Goal: Task Accomplishment & Management: Manage account settings

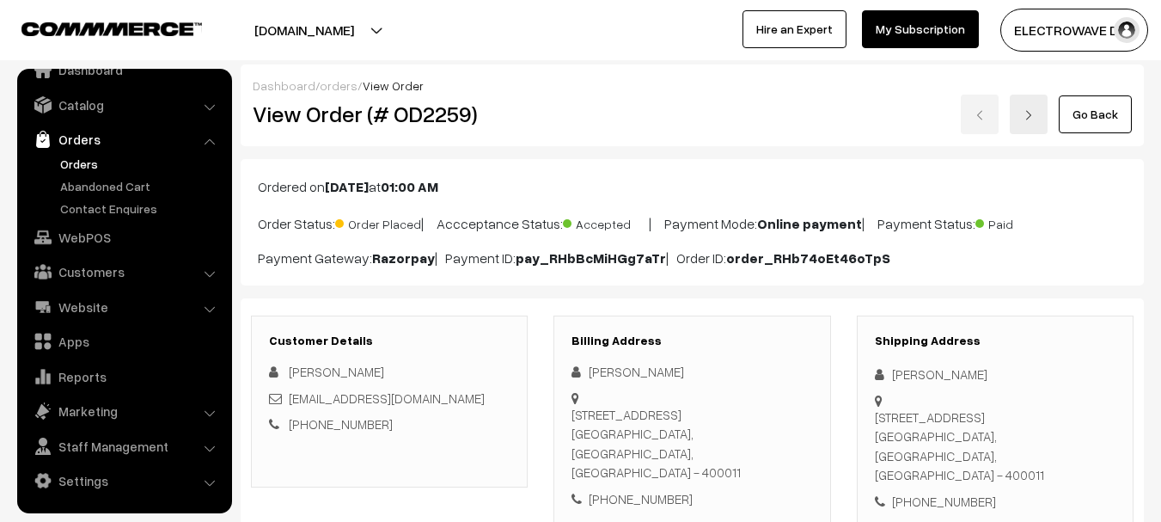
click at [66, 161] on link "Orders" at bounding box center [141, 164] width 170 height 18
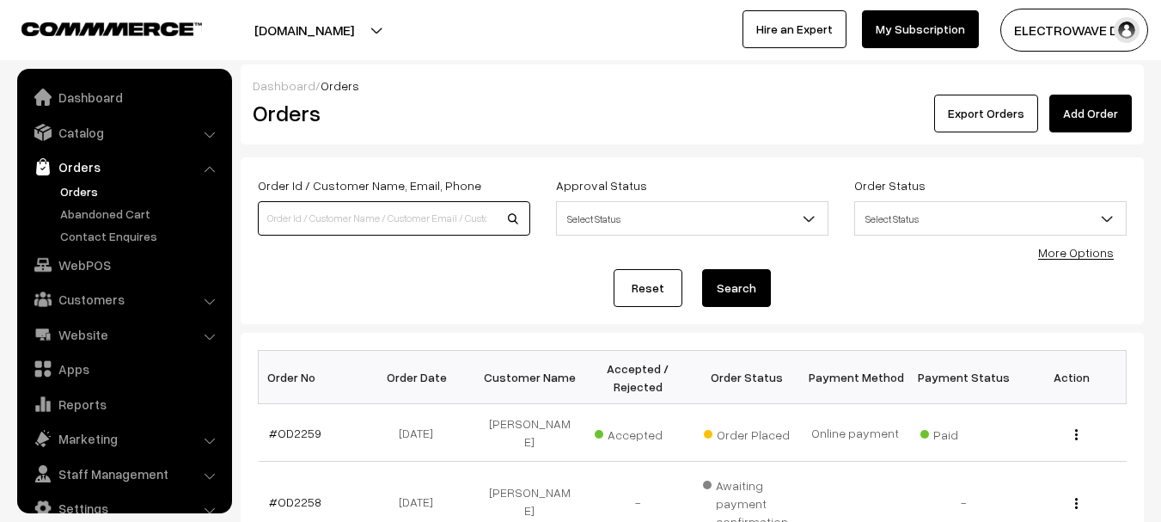
drag, startPoint x: 0, startPoint y: 0, endPoint x: 395, endPoint y: 202, distance: 443.9
click at [395, 202] on input at bounding box center [394, 218] width 272 height 34
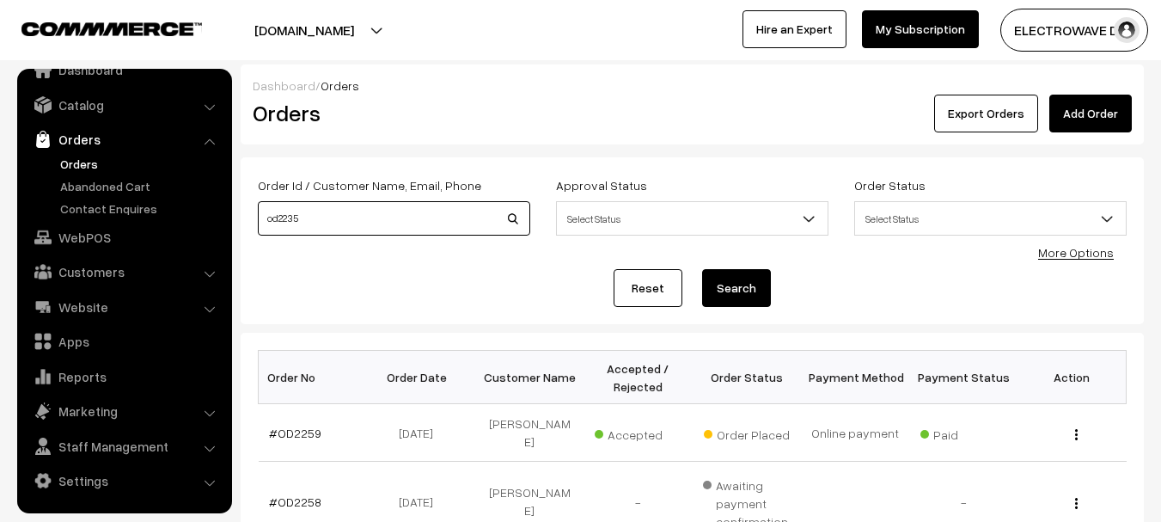
type input "od2235"
click at [702, 269] on button "Search" at bounding box center [736, 288] width 69 height 38
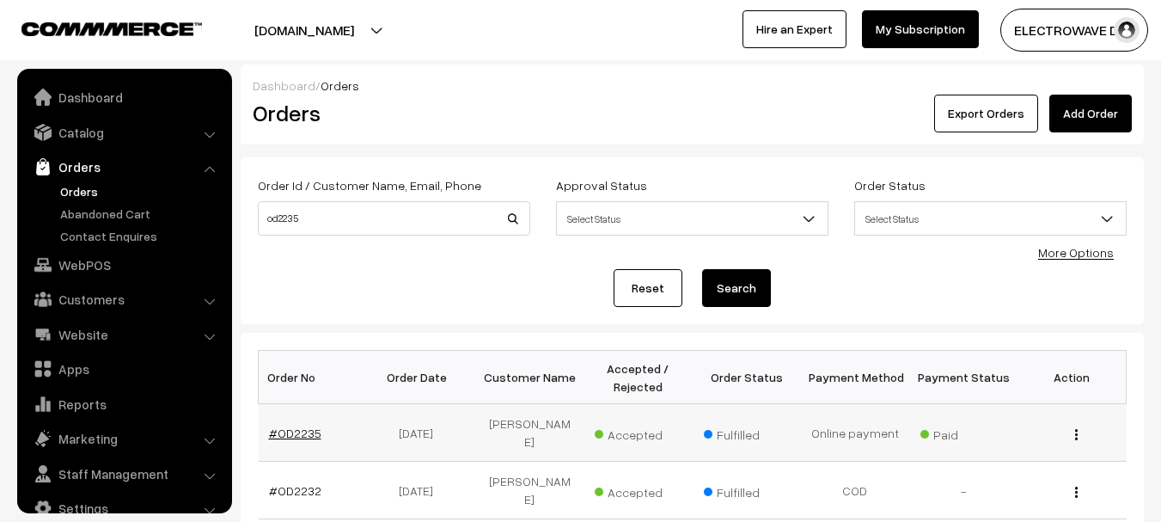
scroll to position [27, 0]
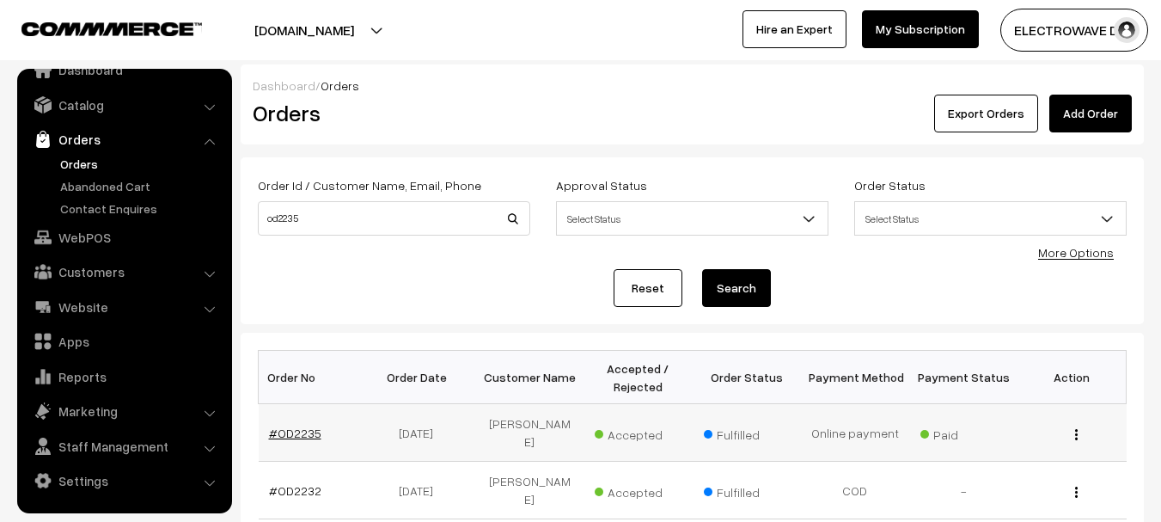
click at [296, 425] on link "#OD2235" at bounding box center [295, 432] width 52 height 15
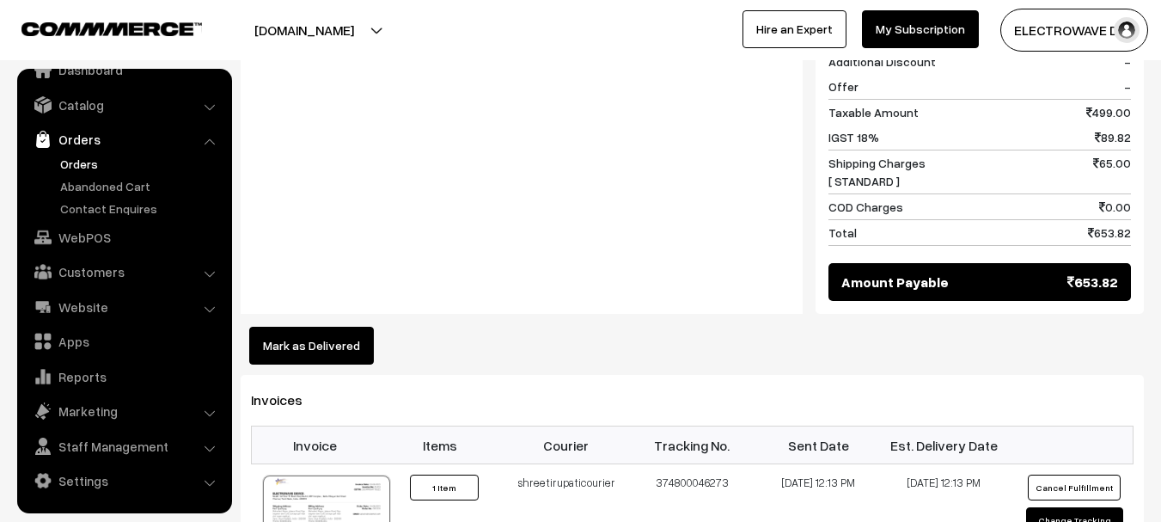
scroll to position [859, 0]
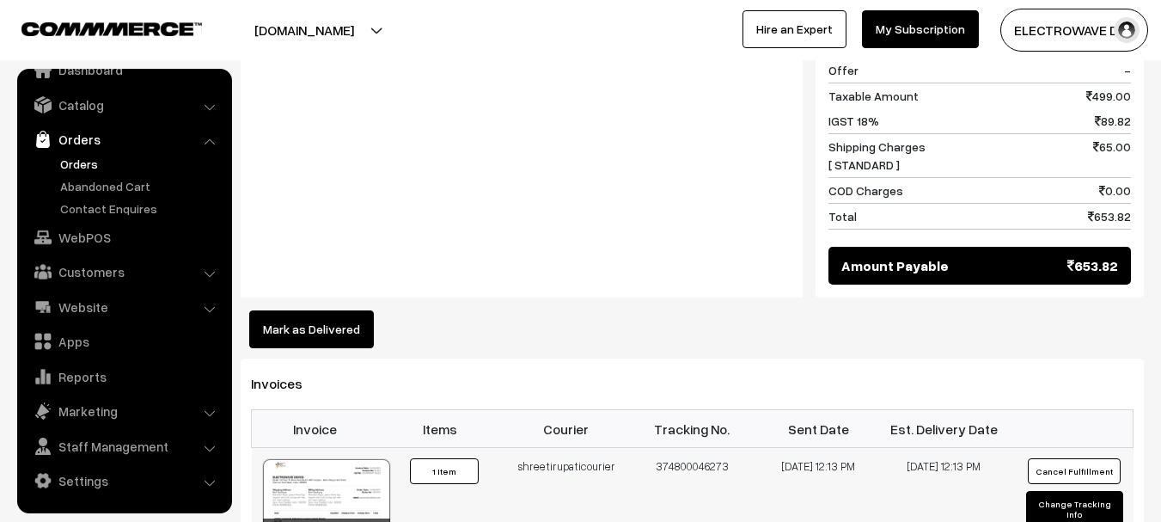
click at [702, 448] on td "374800046273" at bounding box center [692, 513] width 126 height 130
copy td "374800046273"
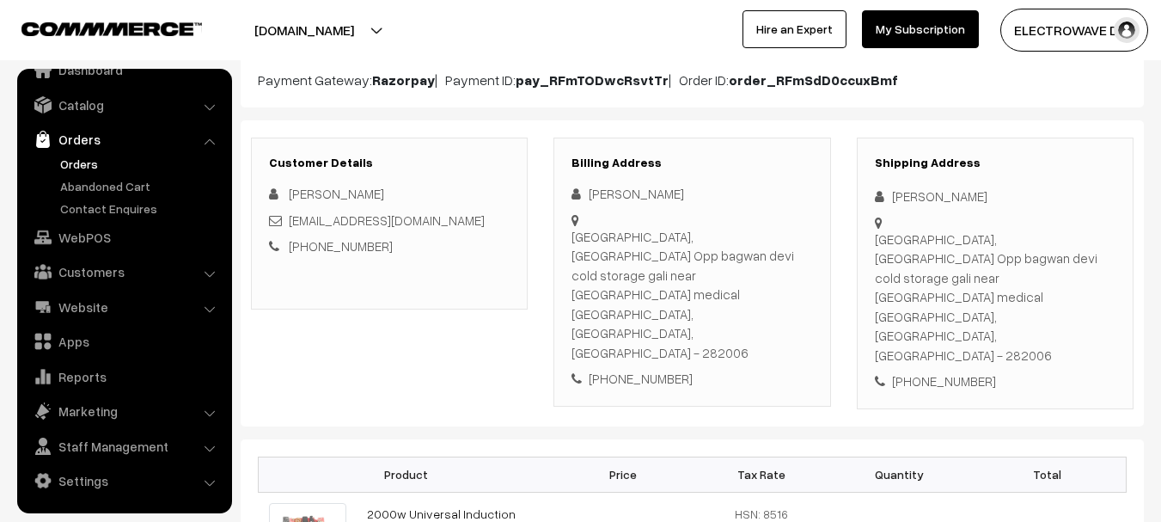
scroll to position [0, 0]
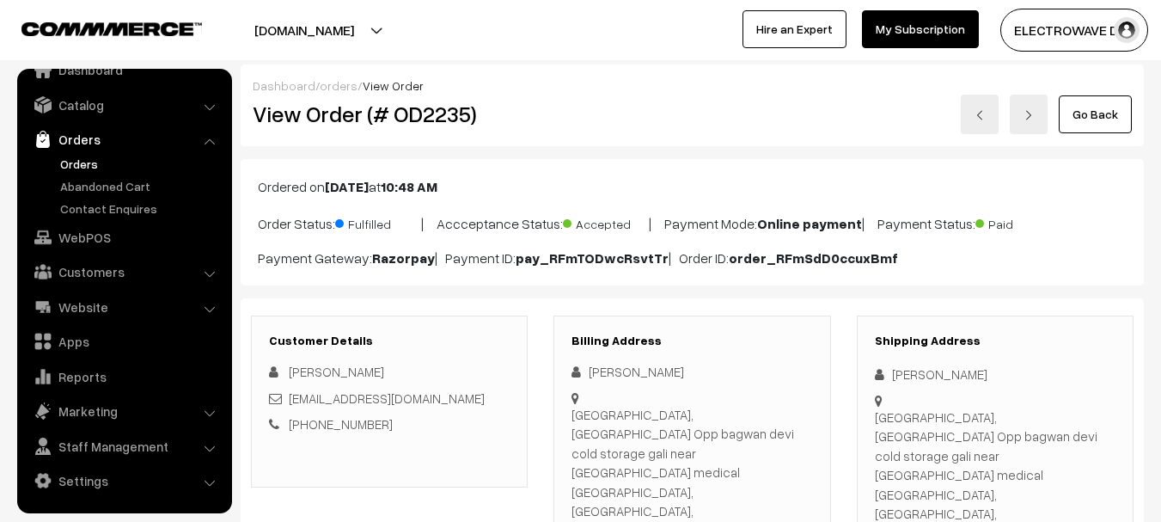
click at [1050, 455] on div "Mahadevi Nagar, Jalesar Road Opp bagwan devi cold storage gali near shri raam m…" at bounding box center [995, 475] width 241 height 136
copy div "282006"
drag, startPoint x: 374, startPoint y: 23, endPoint x: 357, endPoint y: 54, distance: 35.0
click at [374, 26] on button "[DOMAIN_NAME]" at bounding box center [304, 30] width 220 height 43
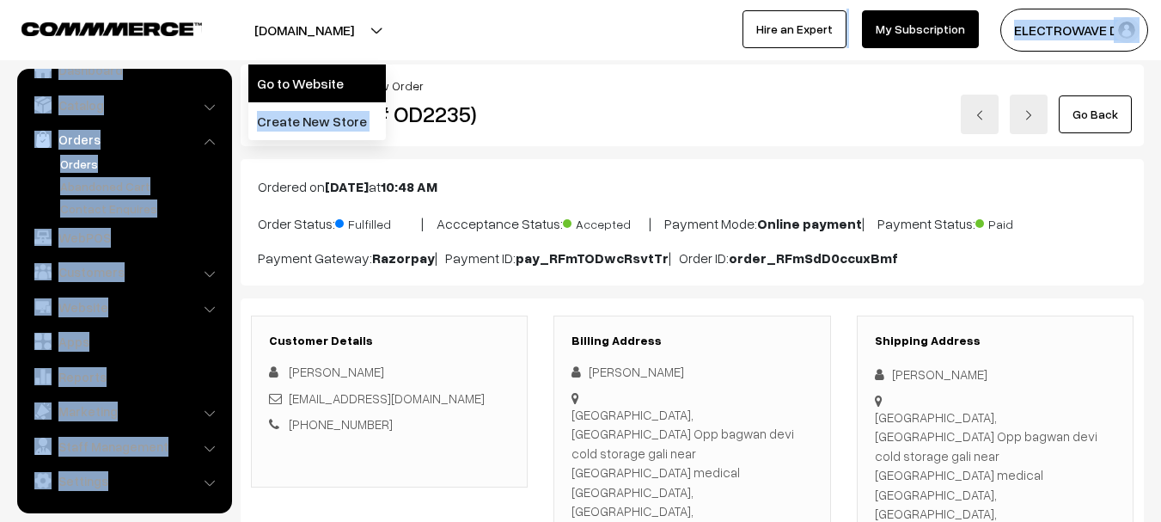
drag, startPoint x: 353, startPoint y: 61, endPoint x: 341, endPoint y: 79, distance: 21.7
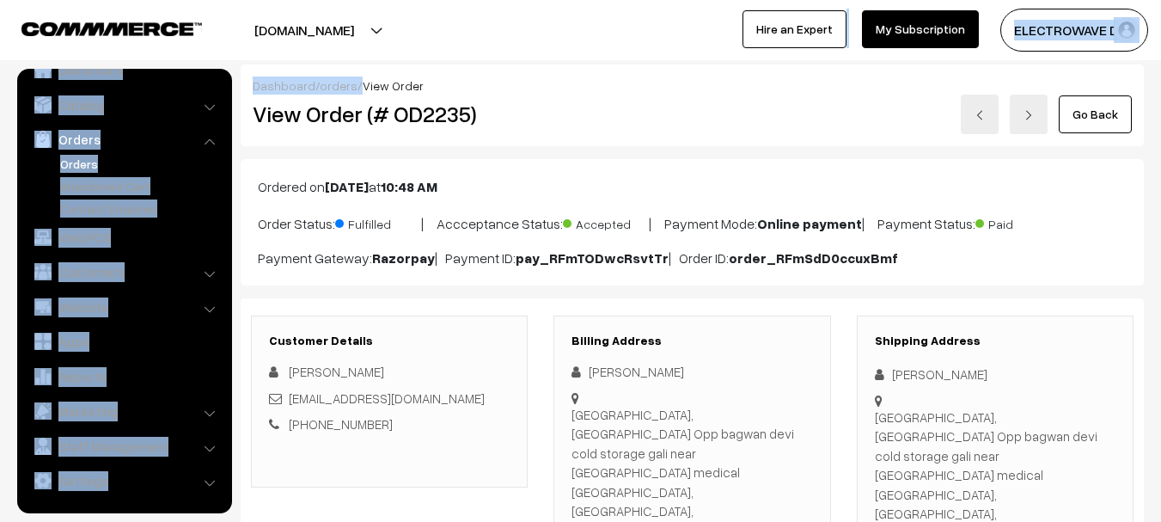
click at [334, 78] on link "orders" at bounding box center [339, 85] width 38 height 15
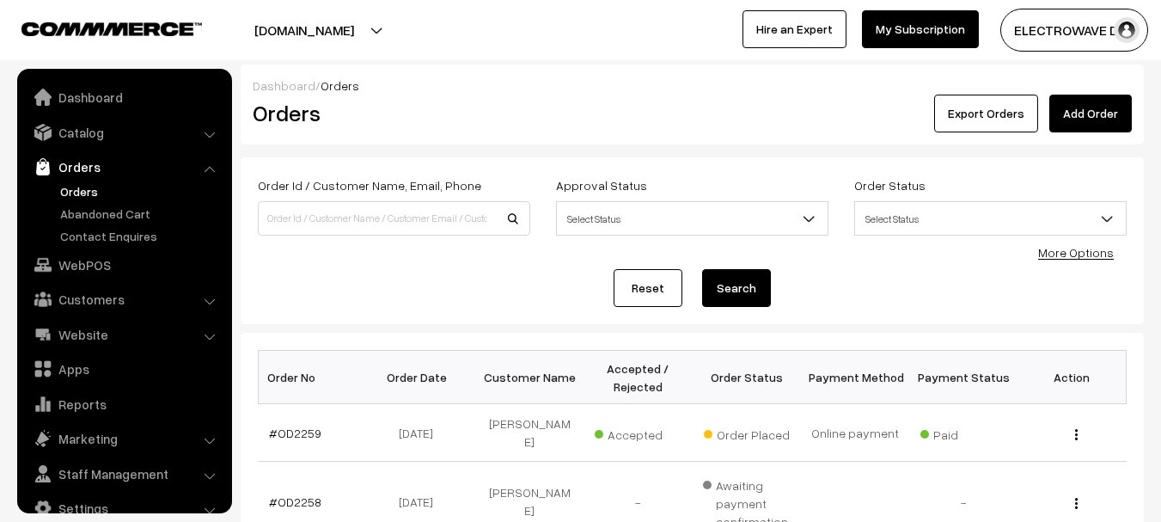
scroll to position [27, 0]
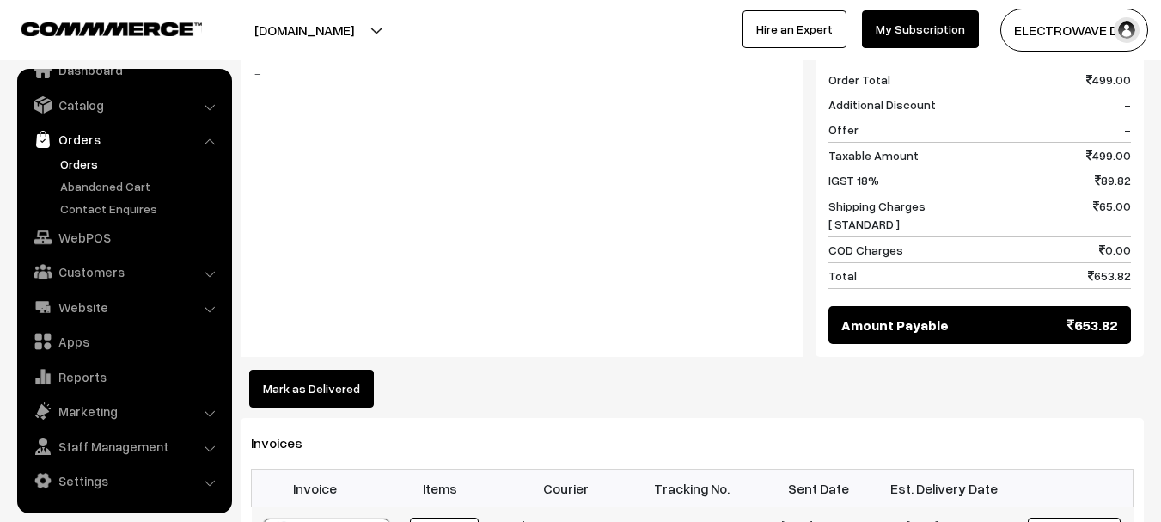
scroll to position [945, 0]
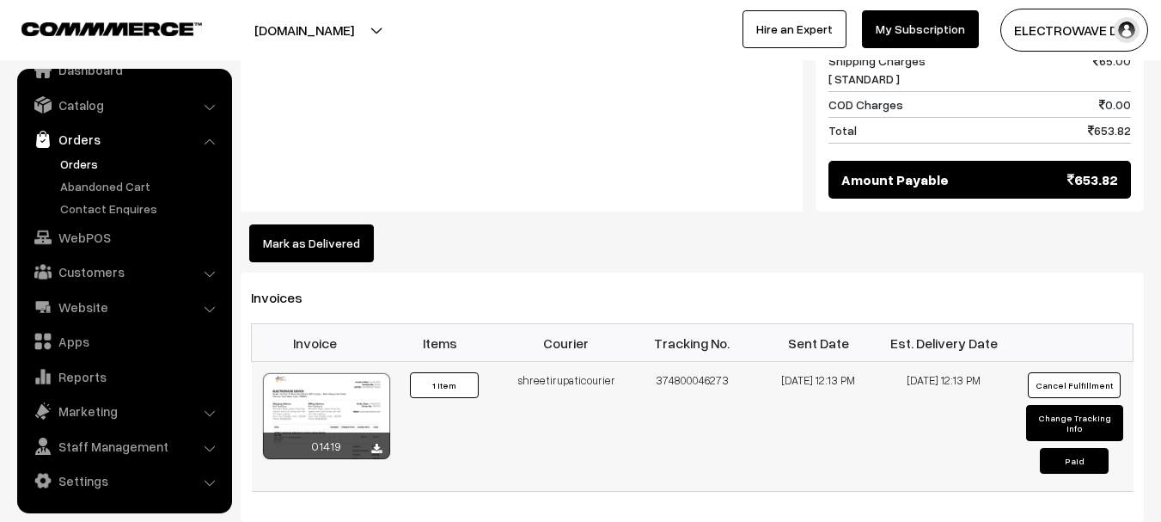
click at [1052, 405] on button "Change Tracking Info" at bounding box center [1074, 423] width 97 height 36
select select "8"
type input "374800046273"
type input "10-09-2025 12:13"
type input "15-09-2025 12:13"
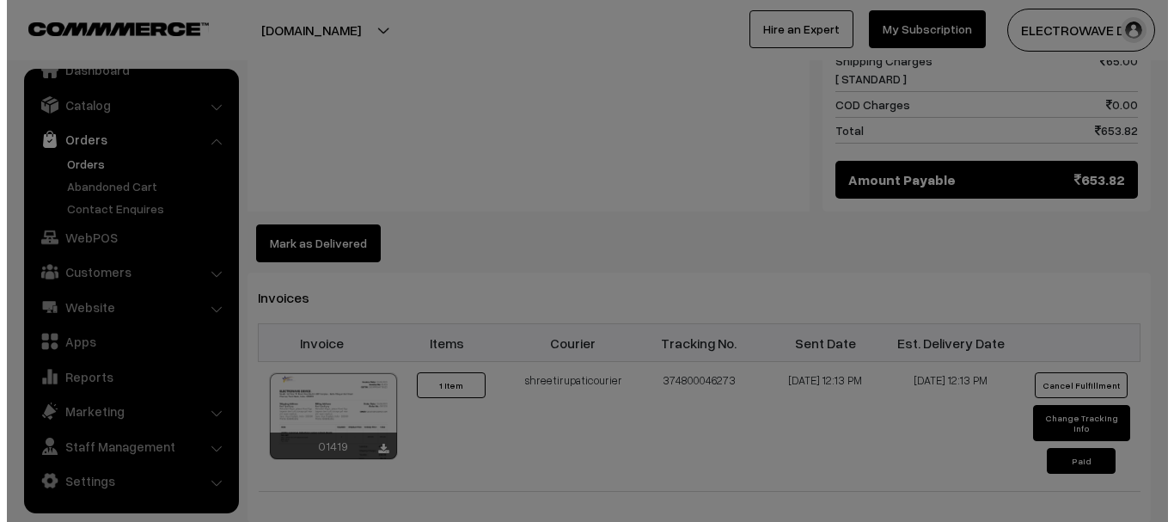
scroll to position [947, 0]
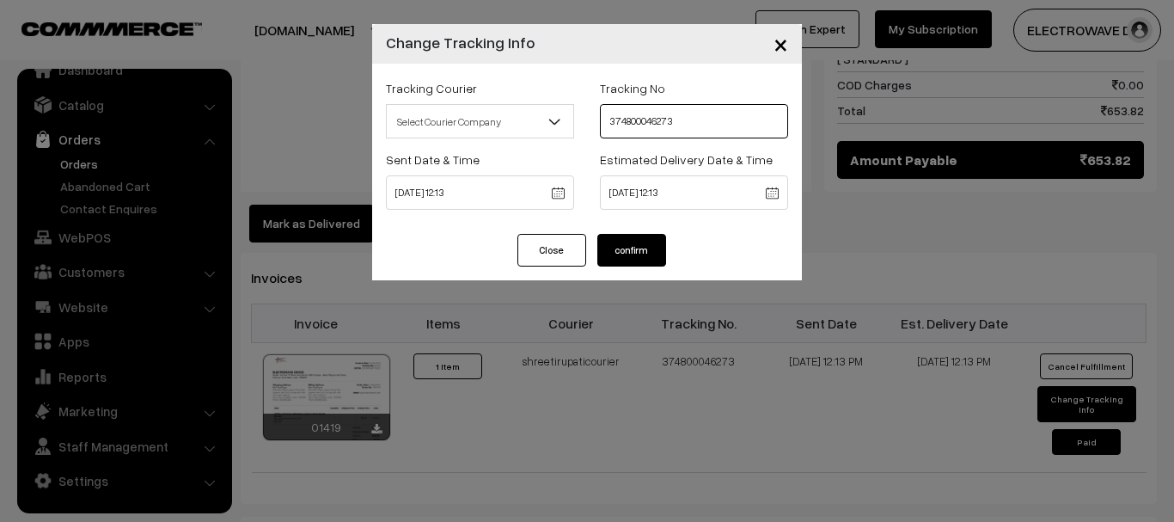
click at [626, 123] on input "374800046273" at bounding box center [694, 121] width 188 height 34
click at [634, 121] on input "374800046273" at bounding box center [694, 121] width 188 height 34
paste input "6"
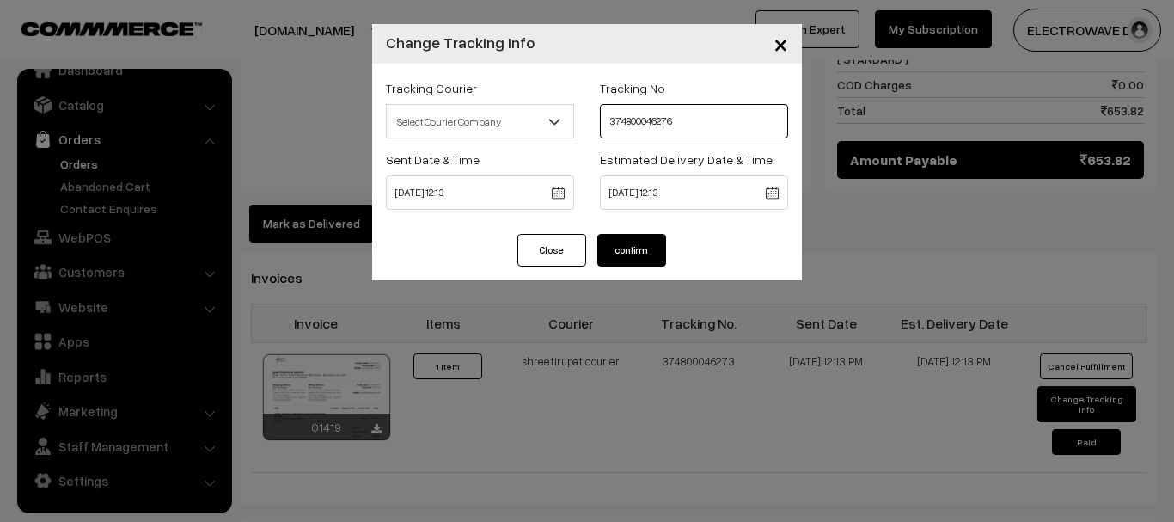
type input "374800046276"
click at [642, 249] on button "confirm" at bounding box center [631, 250] width 69 height 33
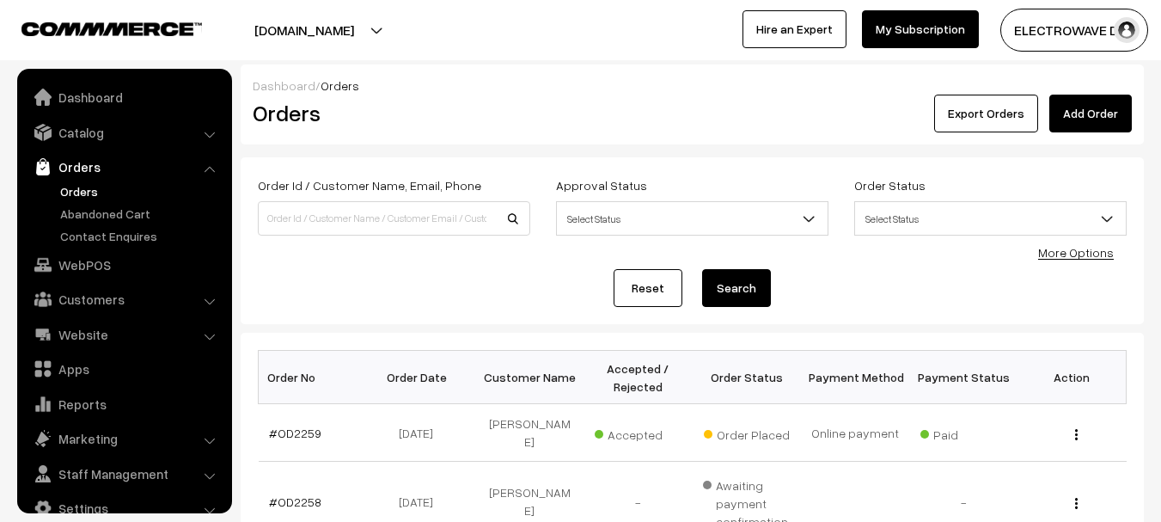
scroll to position [27, 0]
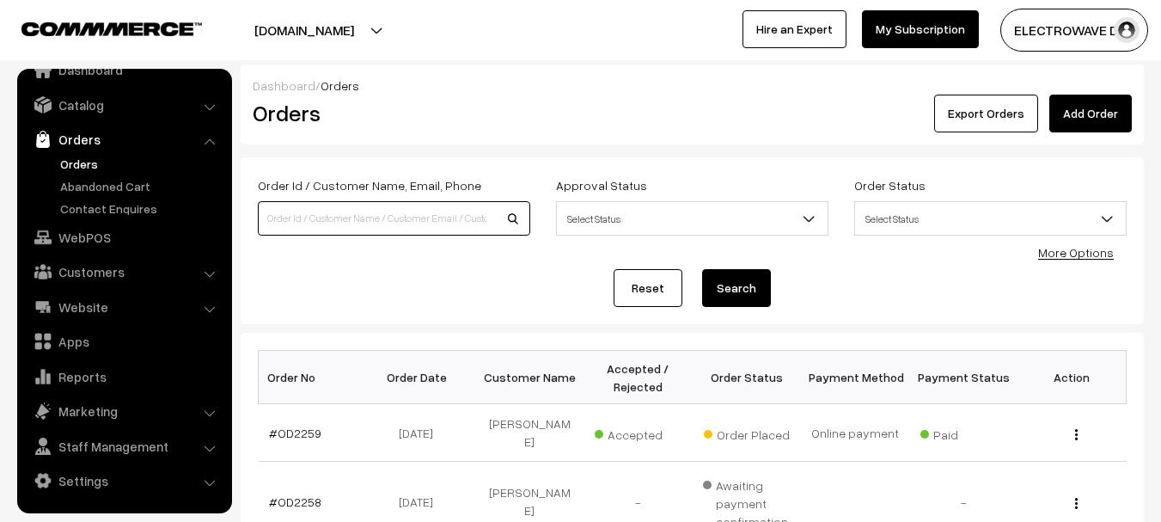
click at [344, 223] on input at bounding box center [394, 218] width 272 height 34
paste input "OD2219"
type input "OD2219"
click at [702, 269] on button "Search" at bounding box center [736, 288] width 69 height 38
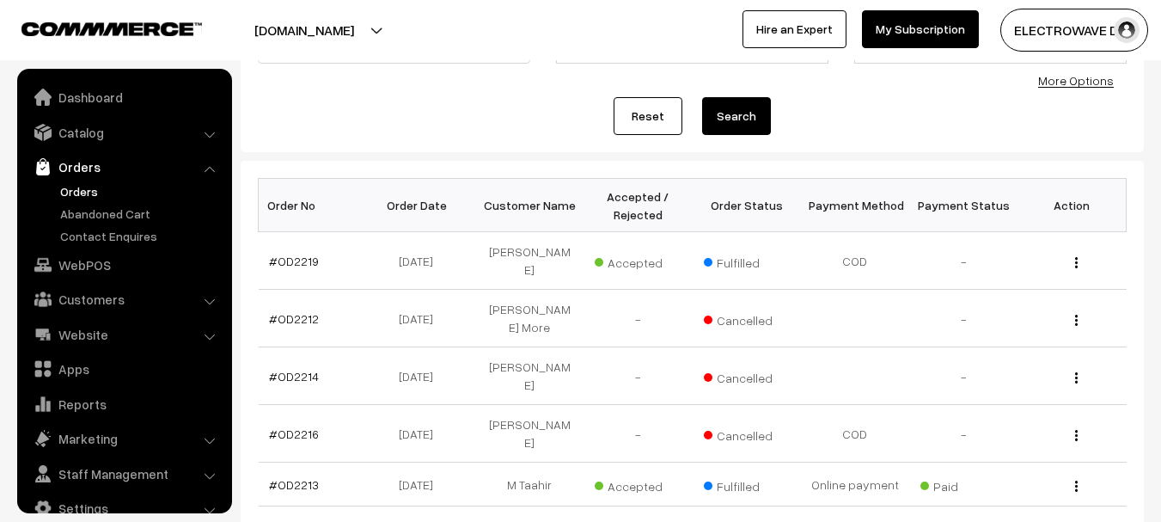
scroll to position [27, 0]
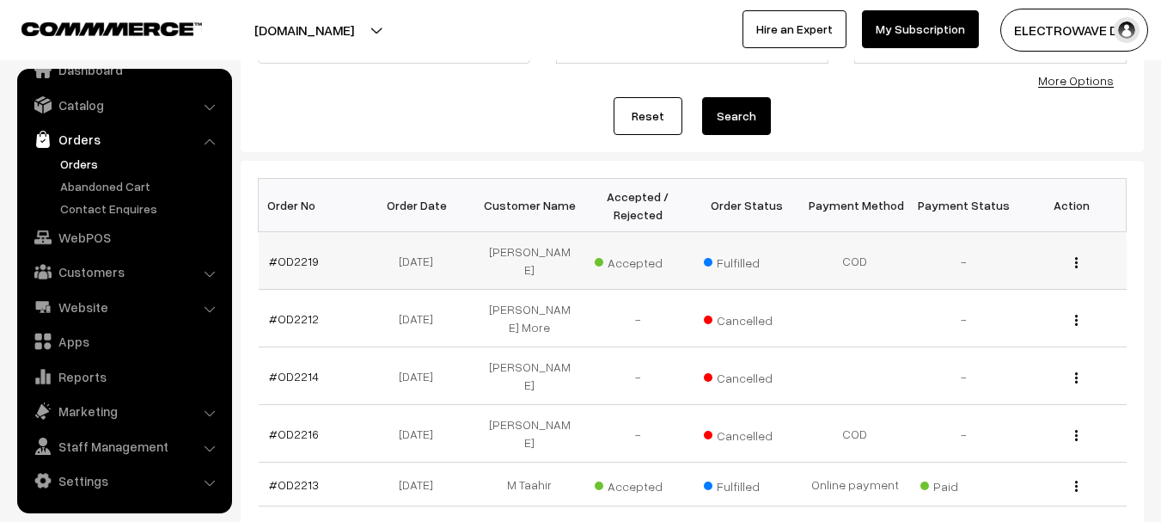
click at [289, 268] on td "#OD2219" at bounding box center [313, 261] width 108 height 58
click at [300, 261] on link "#OD2219" at bounding box center [294, 260] width 50 height 15
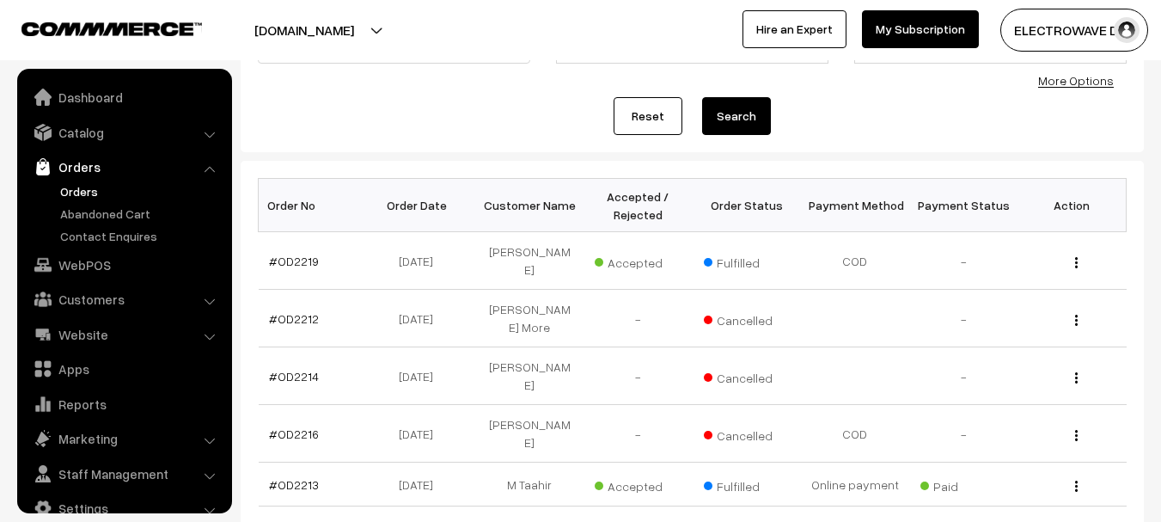
scroll to position [27, 0]
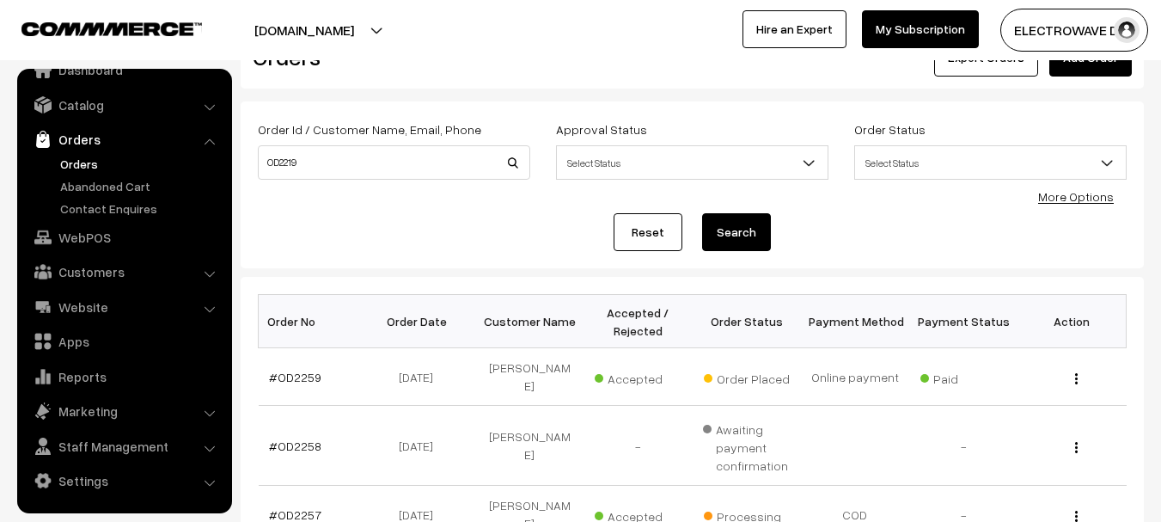
scroll to position [344, 0]
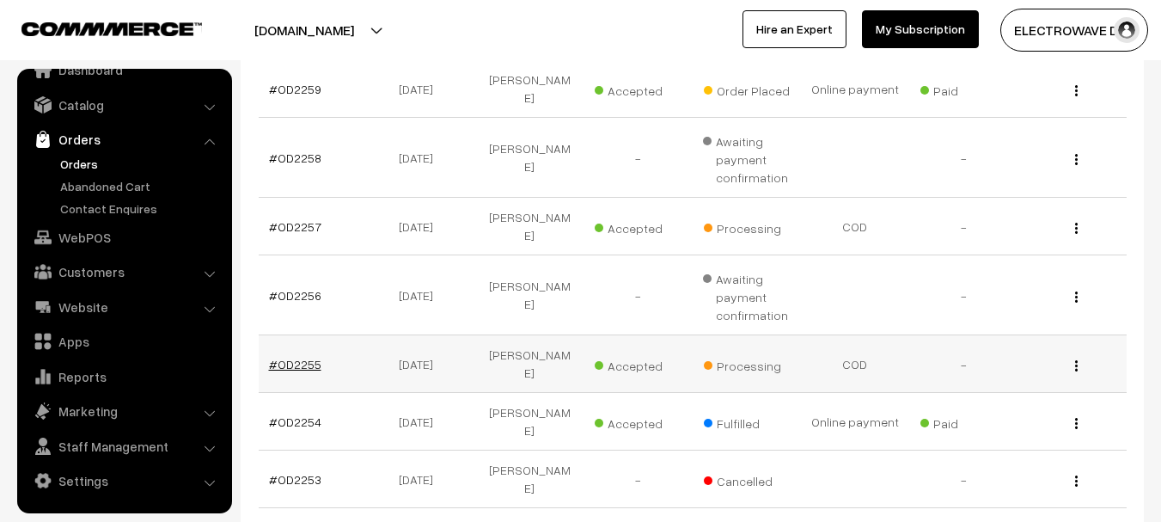
click at [283, 357] on link "#OD2255" at bounding box center [295, 364] width 52 height 15
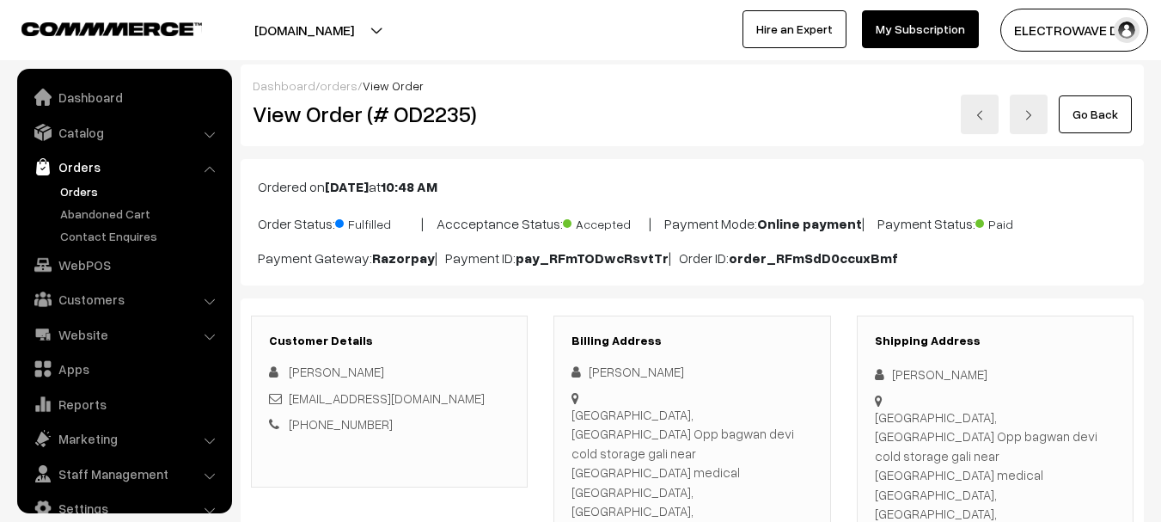
scroll to position [27, 0]
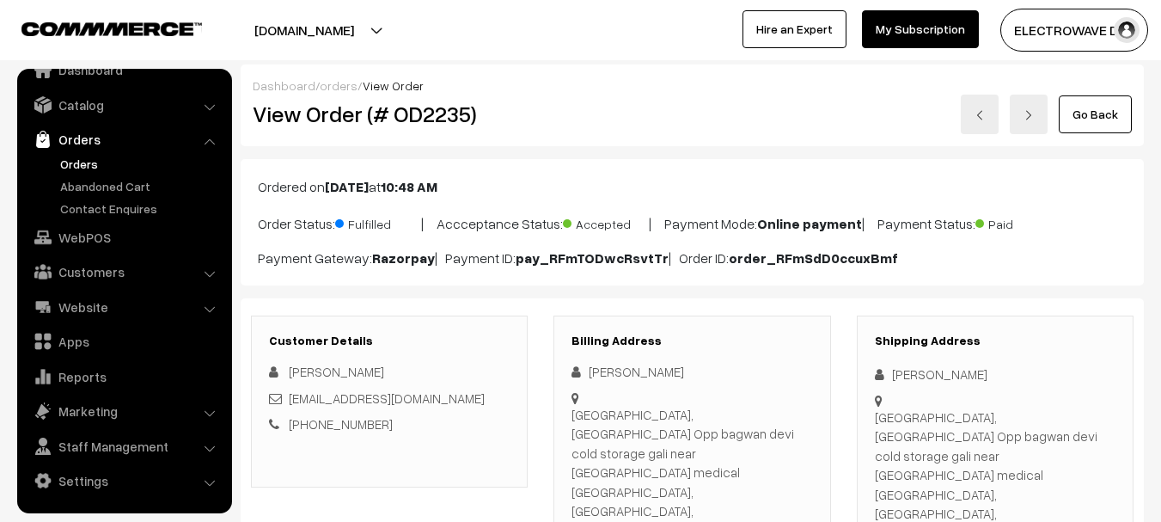
click at [1020, 107] on link at bounding box center [1029, 115] width 38 height 40
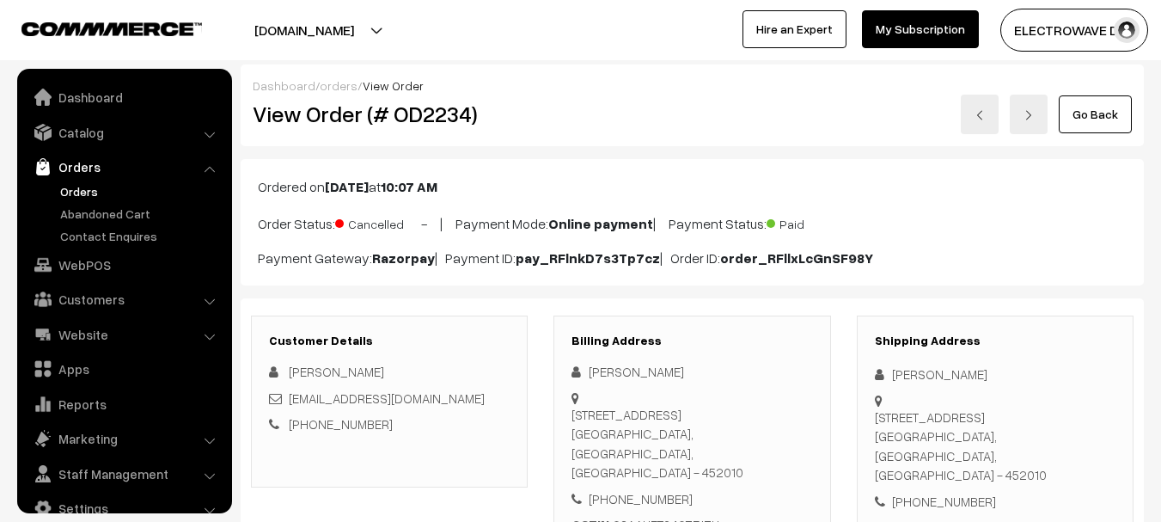
scroll to position [27, 0]
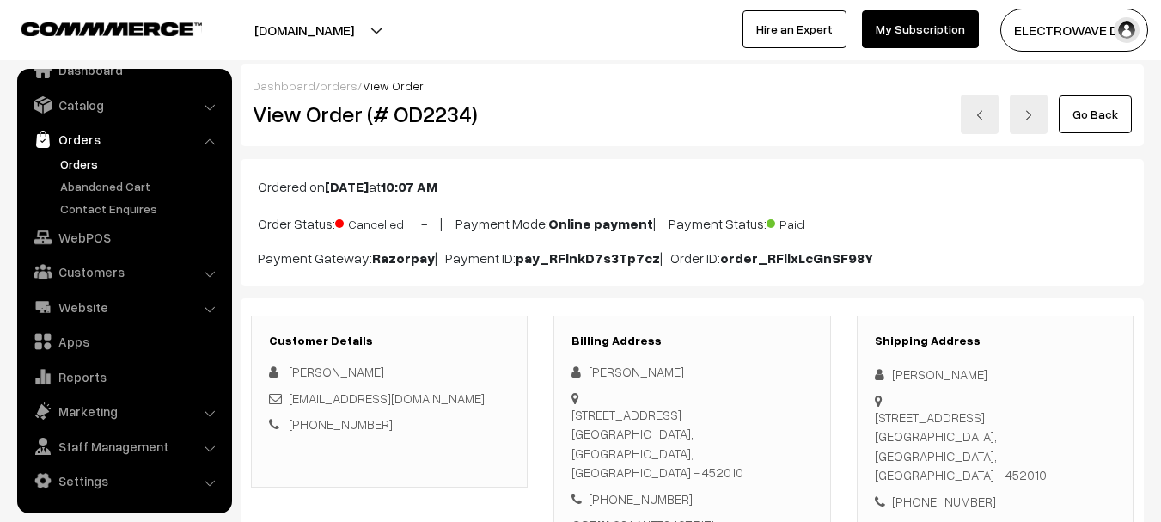
click at [1020, 107] on link at bounding box center [1029, 115] width 38 height 40
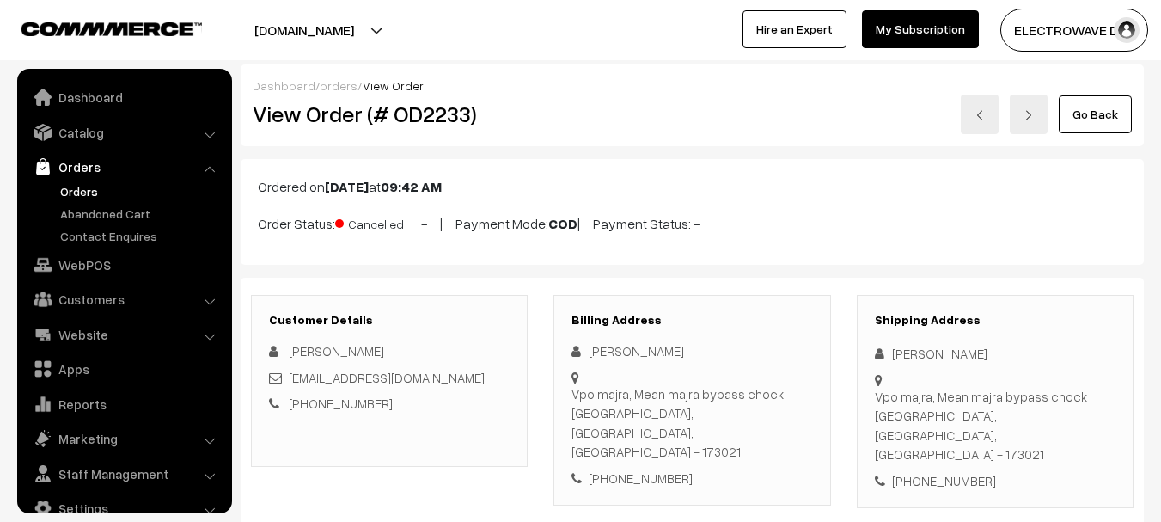
scroll to position [27, 0]
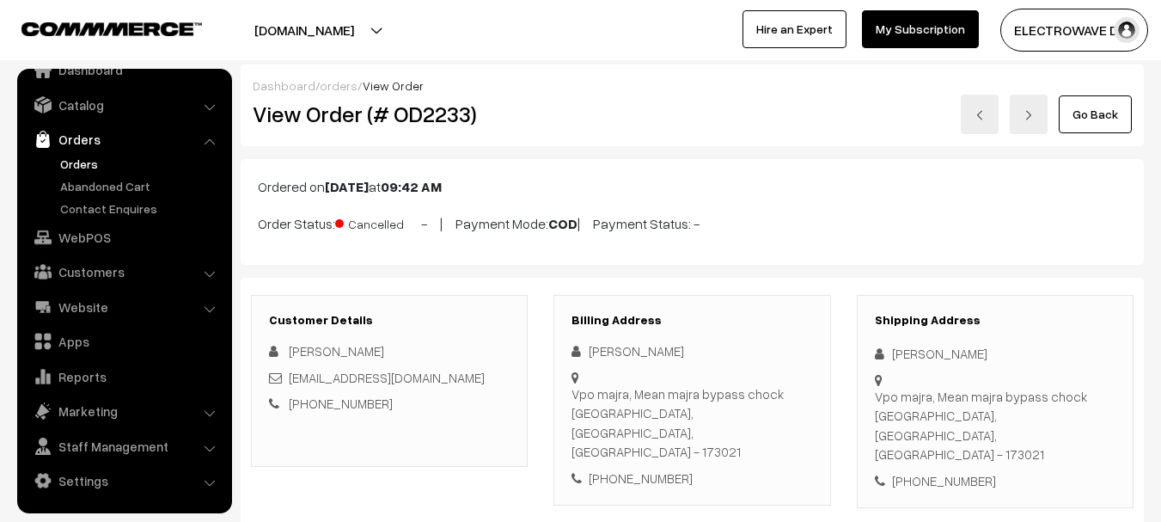
click at [1019, 107] on link at bounding box center [1029, 115] width 38 height 40
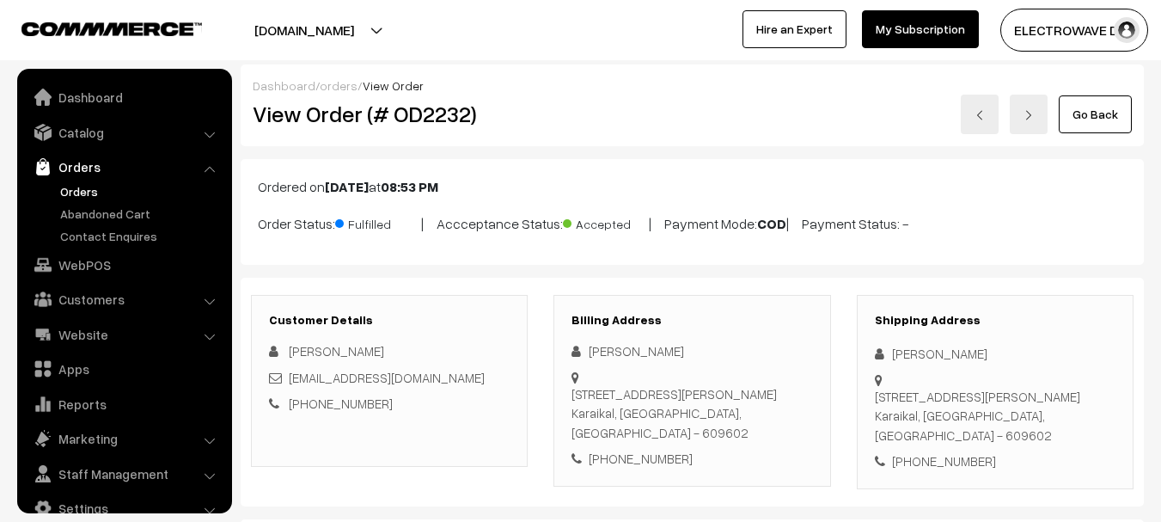
scroll to position [27, 0]
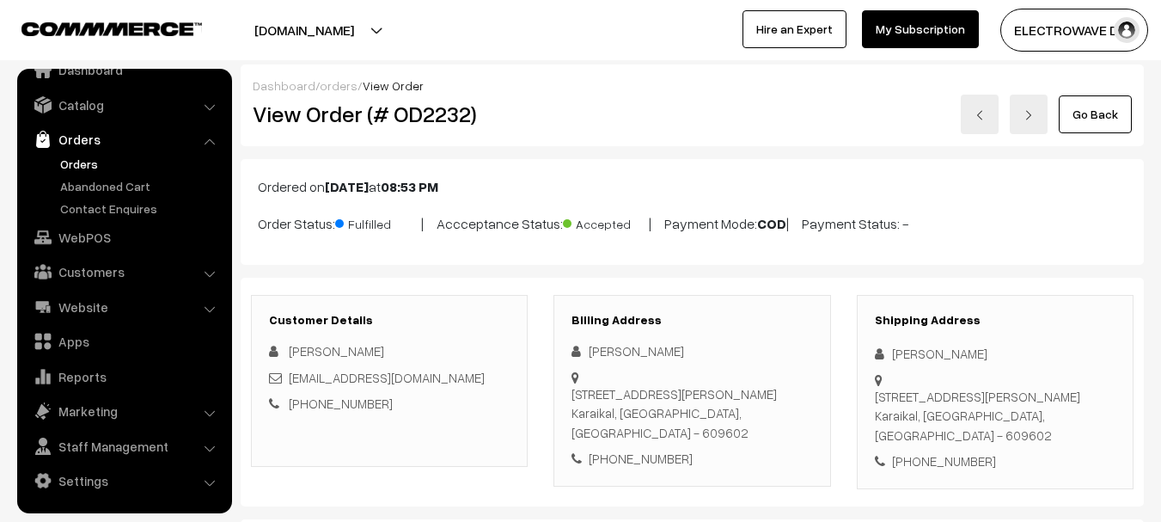
click at [1019, 107] on link at bounding box center [1029, 115] width 38 height 40
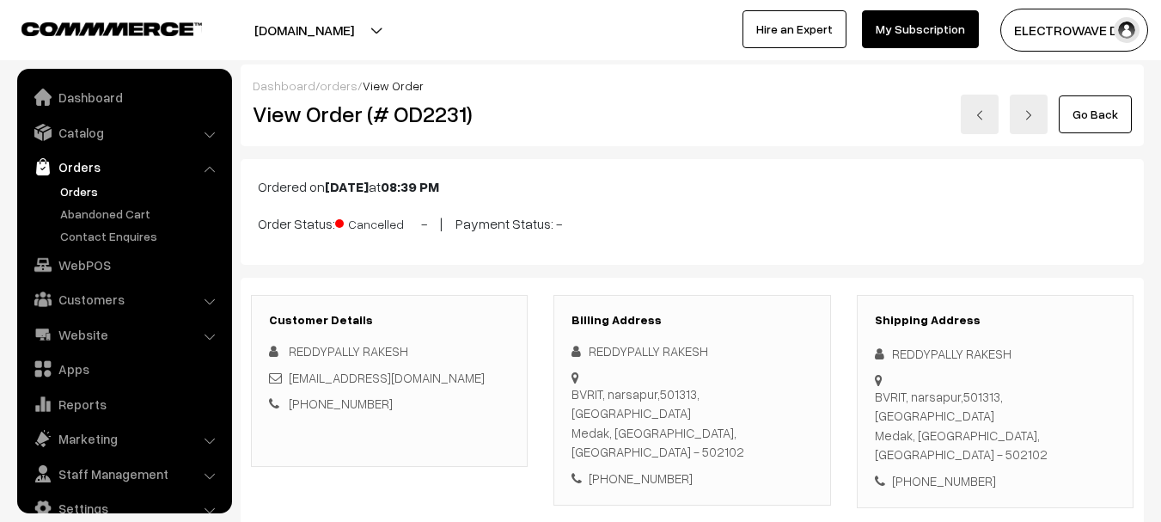
scroll to position [27, 0]
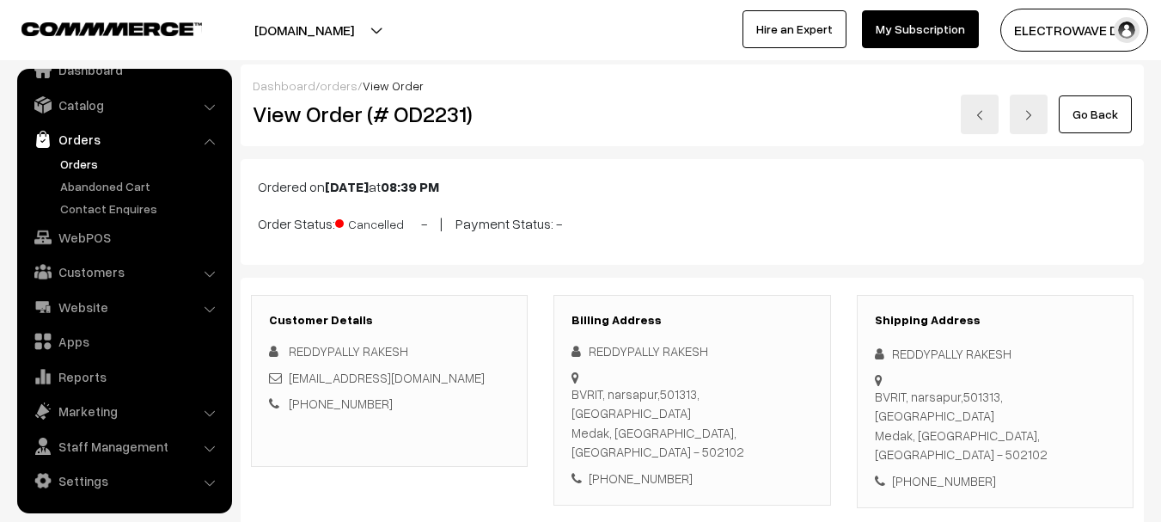
click at [1019, 107] on link at bounding box center [1029, 115] width 38 height 40
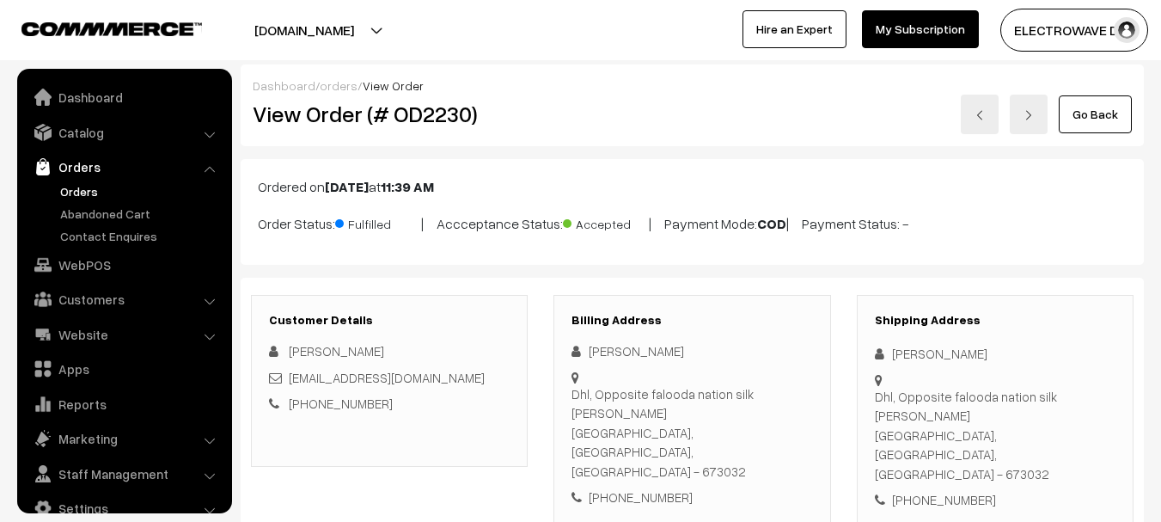
scroll to position [27, 0]
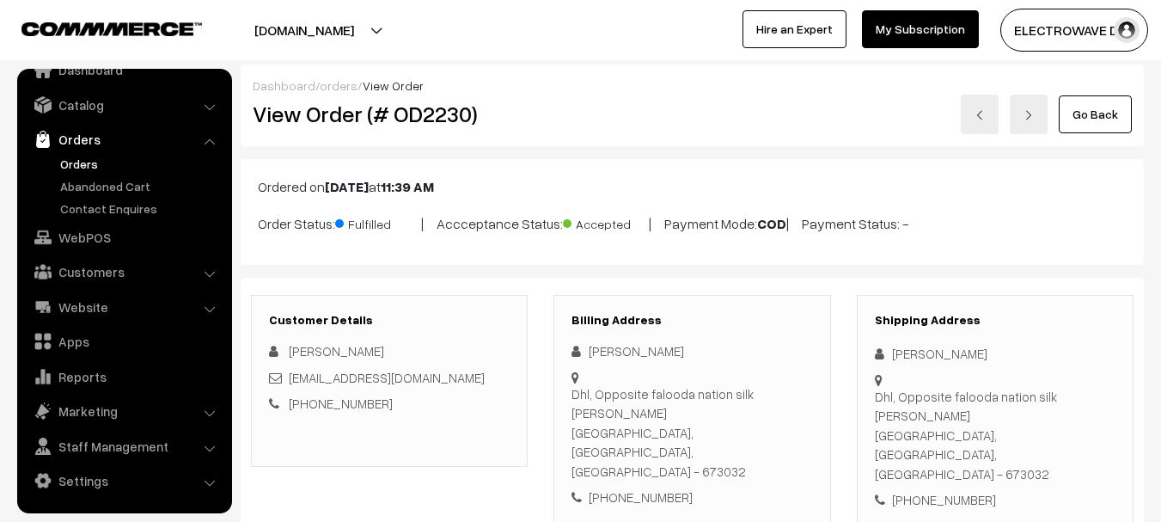
click at [1019, 107] on link at bounding box center [1029, 115] width 38 height 40
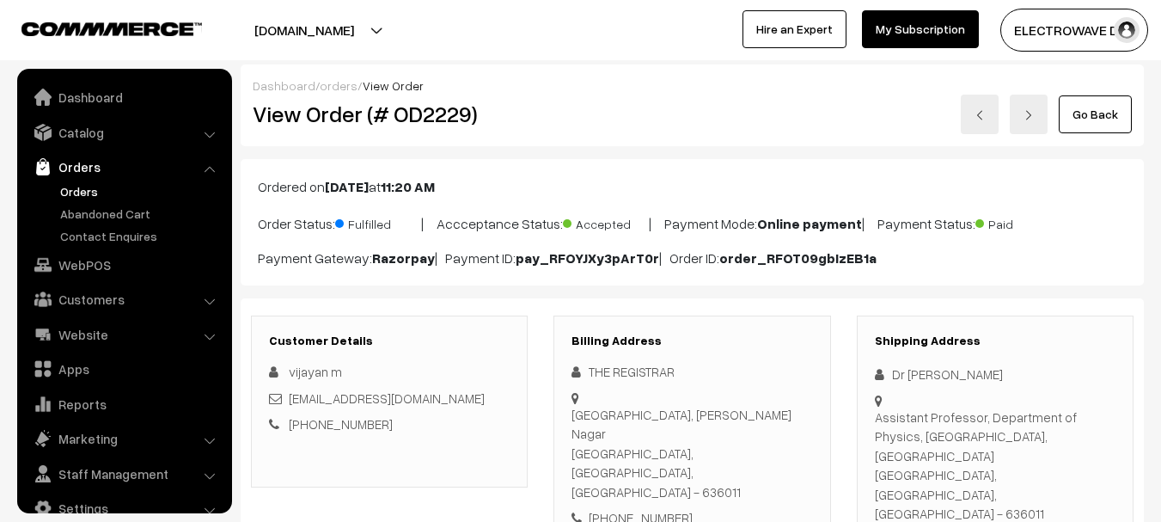
scroll to position [27, 0]
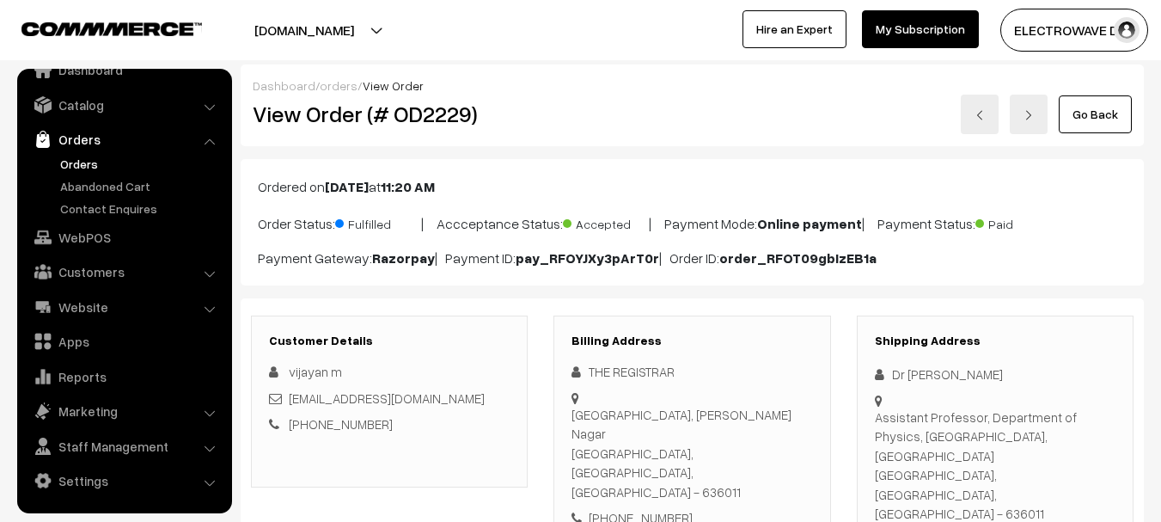
drag, startPoint x: 0, startPoint y: 0, endPoint x: 1019, endPoint y: 107, distance: 1024.8
click at [1019, 107] on link at bounding box center [1029, 115] width 38 height 40
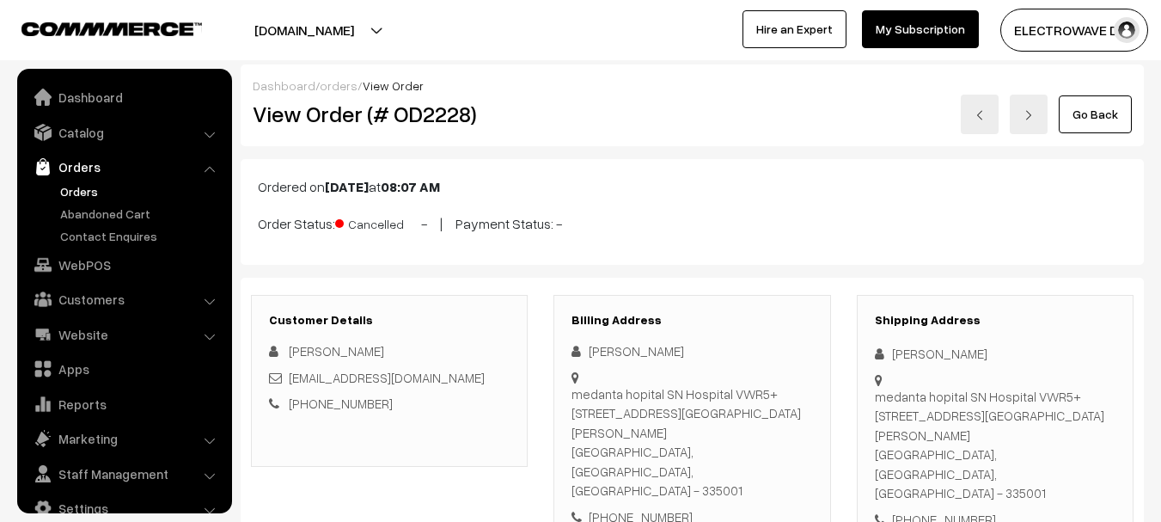
scroll to position [27, 0]
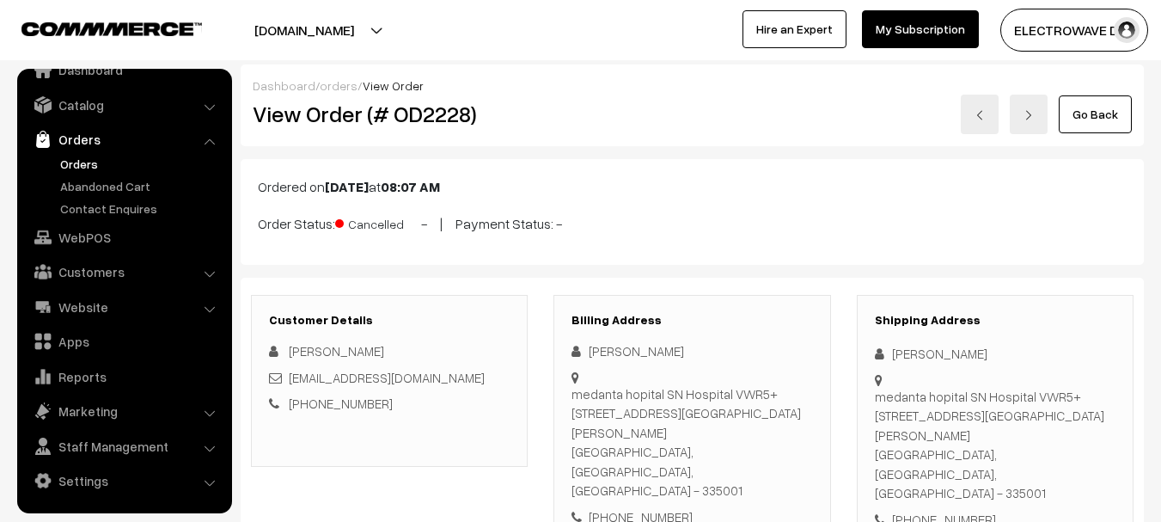
click at [1018, 107] on link at bounding box center [1029, 115] width 38 height 40
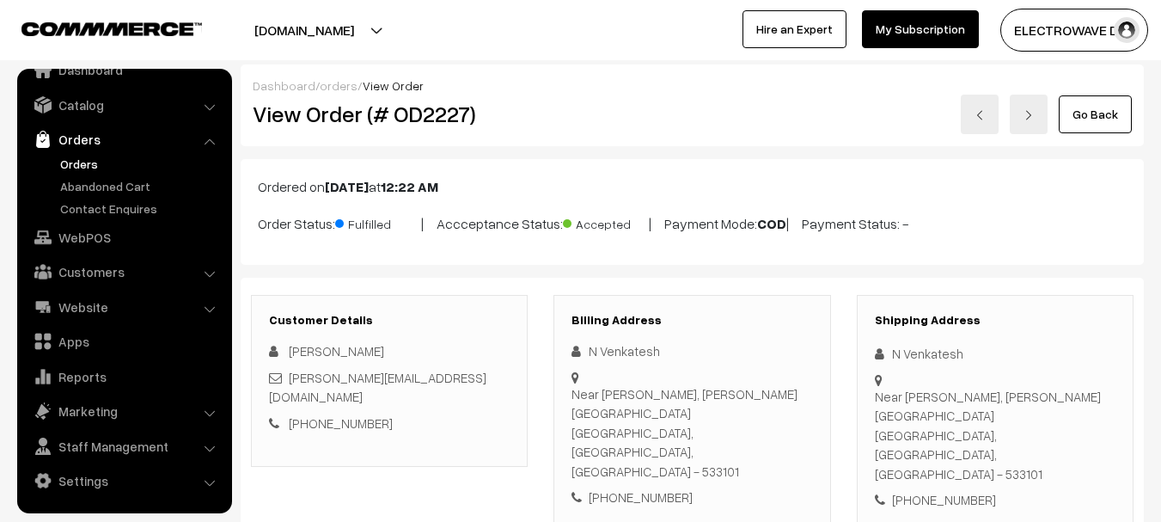
click at [1017, 107] on link at bounding box center [1029, 115] width 38 height 40
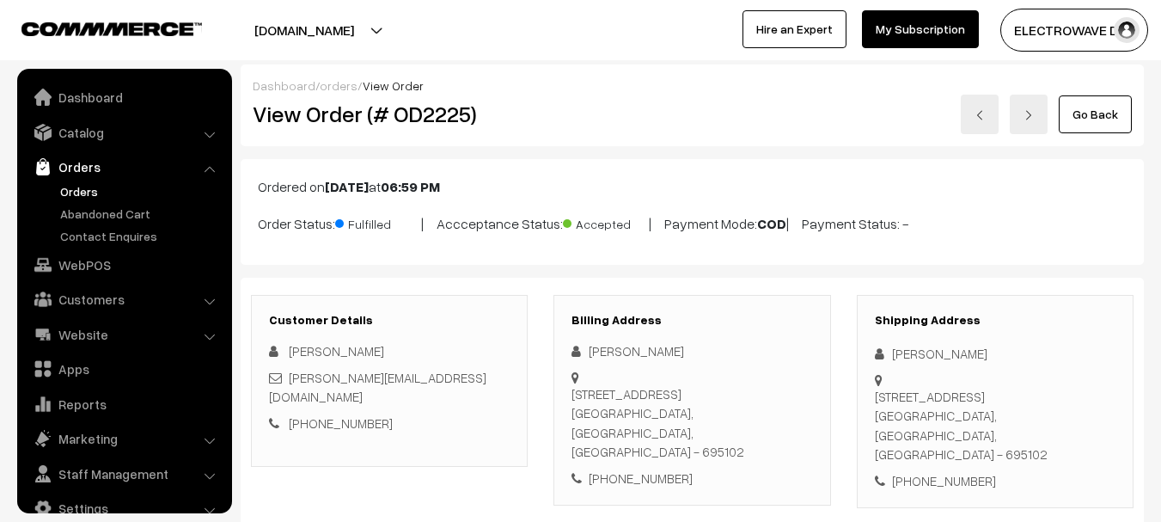
scroll to position [27, 0]
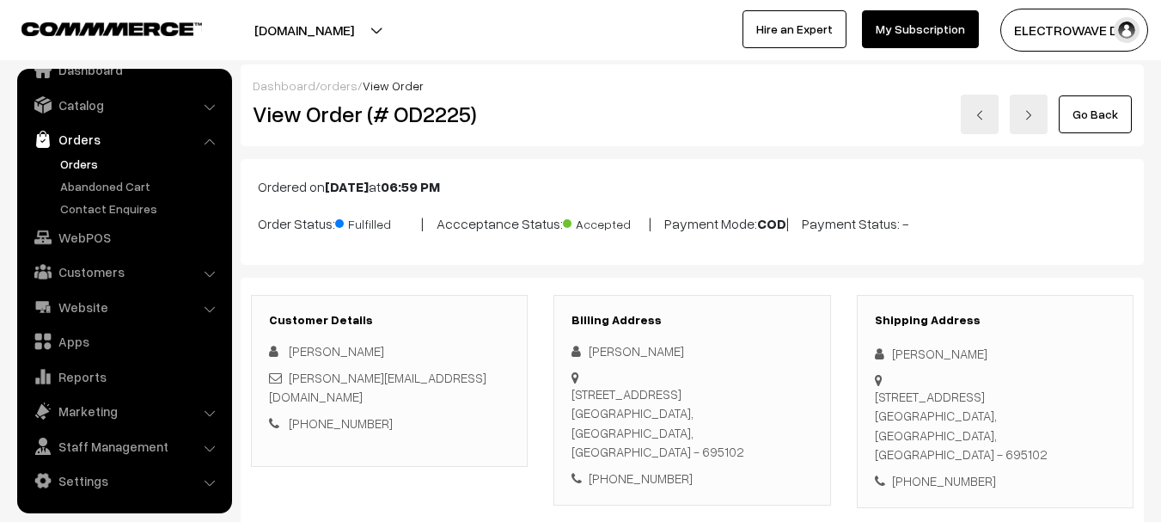
click at [79, 164] on link "Orders" at bounding box center [141, 164] width 170 height 18
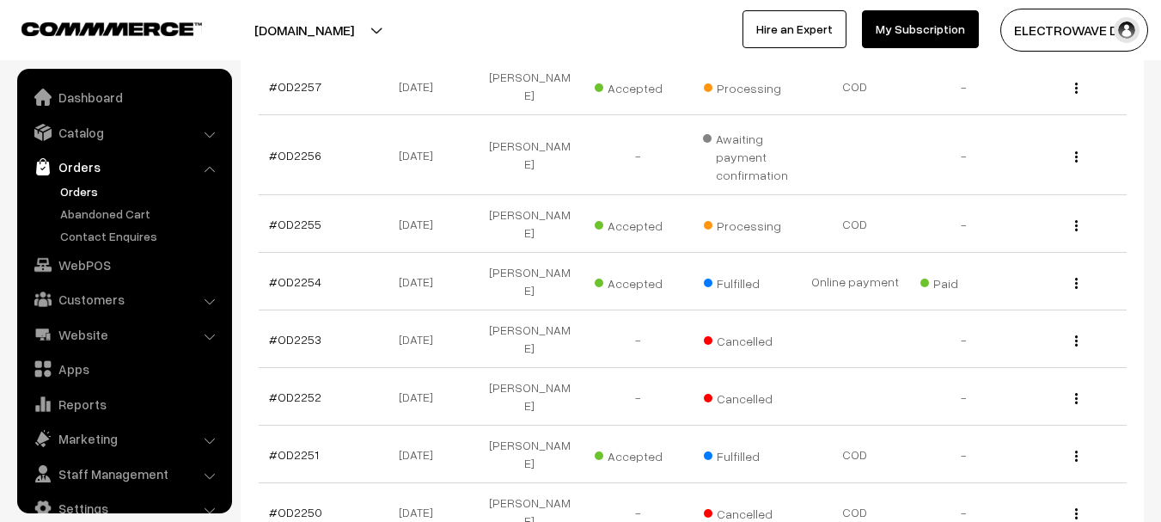
scroll to position [622, 0]
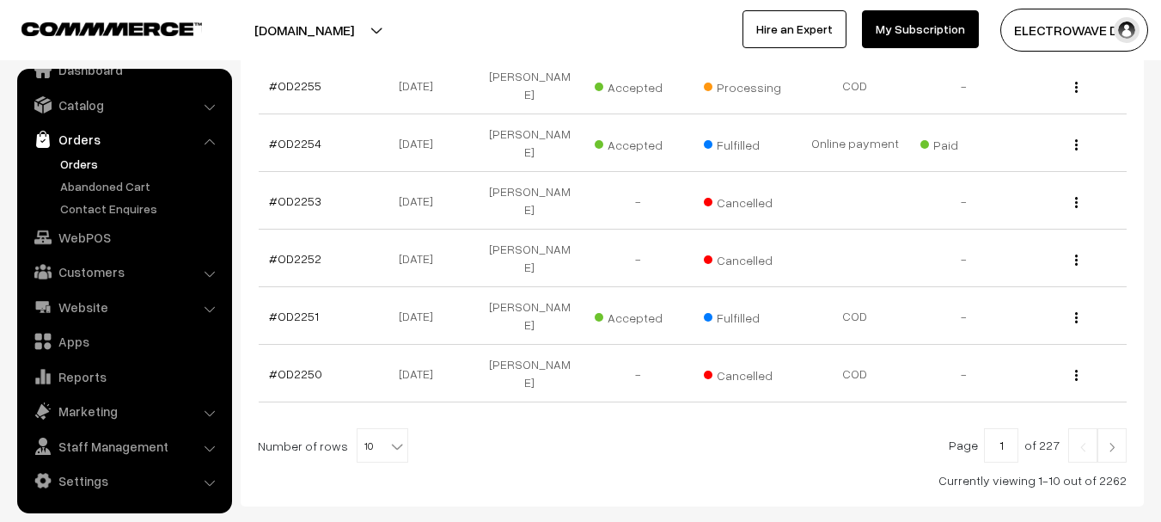
click at [369, 429] on span "10" at bounding box center [382, 446] width 50 height 34
select select "40"
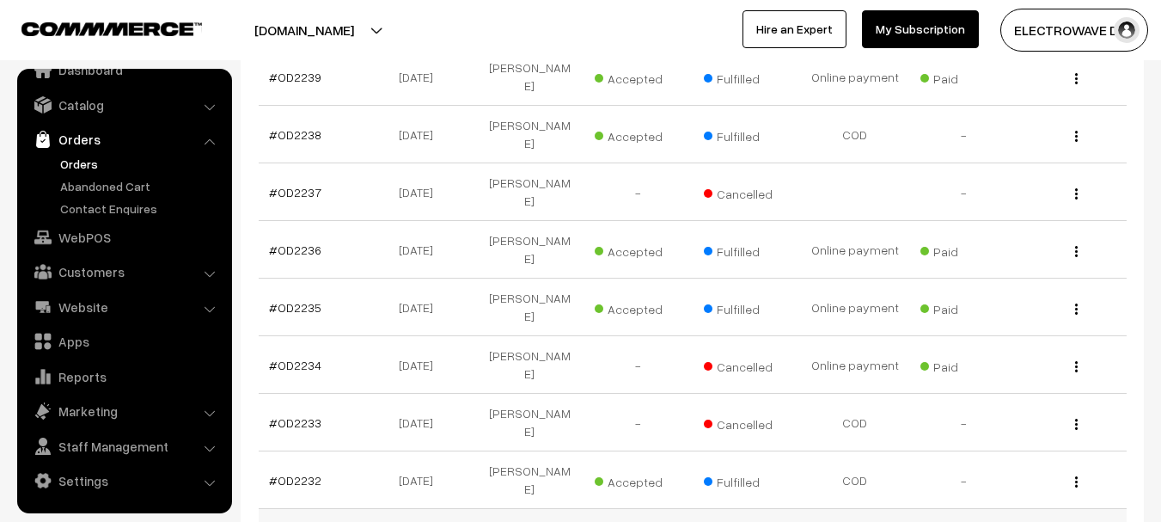
scroll to position [1461, 0]
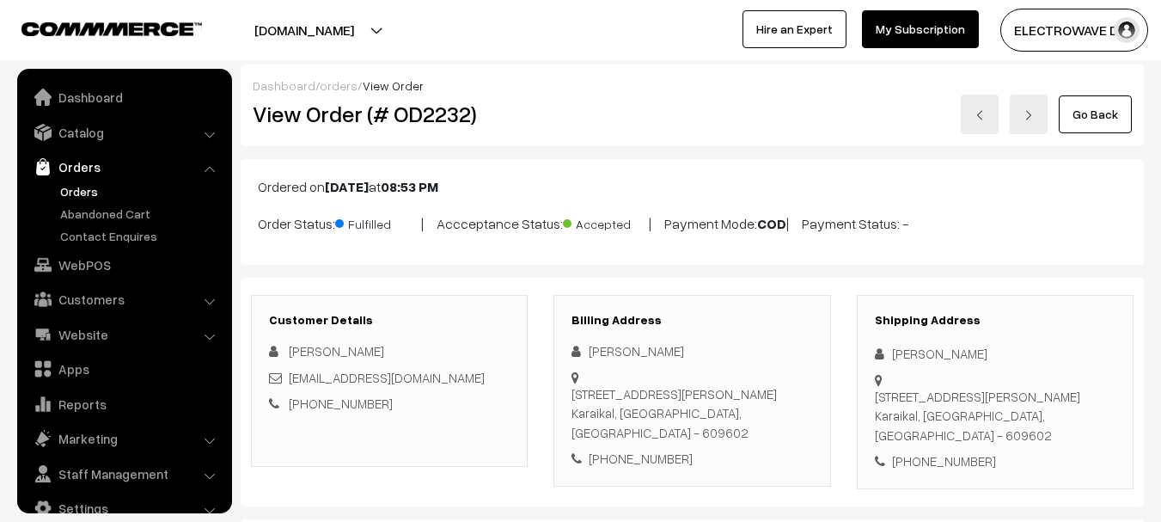
scroll to position [27, 0]
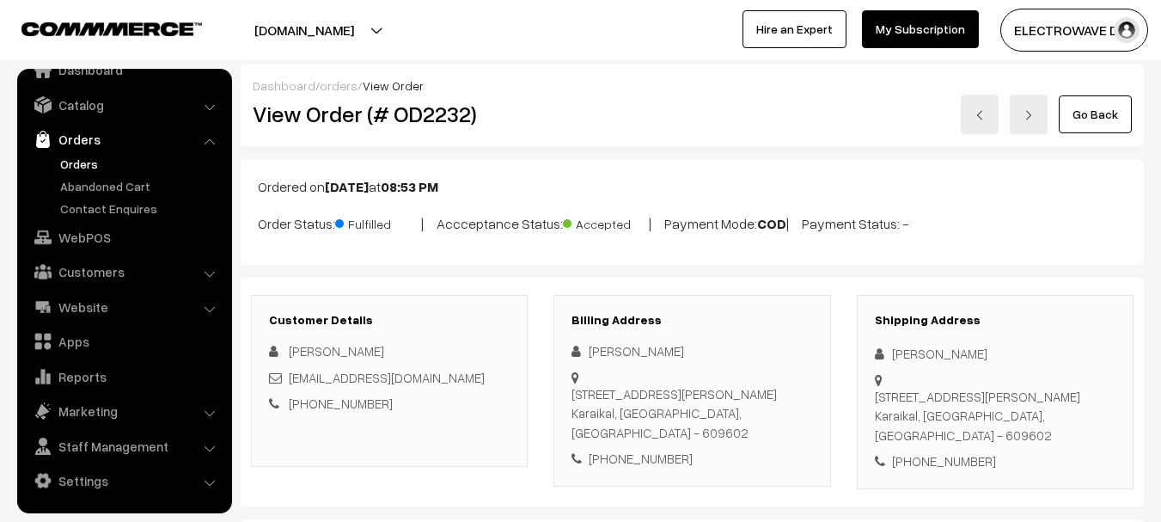
click at [1039, 116] on link at bounding box center [1029, 115] width 38 height 40
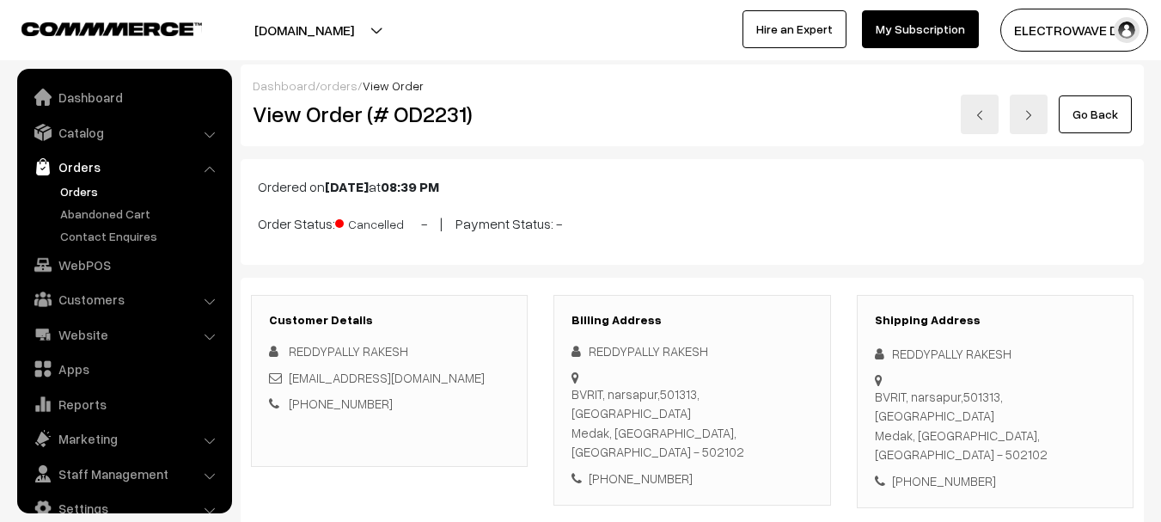
scroll to position [27, 0]
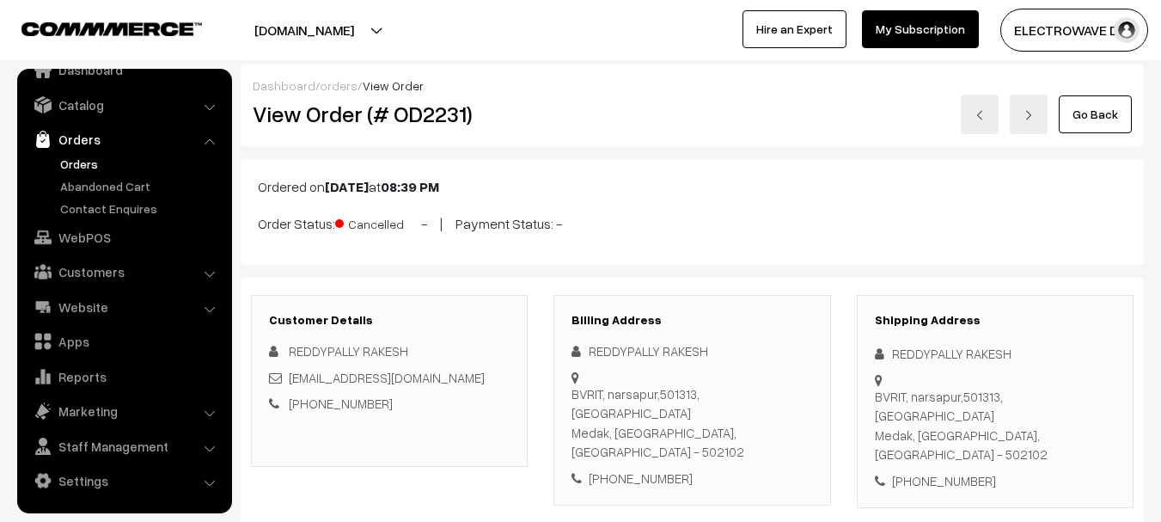
click at [1037, 113] on link at bounding box center [1029, 115] width 38 height 40
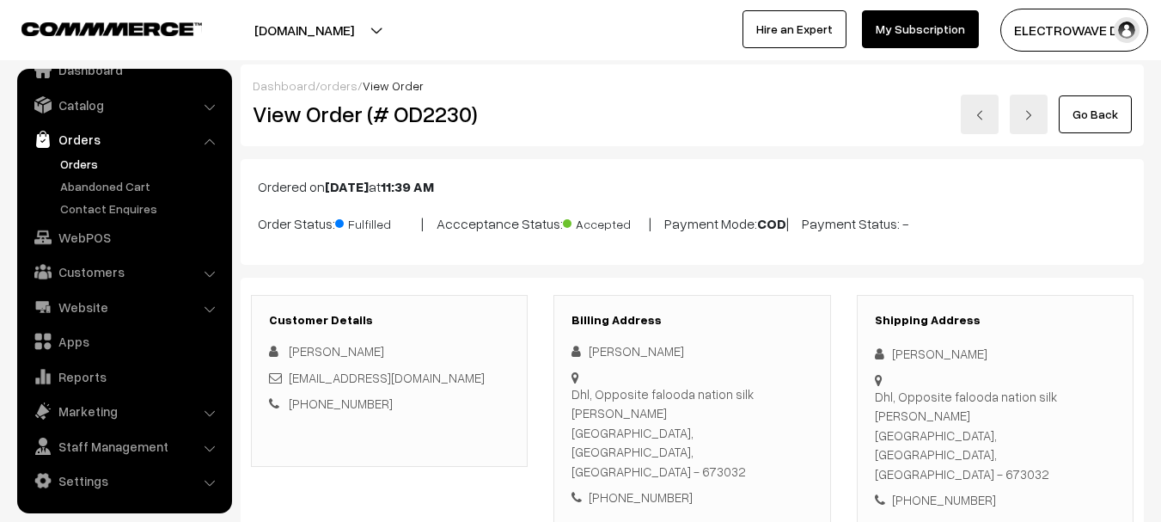
click at [1030, 129] on link at bounding box center [1029, 115] width 38 height 40
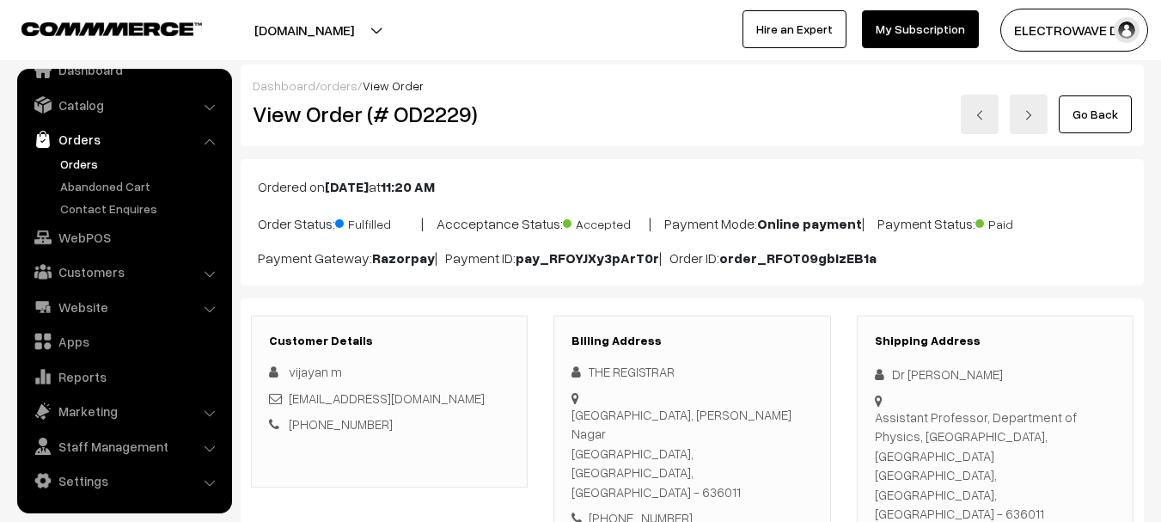
click at [1034, 127] on link at bounding box center [1029, 115] width 38 height 40
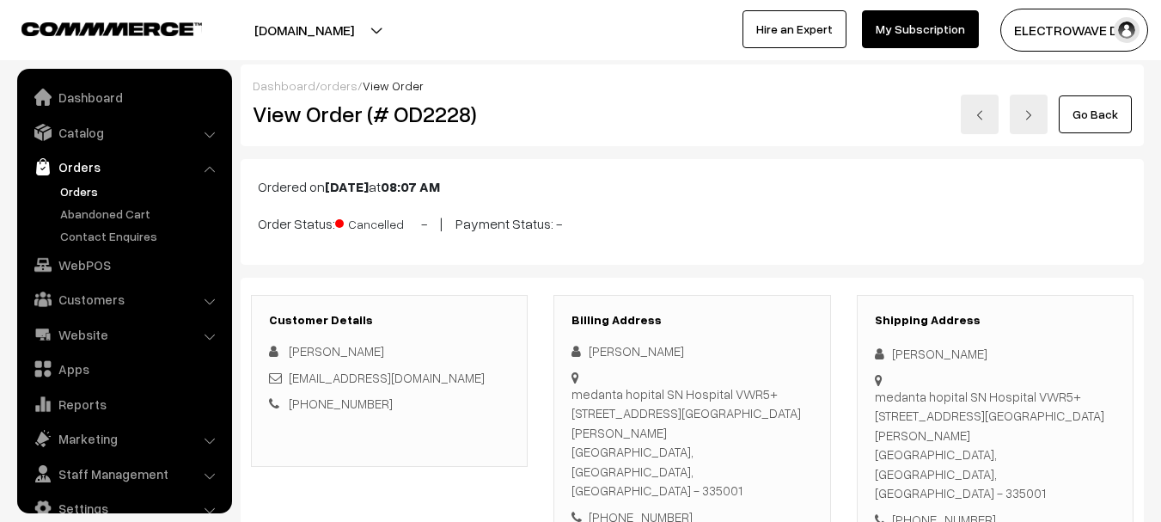
scroll to position [27, 0]
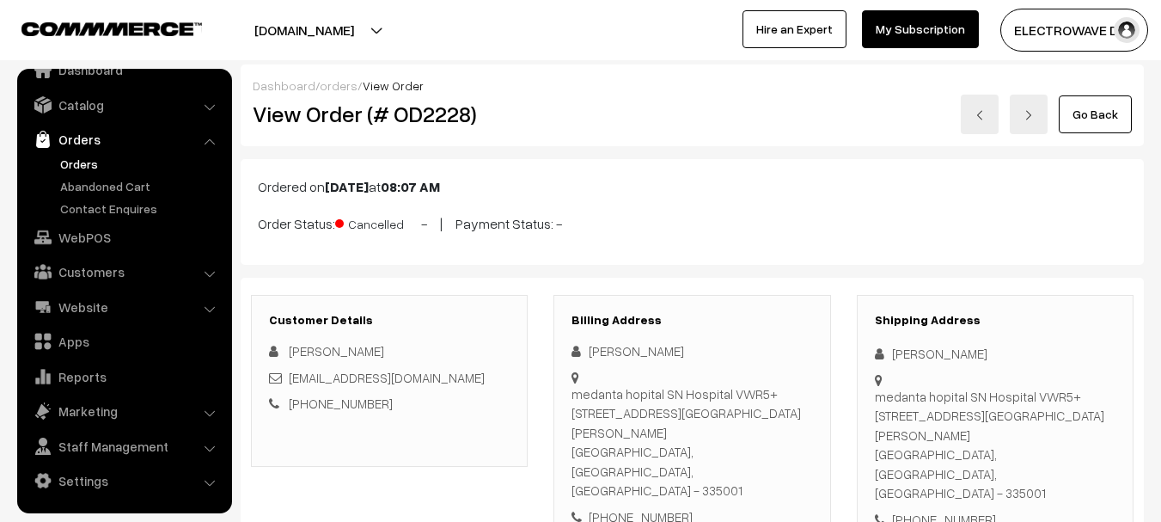
click at [1041, 111] on link at bounding box center [1029, 115] width 38 height 40
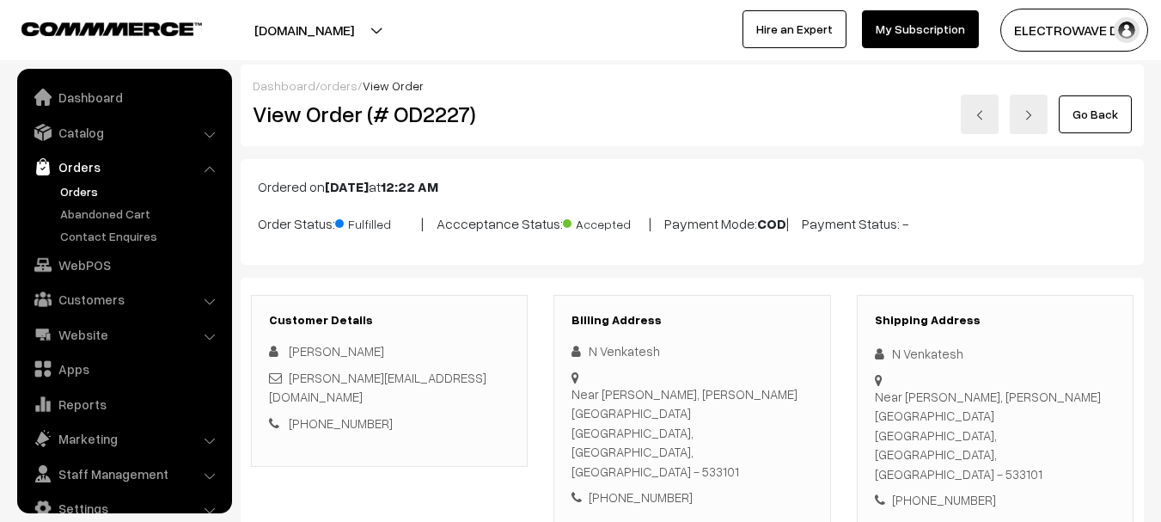
scroll to position [27, 0]
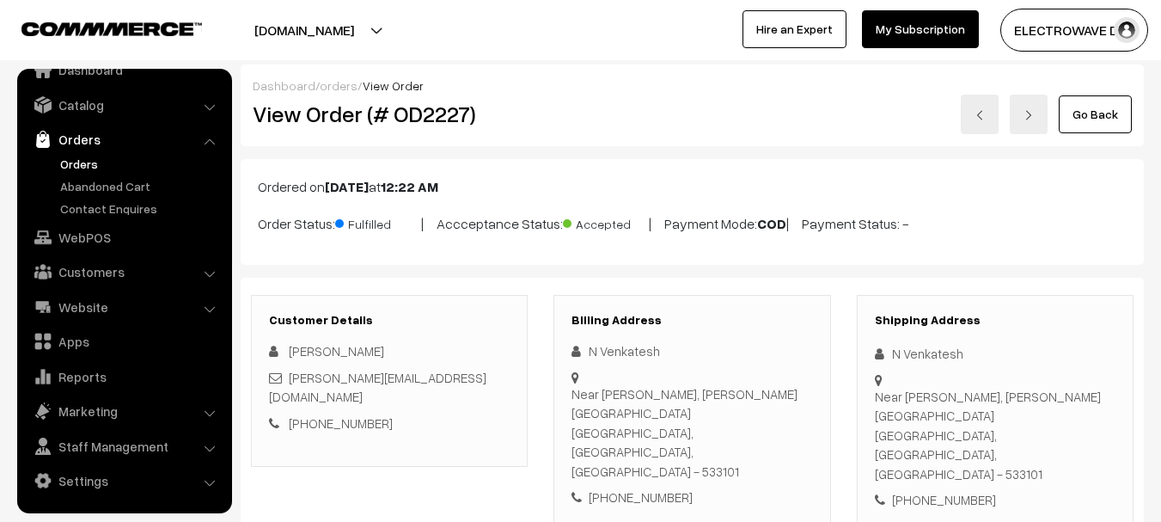
click at [1015, 132] on link at bounding box center [1029, 115] width 38 height 40
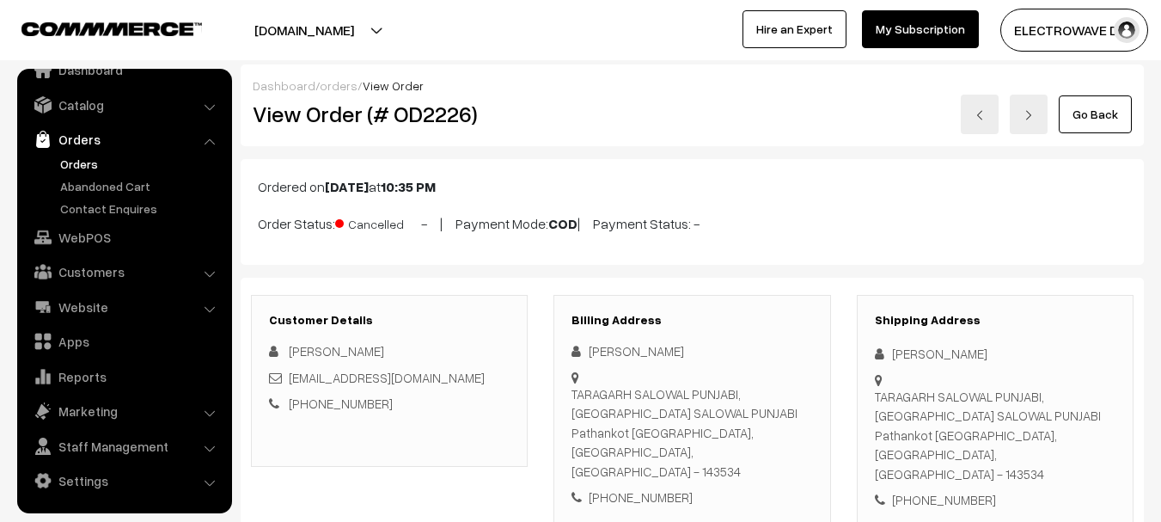
click at [1030, 108] on link at bounding box center [1029, 115] width 38 height 40
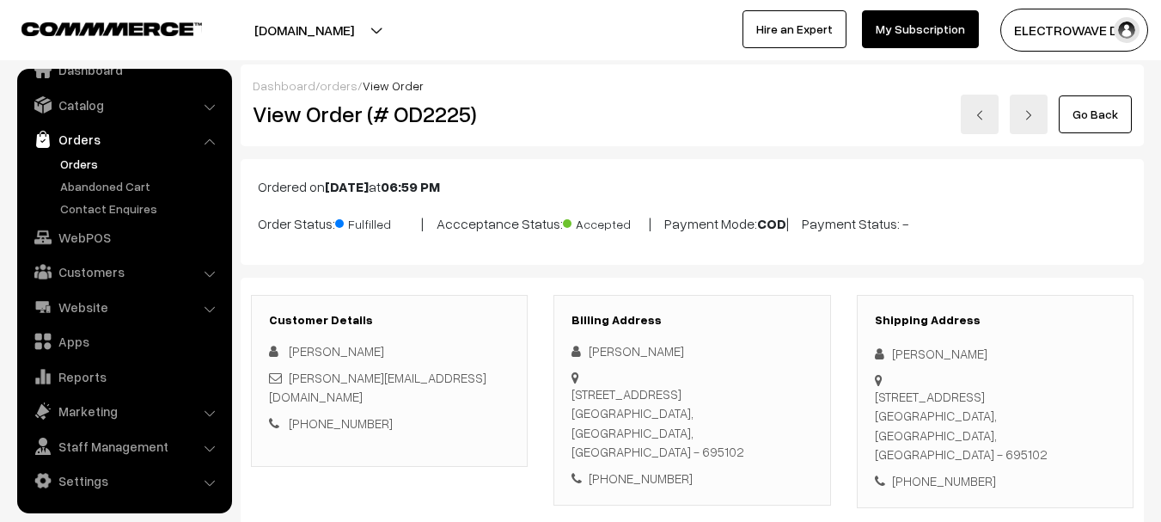
click at [1040, 109] on link at bounding box center [1029, 115] width 38 height 40
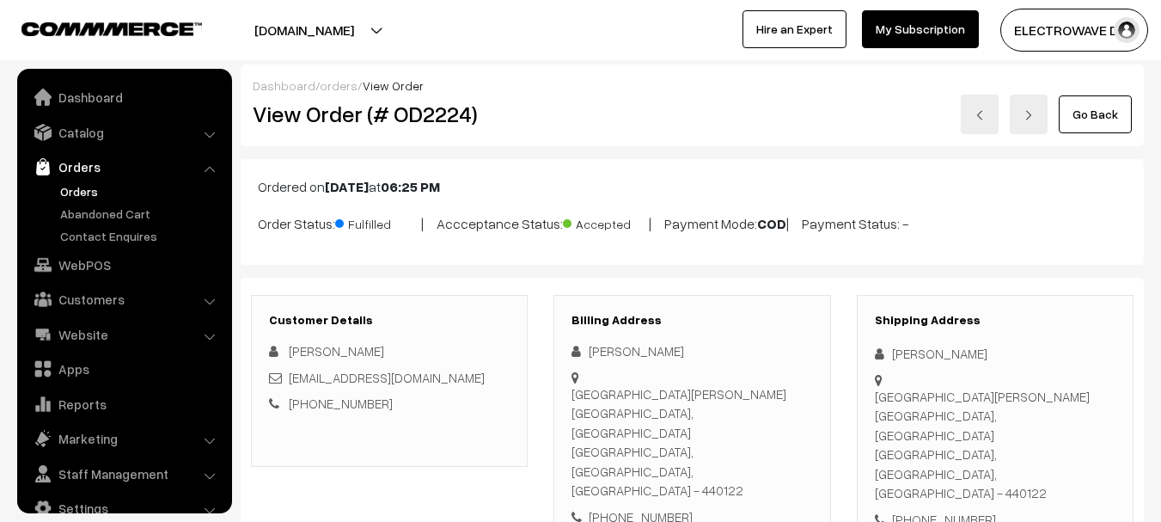
scroll to position [27, 0]
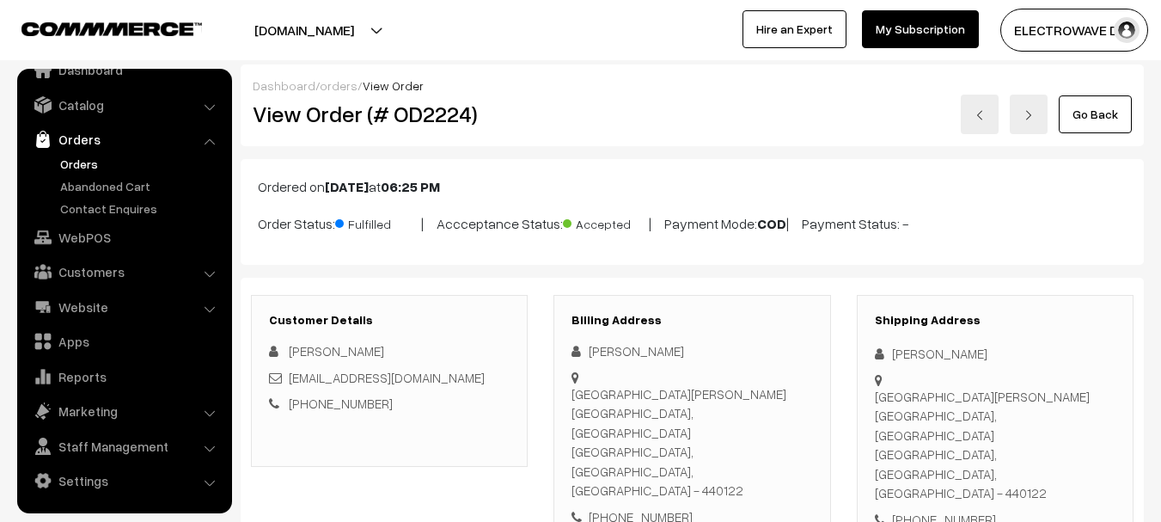
click at [1037, 119] on link at bounding box center [1029, 115] width 38 height 40
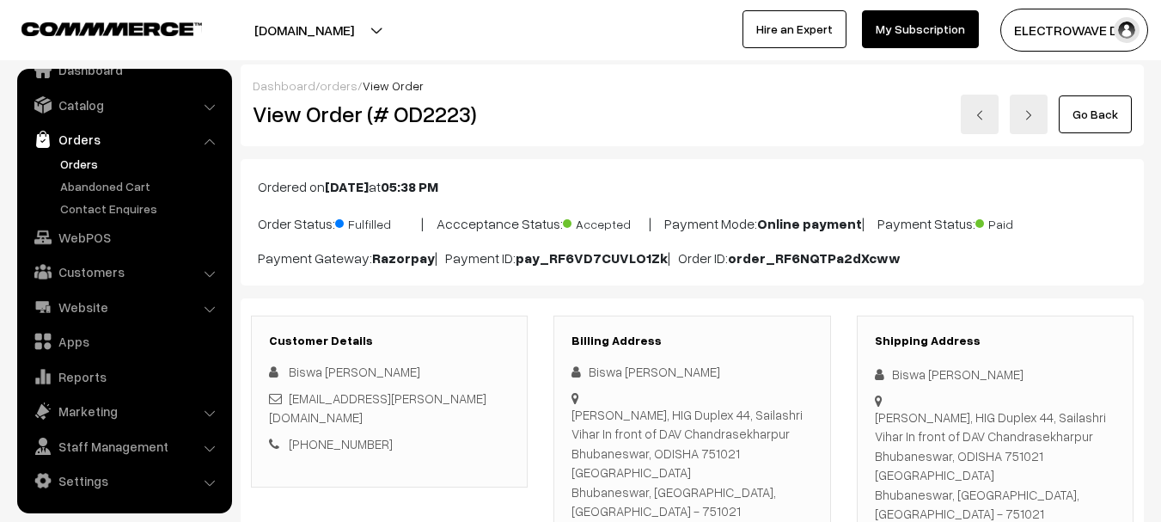
click at [1020, 119] on link at bounding box center [1029, 115] width 38 height 40
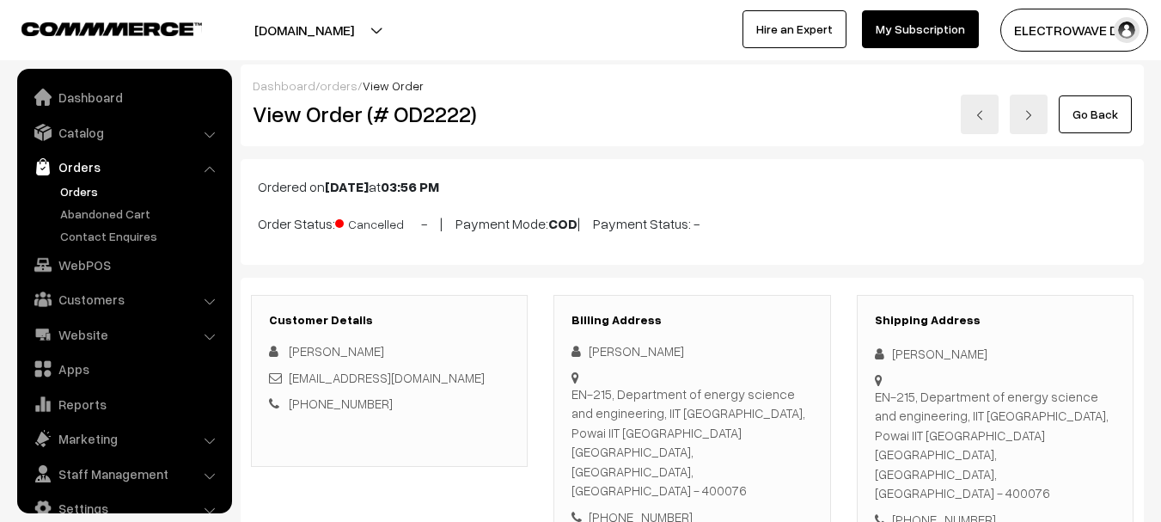
scroll to position [27, 0]
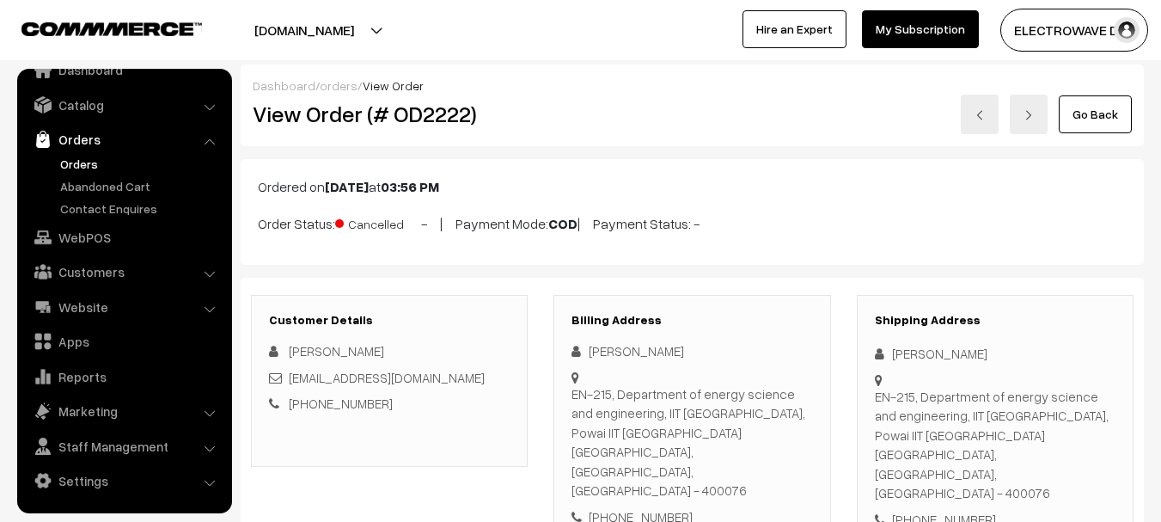
click at [1021, 119] on link at bounding box center [1029, 115] width 38 height 40
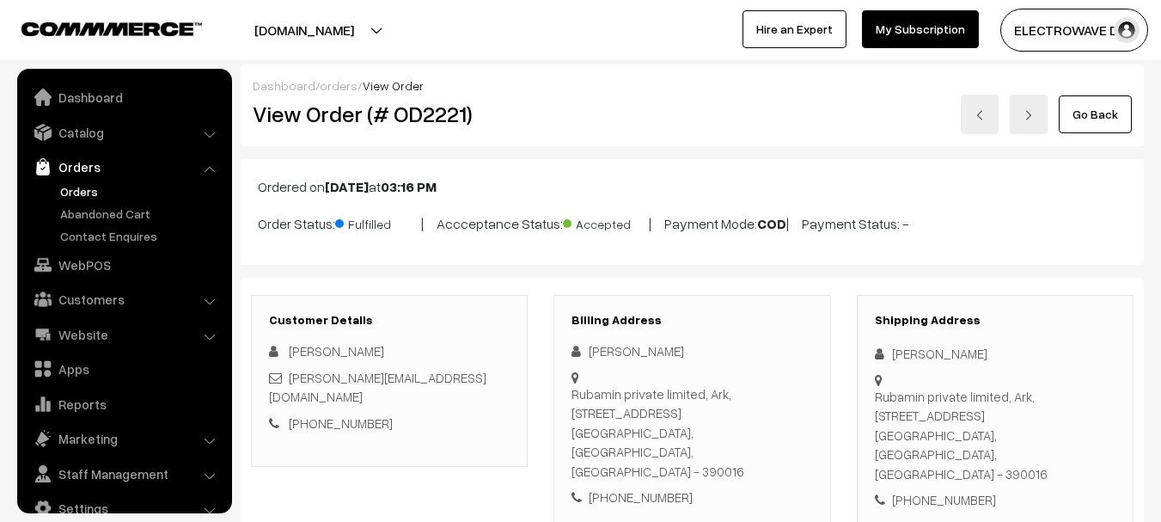
scroll to position [27, 0]
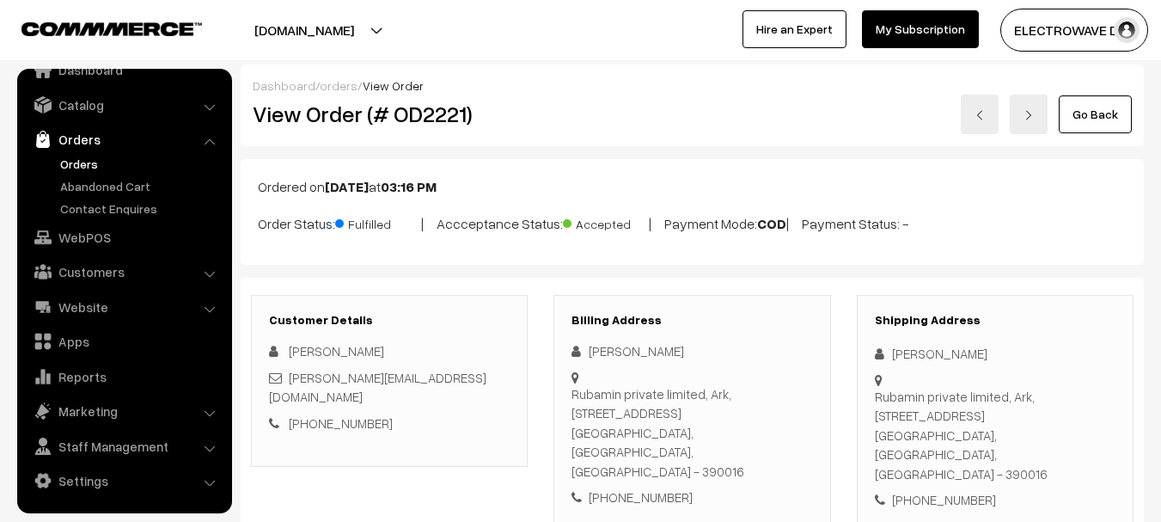
drag, startPoint x: 0, startPoint y: 0, endPoint x: 1022, endPoint y: 116, distance: 1028.3
click at [1022, 116] on link at bounding box center [1029, 115] width 38 height 40
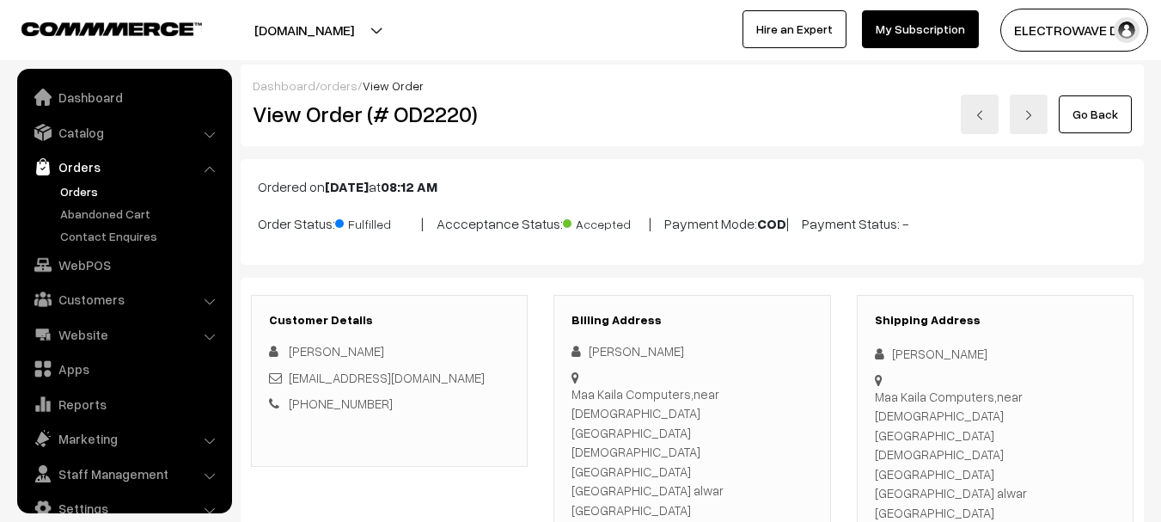
scroll to position [27, 0]
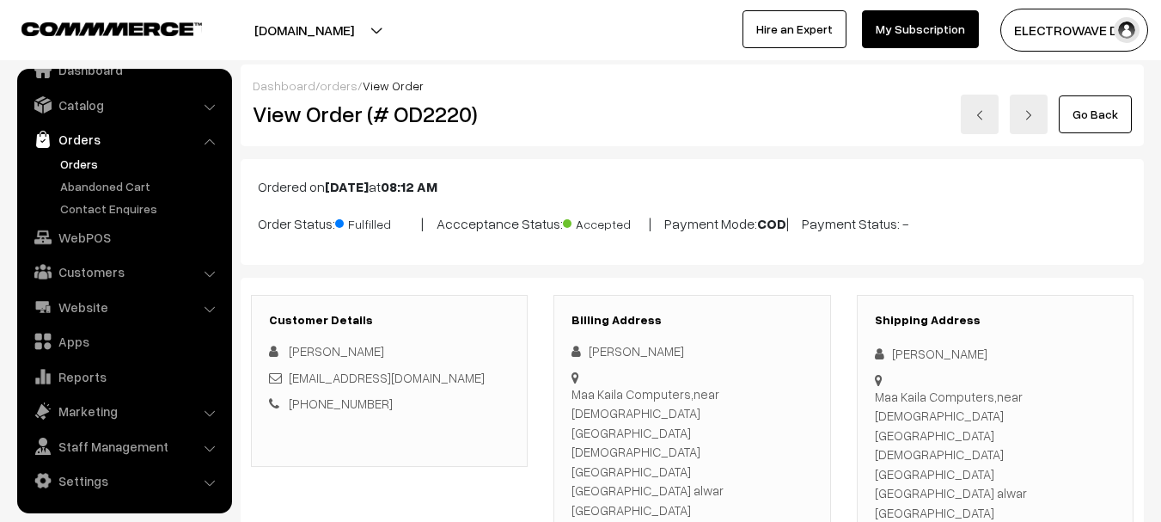
click at [1022, 116] on link at bounding box center [1029, 115] width 38 height 40
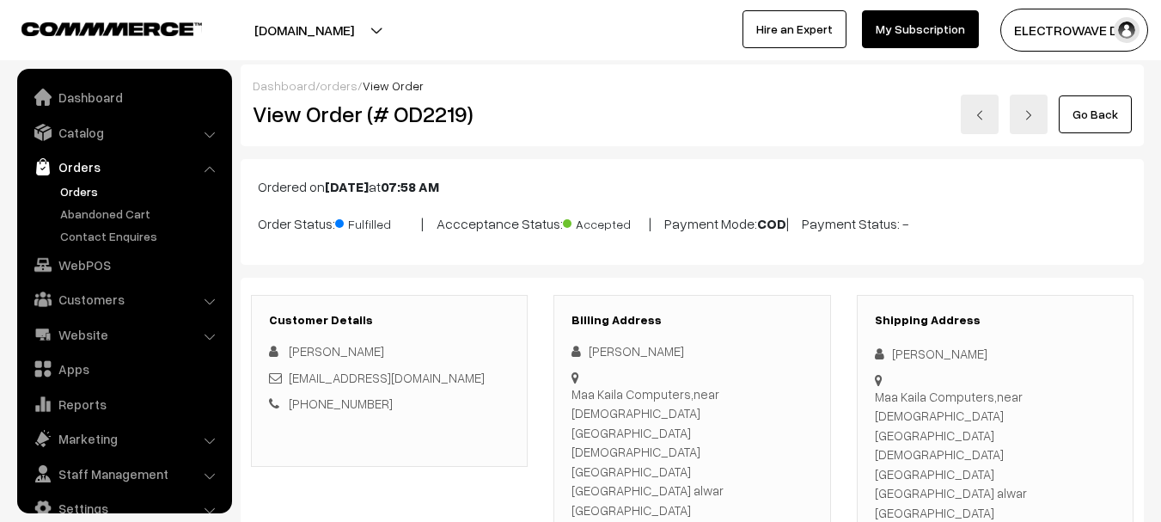
scroll to position [27, 0]
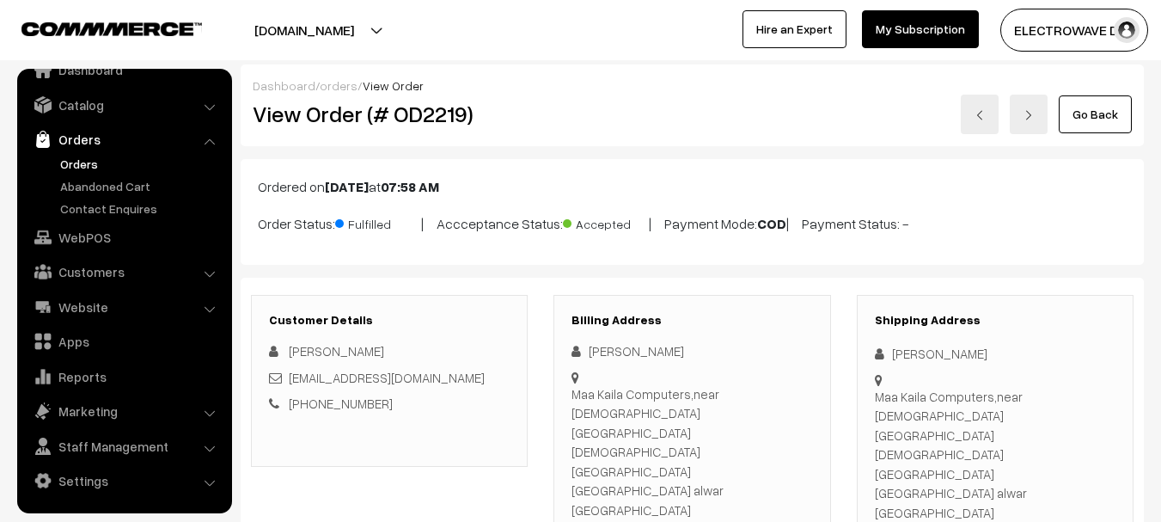
click at [1022, 116] on link at bounding box center [1029, 115] width 38 height 40
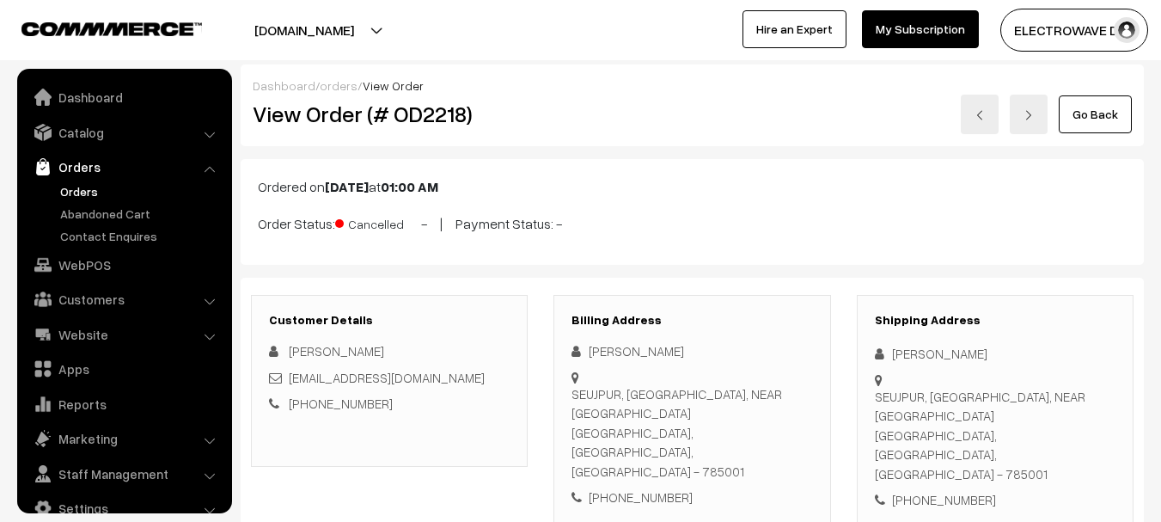
scroll to position [27, 0]
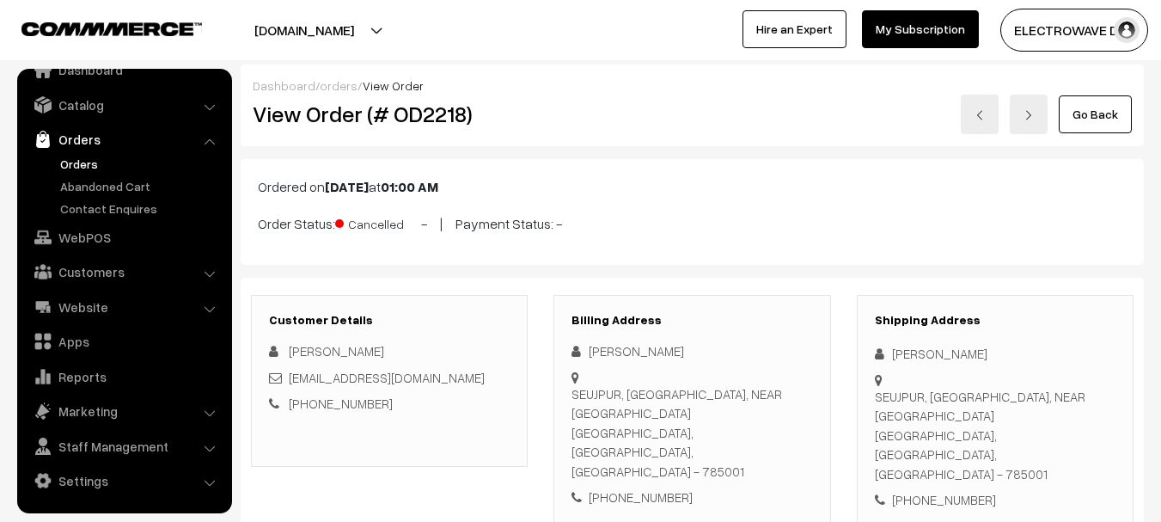
click at [1022, 116] on link at bounding box center [1029, 115] width 38 height 40
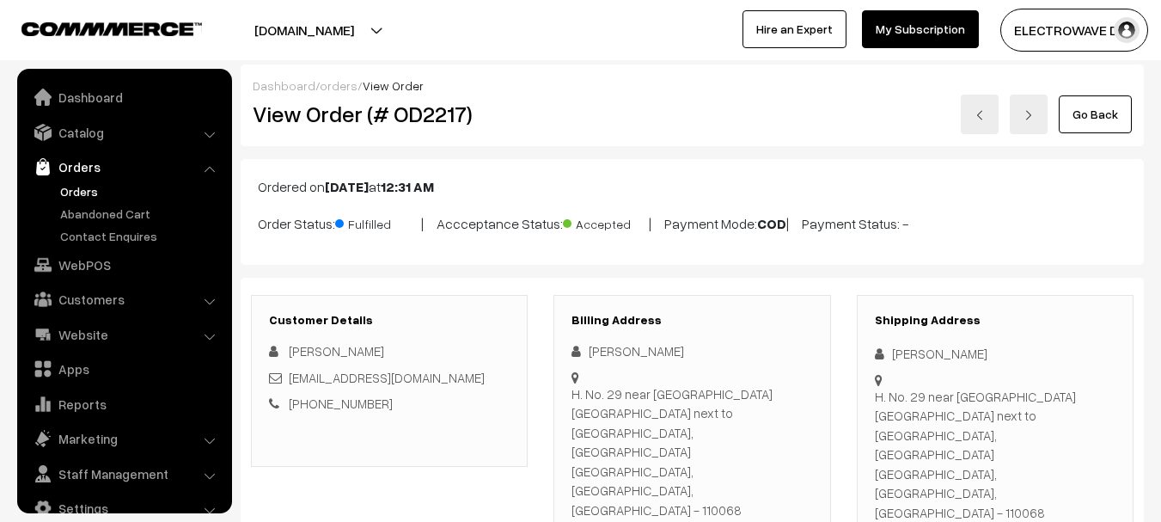
scroll to position [27, 0]
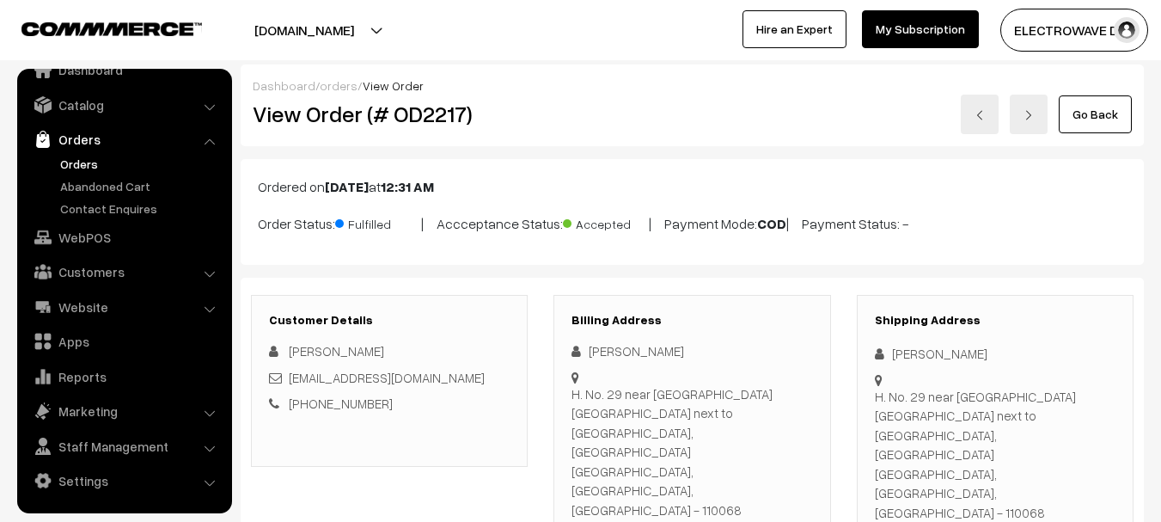
click at [1022, 116] on link at bounding box center [1029, 115] width 38 height 40
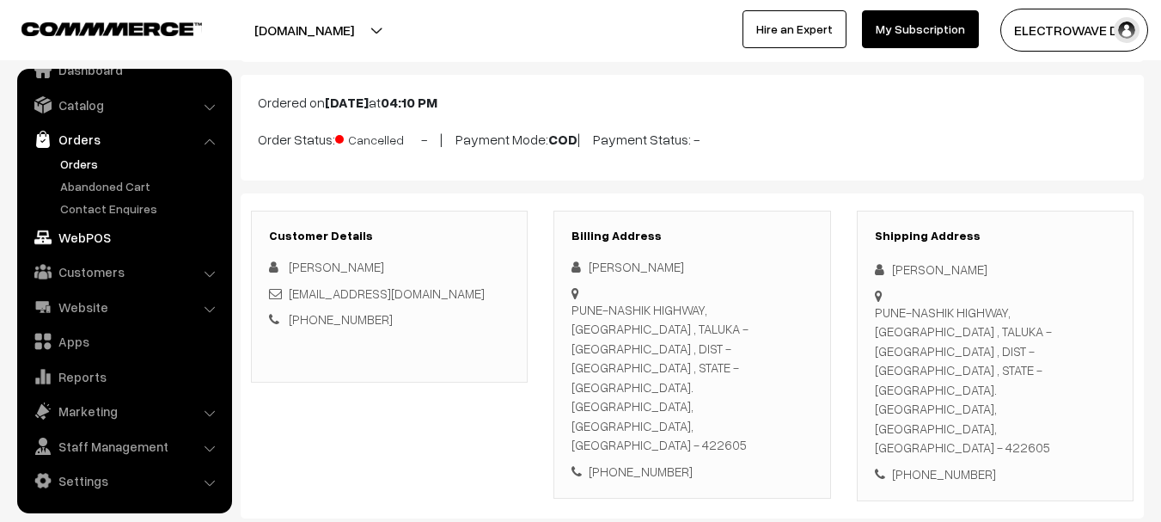
scroll to position [86, 0]
click at [80, 171] on link "Orders" at bounding box center [141, 164] width 170 height 18
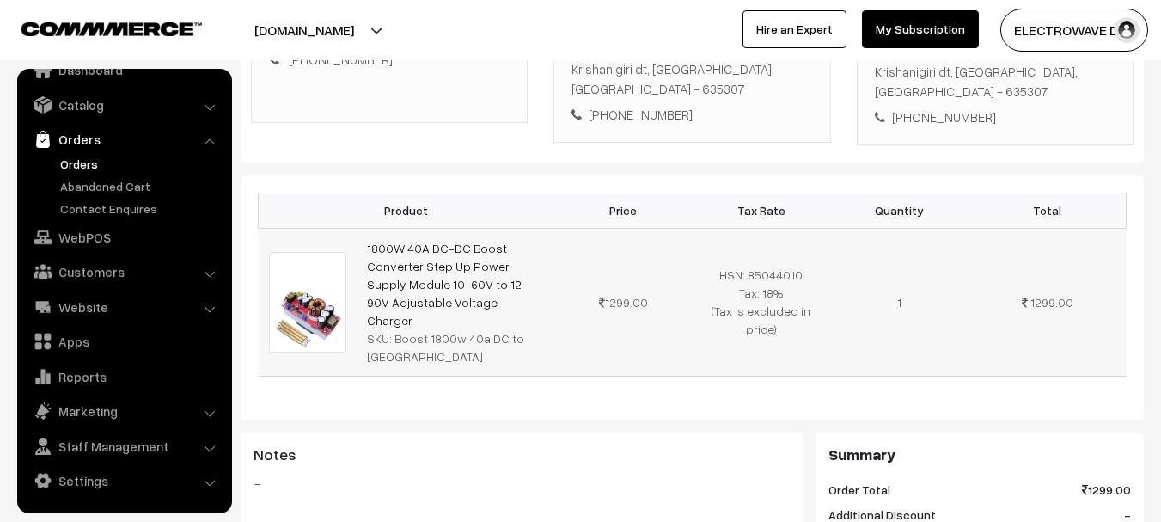
scroll to position [86, 0]
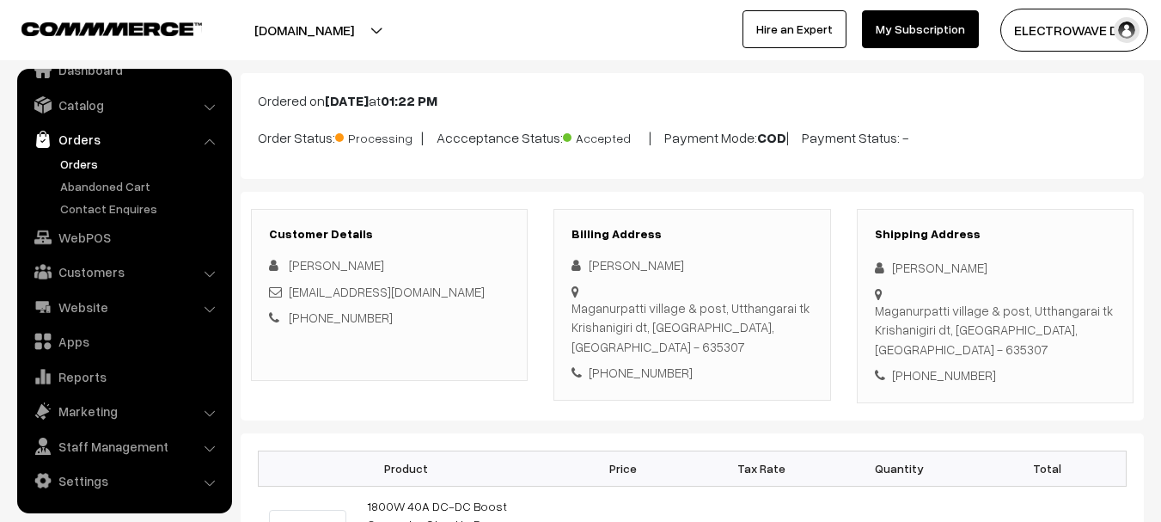
drag, startPoint x: 701, startPoint y: 134, endPoint x: 809, endPoint y: 134, distance: 108.3
click at [809, 134] on p "Order Status: Processing | Accceptance Status: Accepted | Payment Mode: COD | P…" at bounding box center [692, 136] width 869 height 23
click at [766, 137] on p "Order Status: Processing | Accceptance Status: Accepted | Payment Mode: COD | P…" at bounding box center [692, 136] width 869 height 23
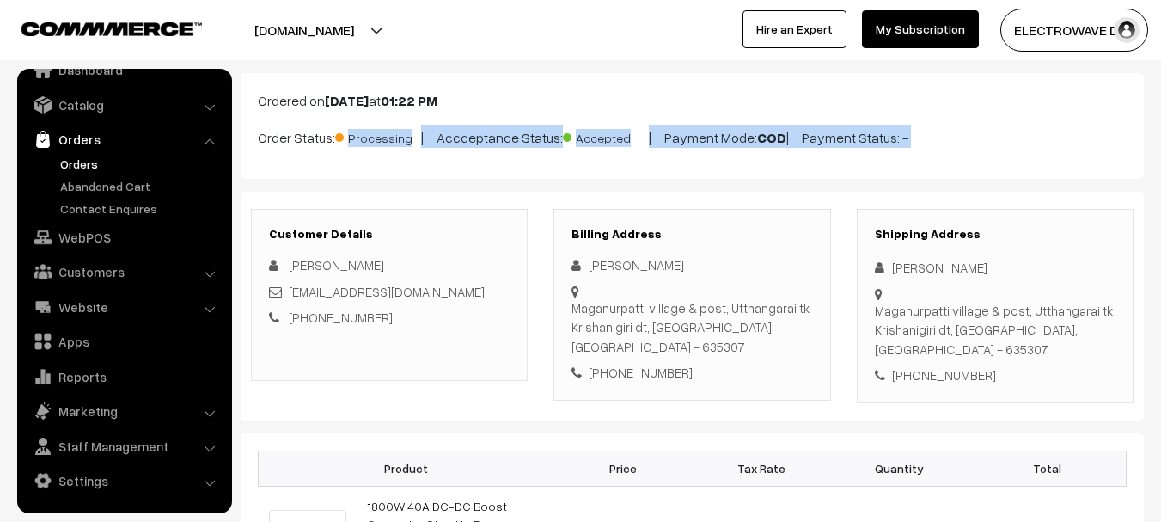
click at [766, 137] on p "Order Status: Processing | Accceptance Status: Accepted | Payment Mode: COD | P…" at bounding box center [692, 136] width 869 height 23
click at [949, 365] on div "[PHONE_NUMBER]" at bounding box center [995, 375] width 241 height 20
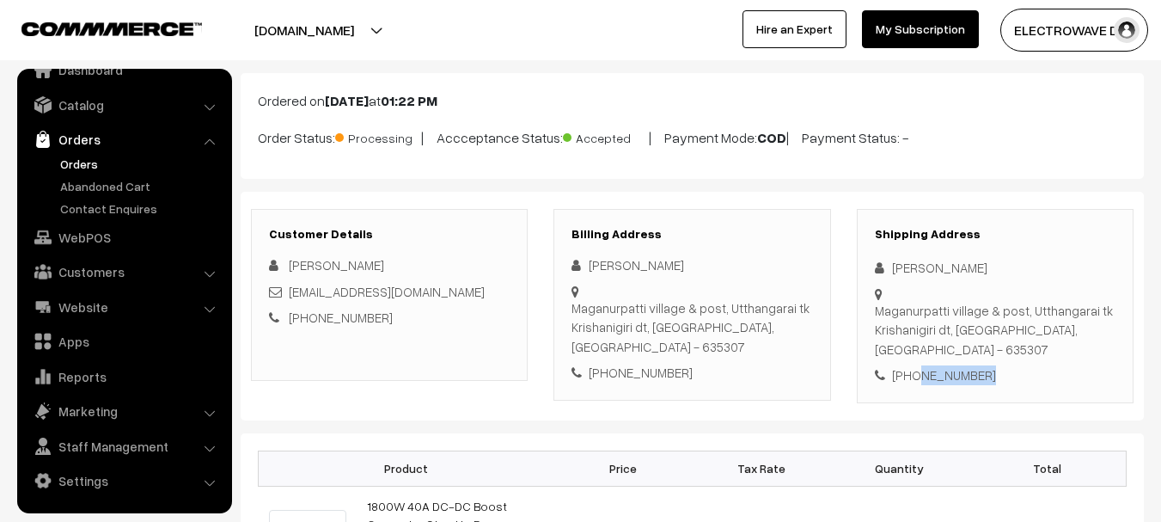
click at [949, 365] on div "[PHONE_NUMBER]" at bounding box center [995, 375] width 241 height 20
click at [950, 365] on div "[PHONE_NUMBER]" at bounding box center [995, 375] width 241 height 20
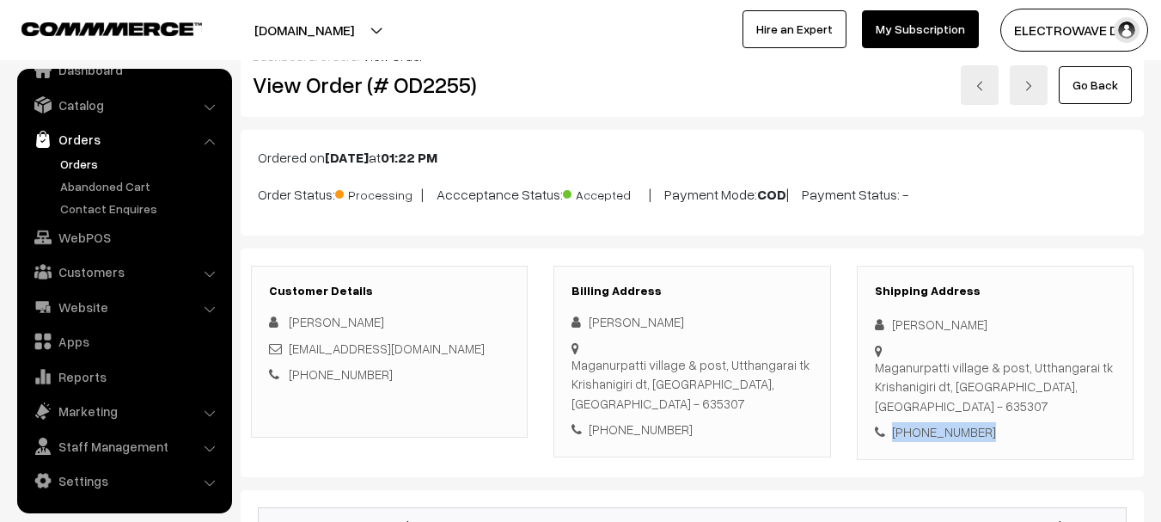
scroll to position [0, 0]
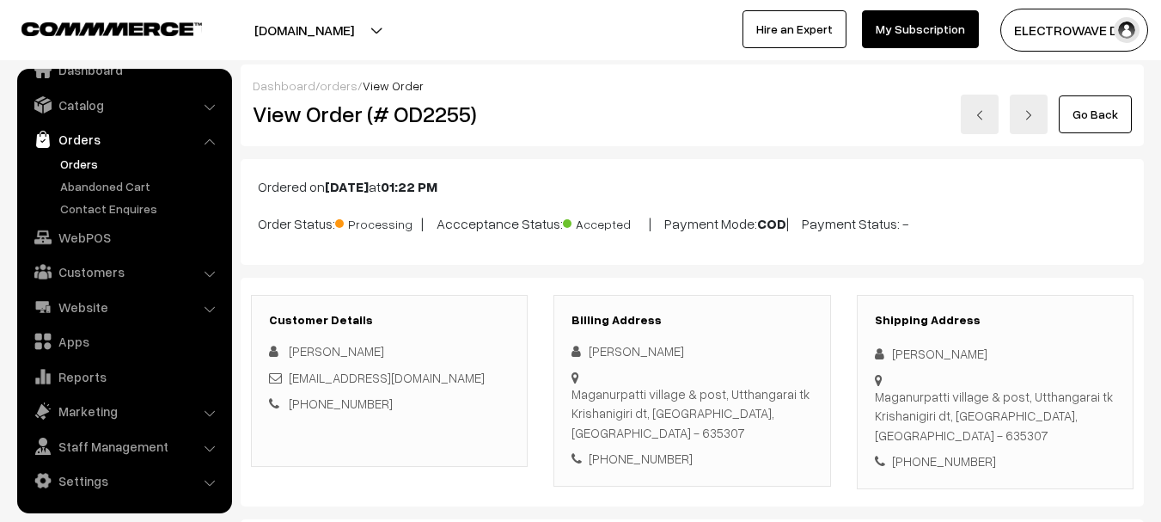
click at [436, 123] on h2 "View Order (# OD2255)" at bounding box center [391, 114] width 276 height 27
copy h2 "OD2255"
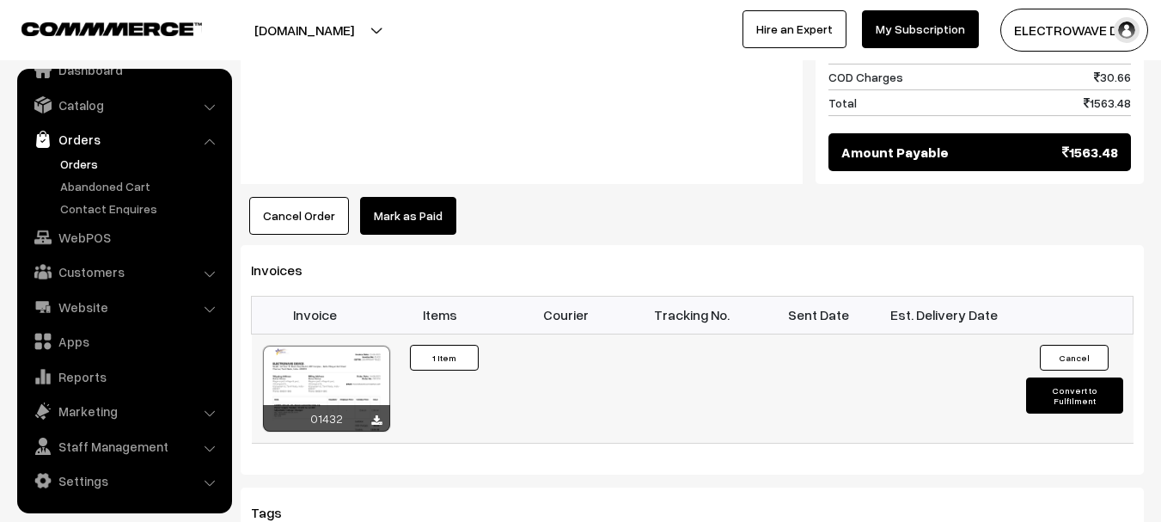
click at [1035, 377] on button "Convert to Fulfilment" at bounding box center [1074, 395] width 97 height 36
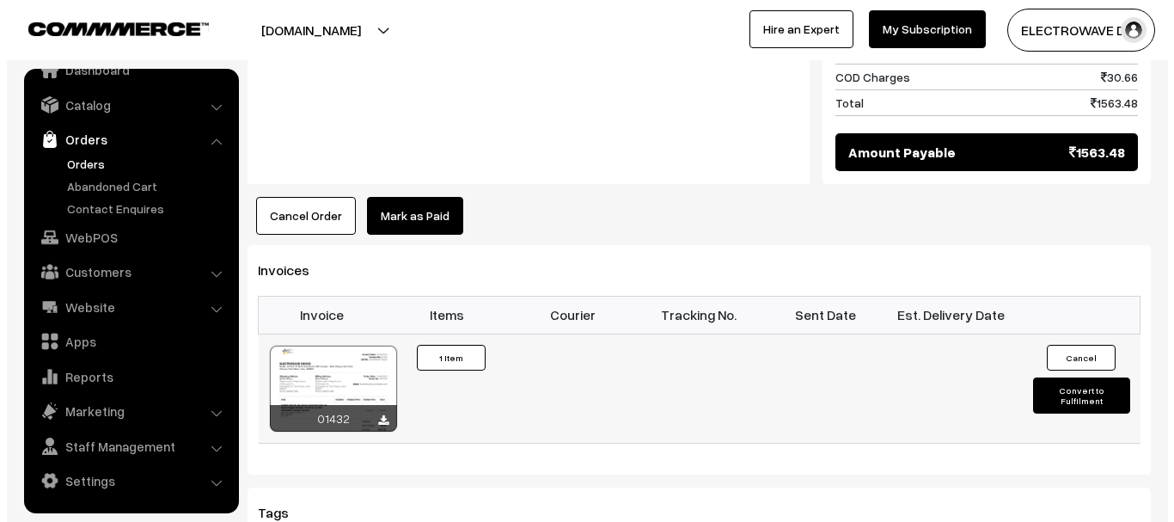
scroll to position [950, 0]
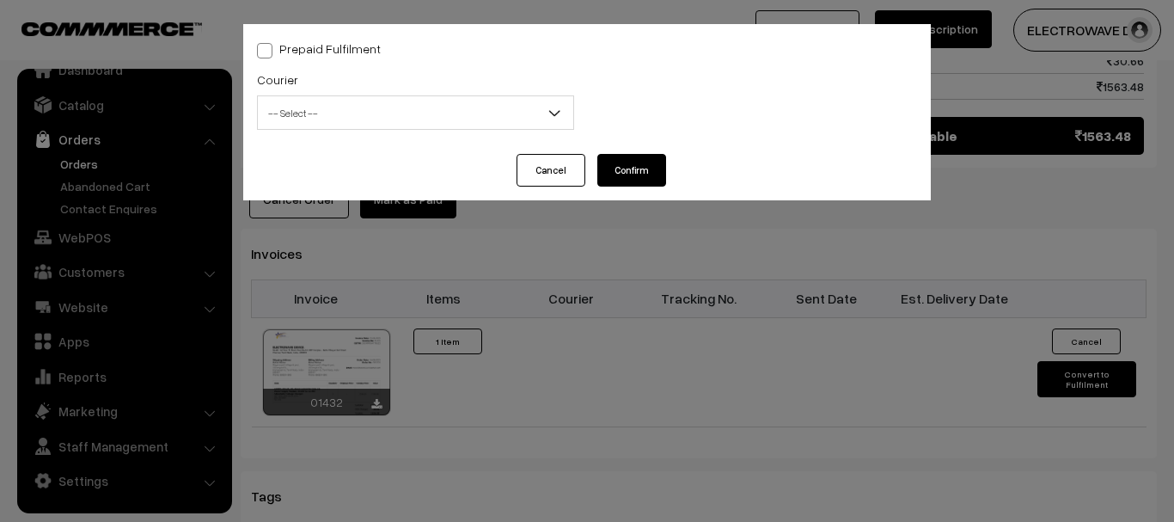
click at [341, 105] on span "-- Select --" at bounding box center [415, 113] width 315 height 30
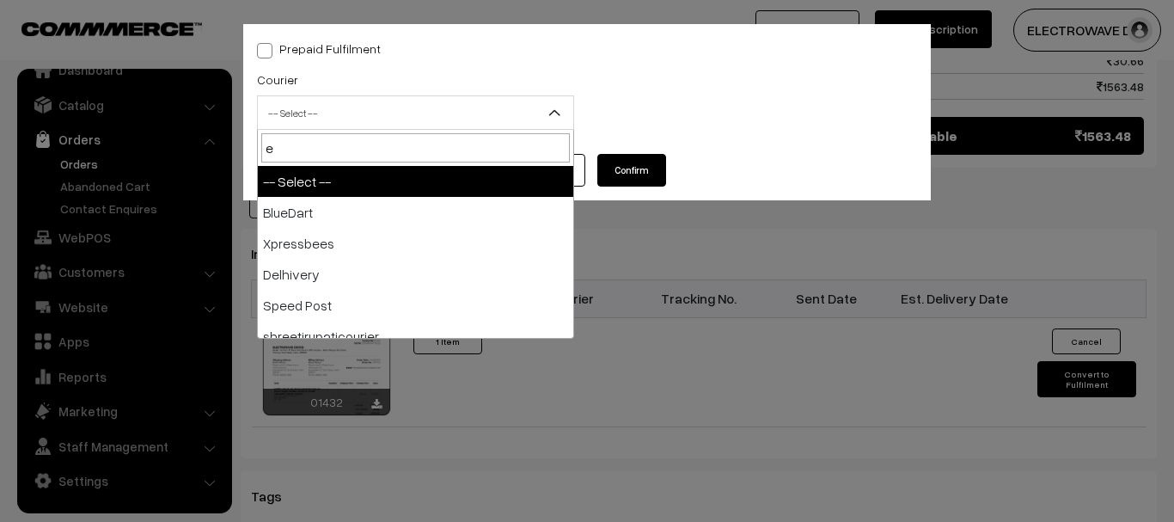
type input "ek"
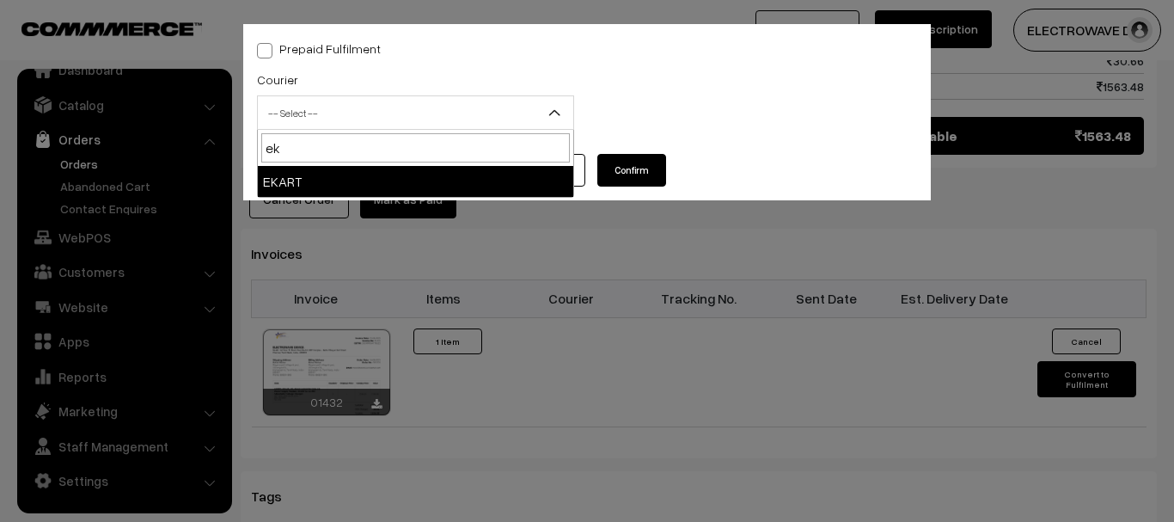
select select "9"
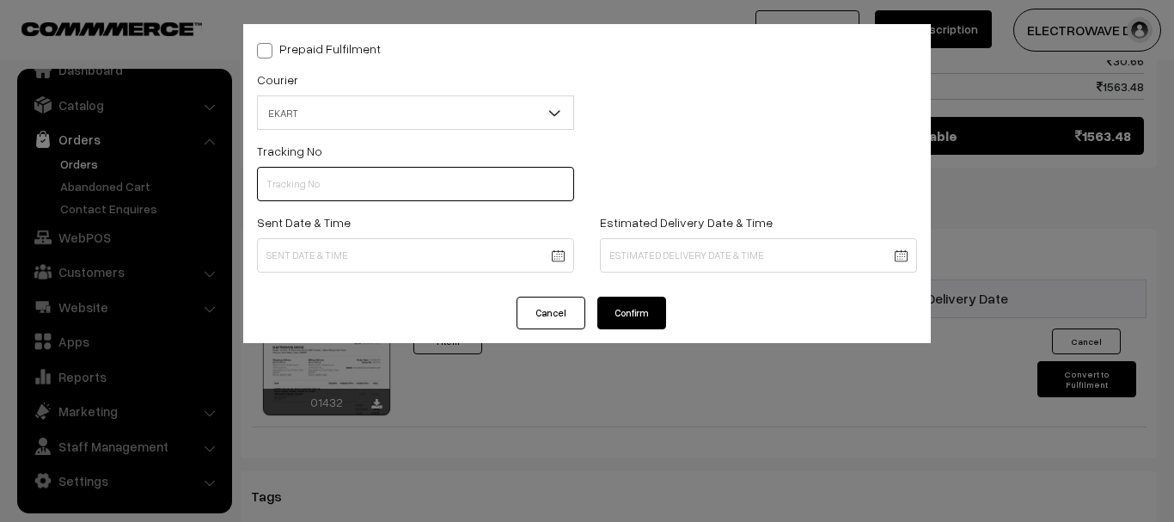
click at [379, 198] on input "text" at bounding box center [415, 184] width 317 height 34
paste input "SPYC1002154168"
type input "SPYC1002154168"
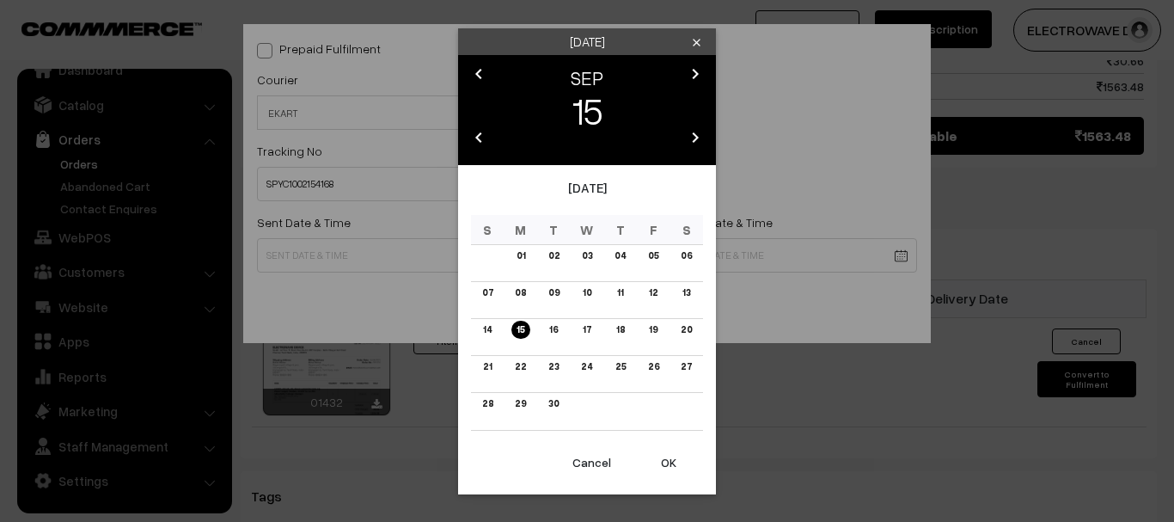
click at [676, 456] on button "OK" at bounding box center [668, 462] width 69 height 38
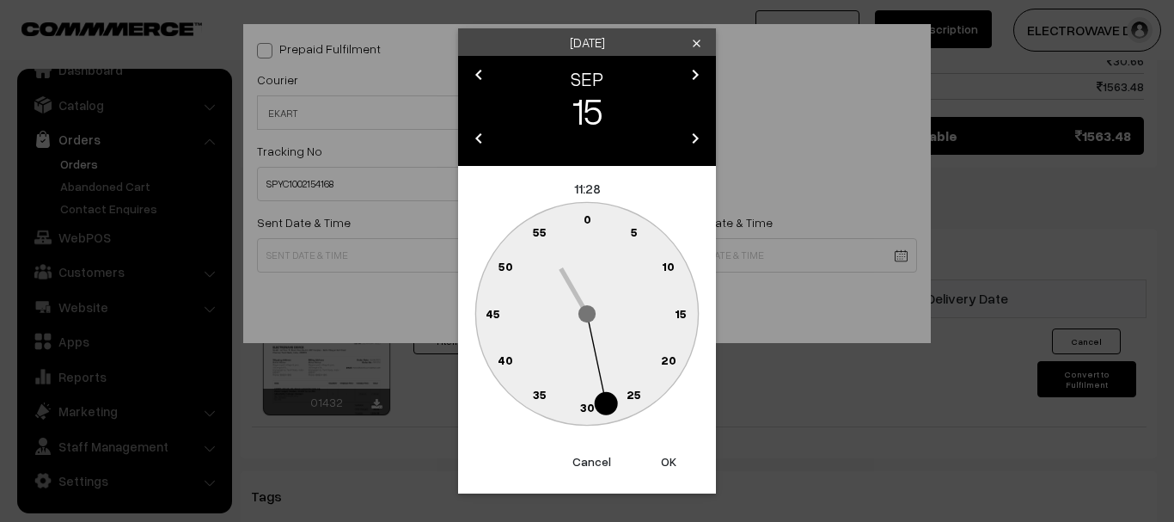
click at [676, 456] on button "OK" at bounding box center [668, 462] width 69 height 38
type input "15-09-2025 11:28"
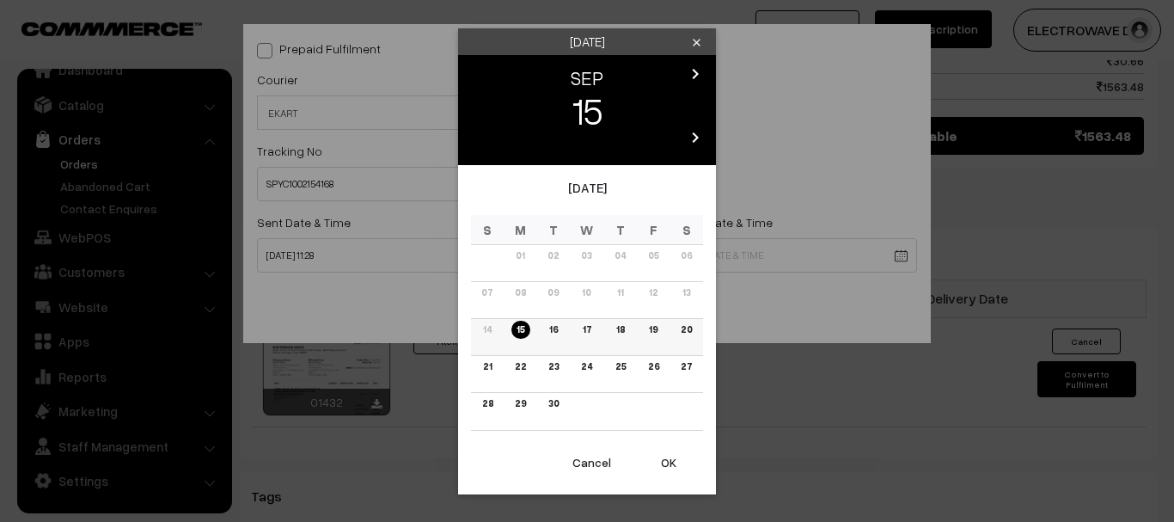
click at [658, 324] on link "19" at bounding box center [653, 330] width 19 height 18
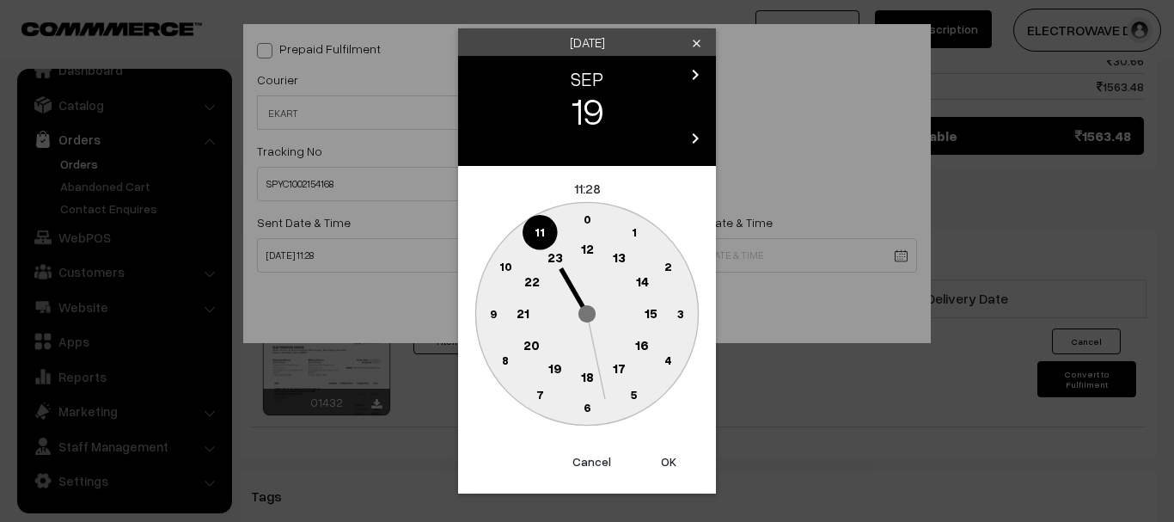
click at [665, 459] on button "OK" at bounding box center [668, 462] width 69 height 38
click at [666, 458] on button "OK" at bounding box center [668, 462] width 69 height 38
type input "19-09-2025 11:28"
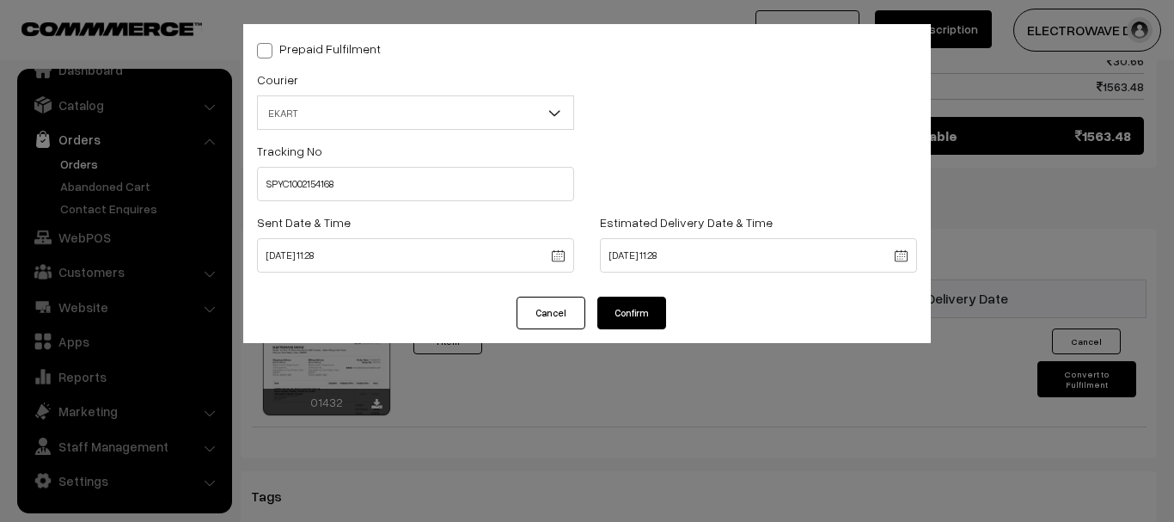
click at [638, 318] on button "Confirm" at bounding box center [631, 312] width 69 height 33
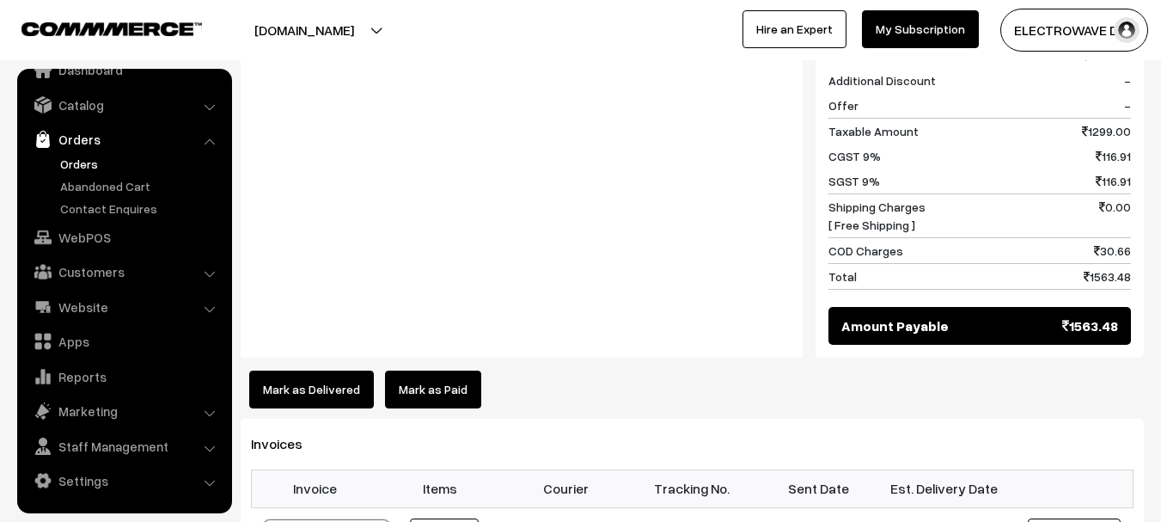
scroll to position [950, 0]
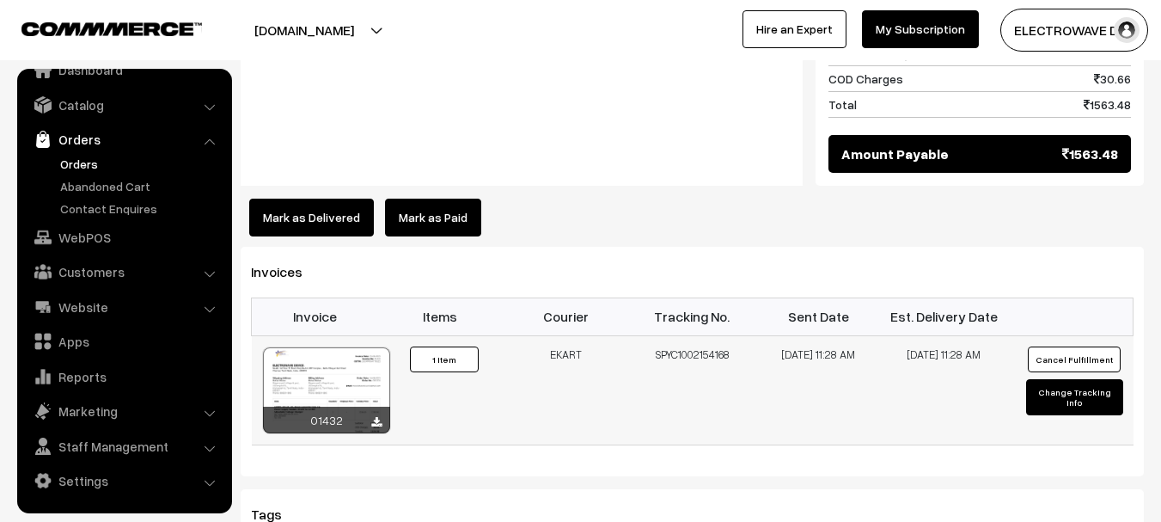
click at [343, 347] on div at bounding box center [326, 390] width 127 height 86
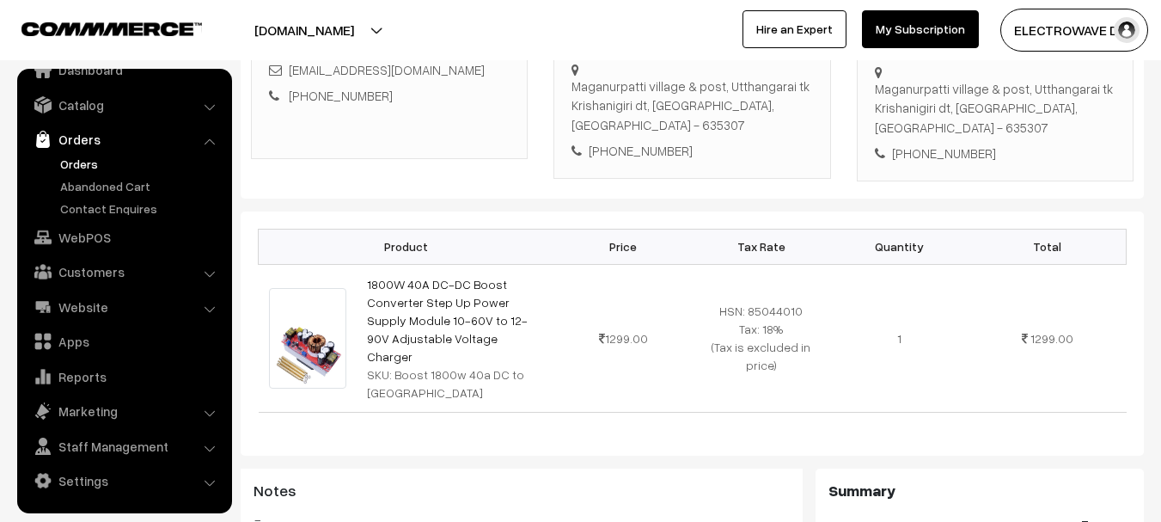
scroll to position [4, 0]
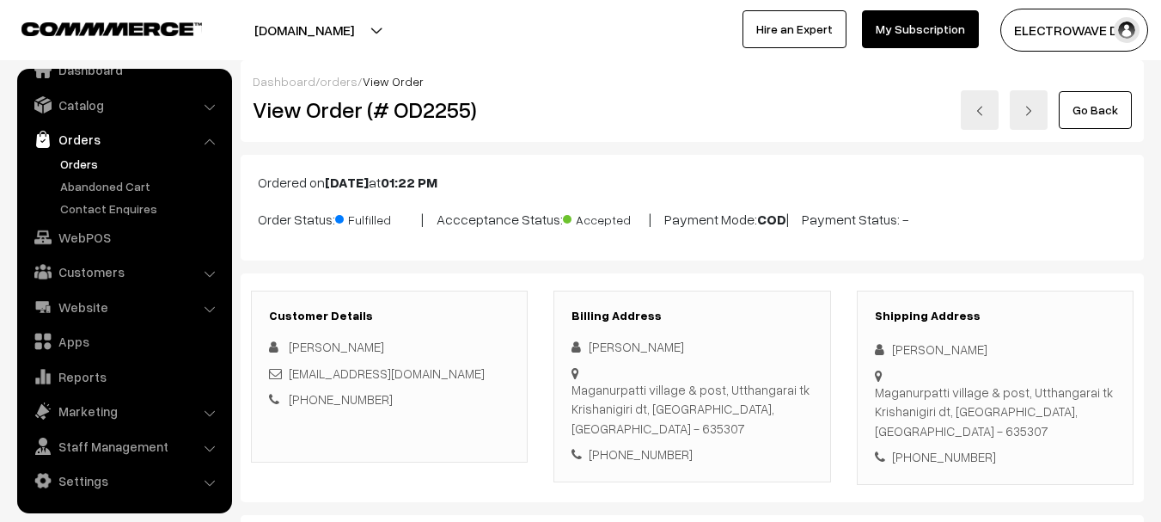
click at [968, 103] on link at bounding box center [980, 110] width 38 height 40
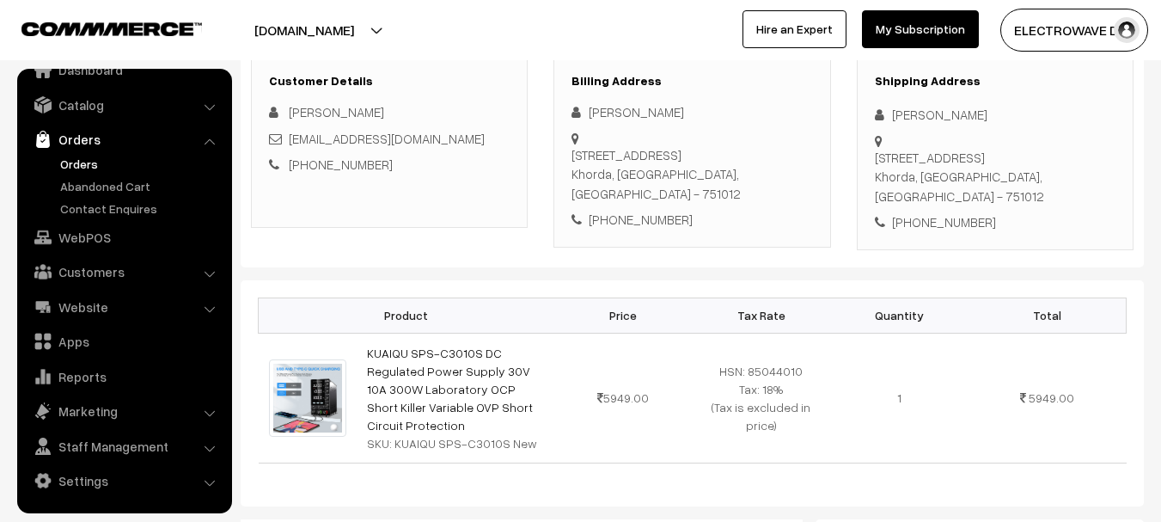
scroll to position [258, 0]
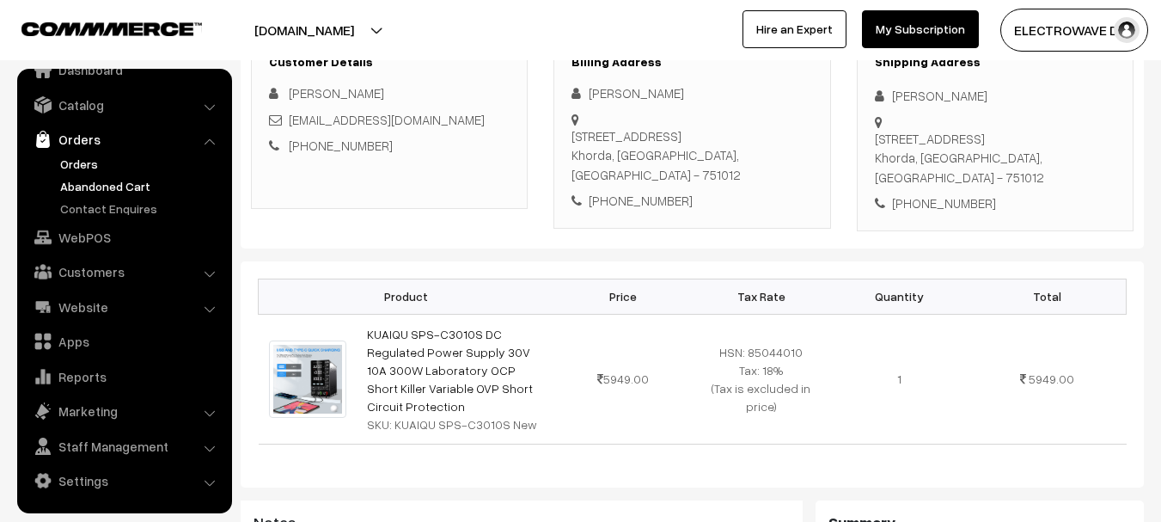
click at [100, 190] on link "Abandoned Cart" at bounding box center [141, 186] width 170 height 18
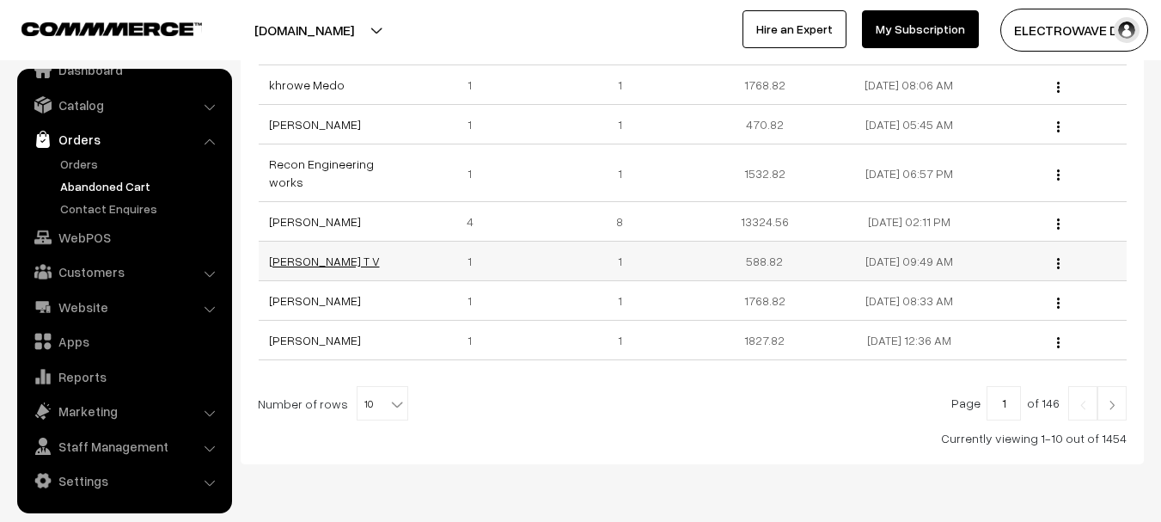
scroll to position [430, 0]
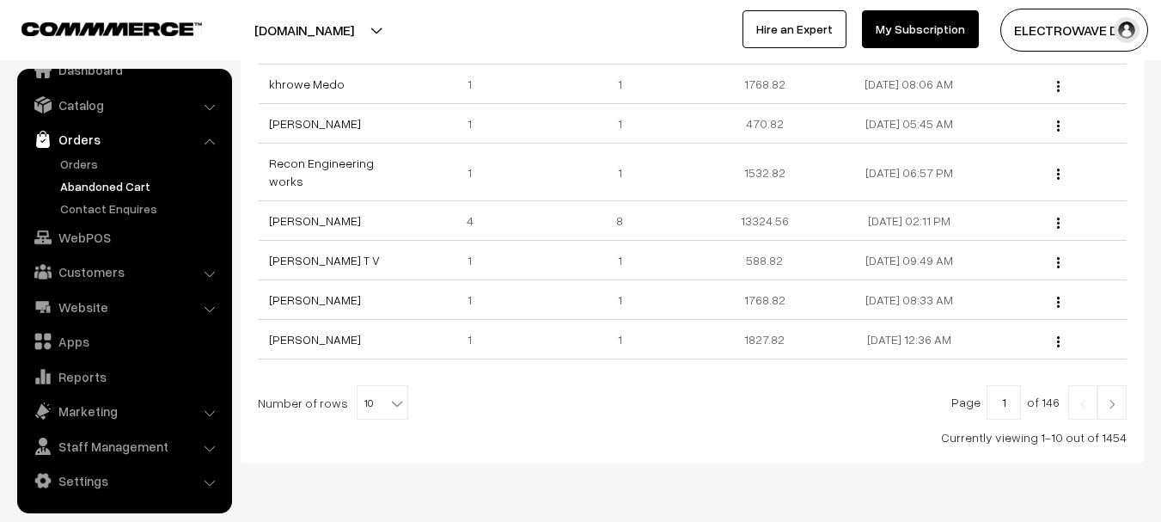
drag, startPoint x: 370, startPoint y: 400, endPoint x: 369, endPoint y: 389, distance: 11.3
click at [370, 400] on span "10" at bounding box center [382, 403] width 50 height 34
select select "40"
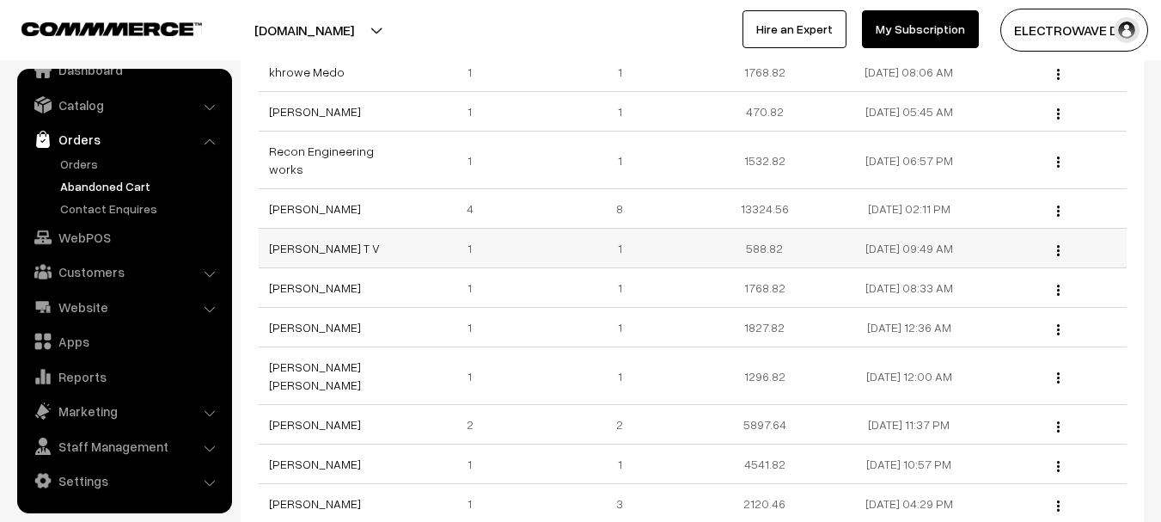
scroll to position [602, 0]
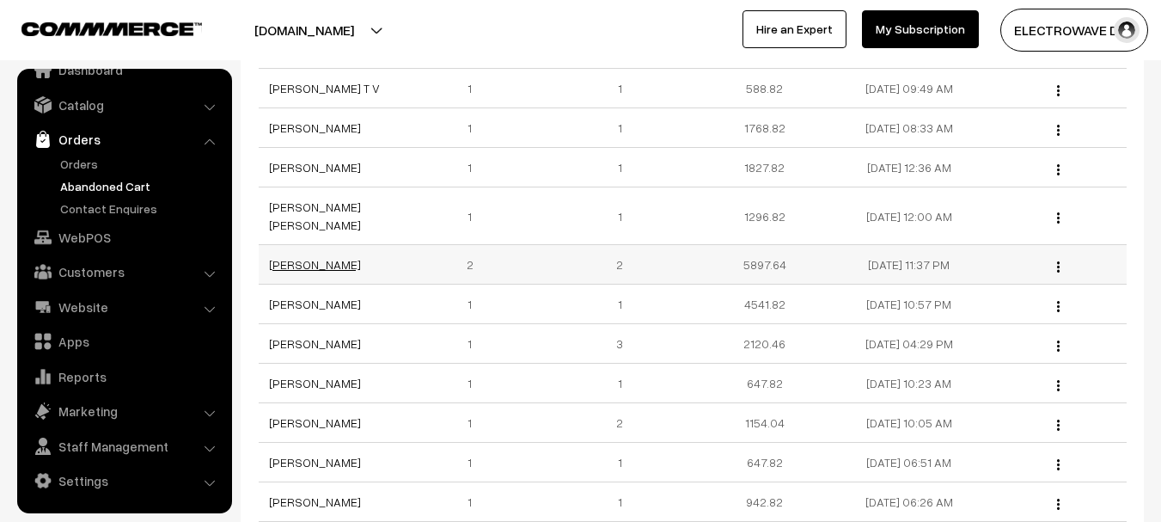
click at [314, 257] on link "[PERSON_NAME]" at bounding box center [315, 264] width 92 height 15
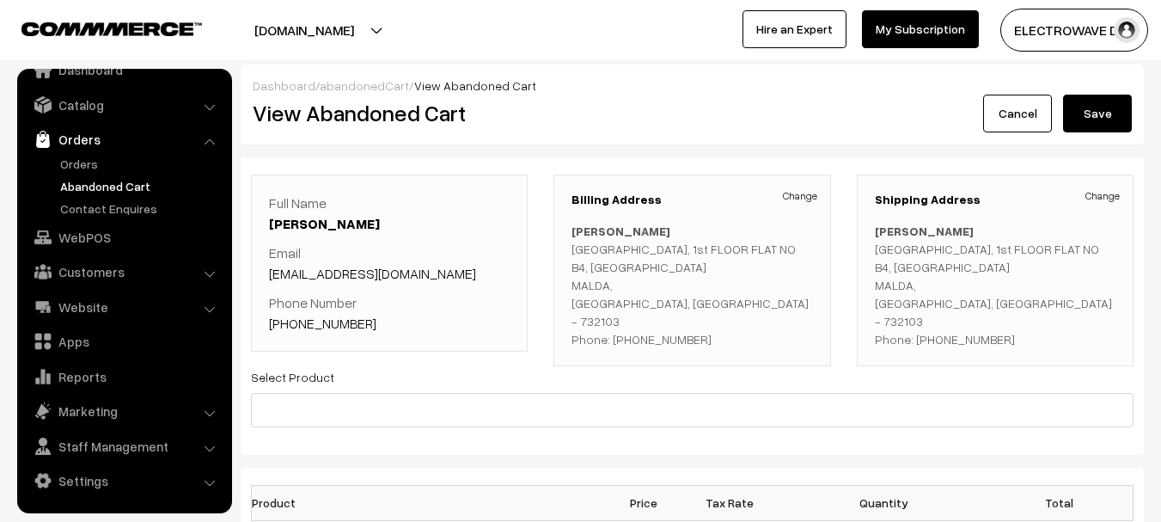
click at [992, 125] on link "Cancel" at bounding box center [1017, 114] width 69 height 38
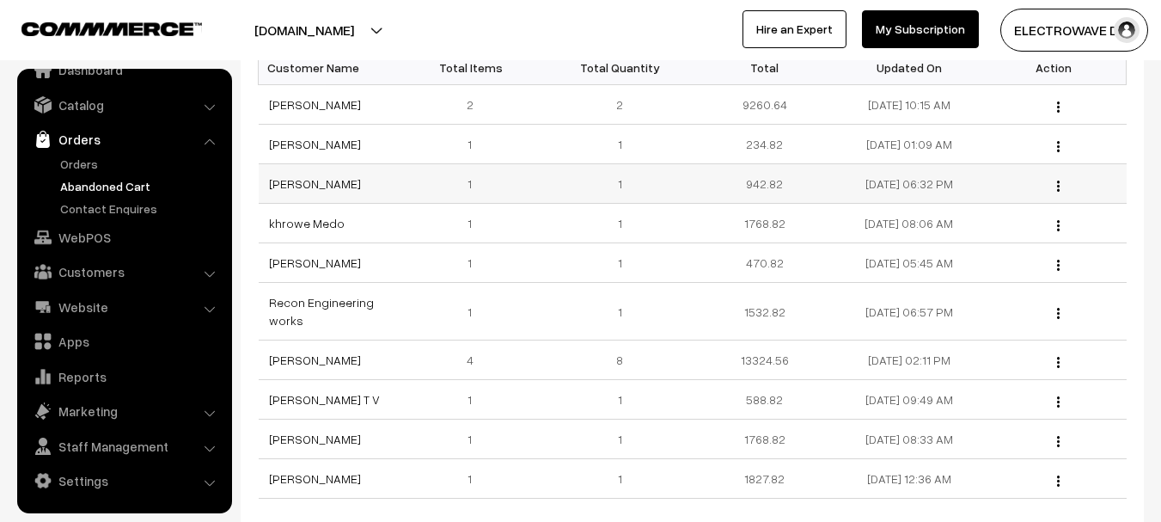
scroll to position [483, 0]
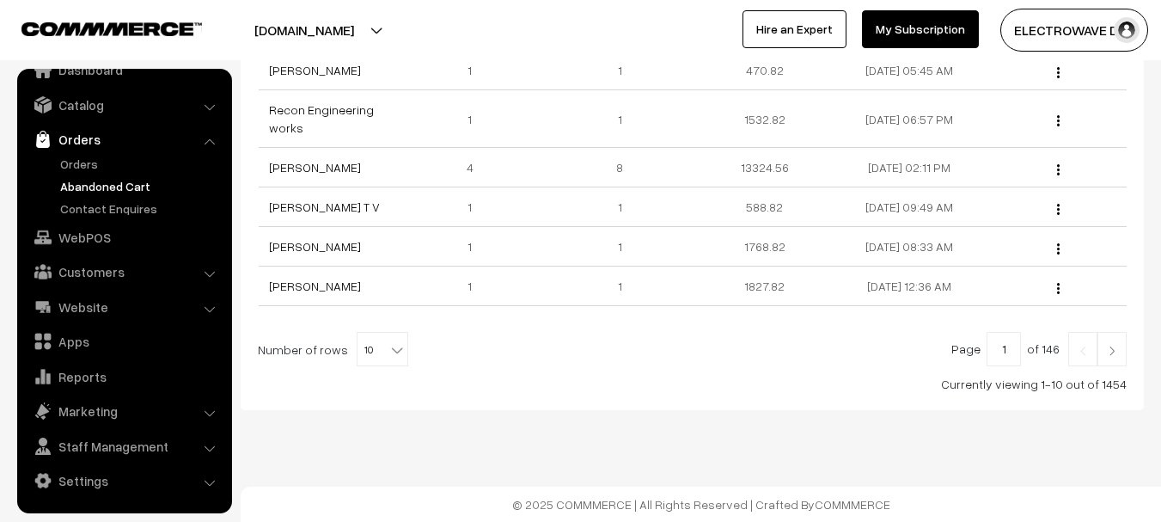
click at [1110, 345] on img at bounding box center [1111, 350] width 15 height 10
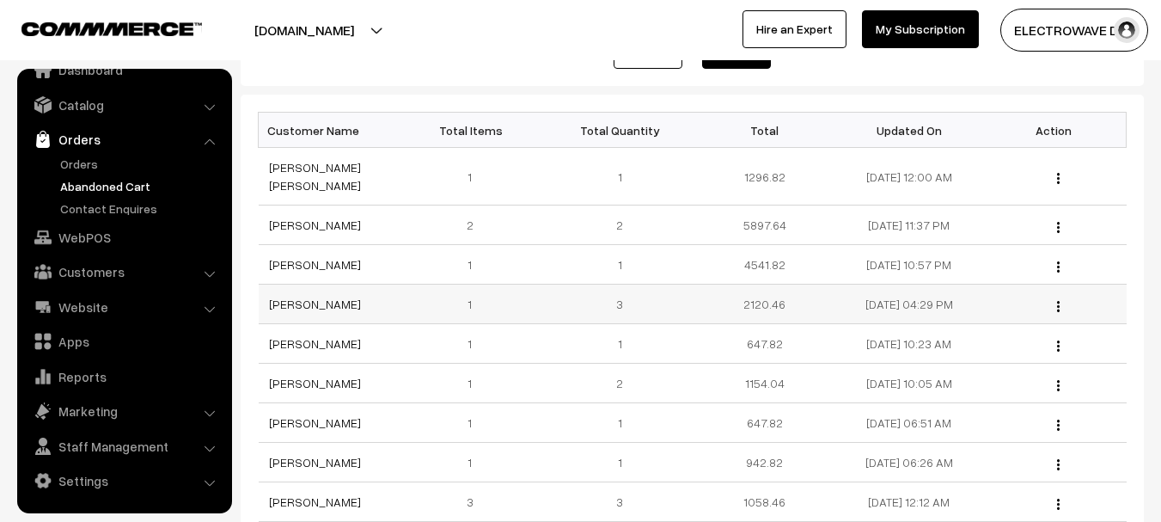
scroll to position [258, 0]
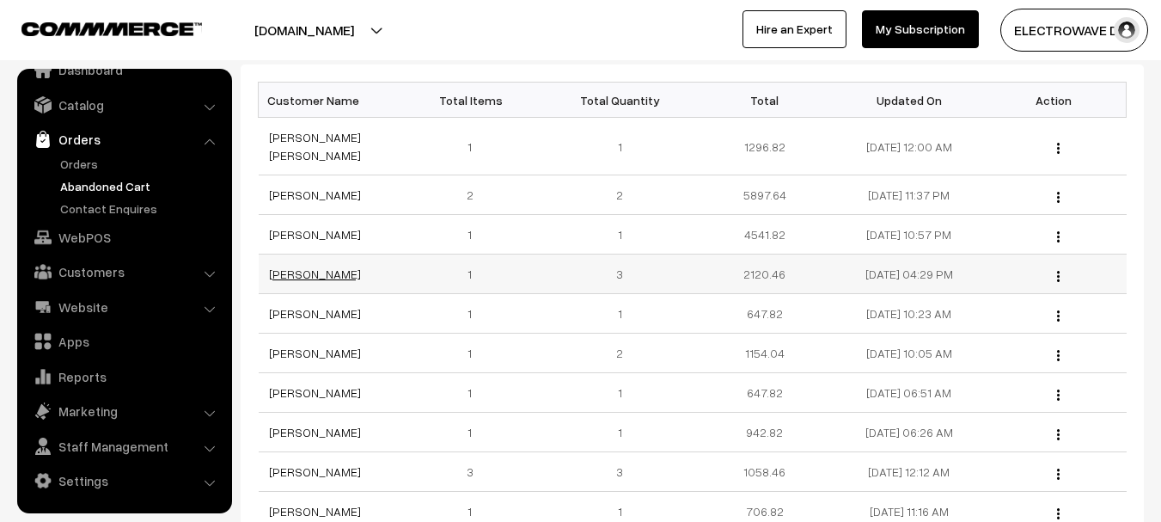
click at [330, 266] on link "[PERSON_NAME]" at bounding box center [315, 273] width 92 height 15
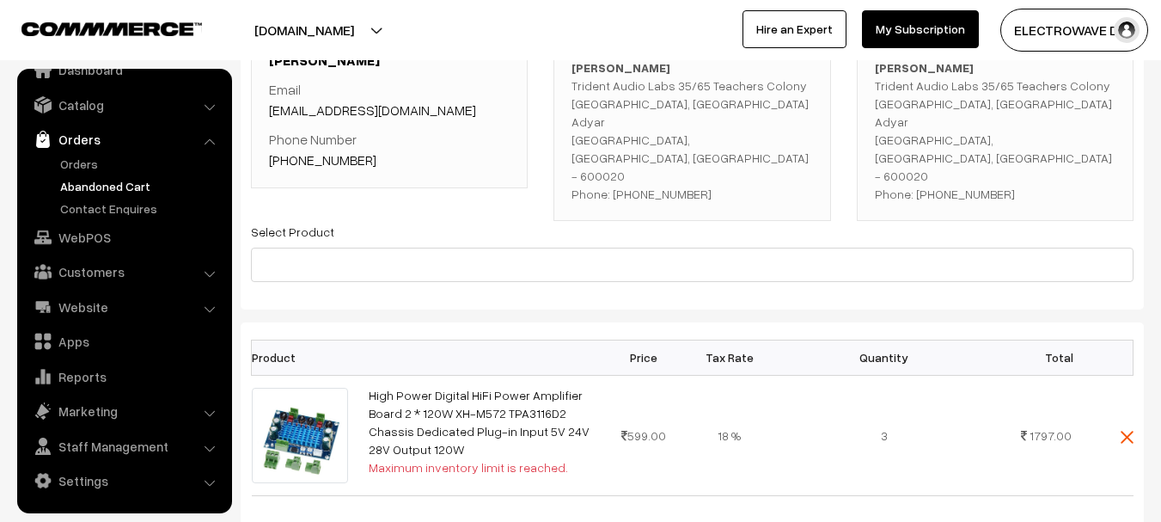
scroll to position [430, 0]
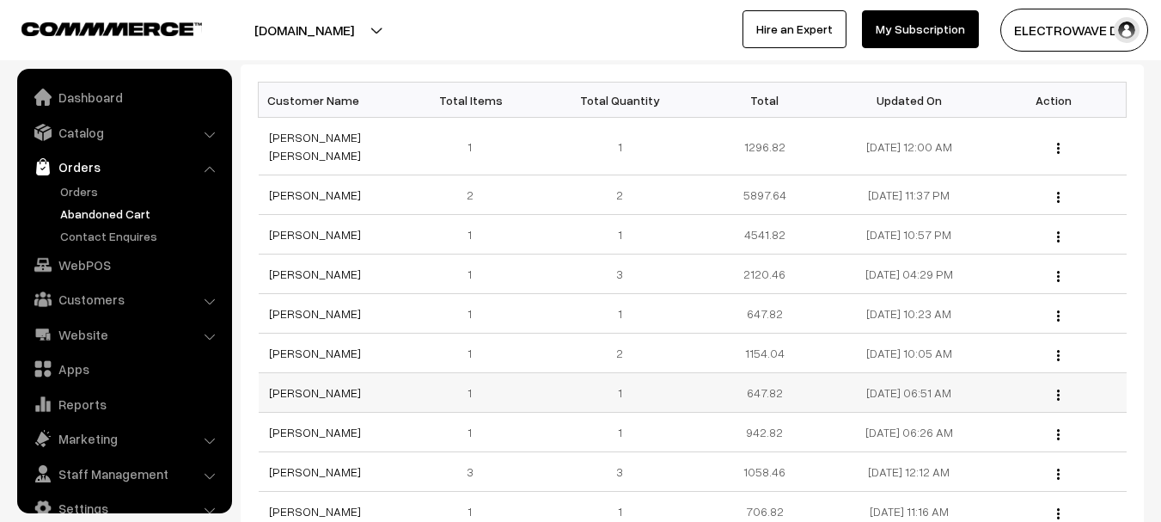
scroll to position [27, 0]
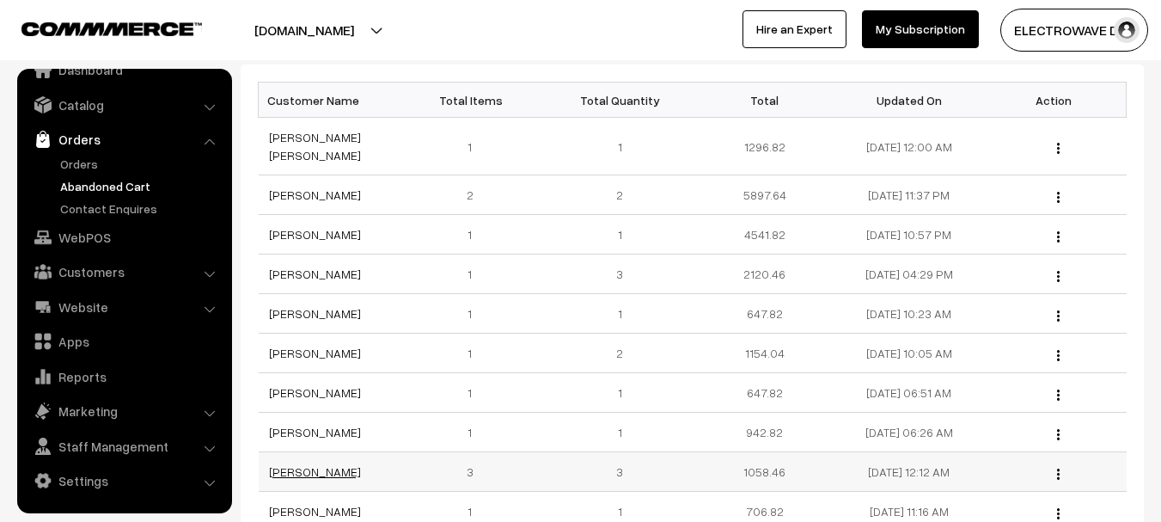
click at [323, 464] on link "[PERSON_NAME]" at bounding box center [315, 471] width 92 height 15
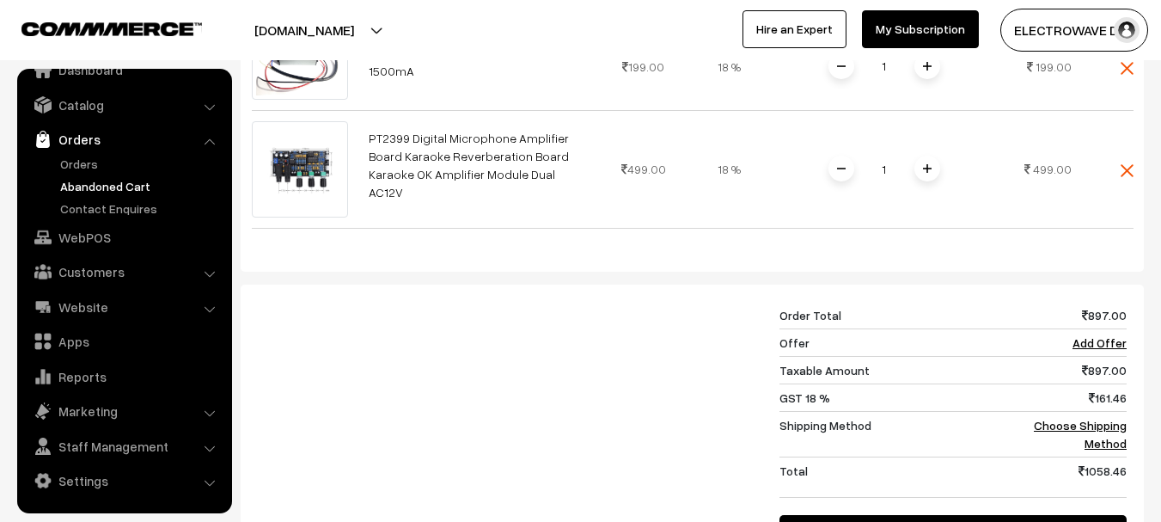
scroll to position [602, 0]
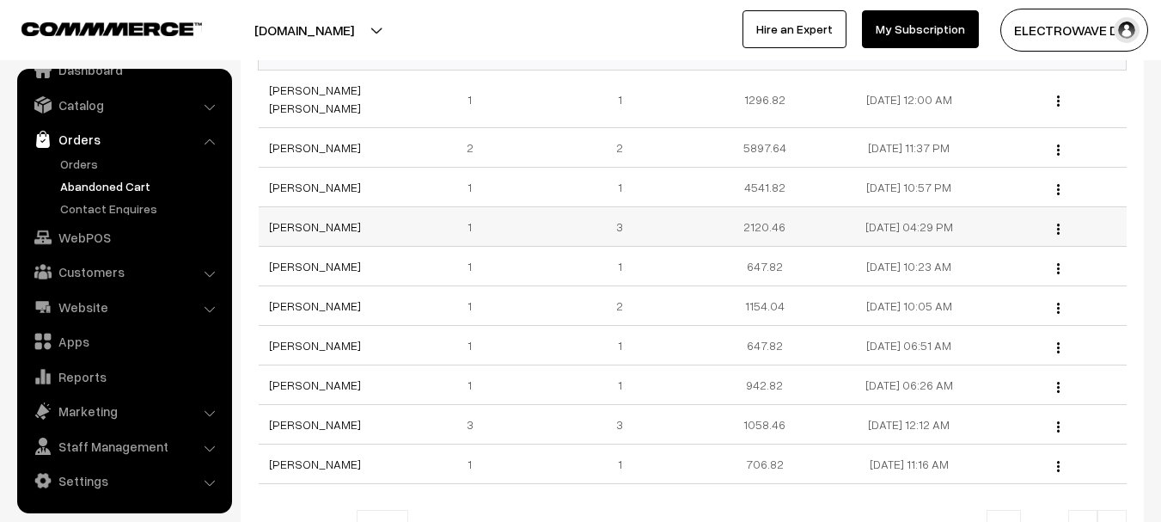
scroll to position [344, 0]
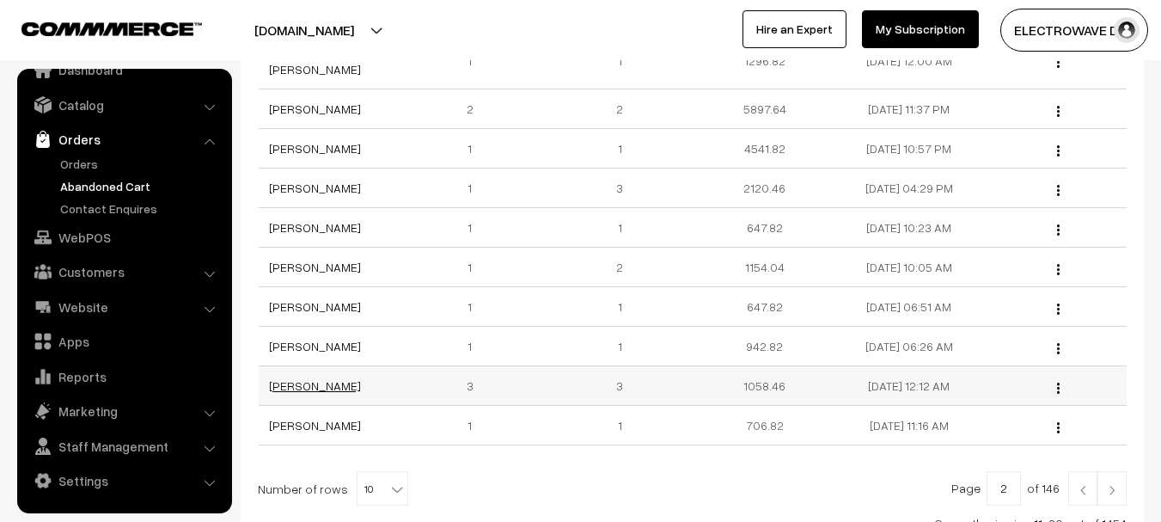
click at [326, 378] on link "[PERSON_NAME]" at bounding box center [315, 385] width 92 height 15
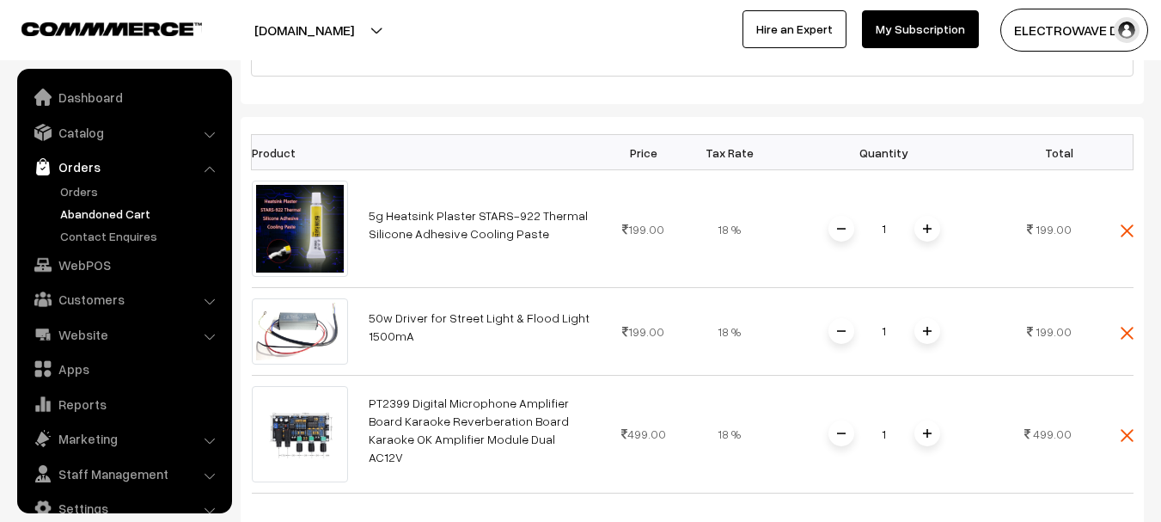
scroll to position [344, 0]
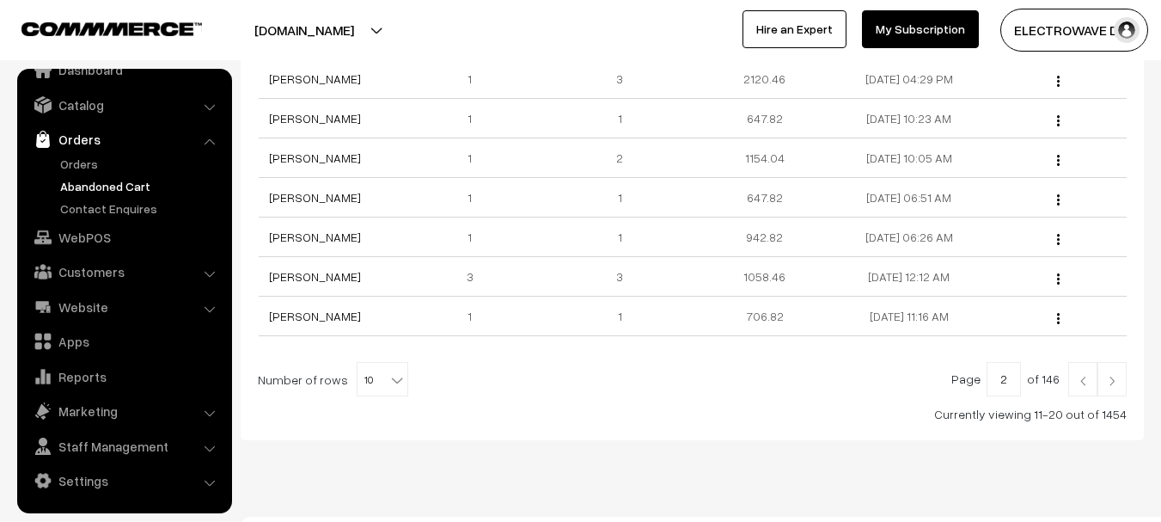
scroll to position [465, 0]
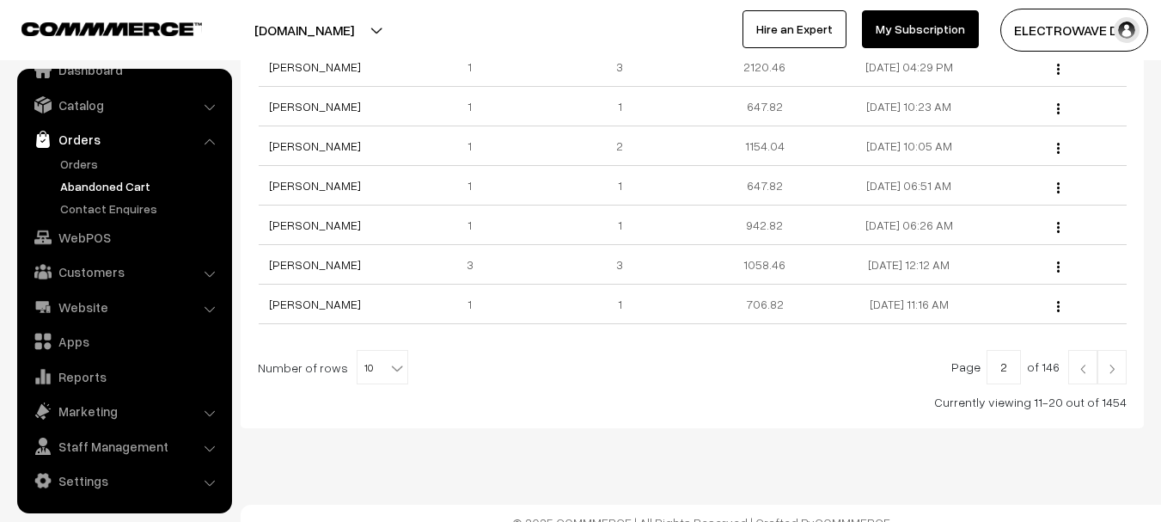
click at [1112, 363] on img at bounding box center [1111, 368] width 15 height 10
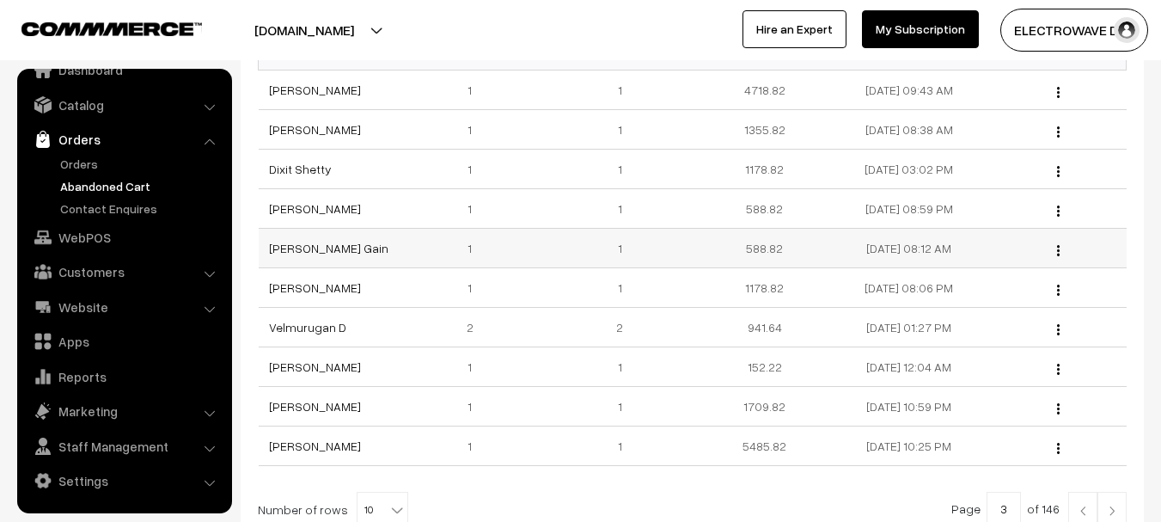
scroll to position [344, 0]
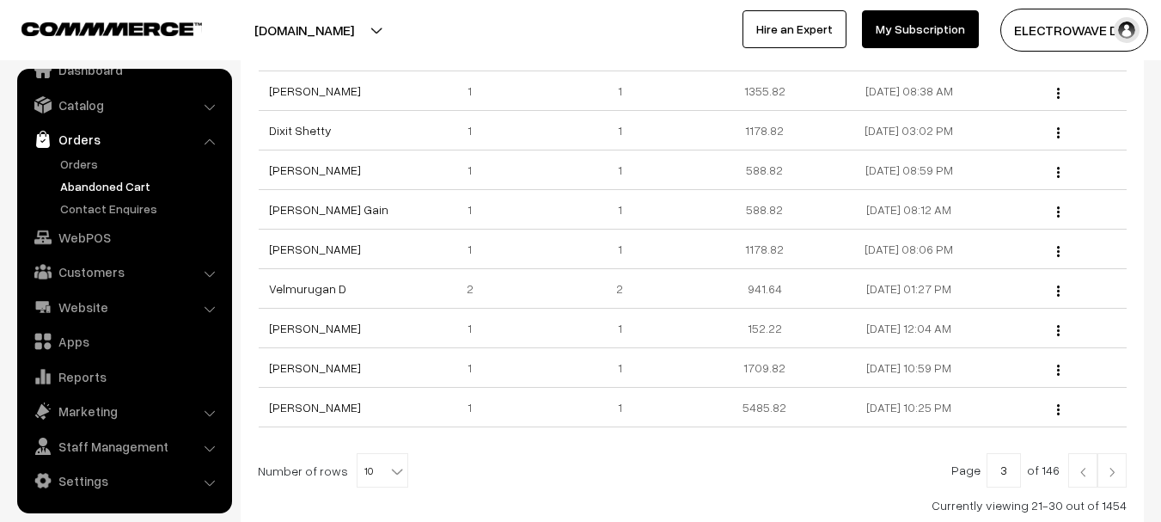
click at [1112, 477] on img at bounding box center [1111, 472] width 15 height 10
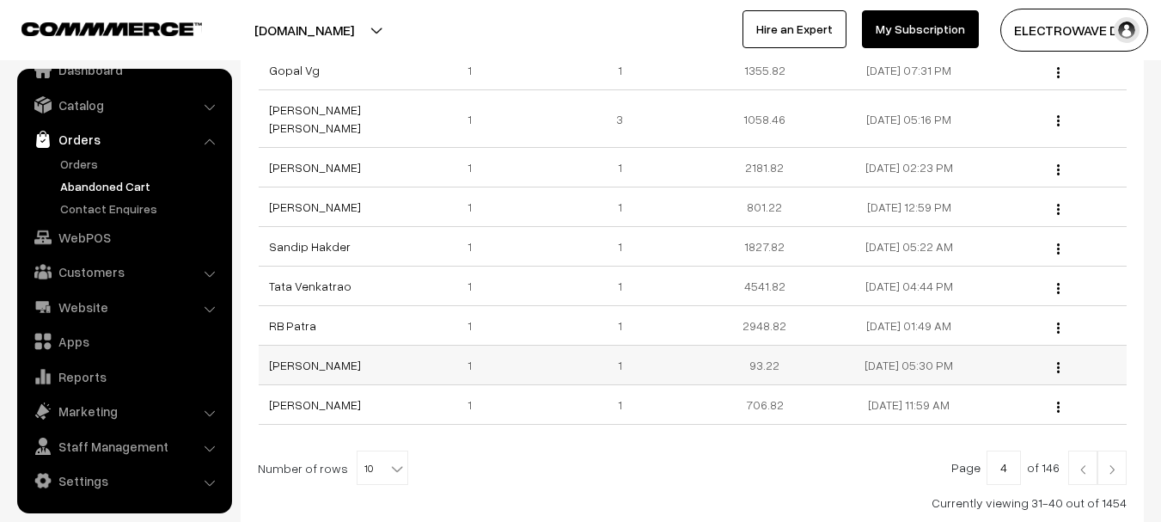
scroll to position [465, 0]
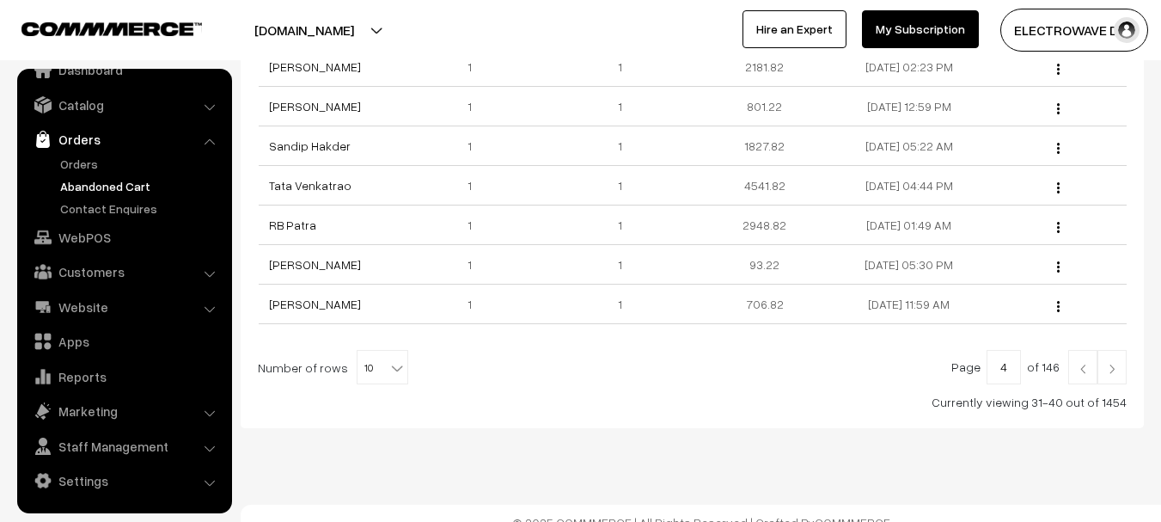
click at [1075, 363] on img at bounding box center [1082, 368] width 15 height 10
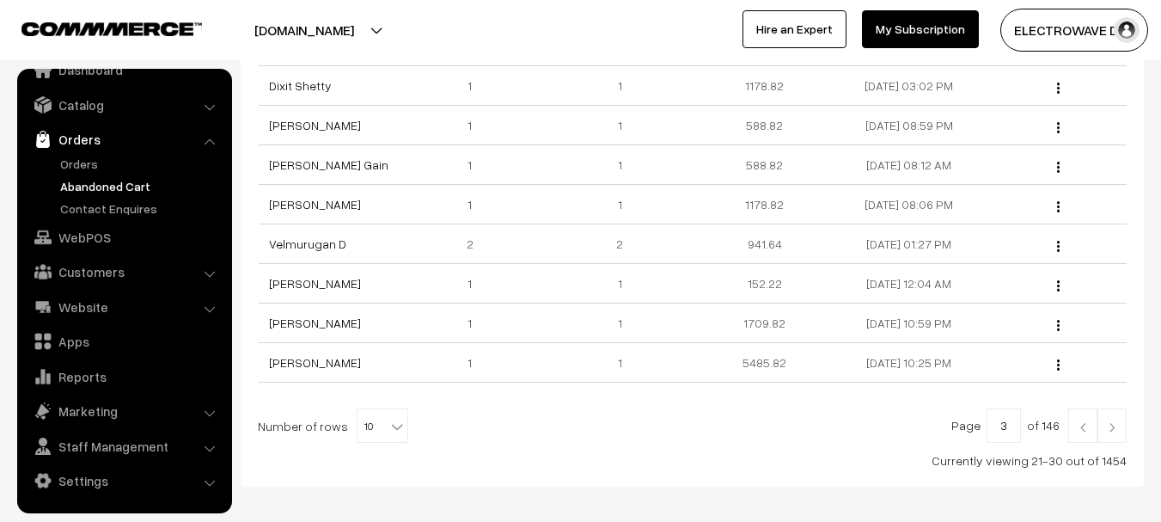
scroll to position [430, 0]
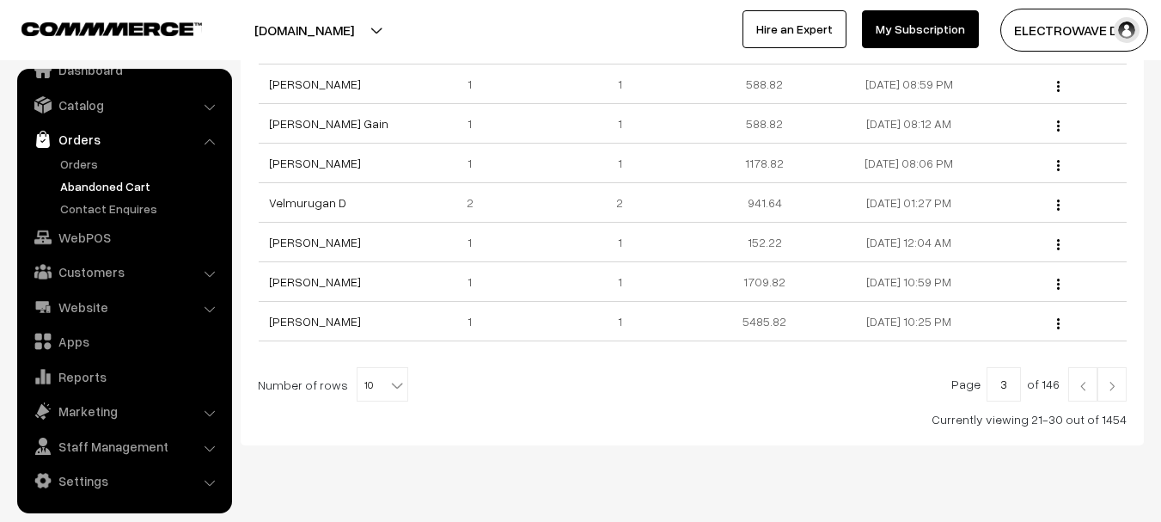
click at [1083, 391] on img at bounding box center [1082, 386] width 15 height 10
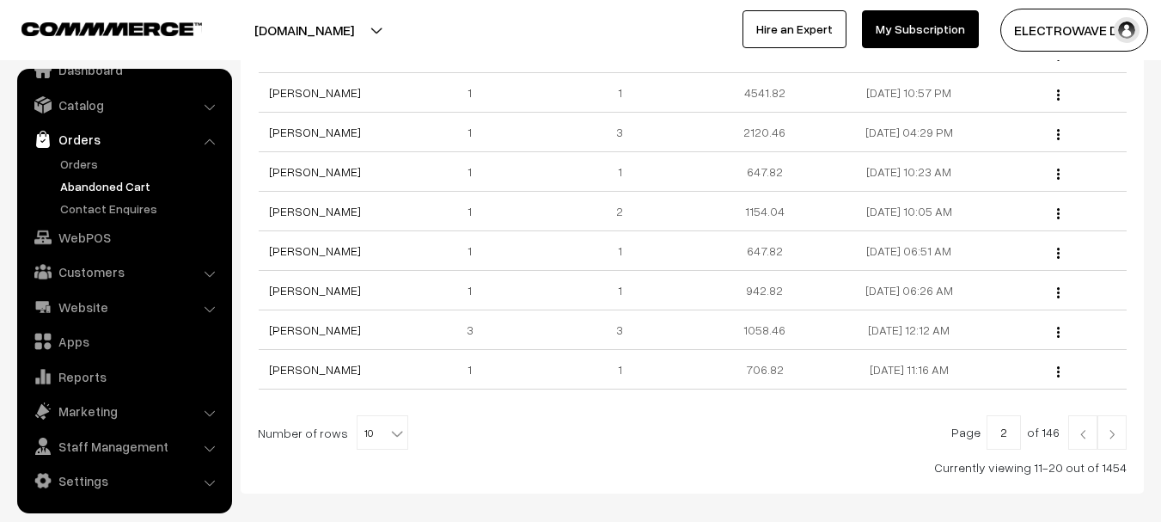
scroll to position [430, 0]
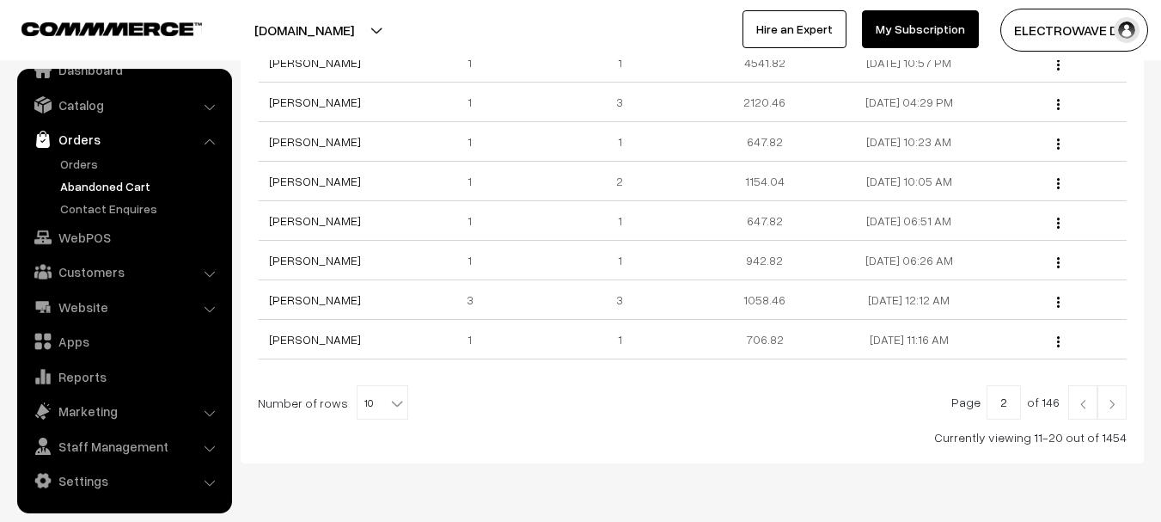
click at [1075, 399] on img at bounding box center [1082, 404] width 15 height 10
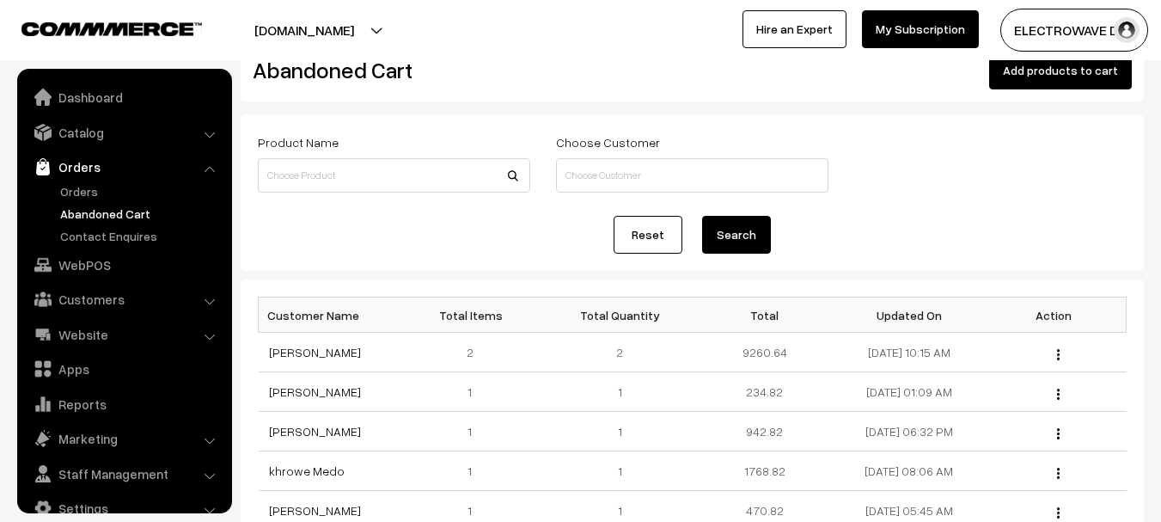
scroll to position [86, 0]
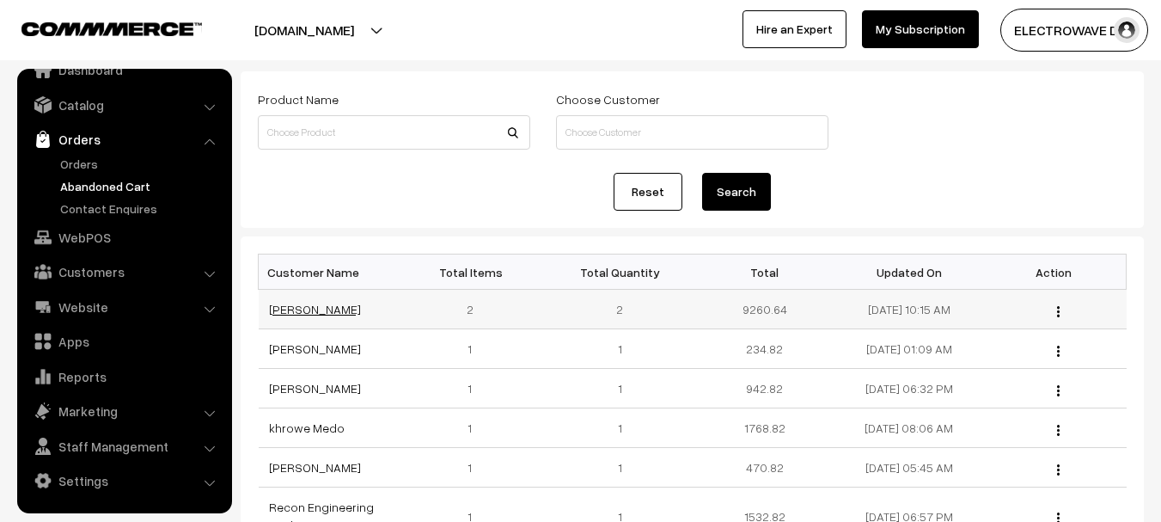
click at [307, 307] on link "Ohidul Islam" at bounding box center [315, 309] width 92 height 15
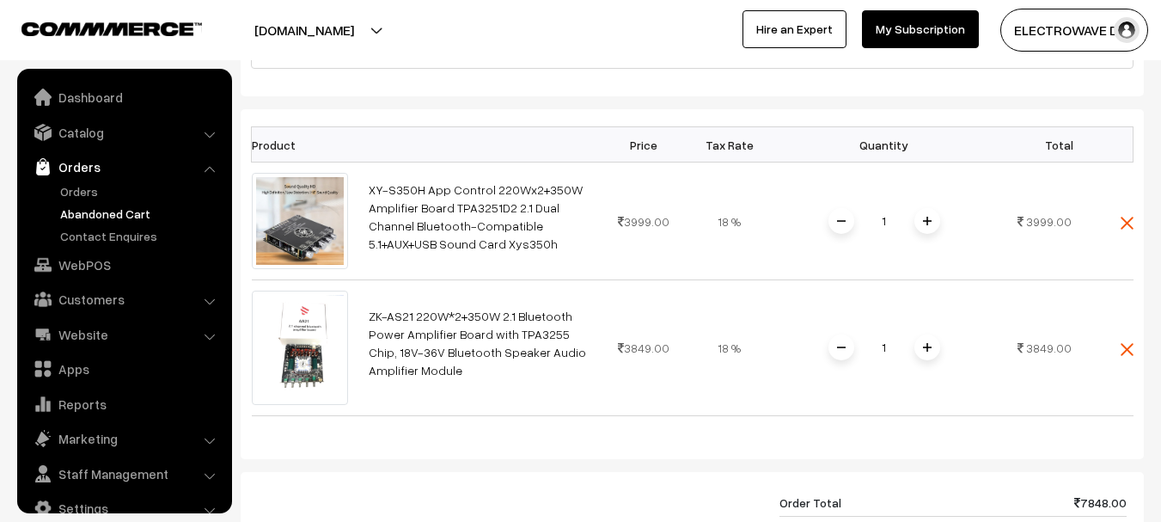
scroll to position [27, 0]
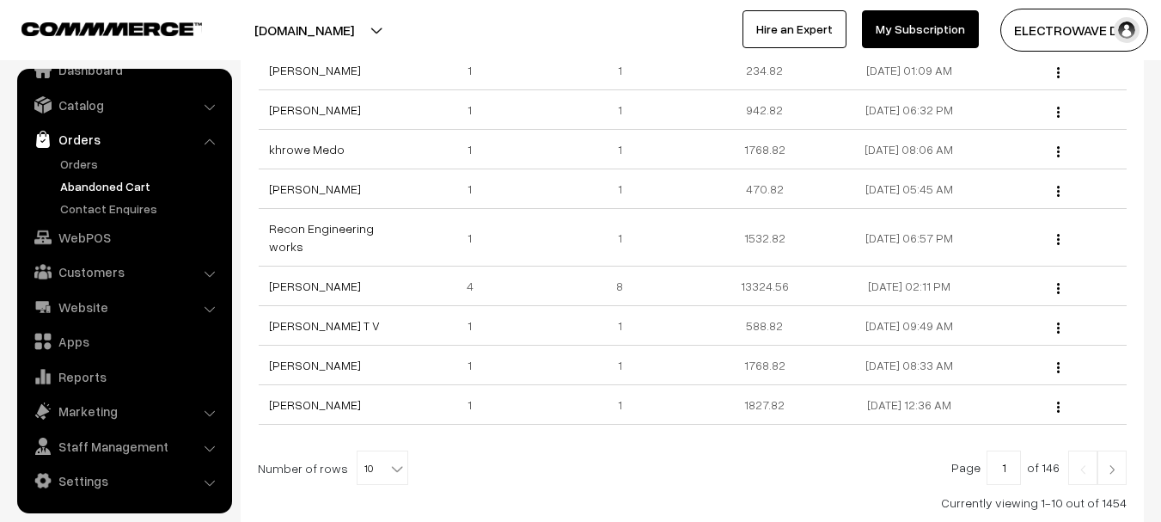
scroll to position [397, 0]
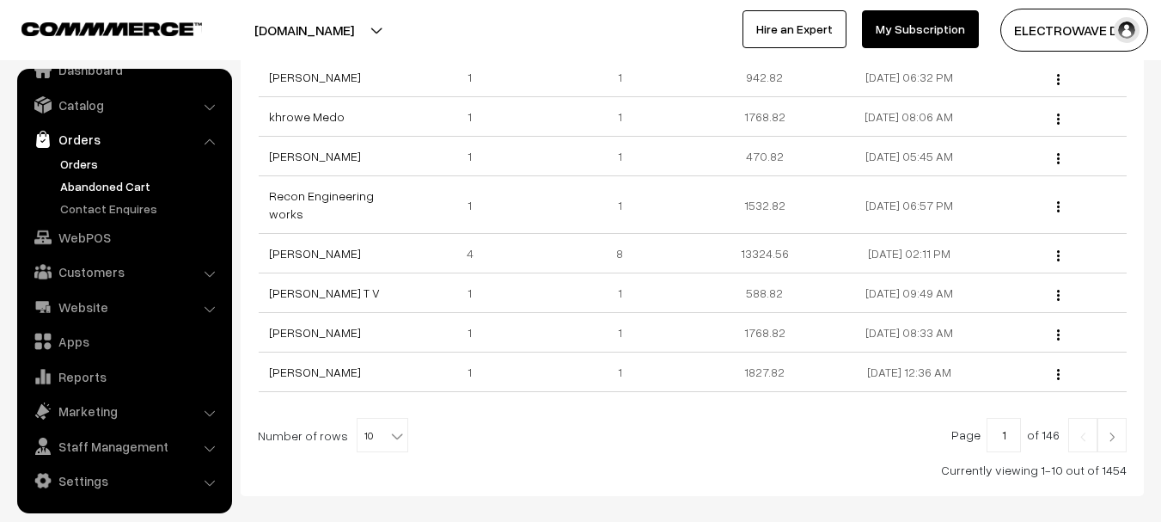
click at [76, 157] on link "Orders" at bounding box center [141, 164] width 170 height 18
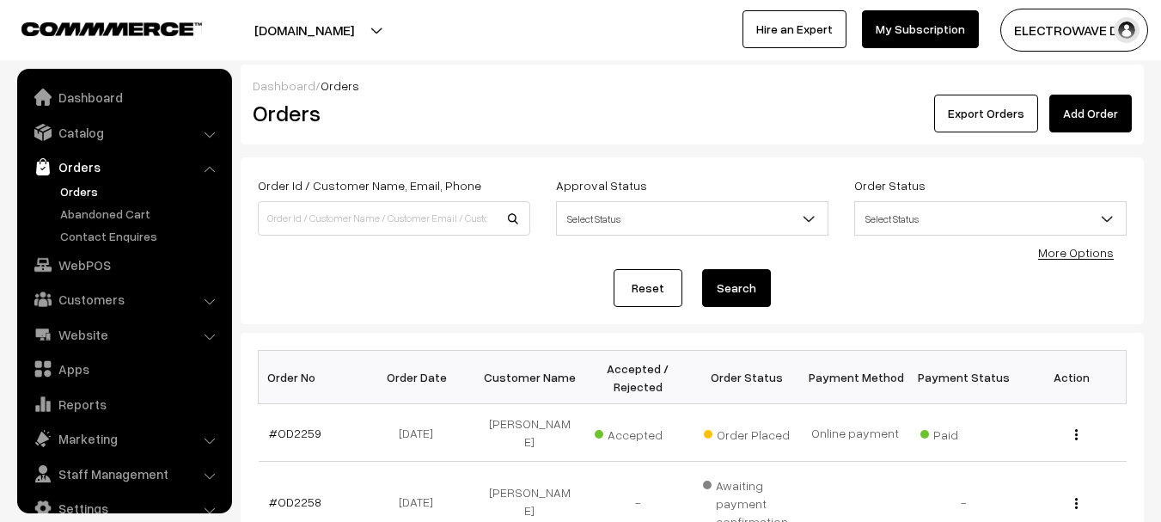
scroll to position [27, 0]
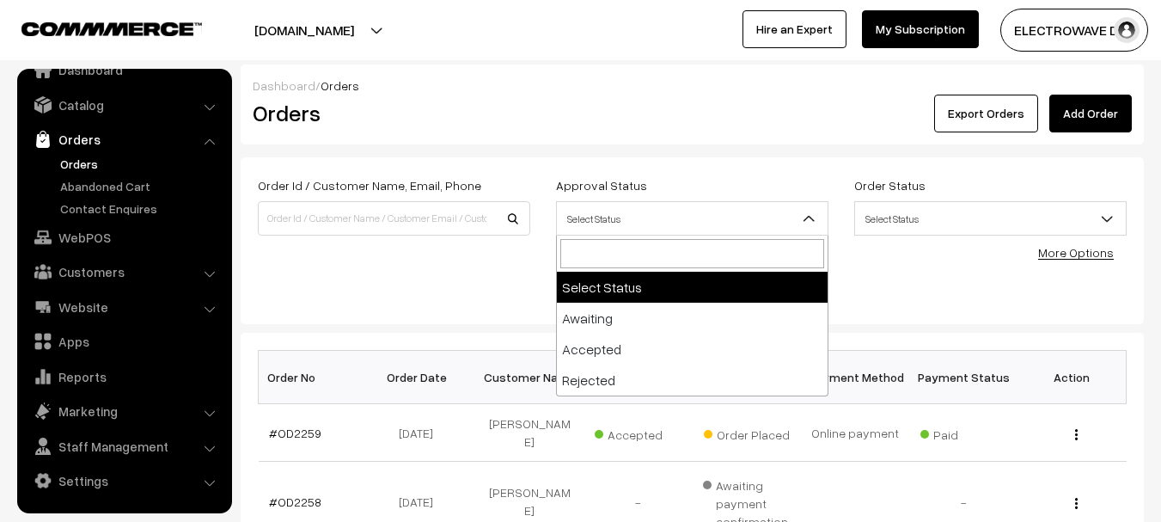
click at [776, 205] on span "Select Status" at bounding box center [692, 219] width 271 height 30
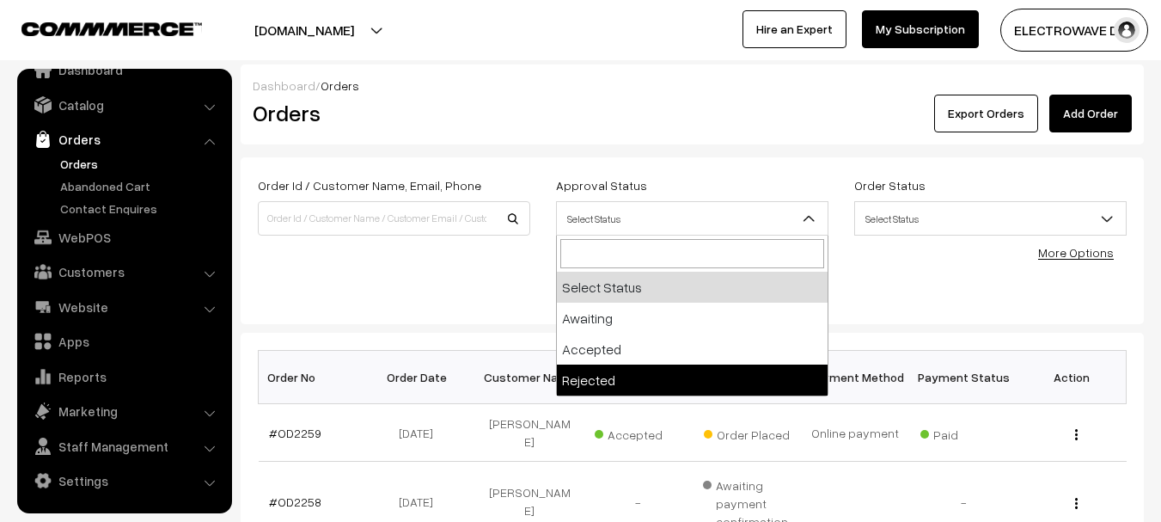
select select "2"
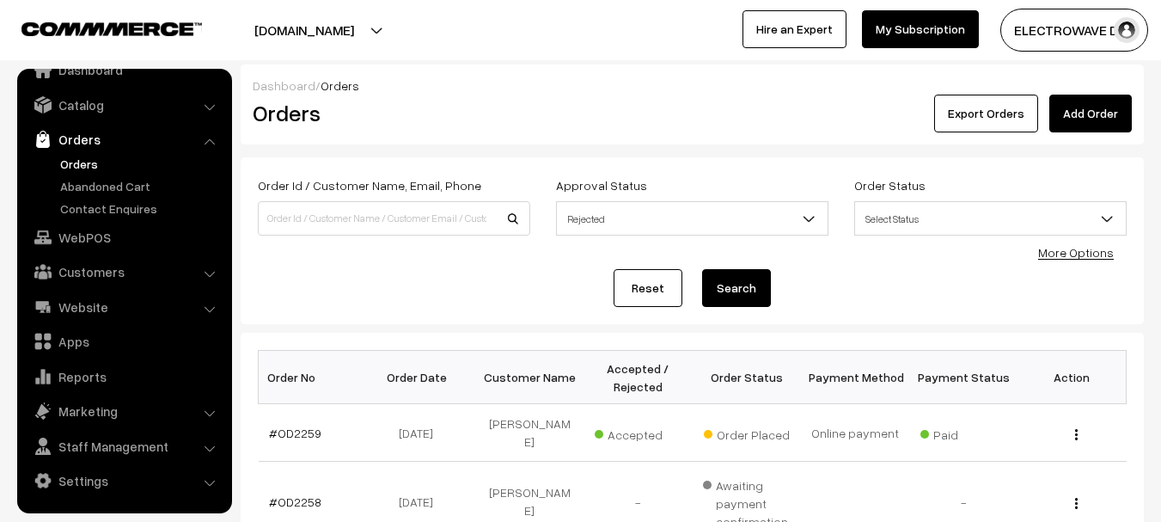
click at [762, 278] on button "Search" at bounding box center [736, 288] width 69 height 38
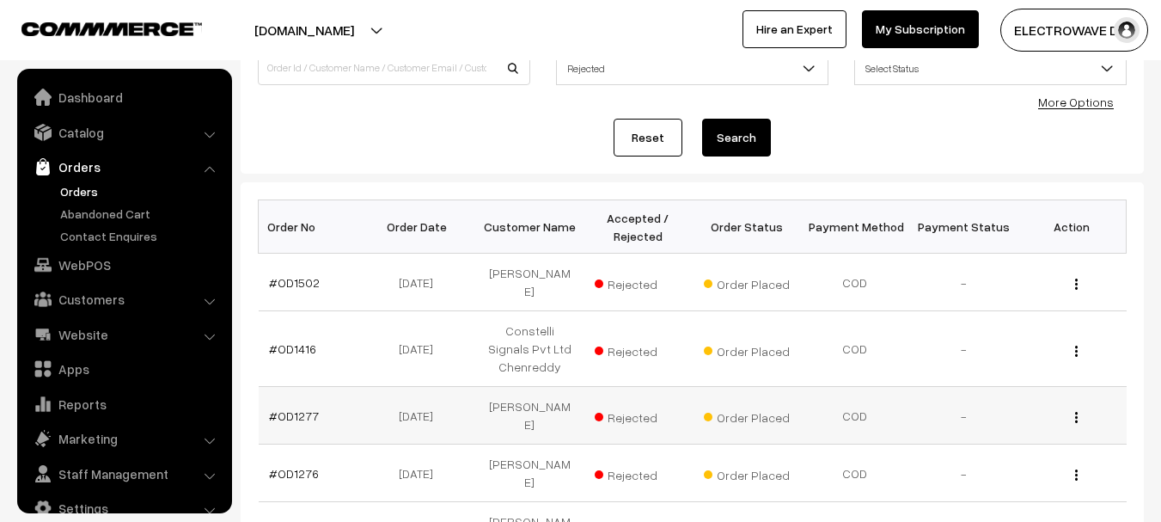
scroll to position [258, 0]
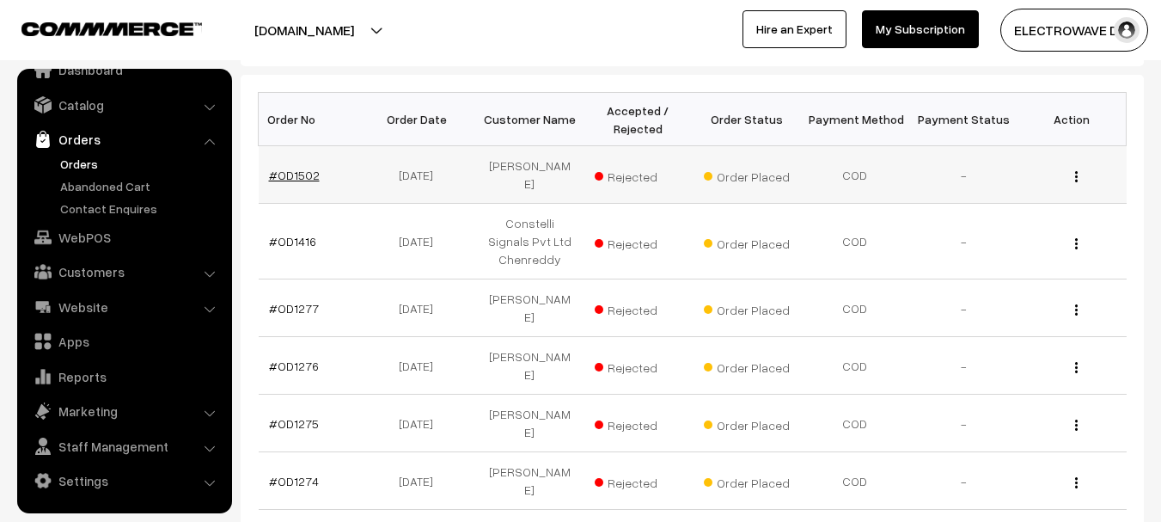
click at [313, 168] on link "#OD1502" at bounding box center [294, 175] width 51 height 15
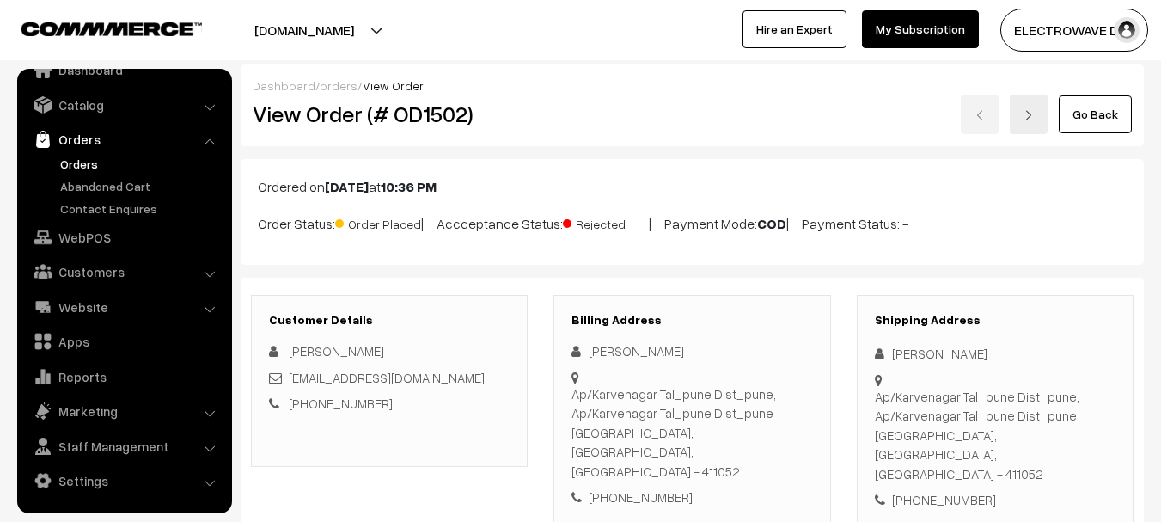
click at [80, 164] on link "Orders" at bounding box center [141, 164] width 170 height 18
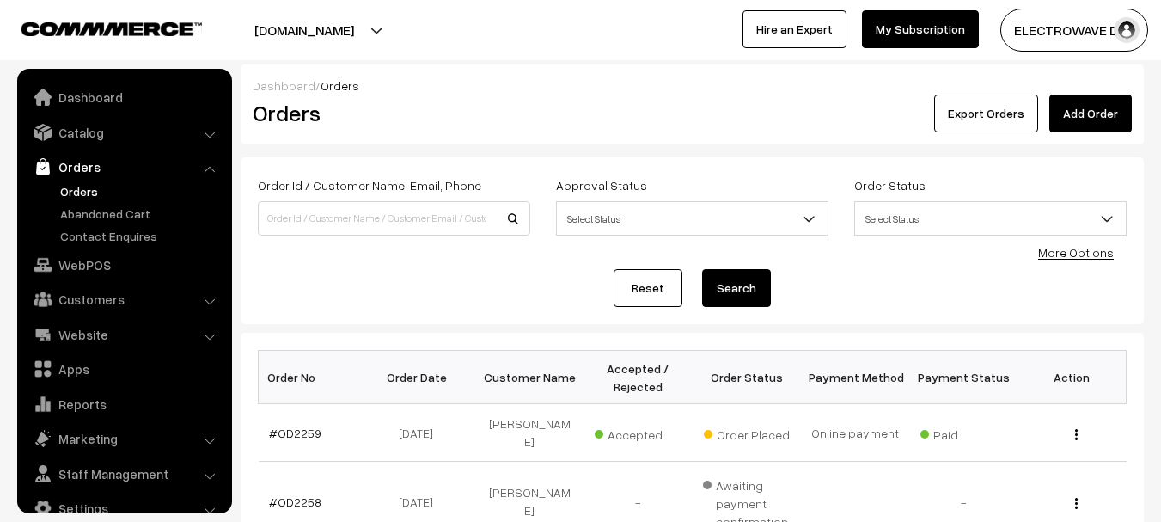
scroll to position [27, 0]
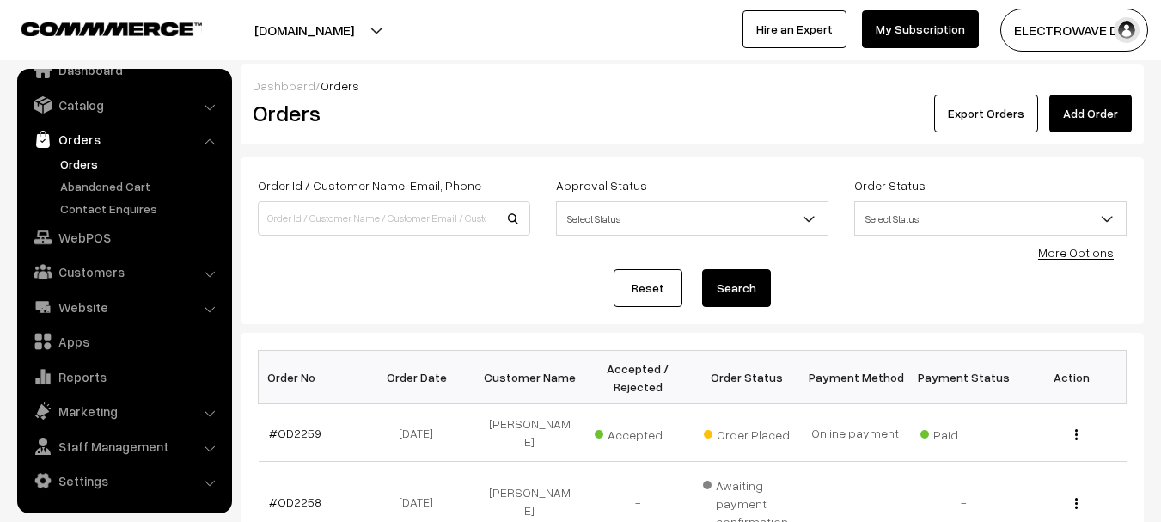
click at [754, 215] on span "Select Status" at bounding box center [692, 219] width 271 height 30
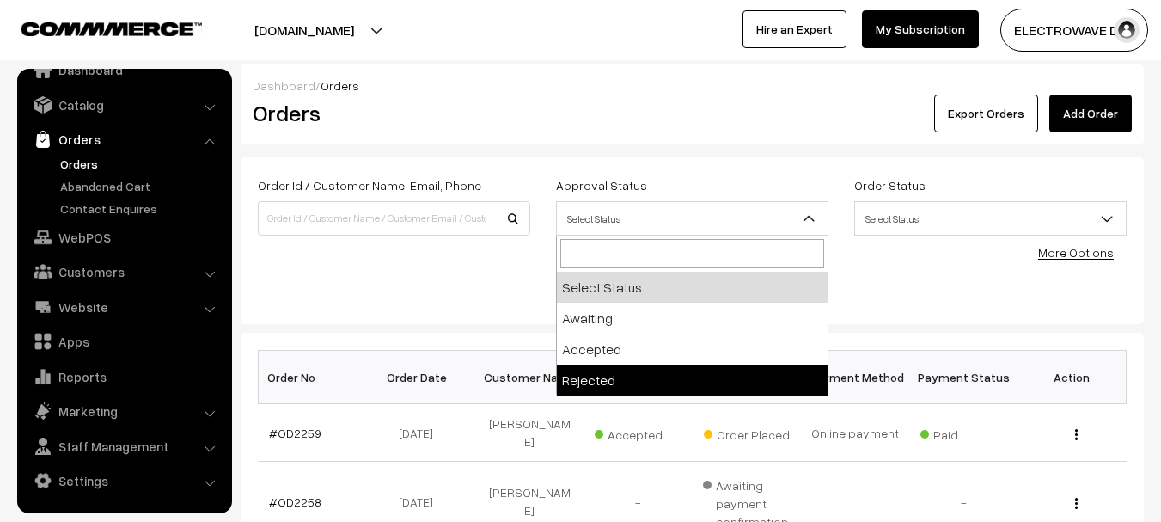
drag, startPoint x: 642, startPoint y: 373, endPoint x: 701, endPoint y: 327, distance: 74.8
select select "2"
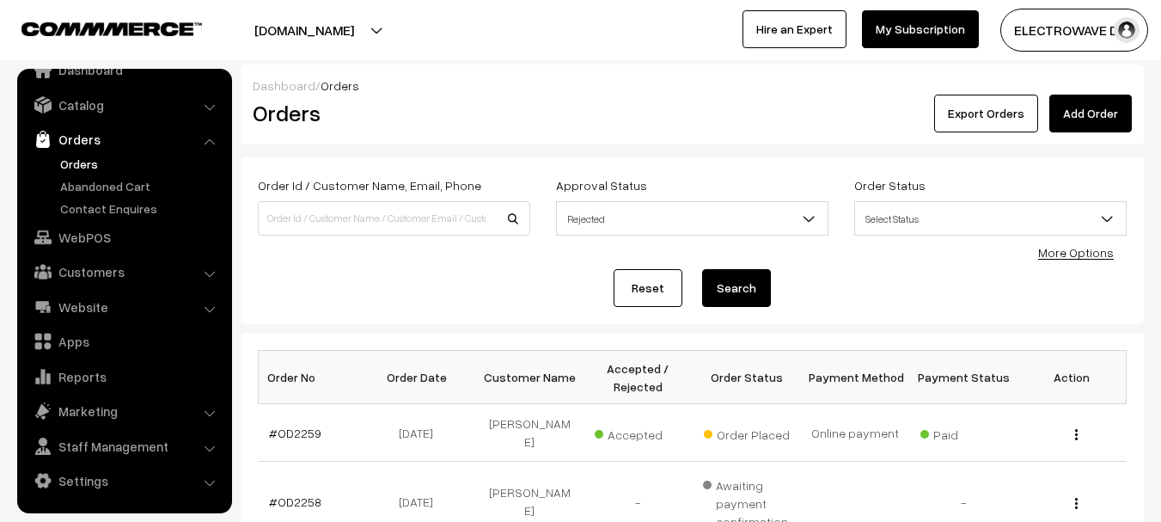
click at [733, 293] on button "Search" at bounding box center [736, 288] width 69 height 38
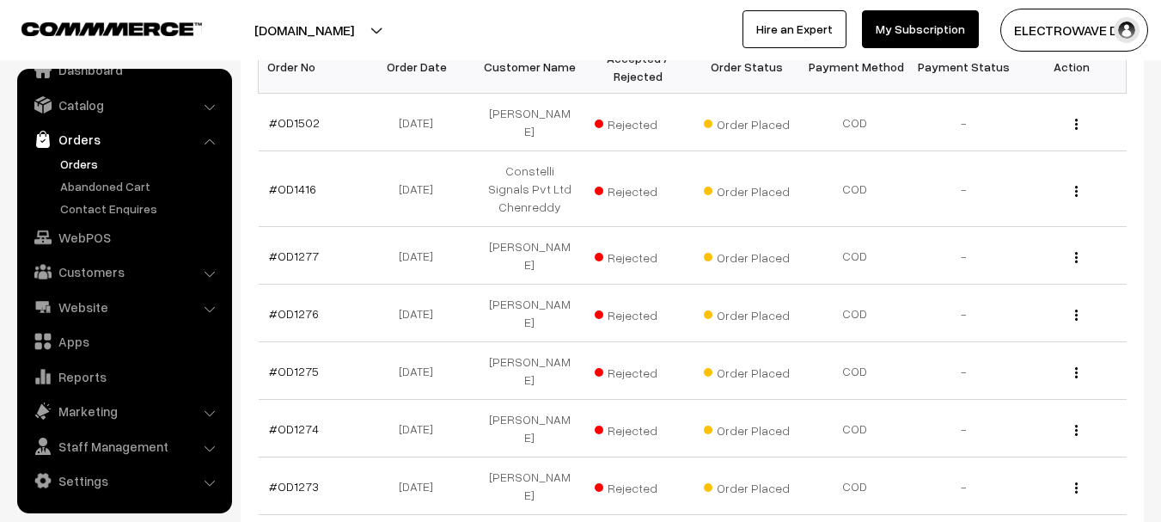
scroll to position [568, 0]
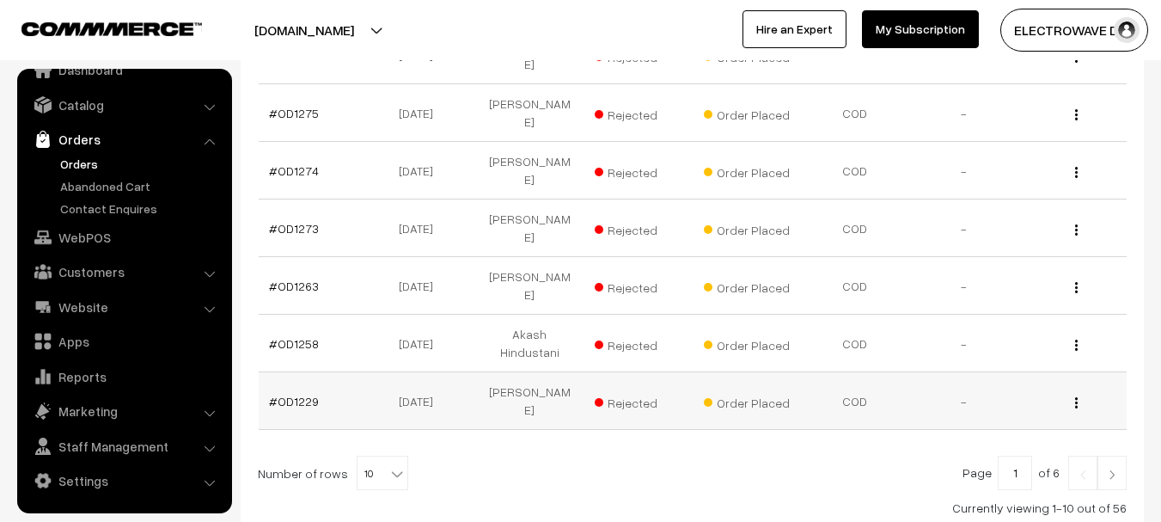
drag, startPoint x: 297, startPoint y: 275, endPoint x: 303, endPoint y: 292, distance: 18.2
click at [303, 372] on td "#OD1229" at bounding box center [313, 401] width 108 height 58
click at [388, 465] on b at bounding box center [396, 473] width 17 height 17
select select "100"
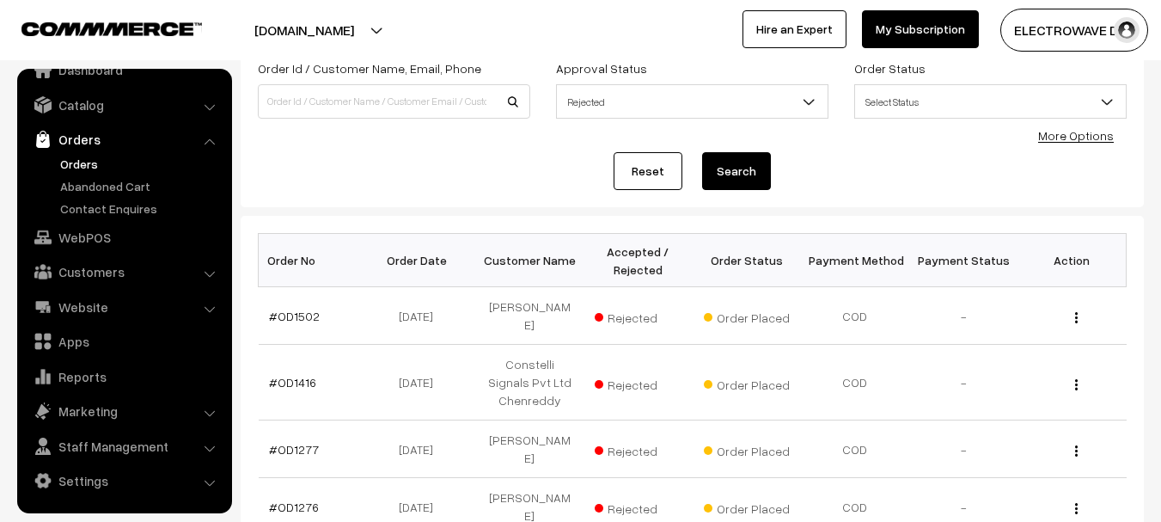
scroll to position [86, 0]
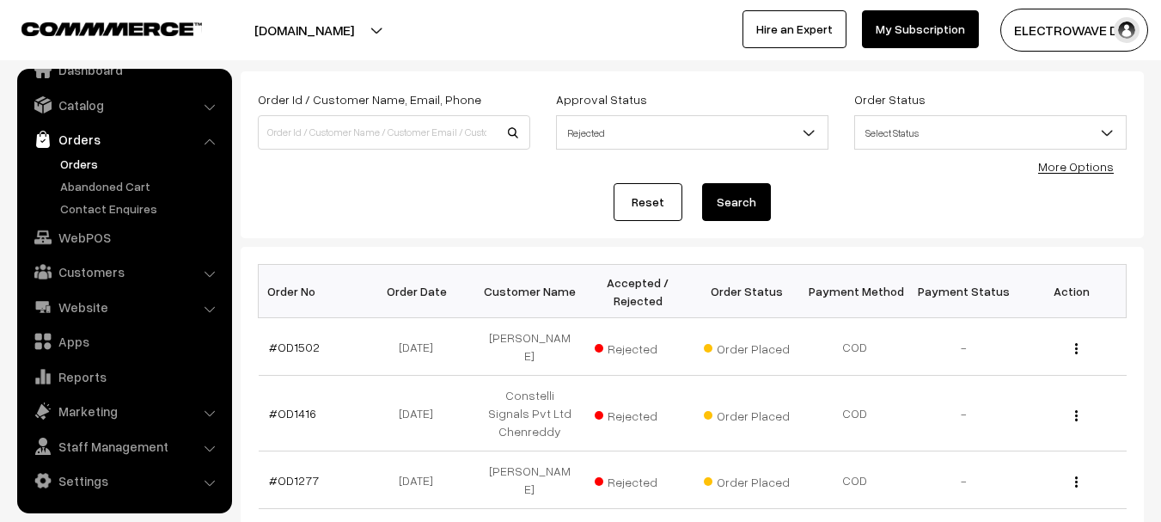
click at [937, 139] on span "Select Status" at bounding box center [990, 133] width 271 height 30
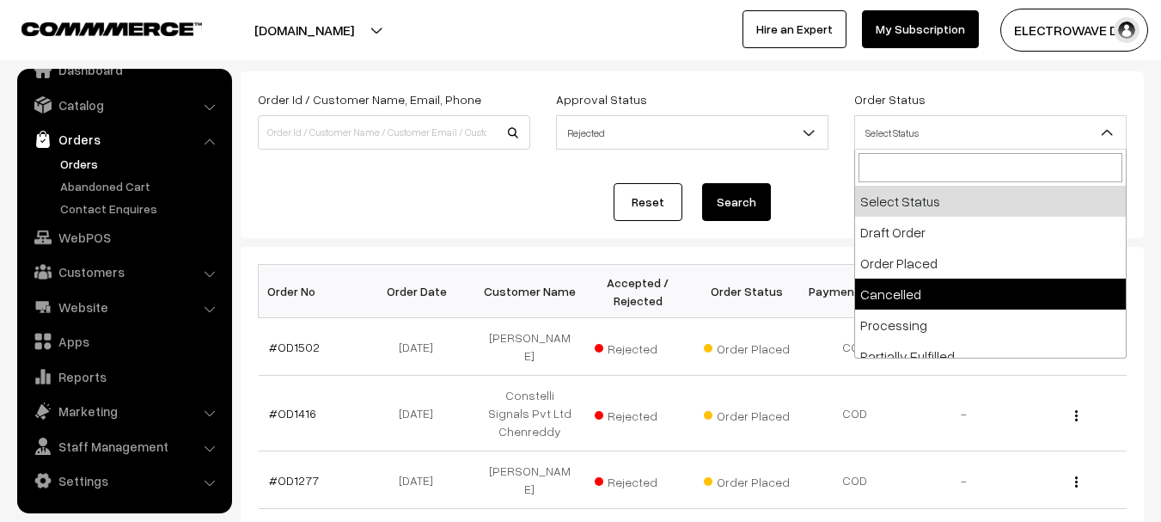
drag, startPoint x: 951, startPoint y: 260, endPoint x: 952, endPoint y: 296, distance: 37.0
select select "4"
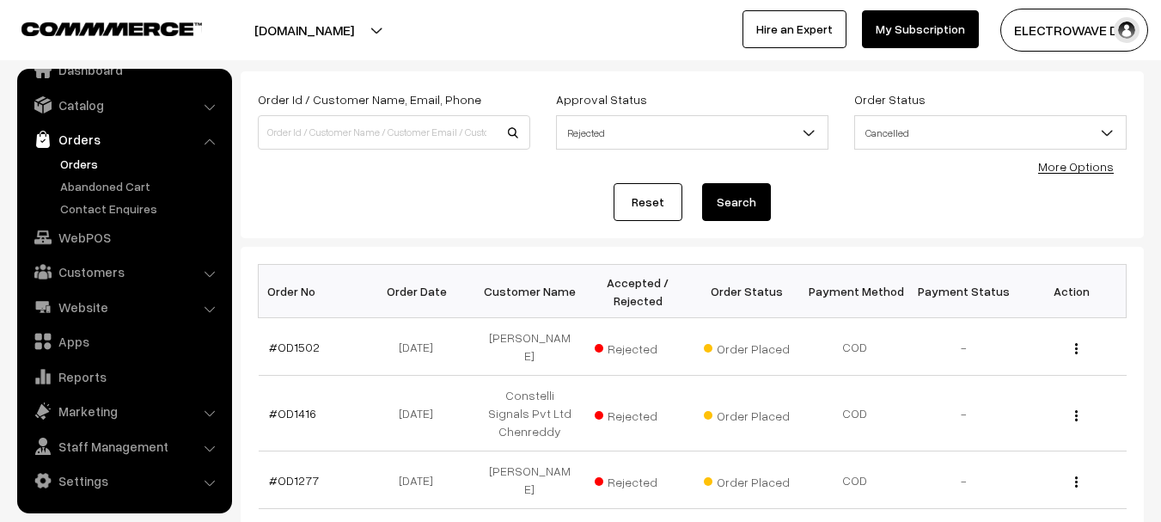
click at [758, 219] on button "Search" at bounding box center [736, 202] width 69 height 38
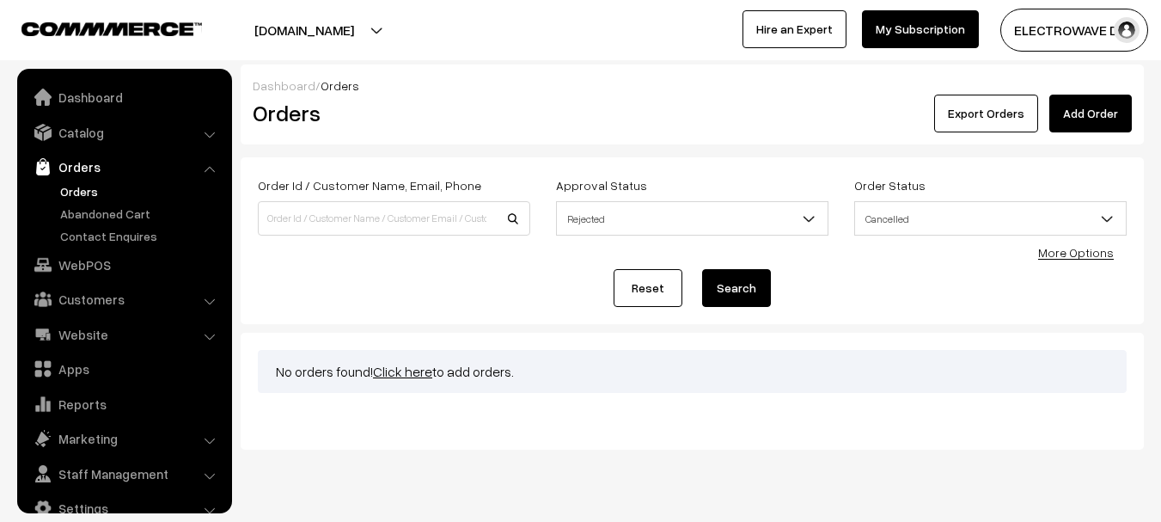
scroll to position [27, 0]
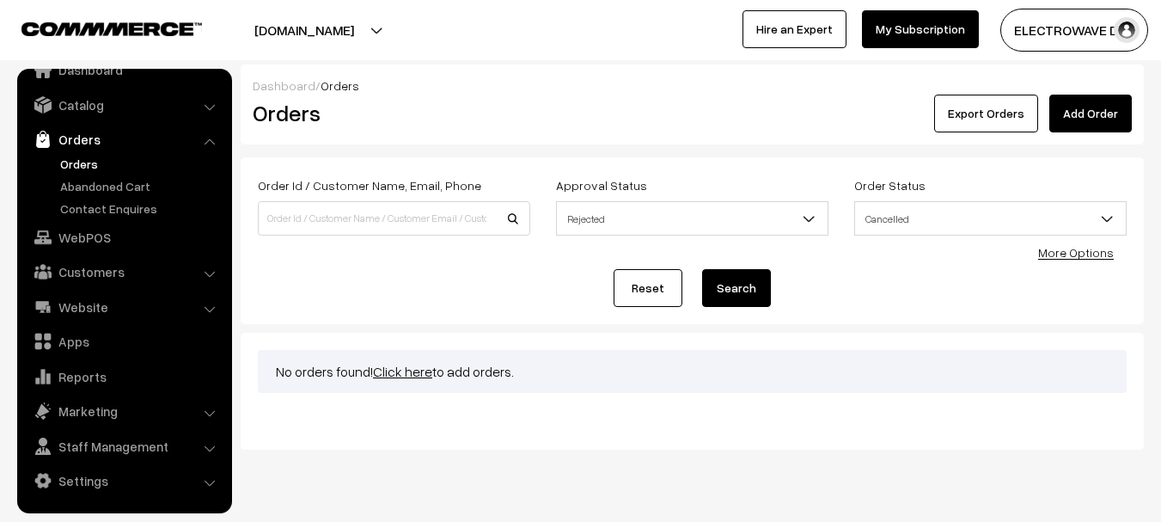
click at [695, 211] on span "Rejected" at bounding box center [692, 219] width 271 height 30
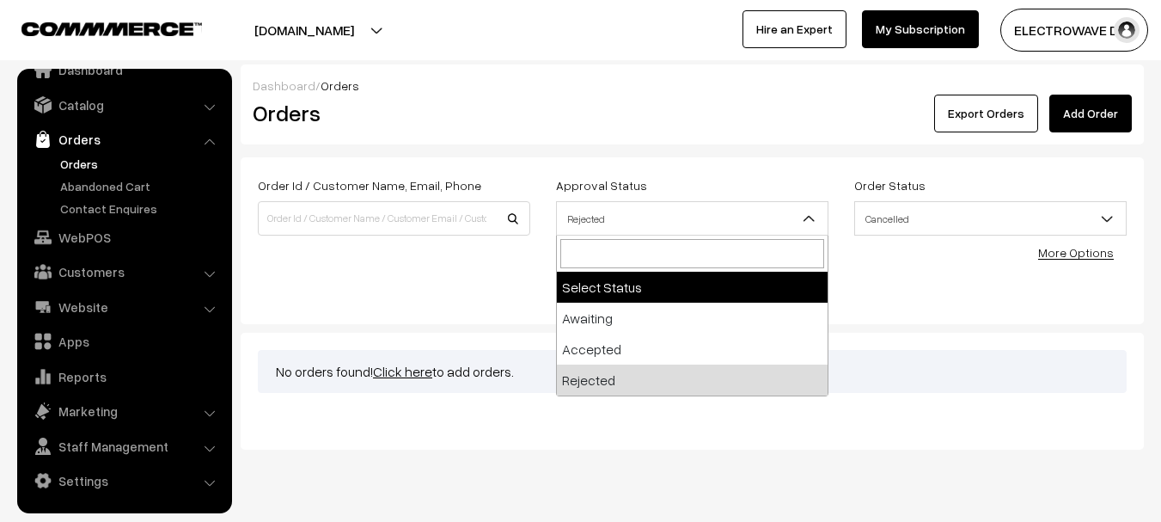
select select
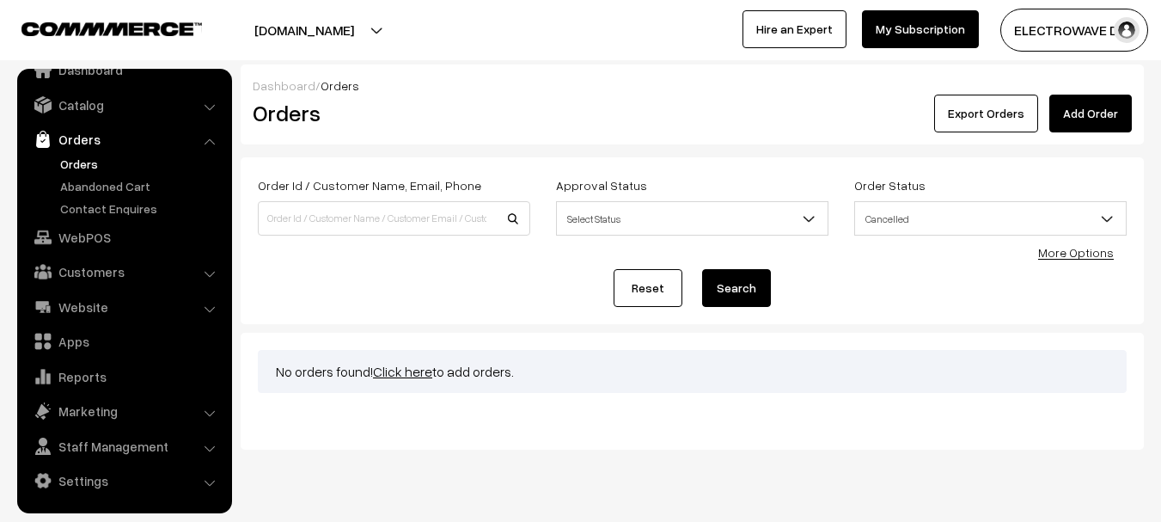
click at [739, 283] on button "Search" at bounding box center [736, 288] width 69 height 38
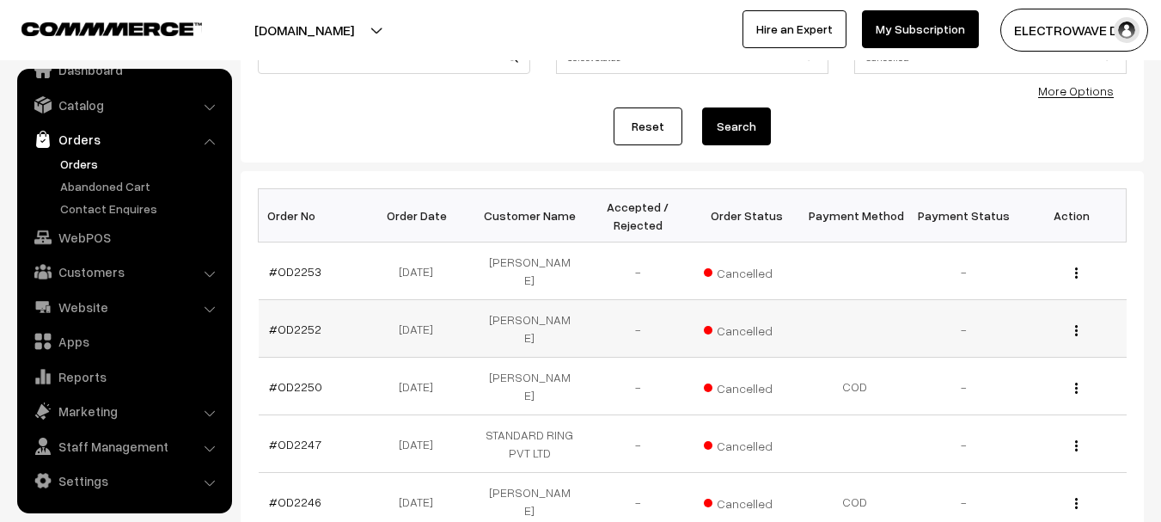
scroll to position [172, 0]
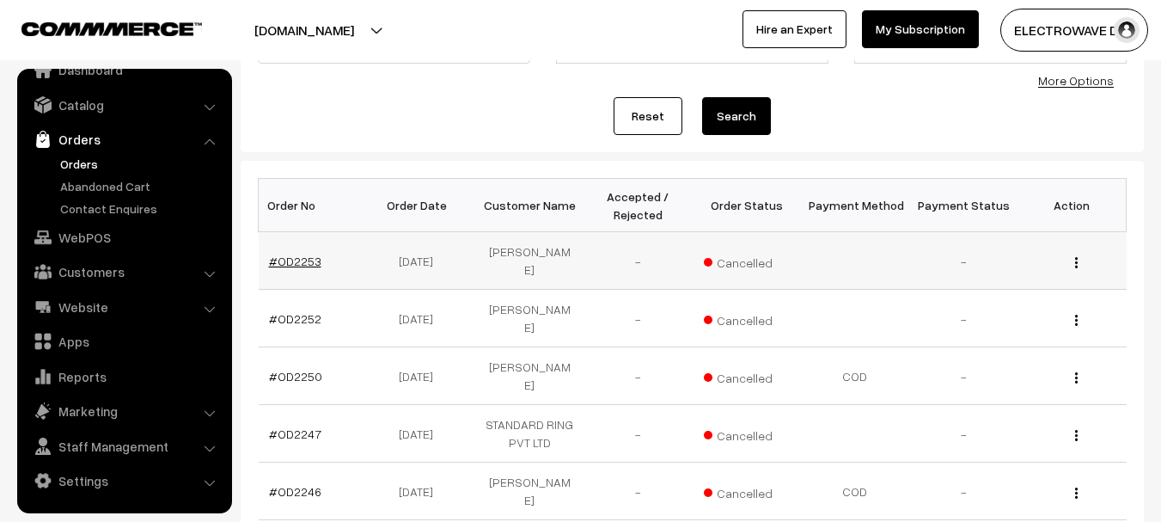
click at [299, 260] on link "#OD2253" at bounding box center [295, 260] width 52 height 15
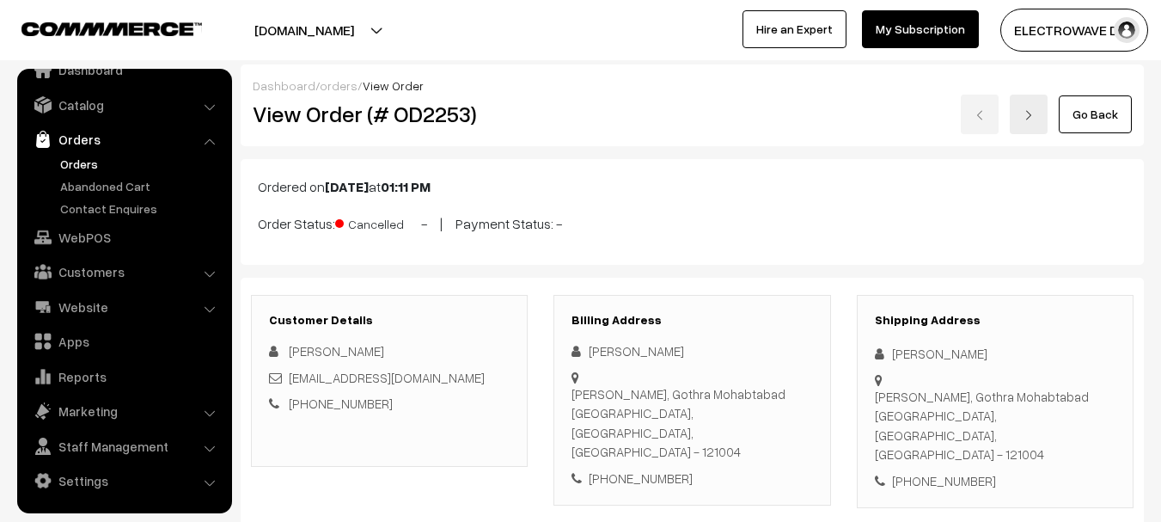
click at [1033, 102] on link at bounding box center [1029, 115] width 38 height 40
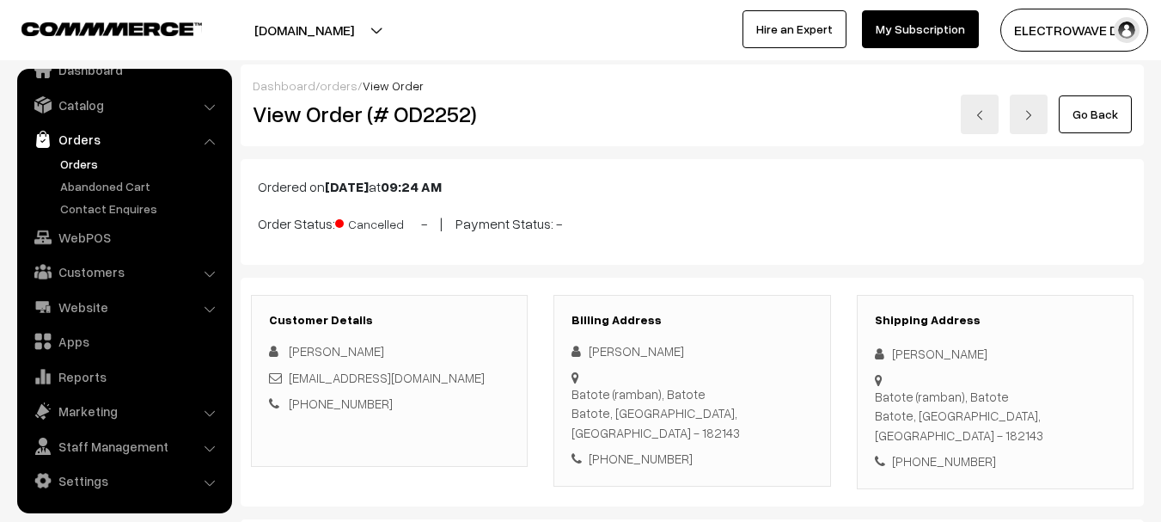
click at [1029, 101] on link at bounding box center [1029, 115] width 38 height 40
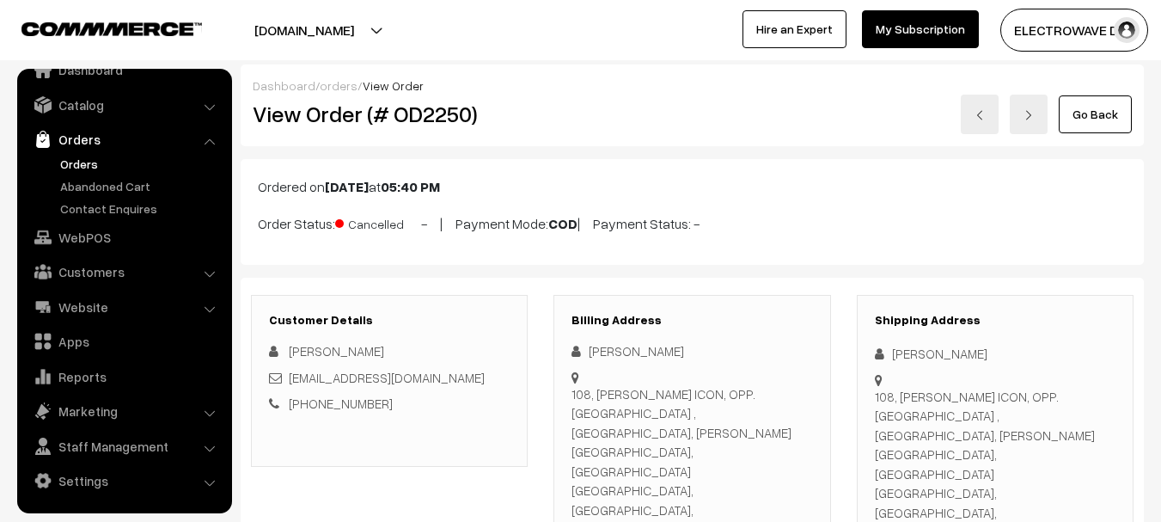
click at [1026, 116] on img at bounding box center [1028, 115] width 10 height 10
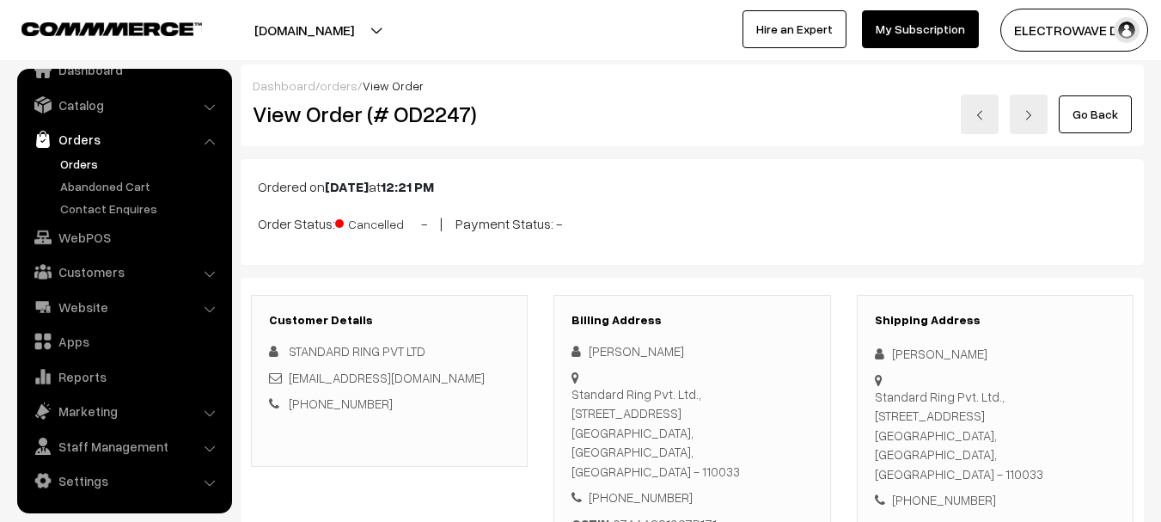
click at [1033, 112] on img at bounding box center [1028, 115] width 10 height 10
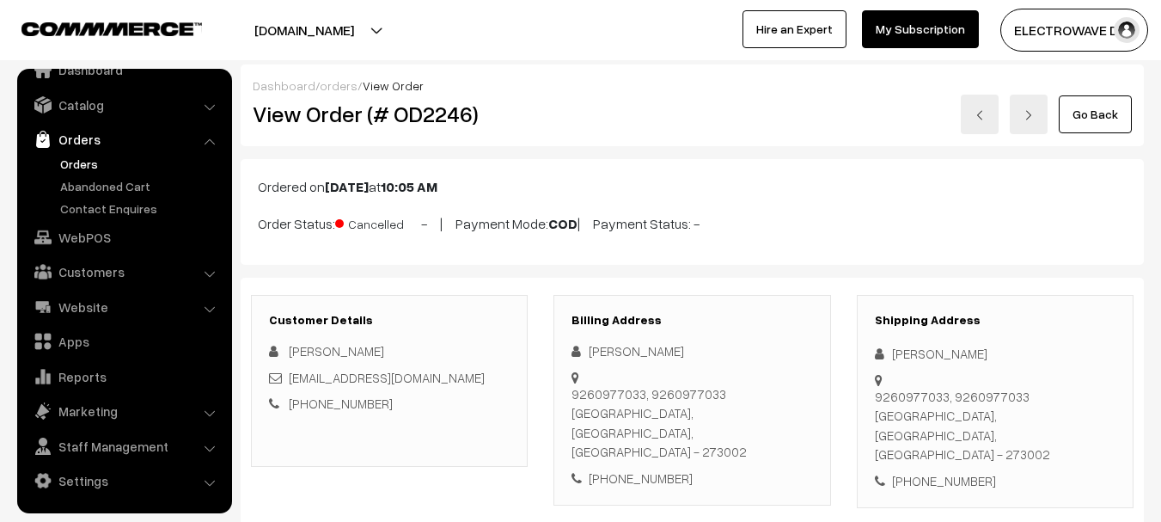
click at [1031, 118] on img at bounding box center [1028, 115] width 10 height 10
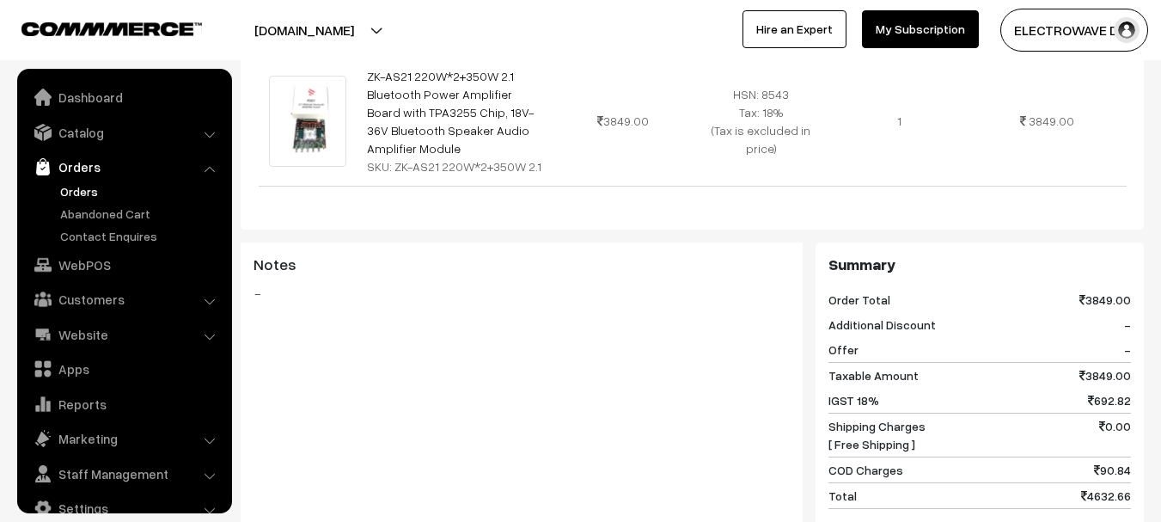
scroll to position [27, 0]
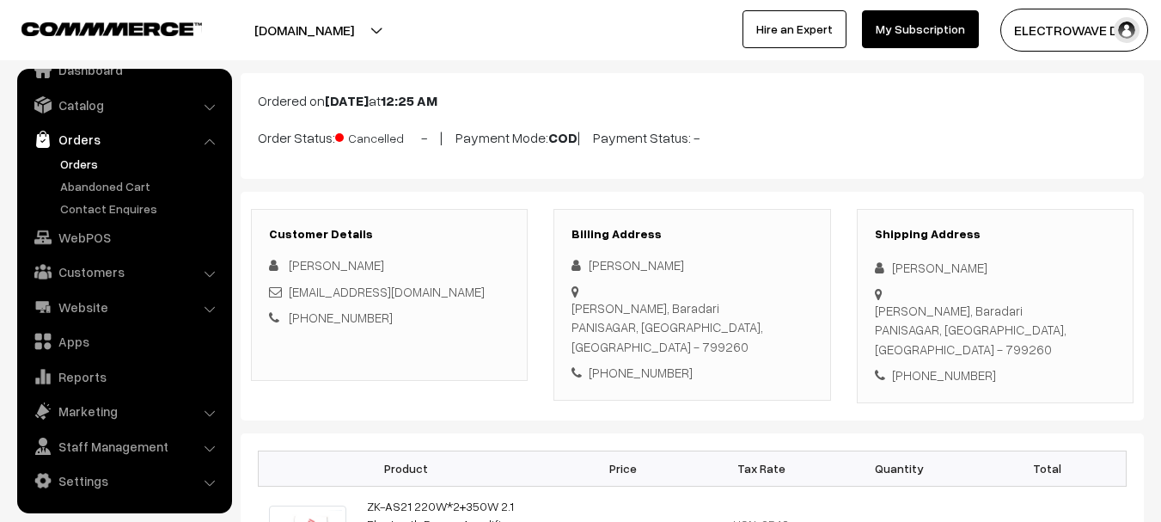
click at [1031, 118] on div "Ordered on [DATE] 12:25 AM Order Status: Cancelled - | Payment Mode: COD | Paym…" at bounding box center [692, 126] width 903 height 106
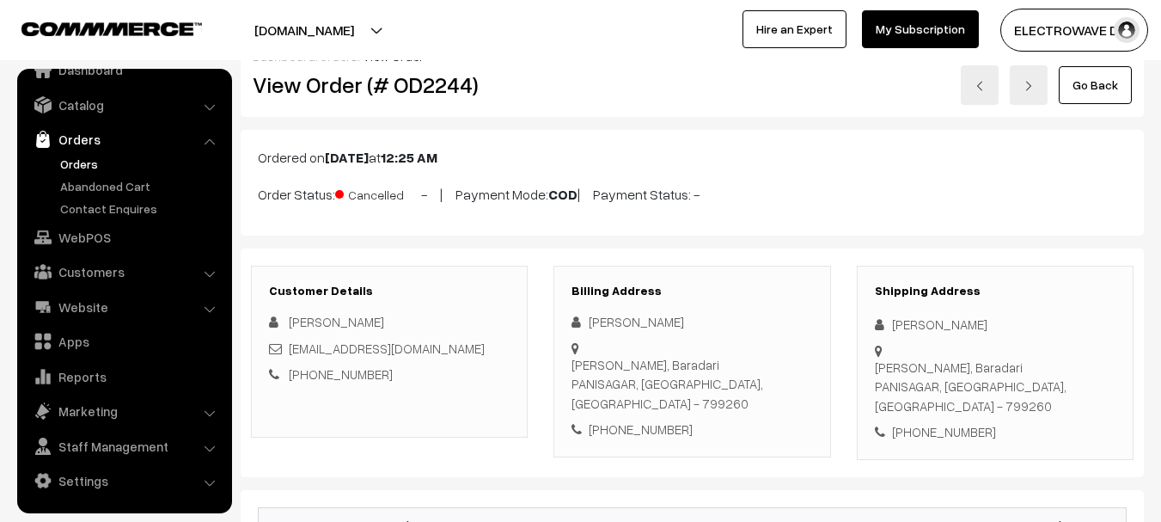
scroll to position [0, 0]
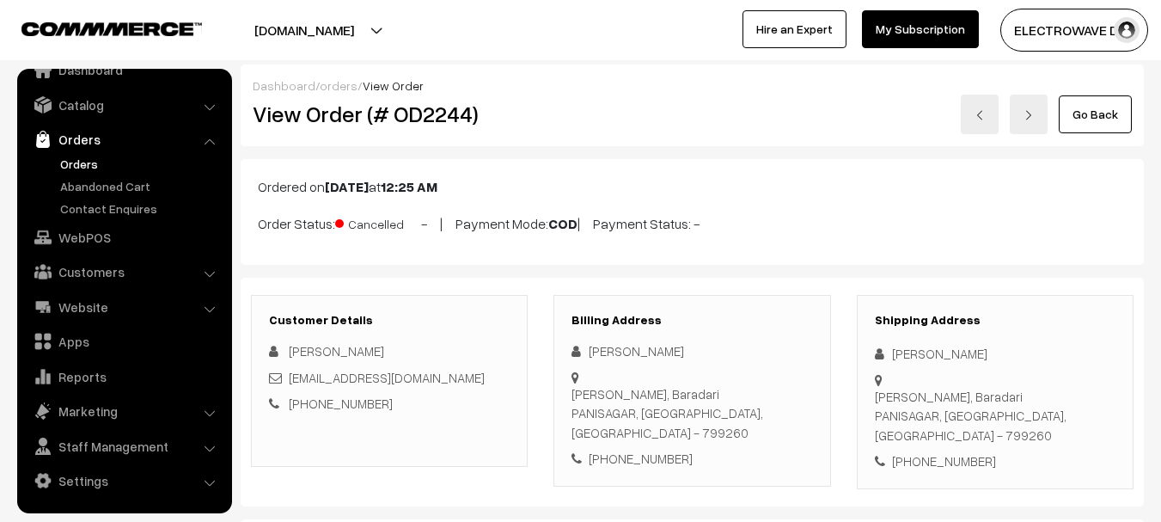
click at [1031, 118] on img at bounding box center [1028, 115] width 10 height 10
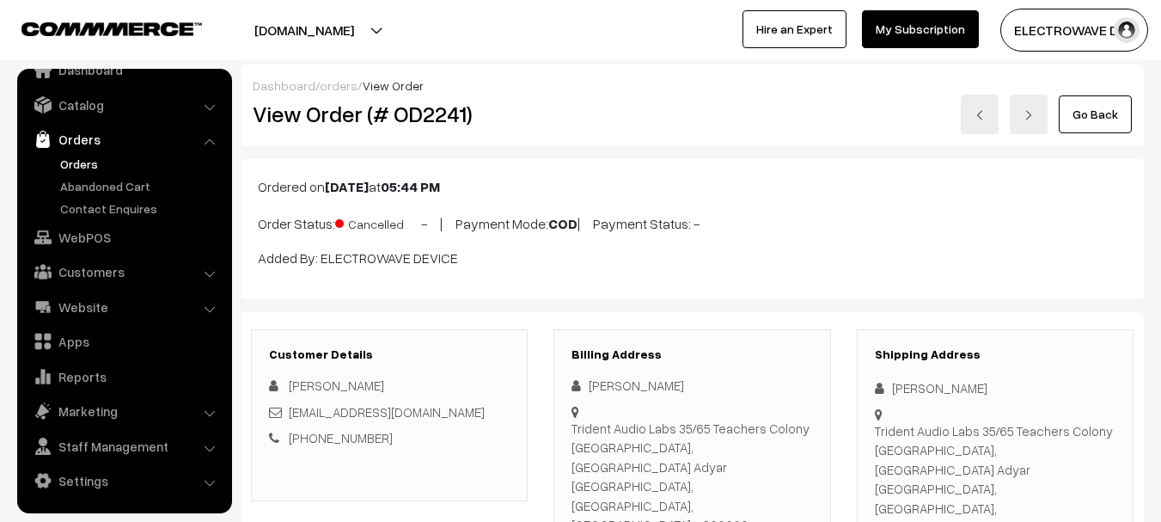
click at [1026, 123] on link at bounding box center [1029, 115] width 38 height 40
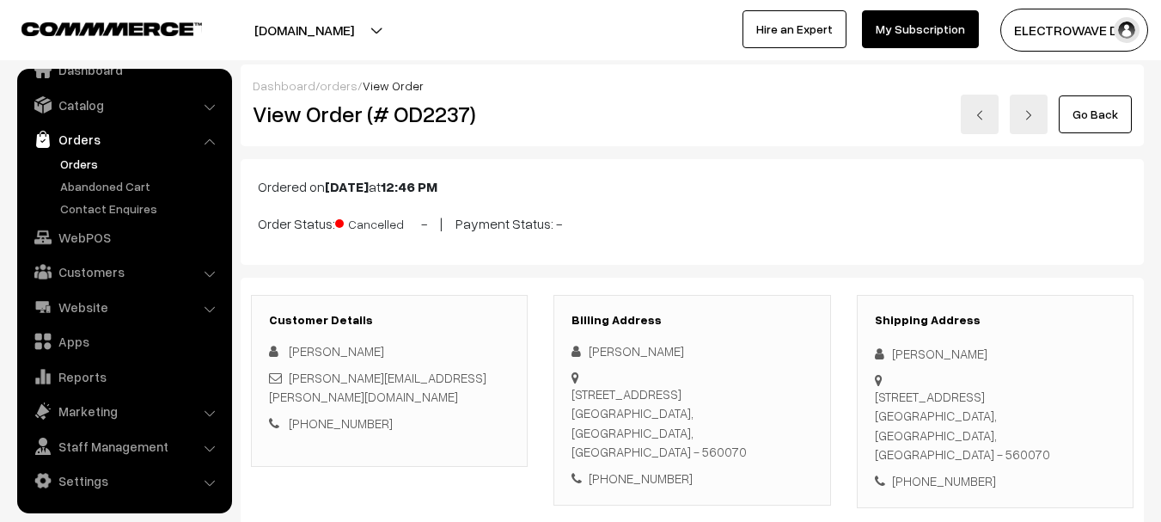
click at [1025, 122] on link at bounding box center [1029, 115] width 38 height 40
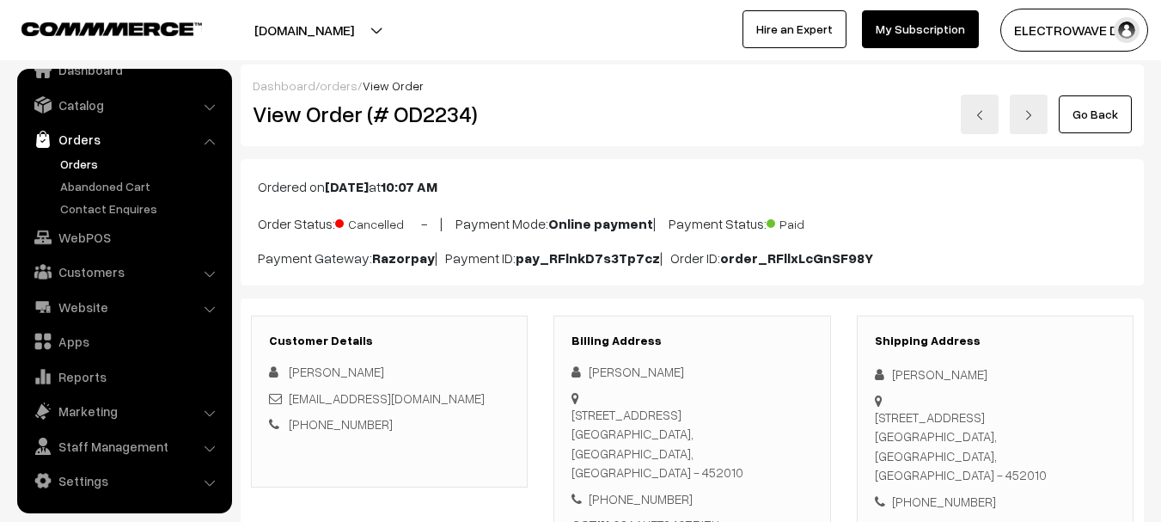
click at [1016, 121] on link at bounding box center [1029, 115] width 38 height 40
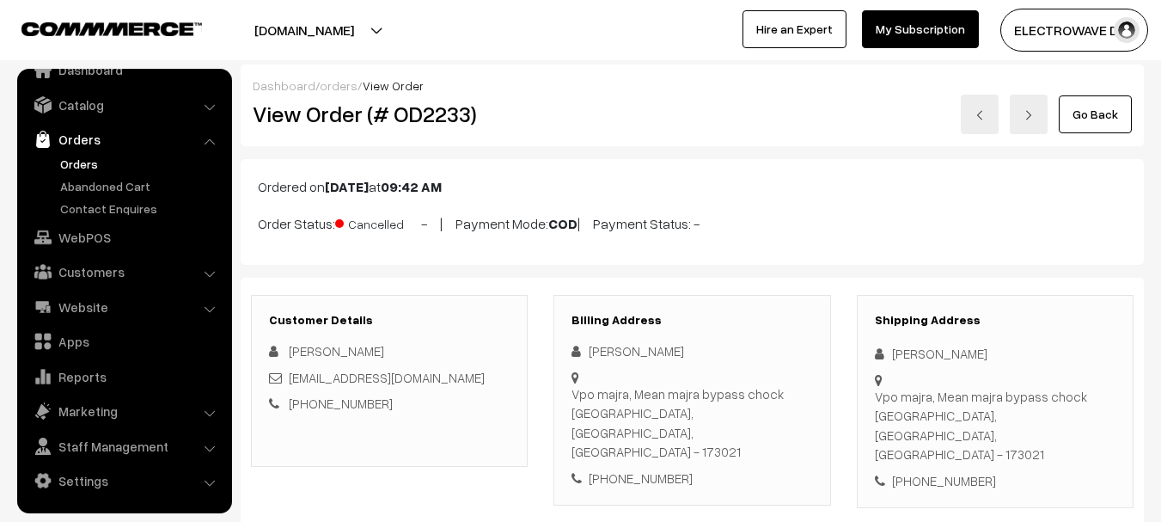
click at [1018, 120] on link at bounding box center [1029, 115] width 38 height 40
click at [1027, 107] on link at bounding box center [1029, 115] width 38 height 40
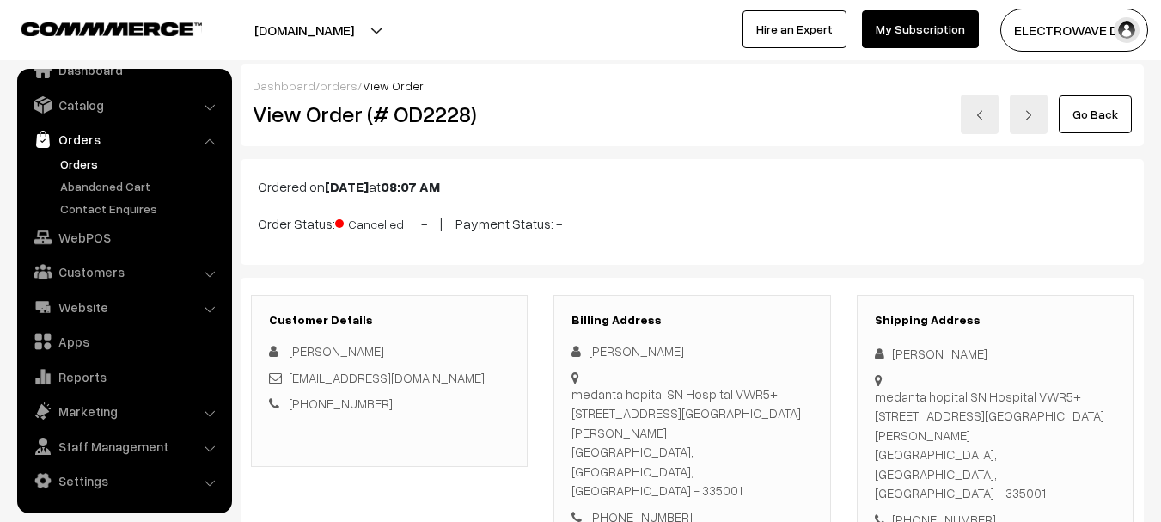
click at [1024, 125] on link at bounding box center [1029, 115] width 38 height 40
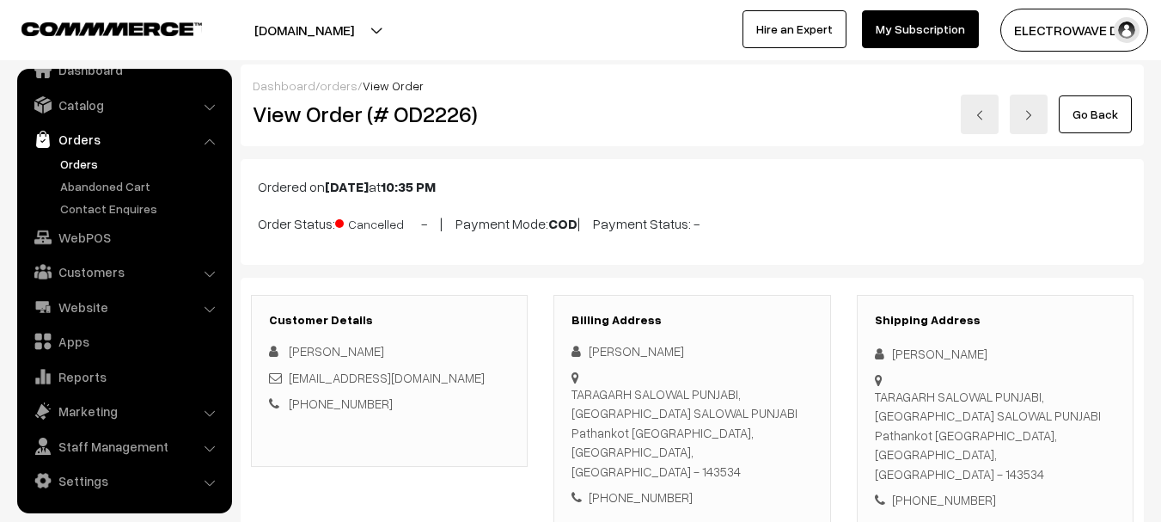
click at [1035, 103] on link at bounding box center [1029, 115] width 38 height 40
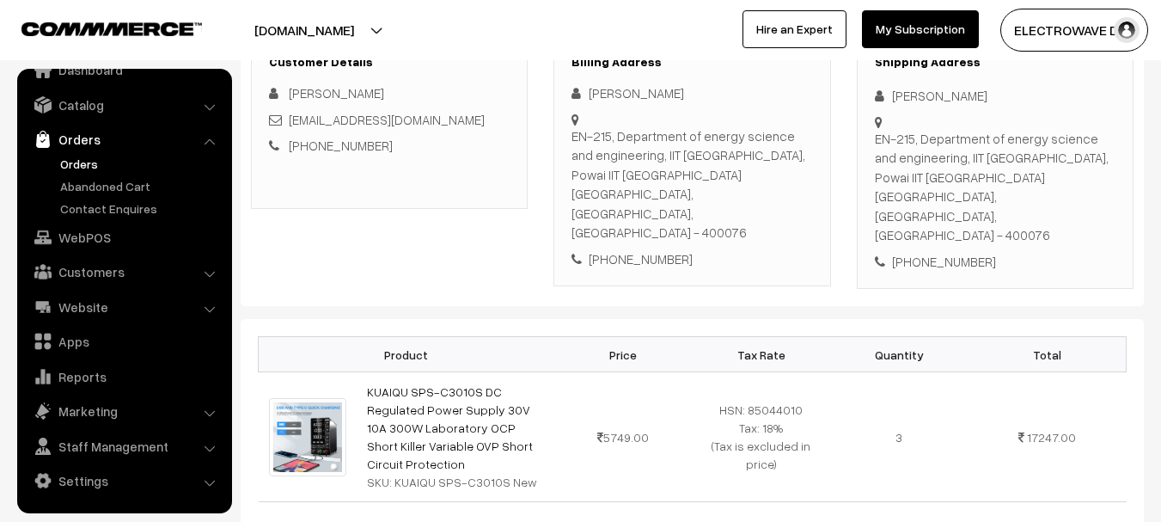
scroll to position [86, 0]
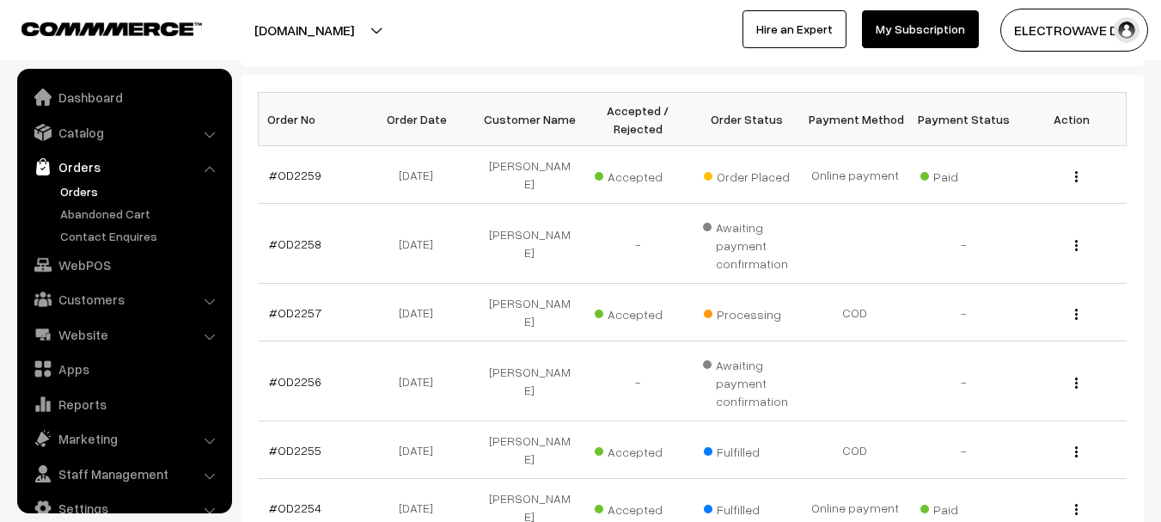
scroll to position [27, 0]
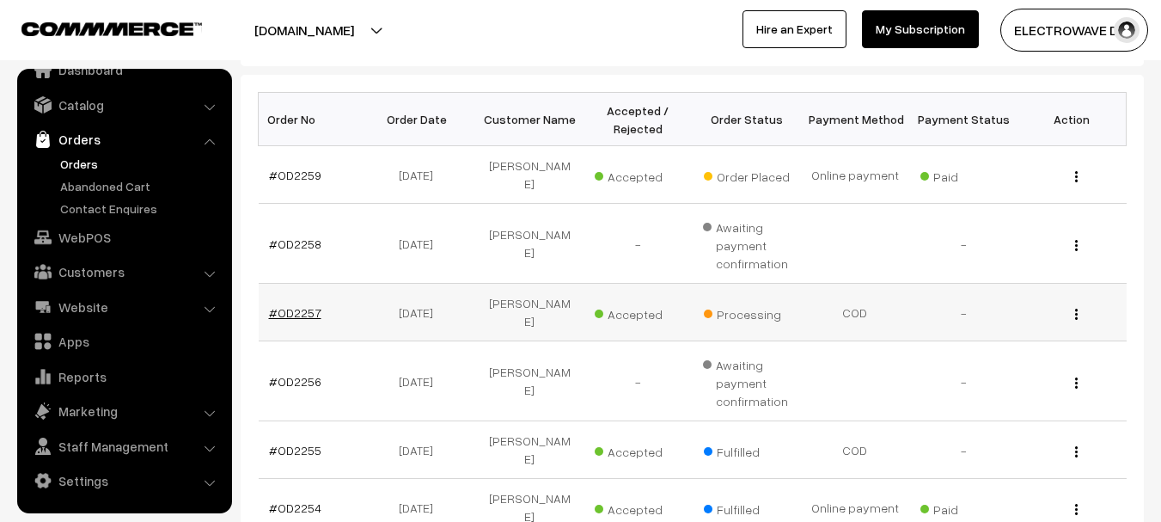
click at [305, 305] on link "#OD2257" at bounding box center [295, 312] width 52 height 15
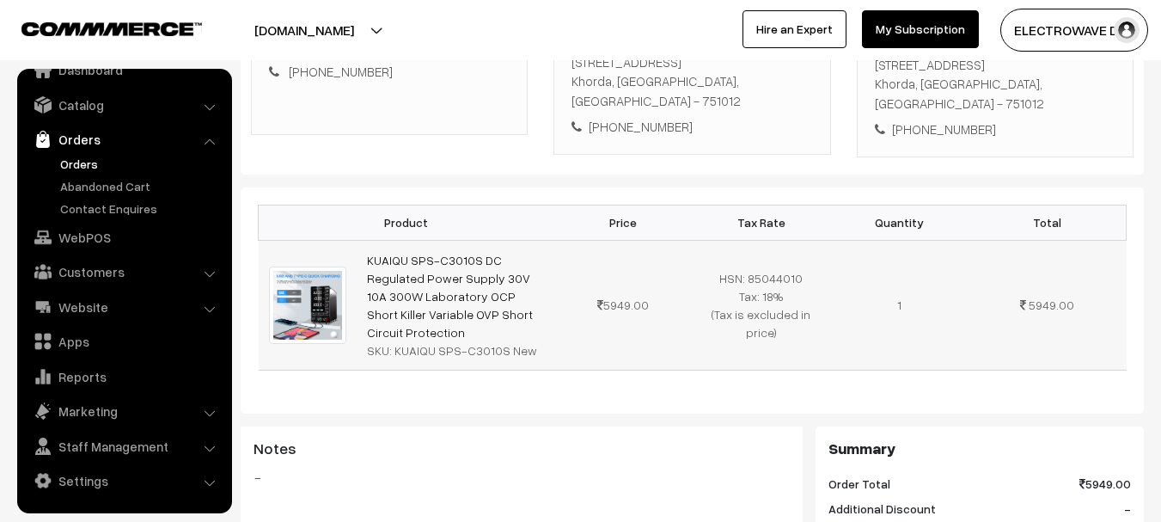
scroll to position [172, 0]
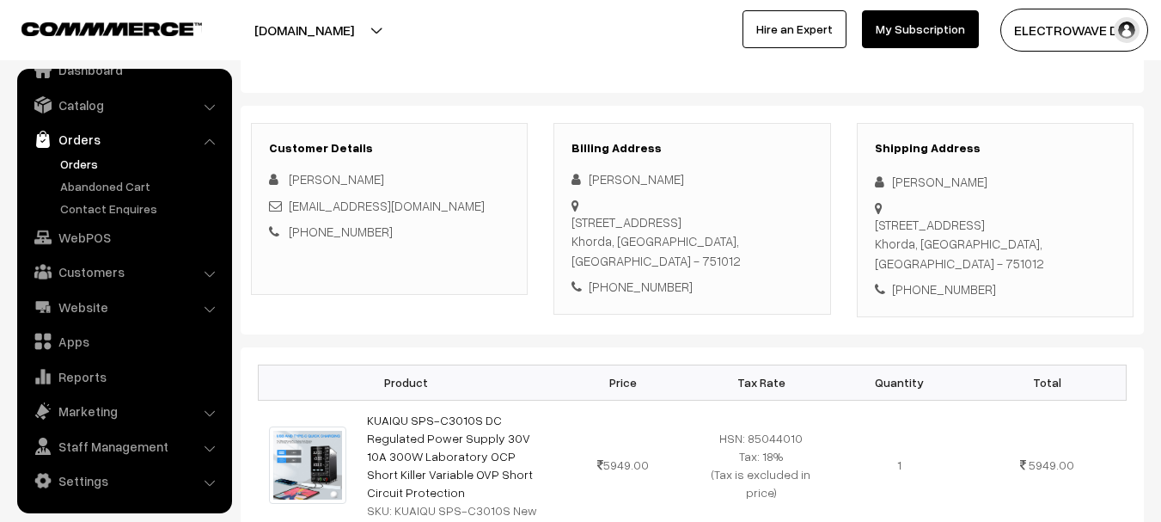
click at [944, 279] on div "+91 9937431999" at bounding box center [995, 289] width 241 height 20
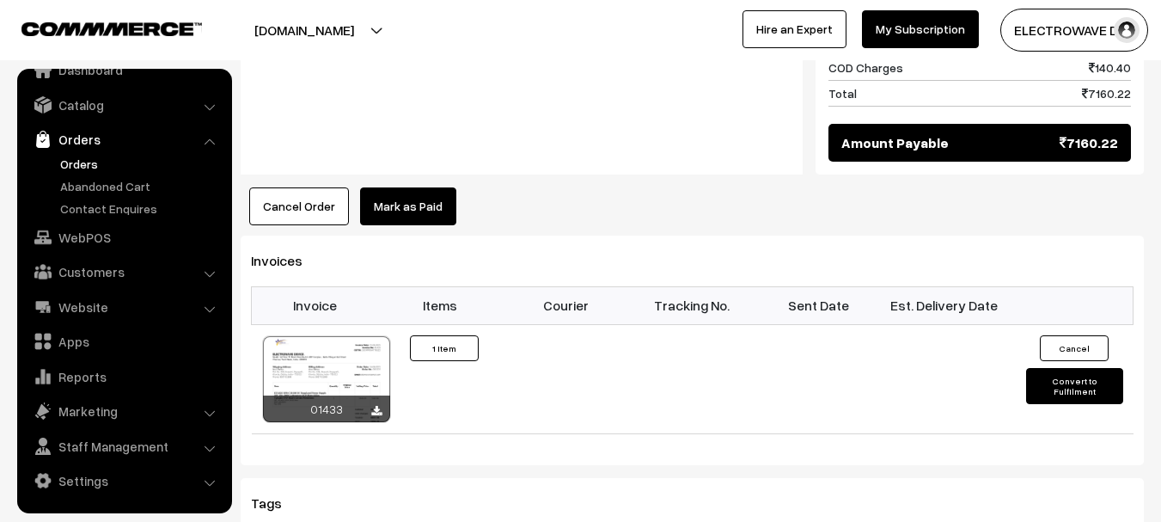
scroll to position [945, 0]
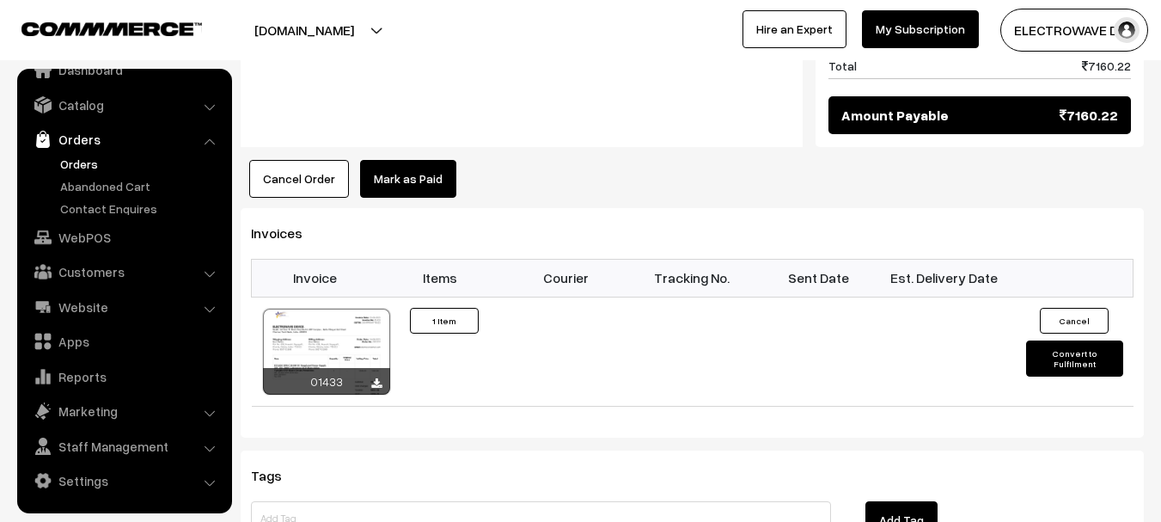
click at [286, 160] on button "Cancel Order" at bounding box center [299, 179] width 100 height 38
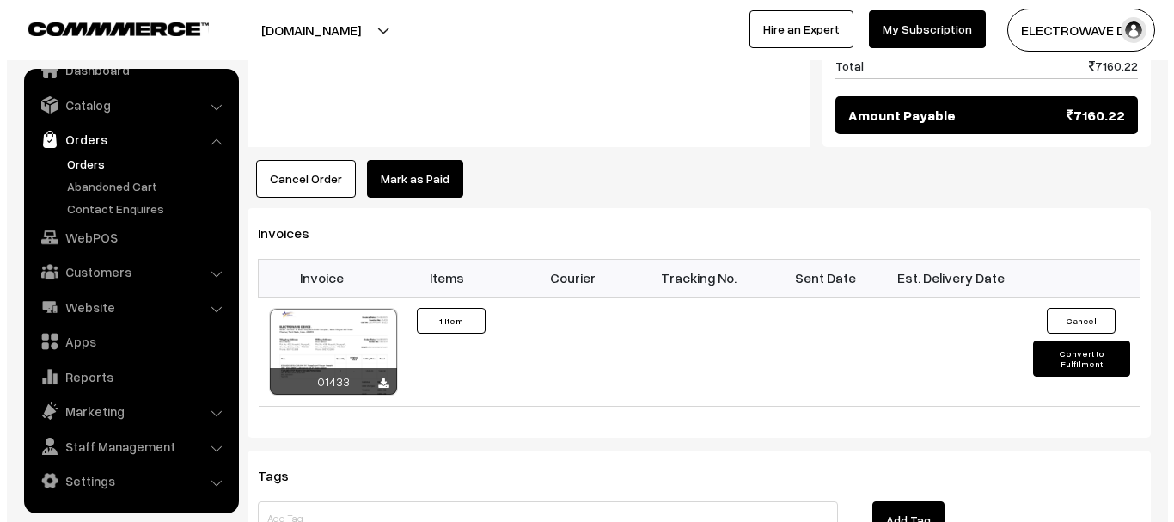
scroll to position [927, 0]
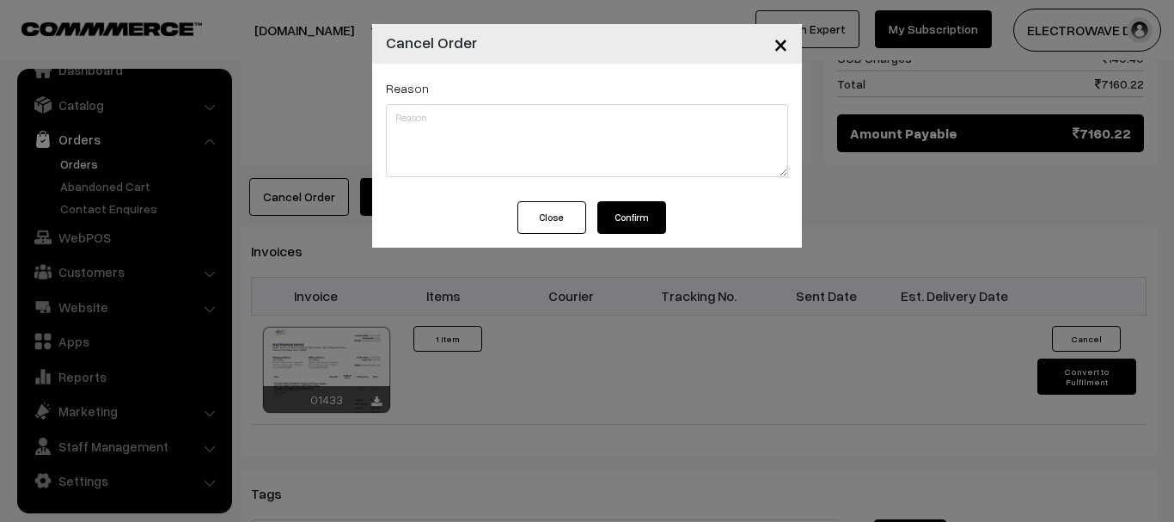
click at [650, 208] on button "Confirm" at bounding box center [631, 217] width 69 height 33
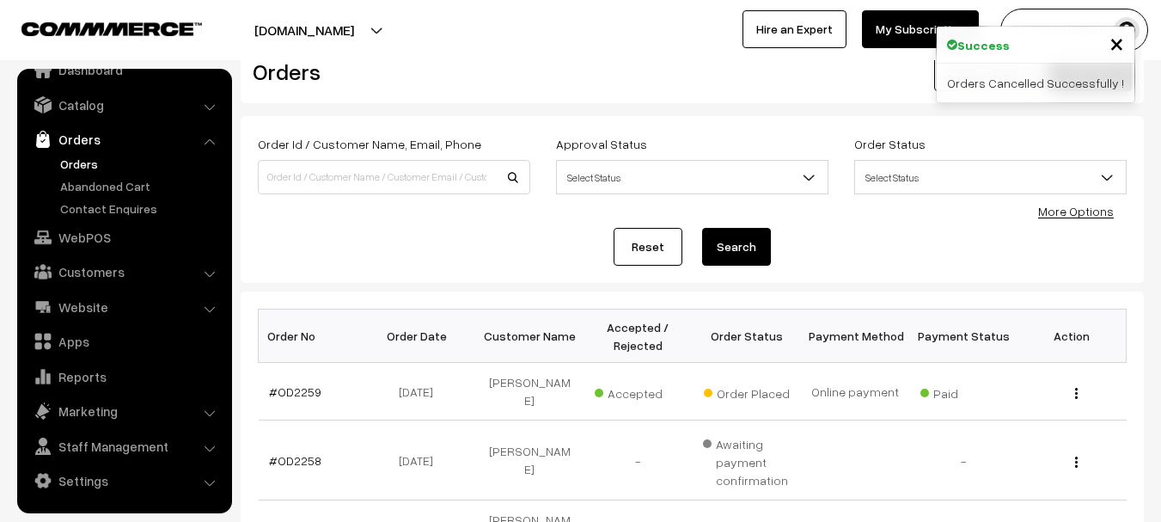
scroll to position [258, 0]
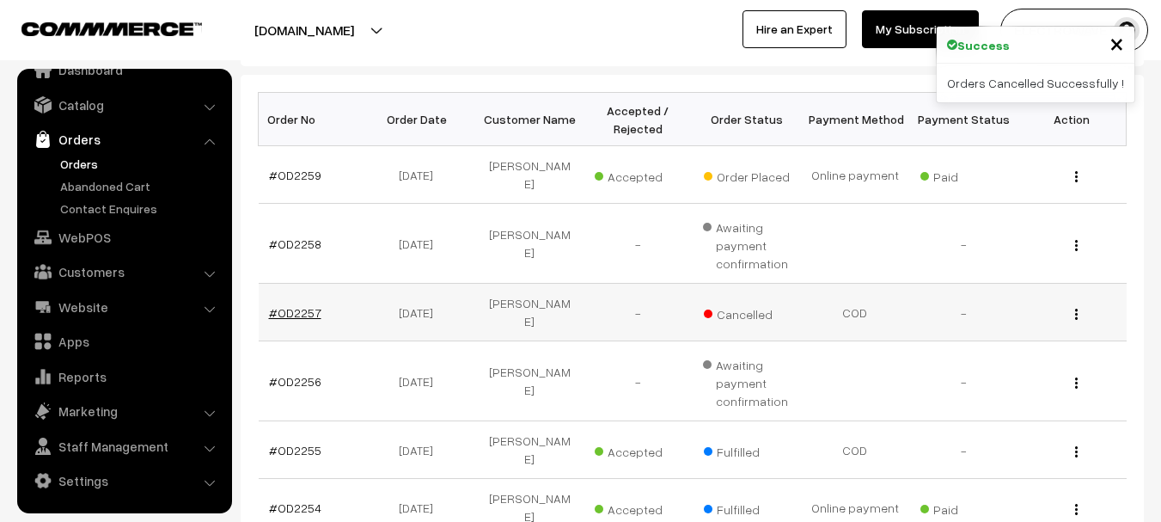
click at [294, 305] on link "#OD2257" at bounding box center [295, 312] width 52 height 15
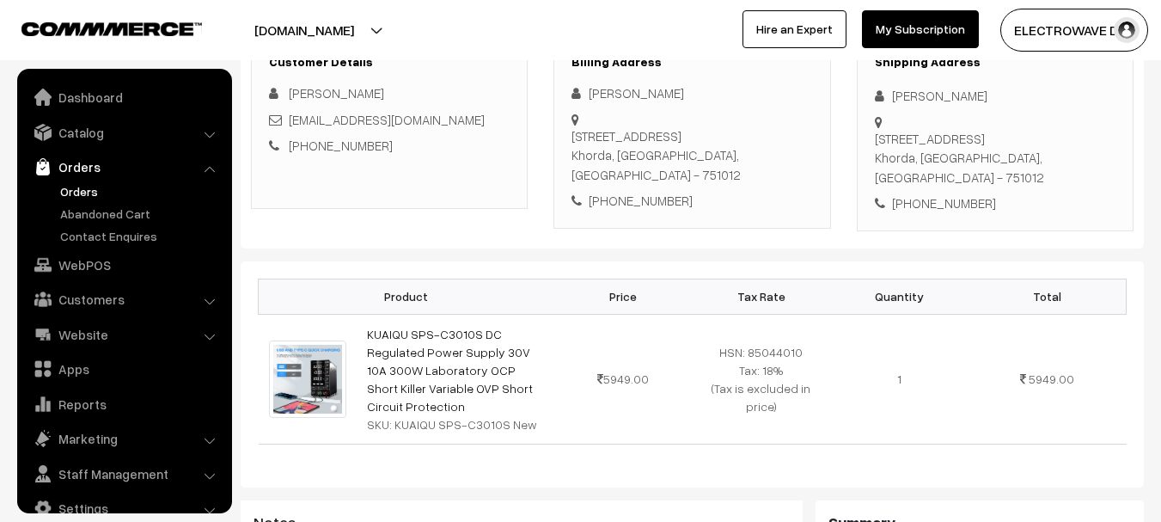
scroll to position [27, 0]
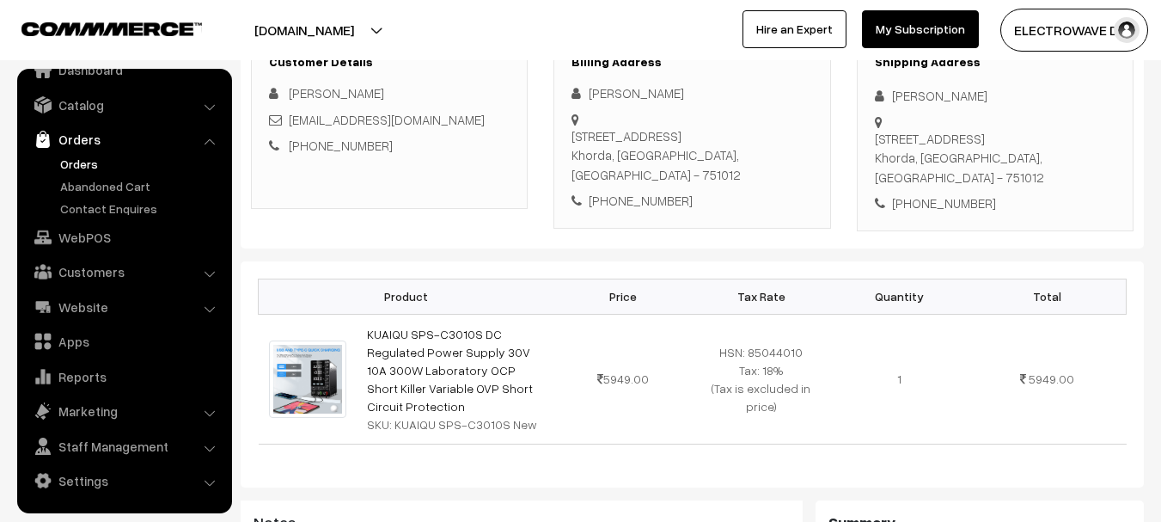
click at [937, 193] on div "+91 9937431999" at bounding box center [995, 203] width 241 height 20
click at [941, 193] on div "+91 9937431999" at bounding box center [995, 203] width 241 height 20
copy div "9937431999"
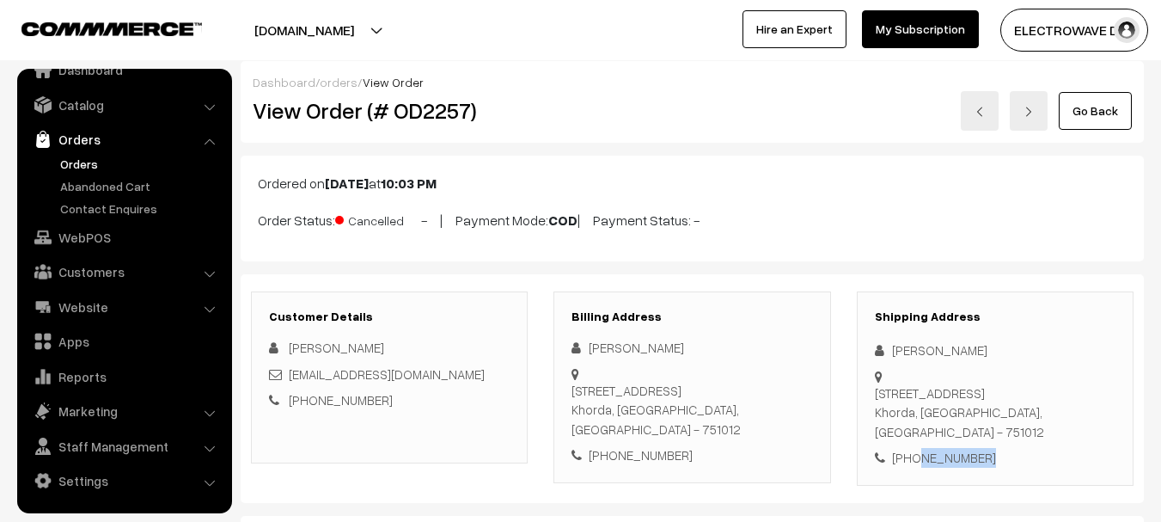
scroll to position [0, 0]
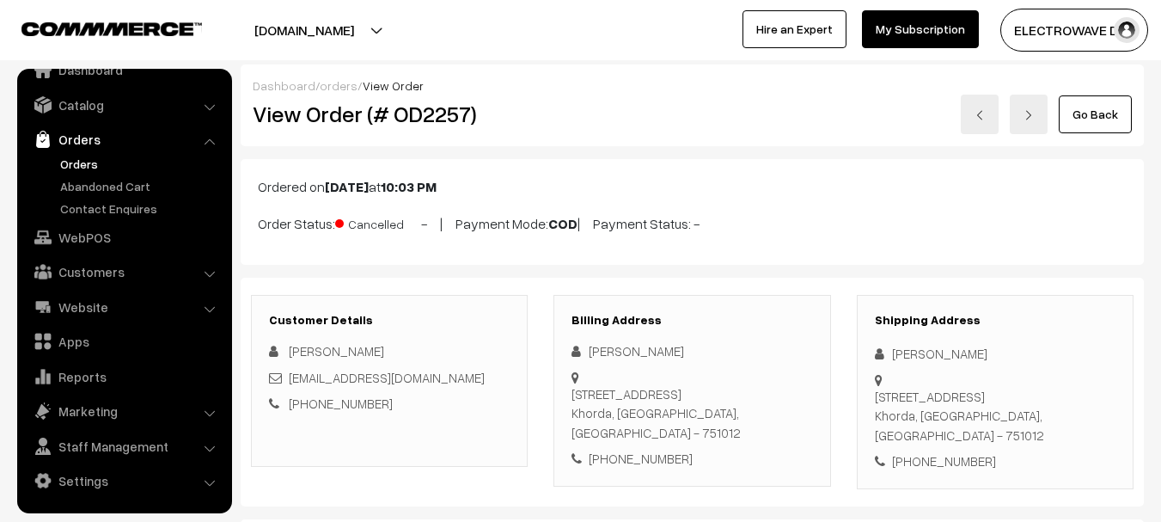
click at [406, 120] on h2 "View Order (# OD2257)" at bounding box center [391, 114] width 276 height 27
copy h2 "OD2257"
drag, startPoint x: 247, startPoint y: 228, endPoint x: 412, endPoint y: 229, distance: 165.0
click at [412, 229] on div "Ordered on Sep 14, 2025 at 10:03 PM Order Status: Cancelled - | Payment Mode: C…" at bounding box center [692, 212] width 903 height 106
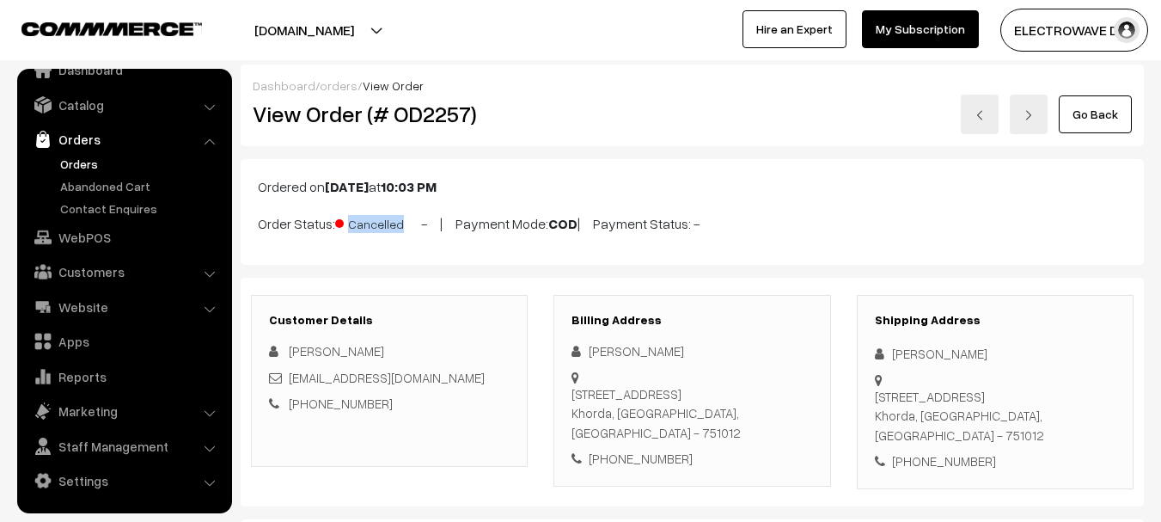
copy p "Order Status: Cancelled"
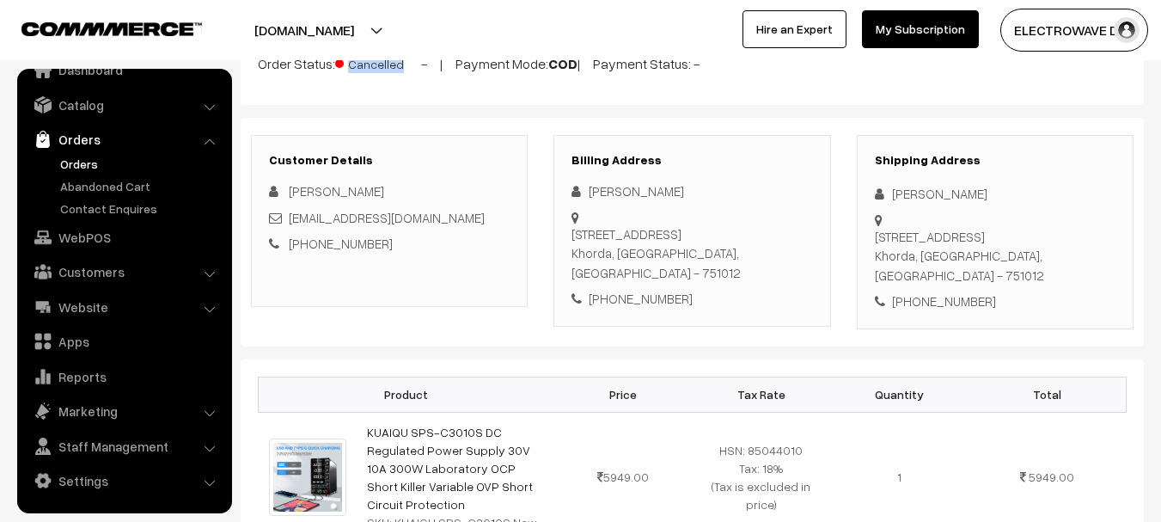
scroll to position [344, 0]
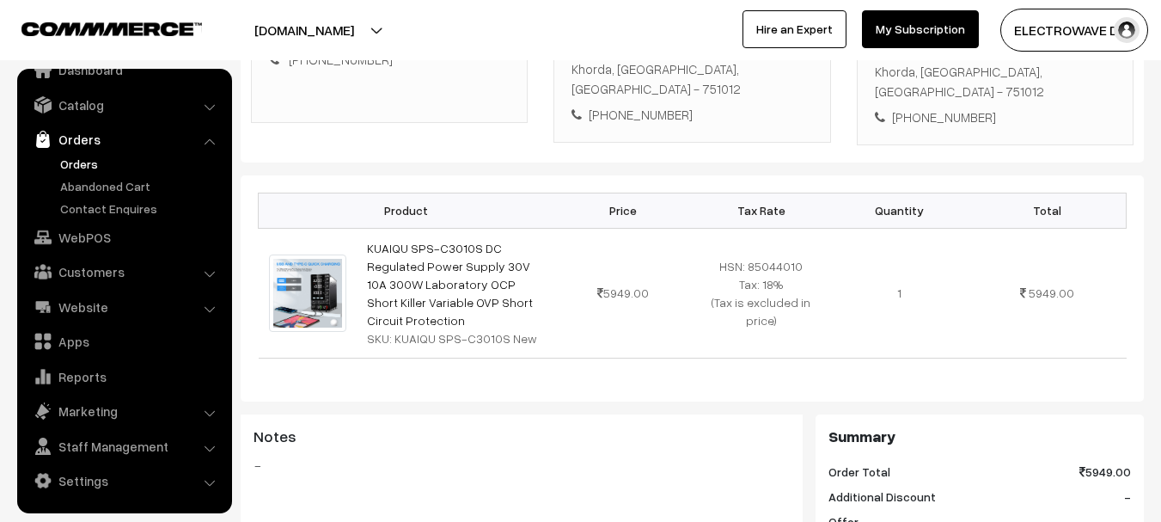
click at [73, 168] on link "Orders" at bounding box center [141, 164] width 170 height 18
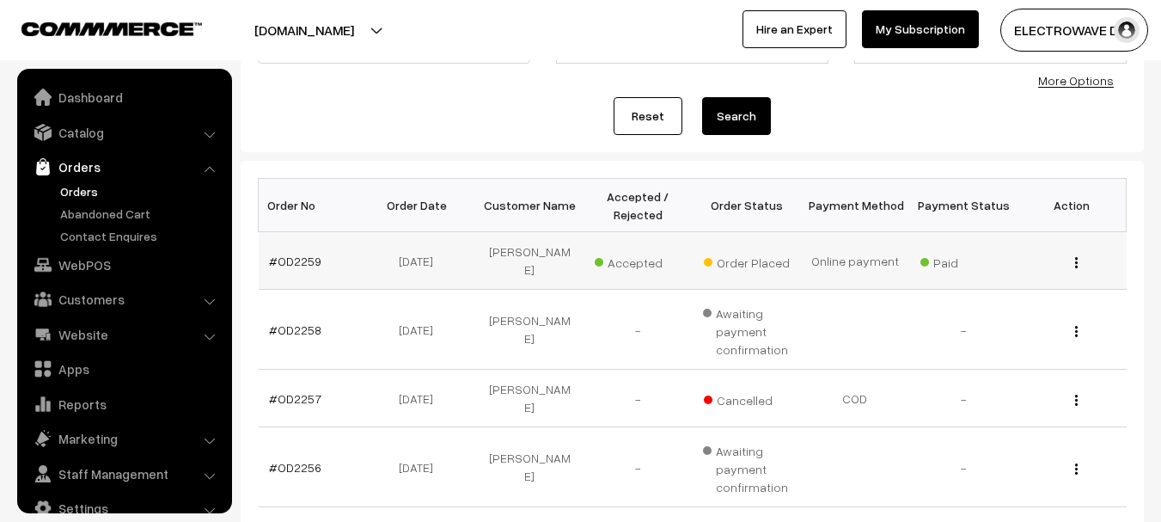
scroll to position [27, 0]
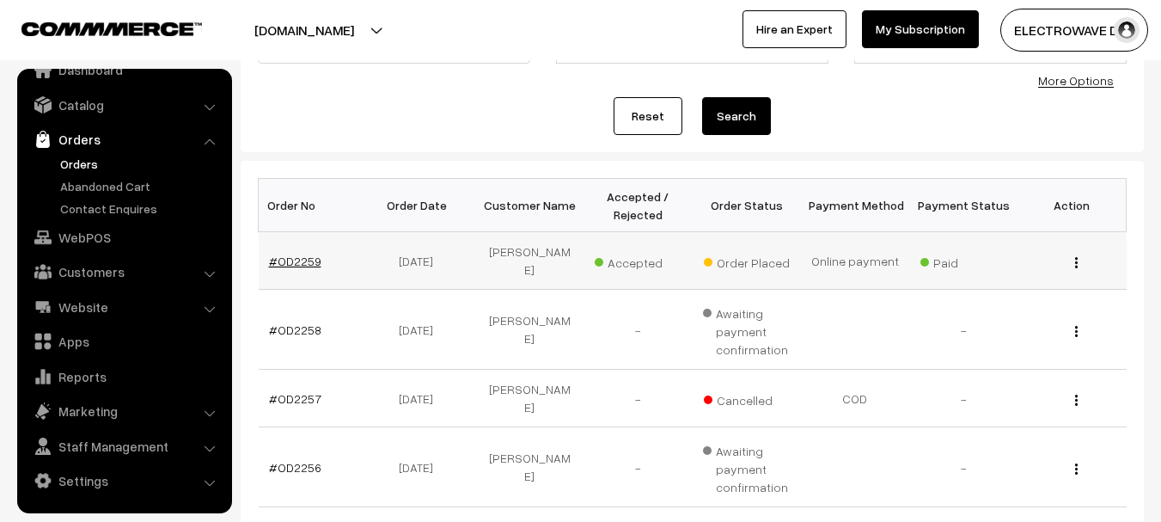
click at [312, 253] on link "#OD2259" at bounding box center [295, 260] width 52 height 15
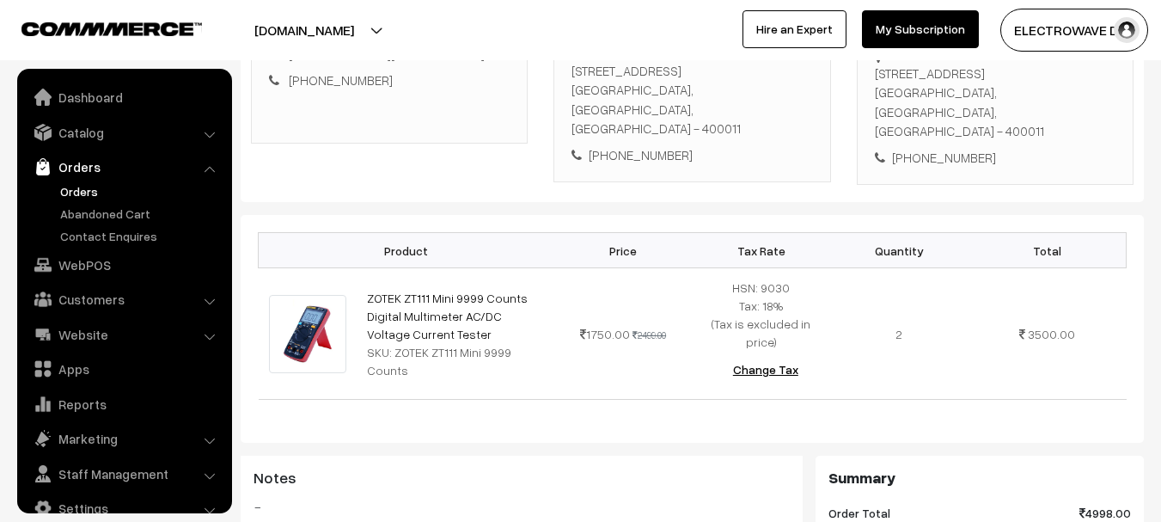
scroll to position [27, 0]
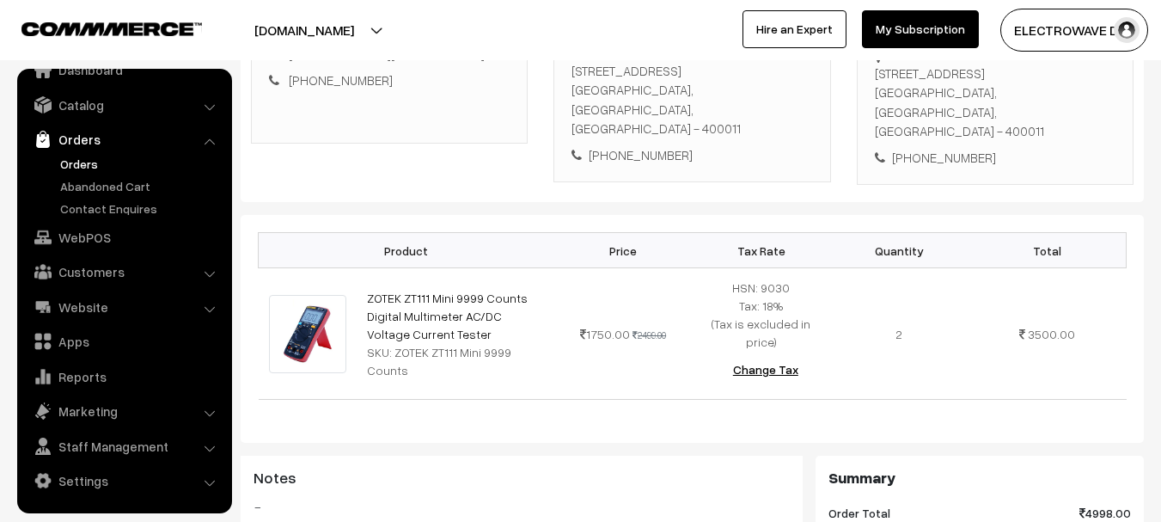
drag, startPoint x: 450, startPoint y: 345, endPoint x: 379, endPoint y: 431, distance: 111.7
click at [379, 431] on div "Product Price Tax Rate Quantity Total ZOTEK ZT111 Mini 9999 Counts Digital Mult…" at bounding box center [692, 329] width 903 height 228
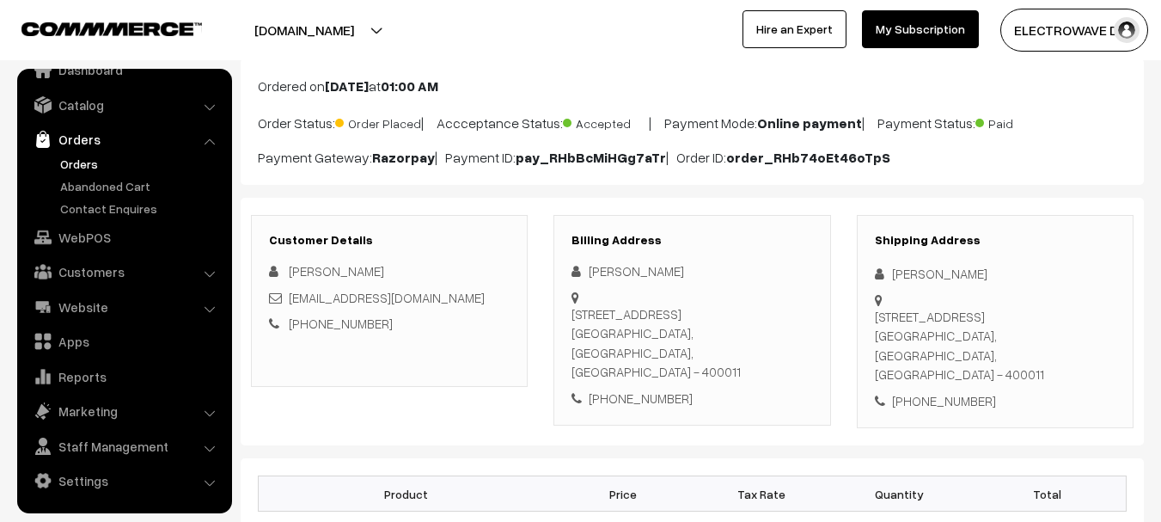
scroll to position [258, 0]
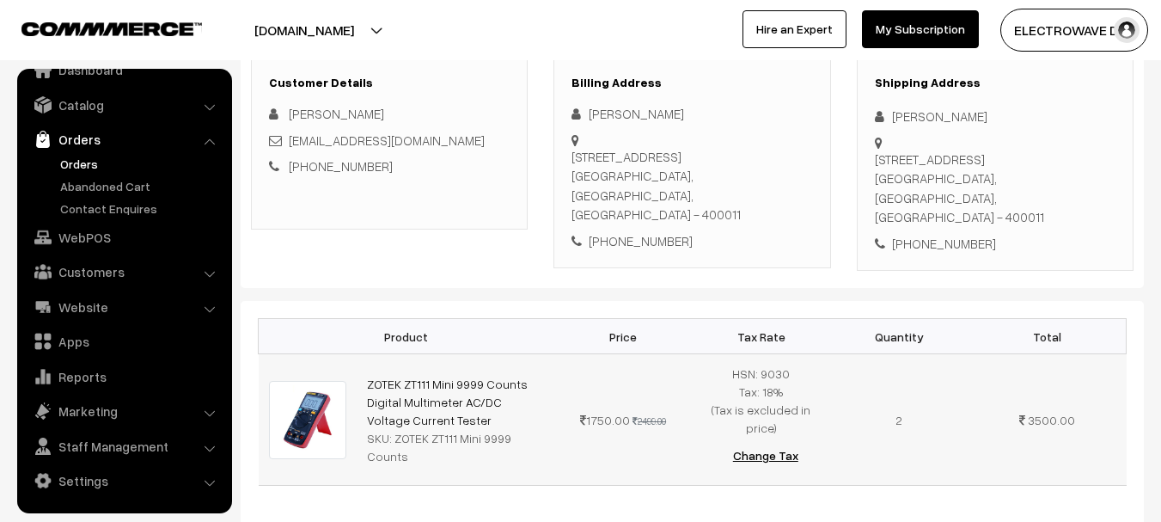
click at [591, 446] on td "1750.00 2499.00" at bounding box center [623, 419] width 138 height 131
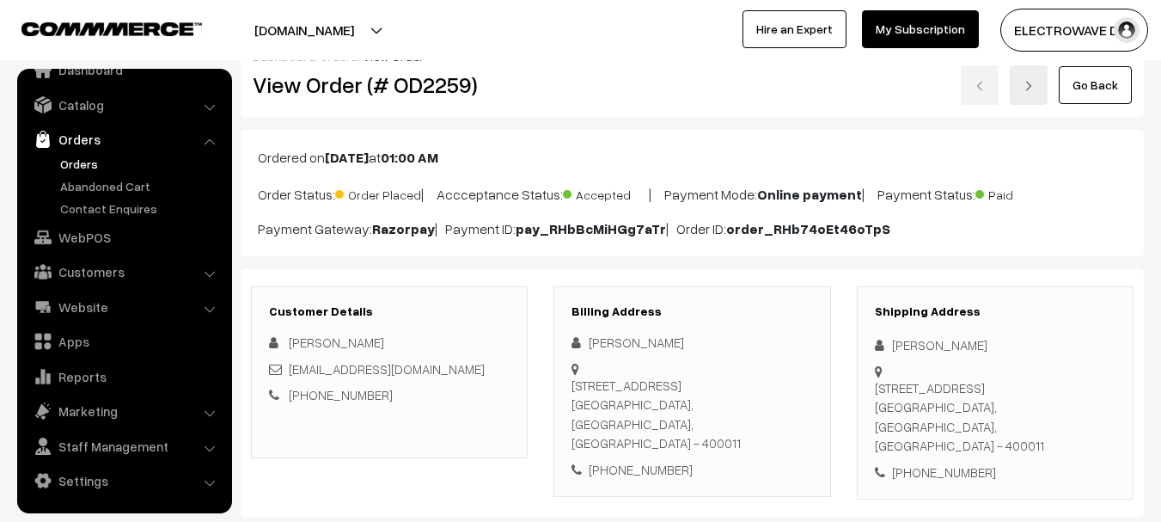
scroll to position [0, 0]
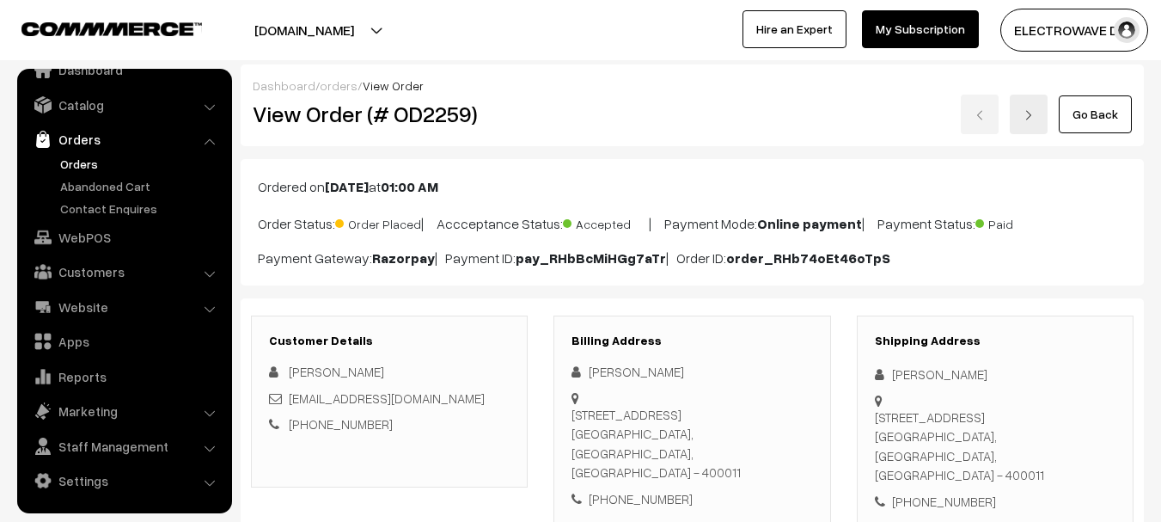
click at [71, 168] on link "Orders" at bounding box center [141, 164] width 170 height 18
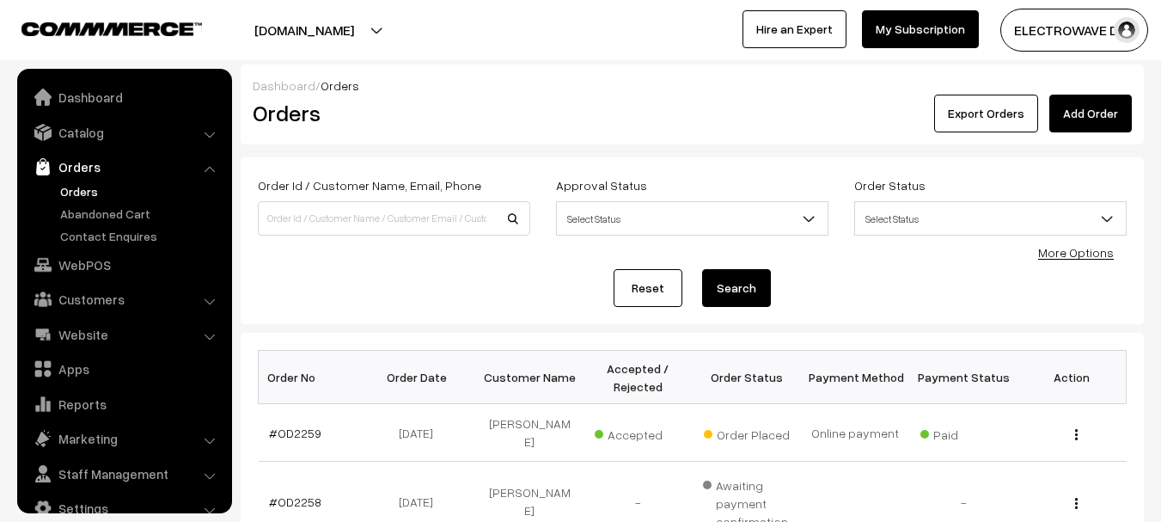
scroll to position [27, 0]
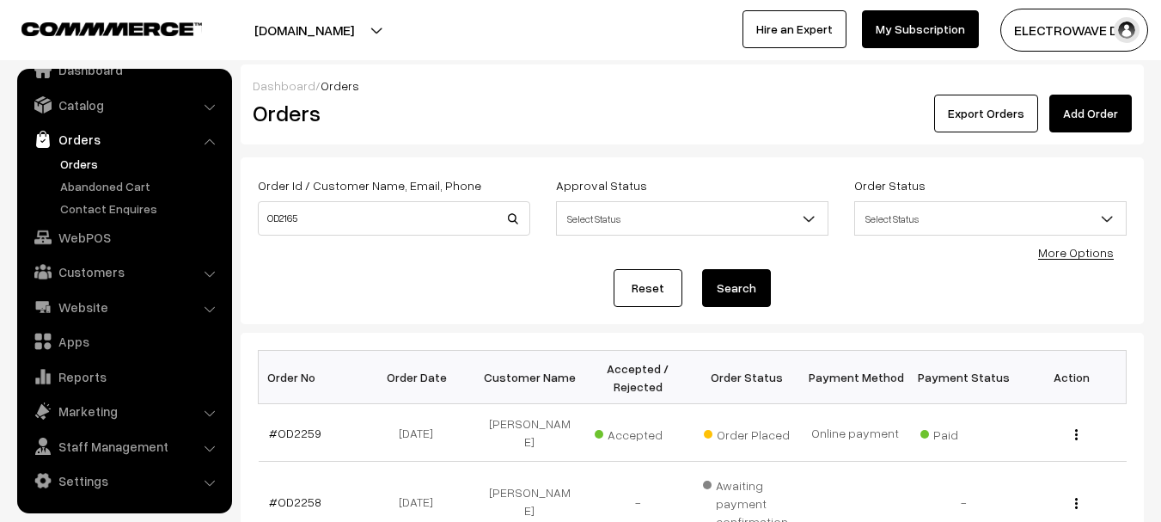
type input "OD2165"
click at [702, 269] on button "Search" at bounding box center [736, 288] width 69 height 38
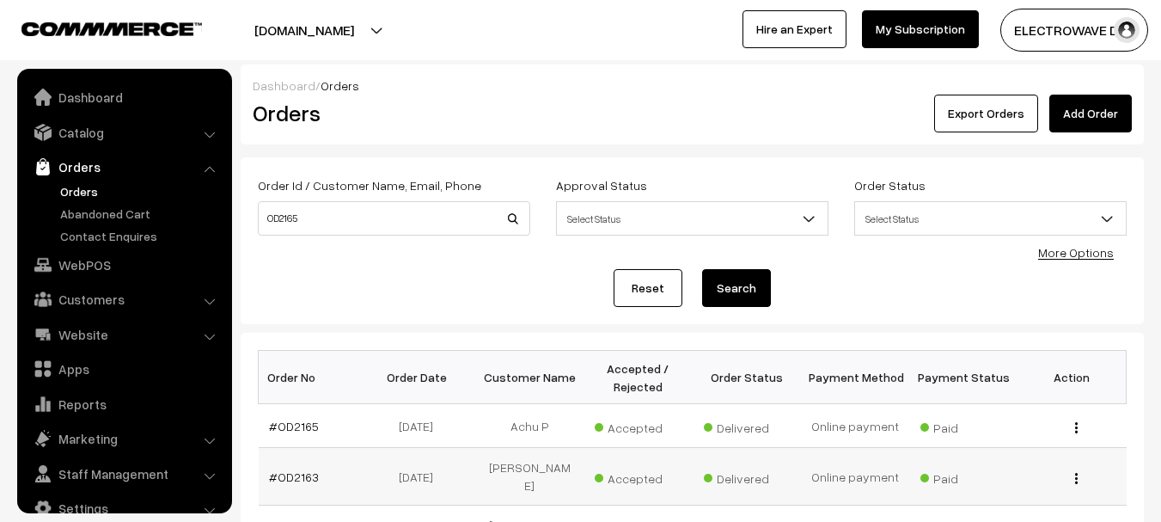
scroll to position [27, 0]
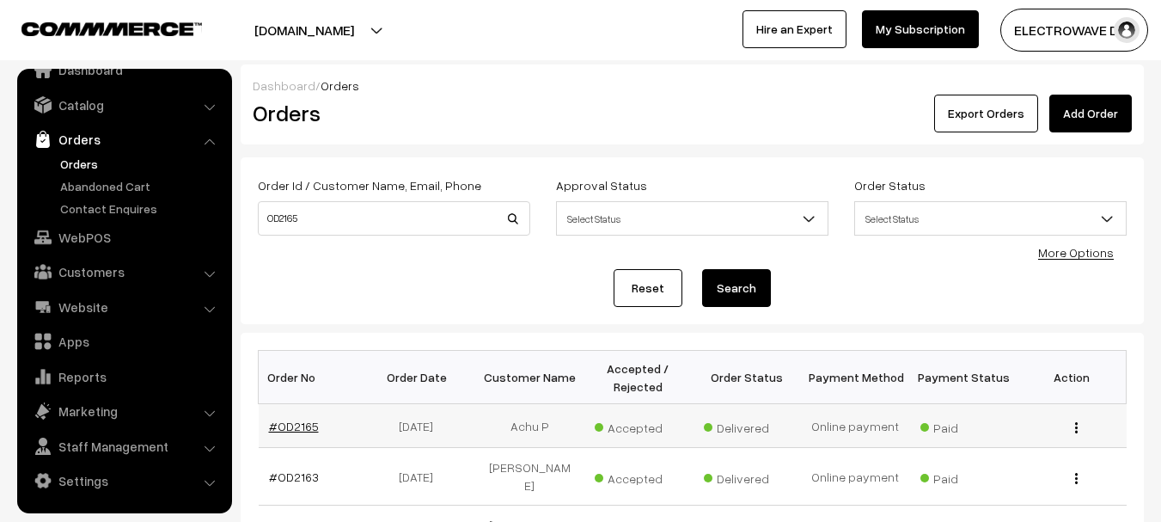
click at [284, 432] on link "#OD2165" at bounding box center [294, 425] width 50 height 15
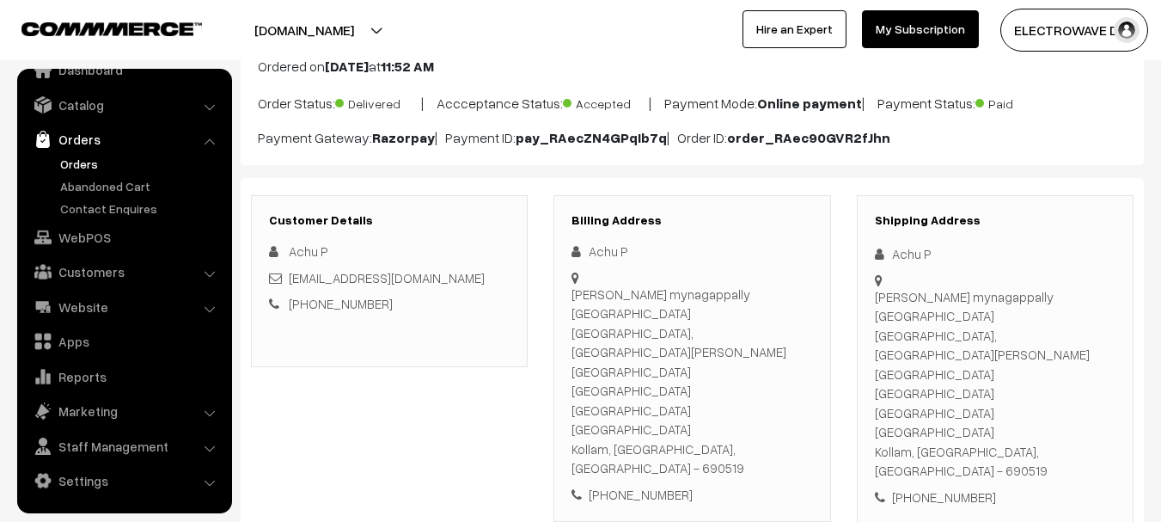
scroll to position [86, 0]
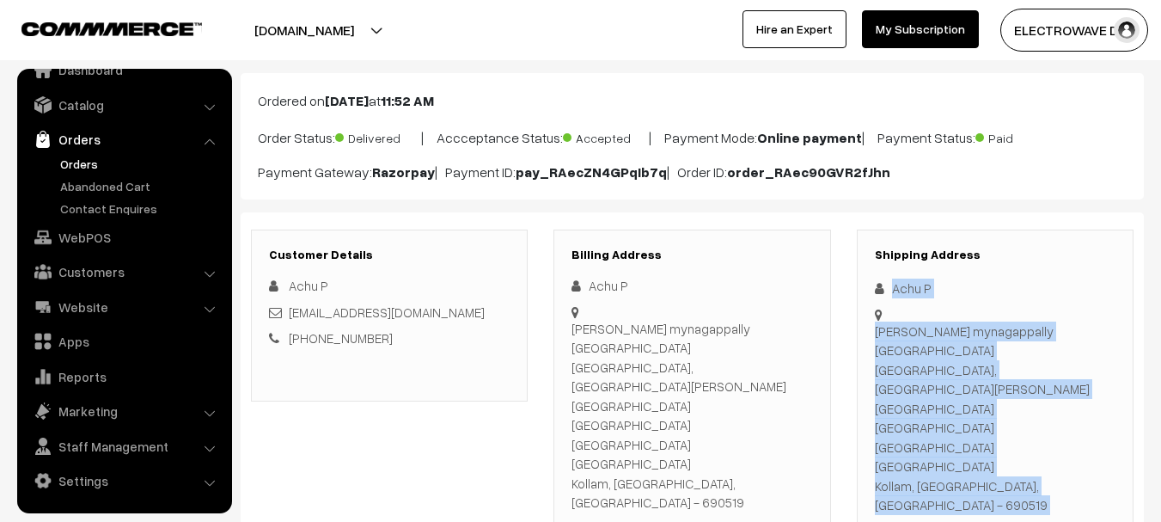
drag, startPoint x: 909, startPoint y: 299, endPoint x: 1012, endPoint y: 415, distance: 155.2
click at [1011, 416] on div "Shipping Address Achu P Bindhu bhavanam mynagappally kerala kollam, Bindhu bhav…" at bounding box center [995, 394] width 277 height 330
click at [90, 165] on link "Orders" at bounding box center [141, 164] width 170 height 18
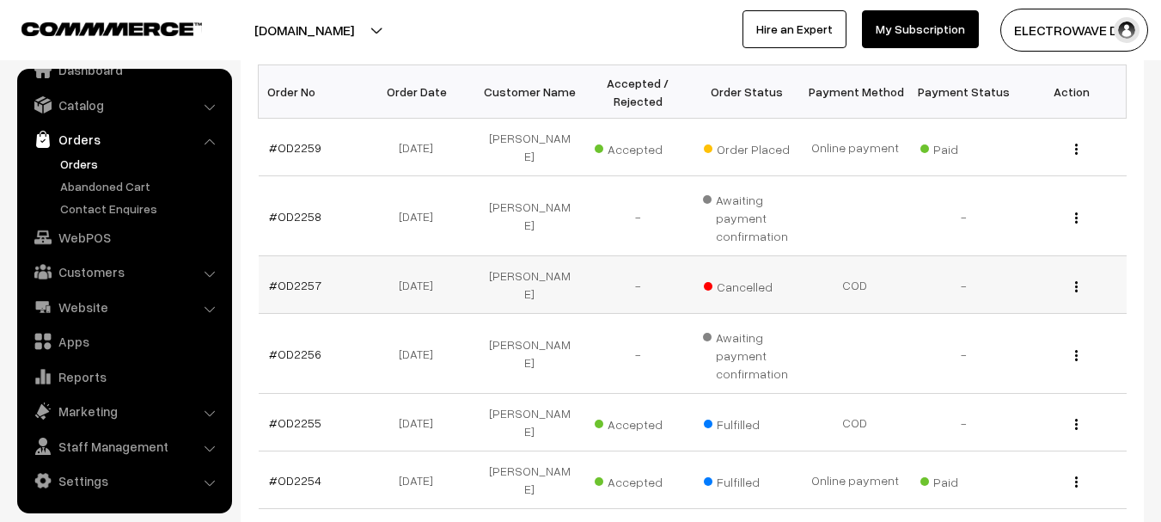
scroll to position [258, 0]
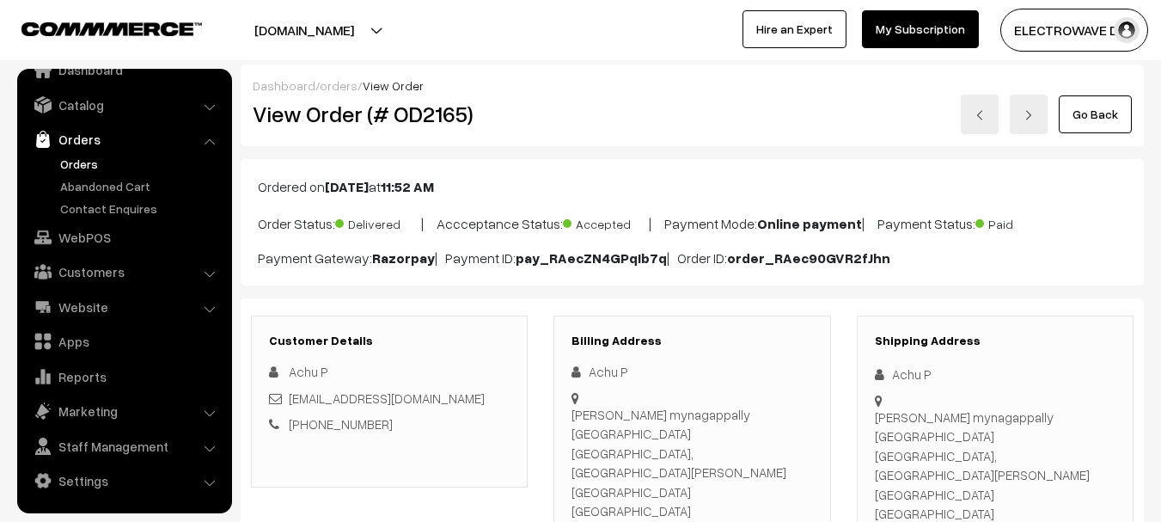
click at [71, 160] on link "Orders" at bounding box center [141, 164] width 170 height 18
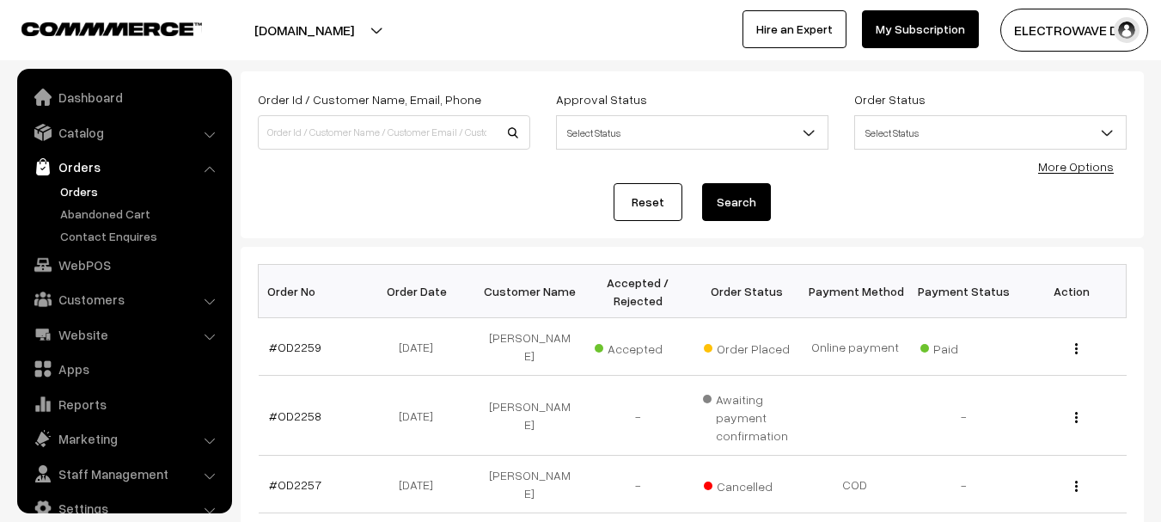
scroll to position [27, 0]
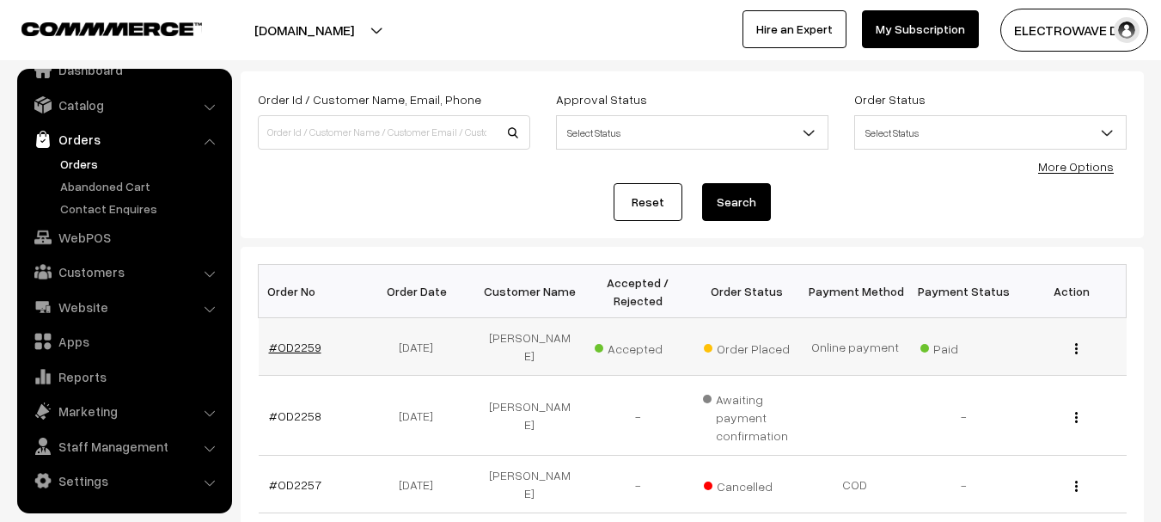
click at [296, 340] on link "#OD2259" at bounding box center [295, 346] width 52 height 15
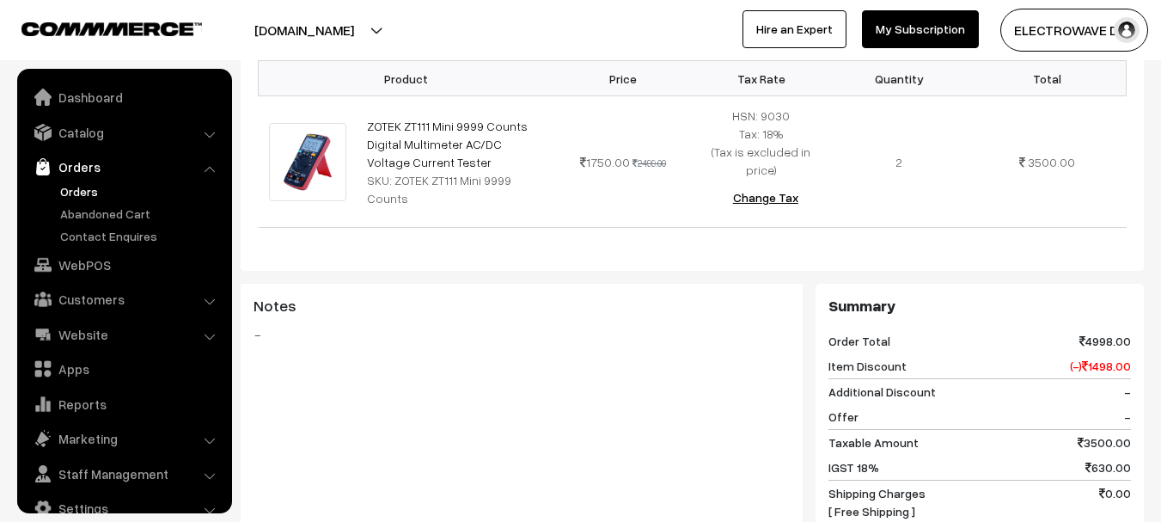
scroll to position [27, 0]
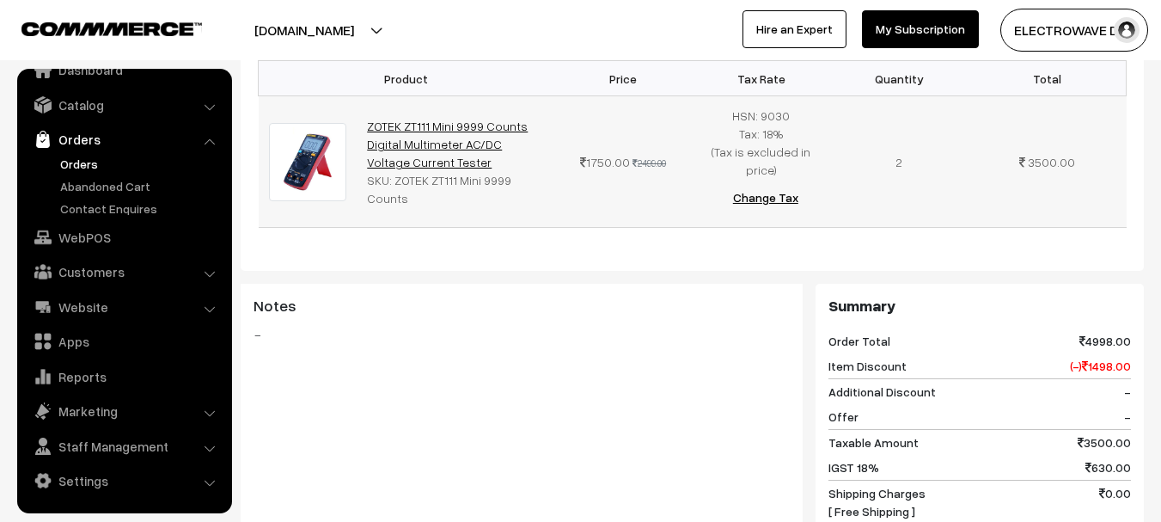
click at [431, 139] on link "ZOTEK ZT111 Mini 9999 Counts Digital Multimeter AC/DC Voltage Current Tester" at bounding box center [447, 144] width 161 height 51
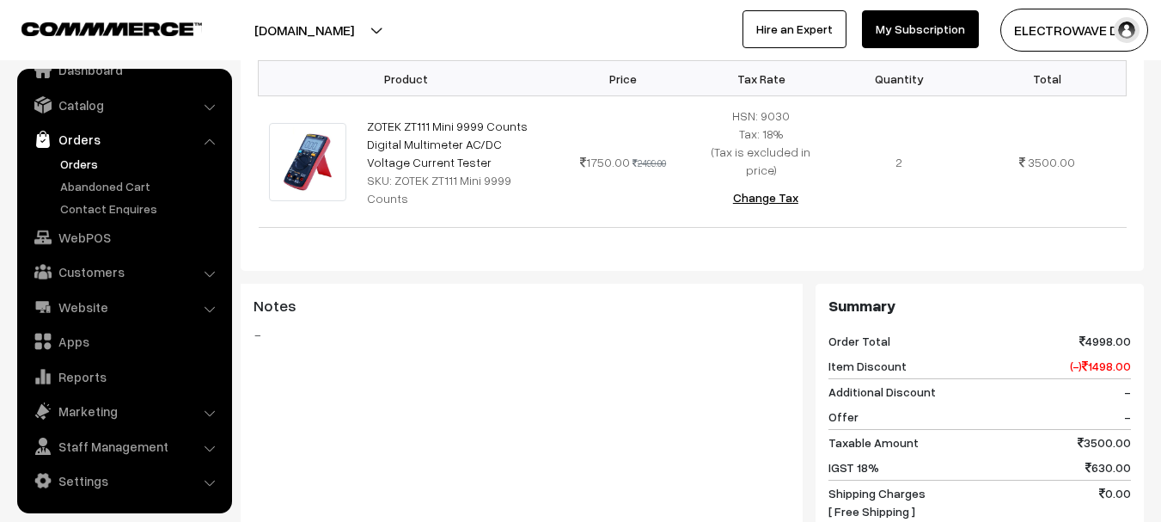
click at [74, 163] on link "Orders" at bounding box center [141, 164] width 170 height 18
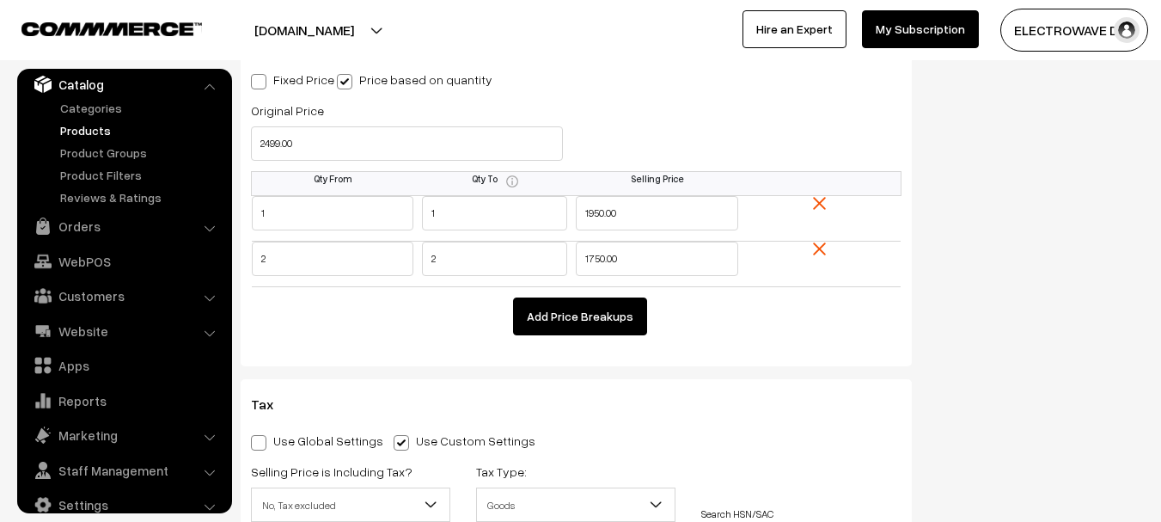
scroll to position [1633, 0]
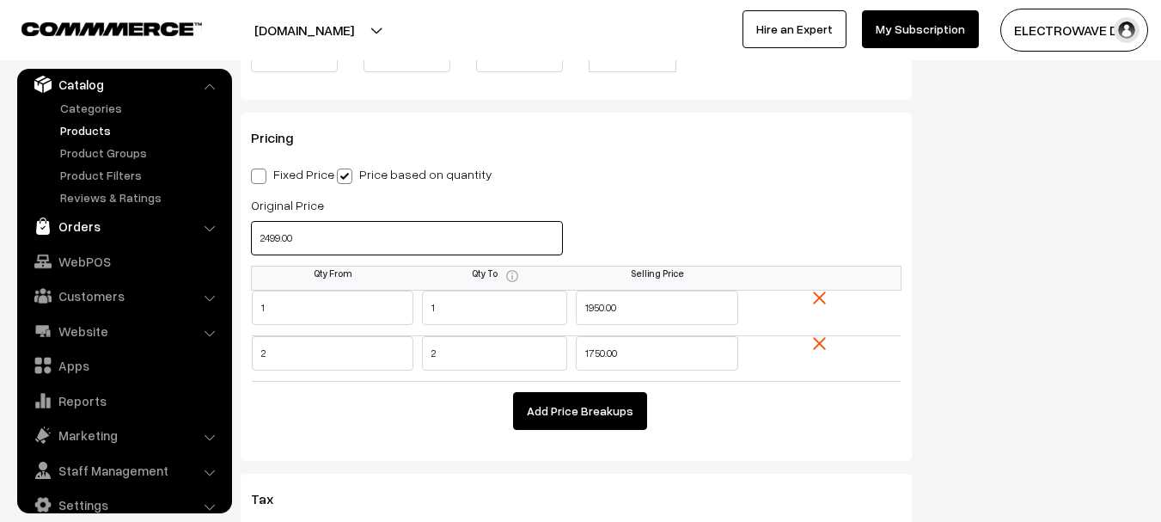
drag, startPoint x: 424, startPoint y: 233, endPoint x: 210, endPoint y: 235, distance: 214.0
click at [210, 235] on body "Thank you for showing interest. Our team will call you shortly. Close dhruvpro.…" at bounding box center [580, 391] width 1161 height 4048
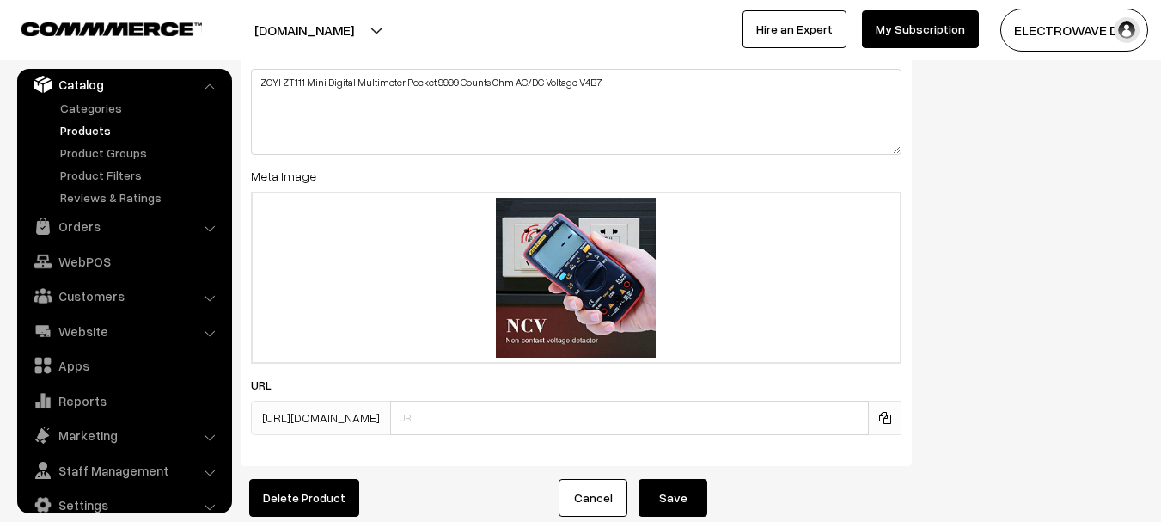
scroll to position [3539, 0]
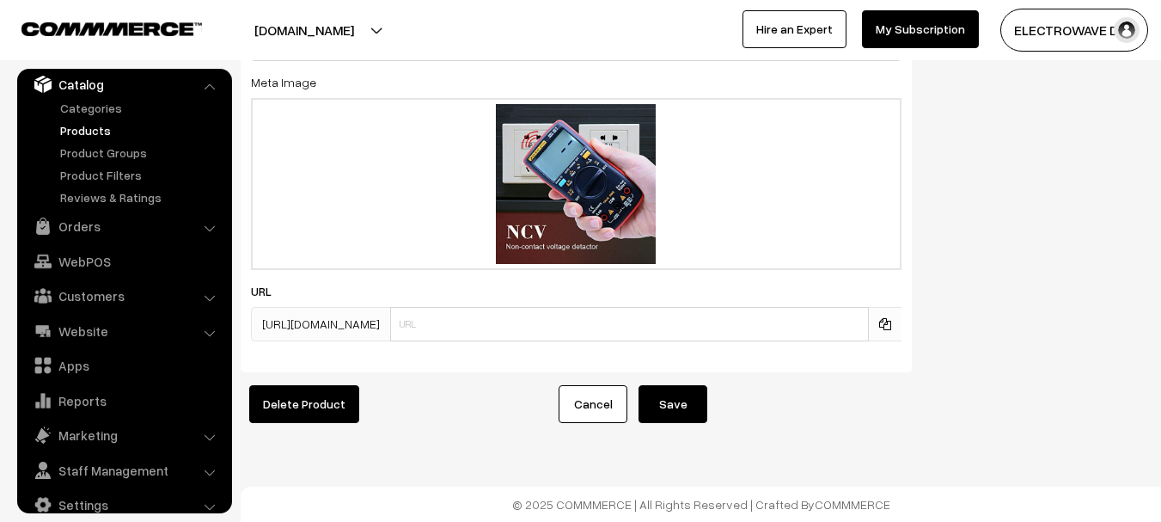
click at [686, 385] on button "Save" at bounding box center [672, 404] width 69 height 38
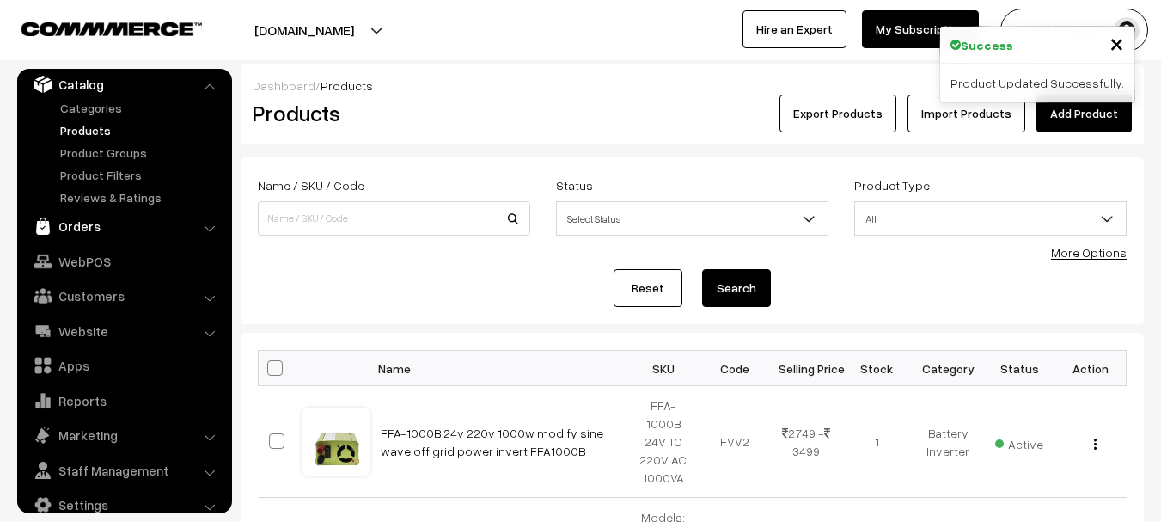
click at [78, 235] on link "Orders" at bounding box center [123, 226] width 205 height 31
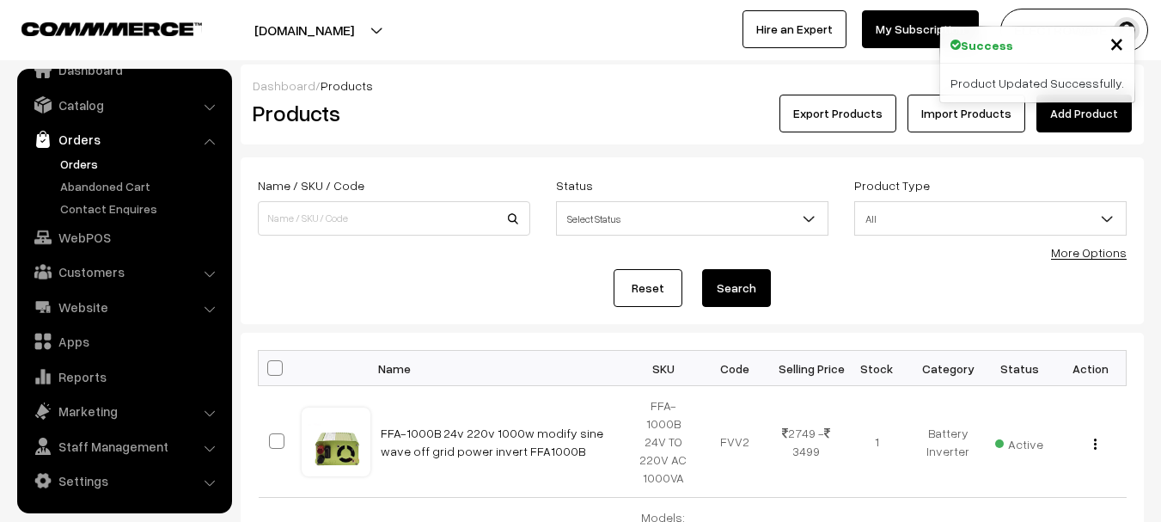
click at [92, 159] on link "Orders" at bounding box center [141, 164] width 170 height 18
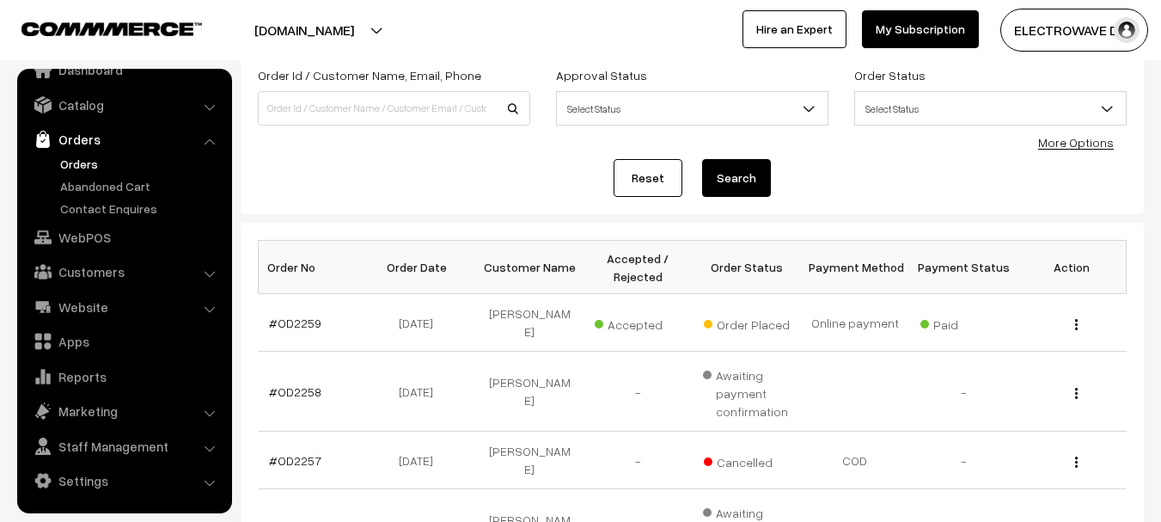
scroll to position [86, 0]
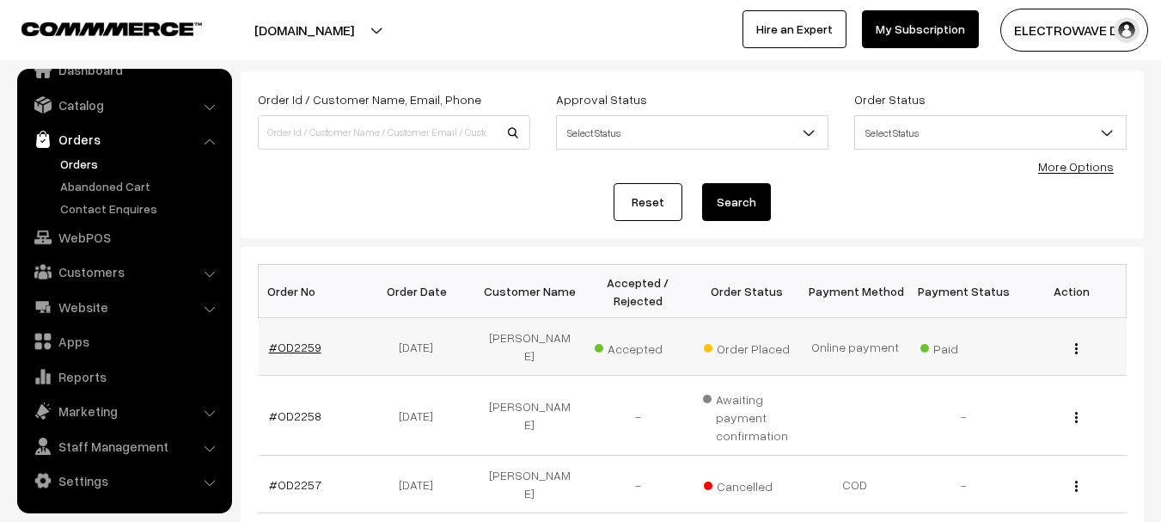
click at [299, 345] on link "#OD2259" at bounding box center [295, 346] width 52 height 15
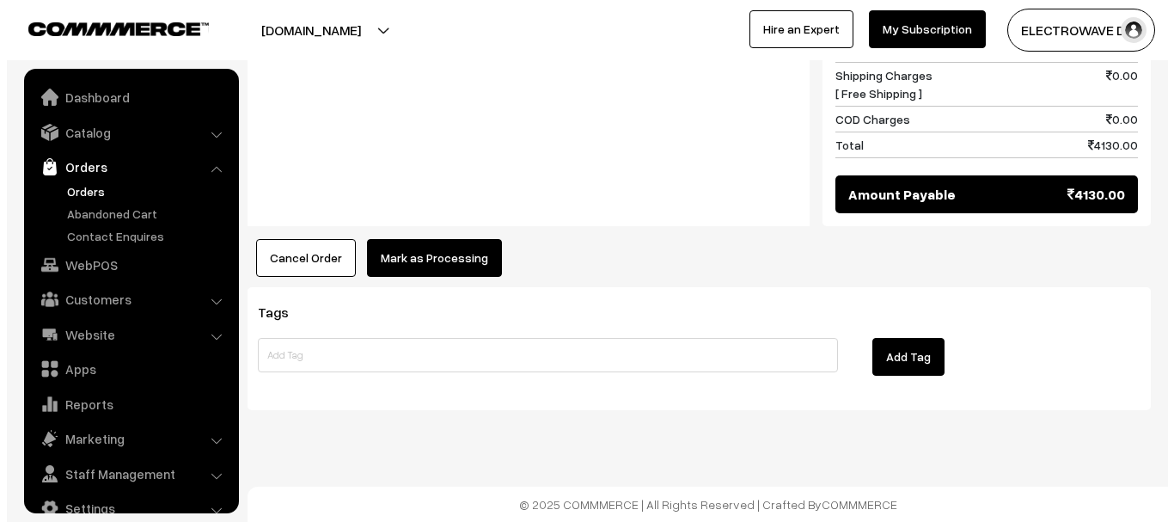
scroll to position [27, 0]
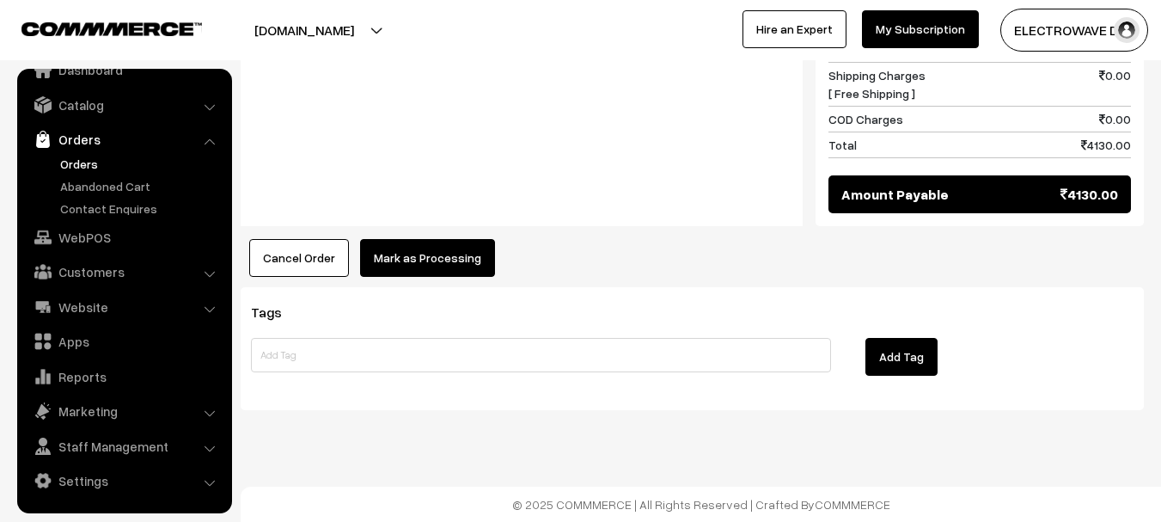
click at [438, 260] on button "Mark as Processing" at bounding box center [427, 258] width 135 height 38
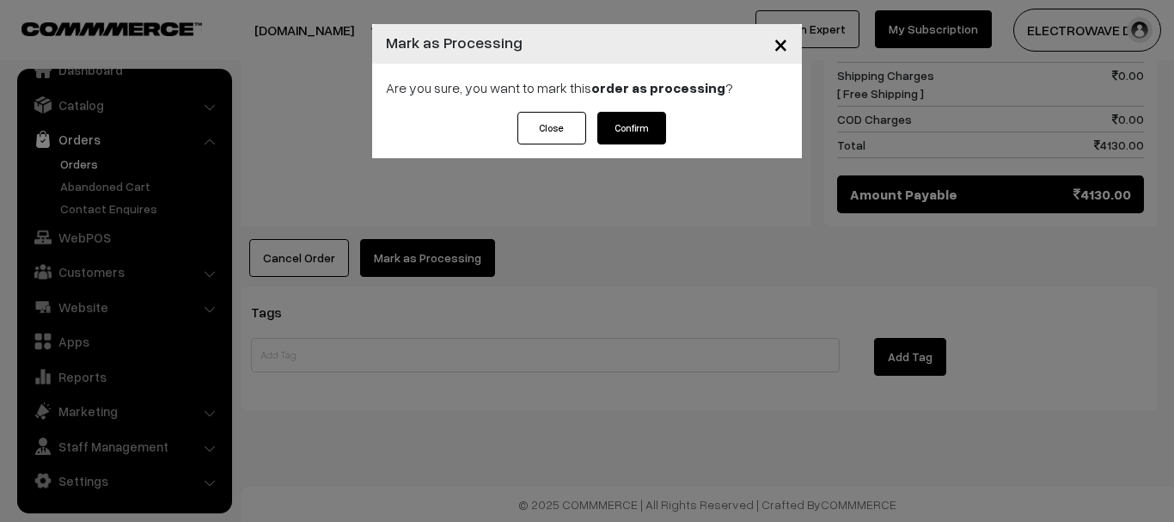
click at [627, 120] on button "Confirm" at bounding box center [631, 128] width 69 height 33
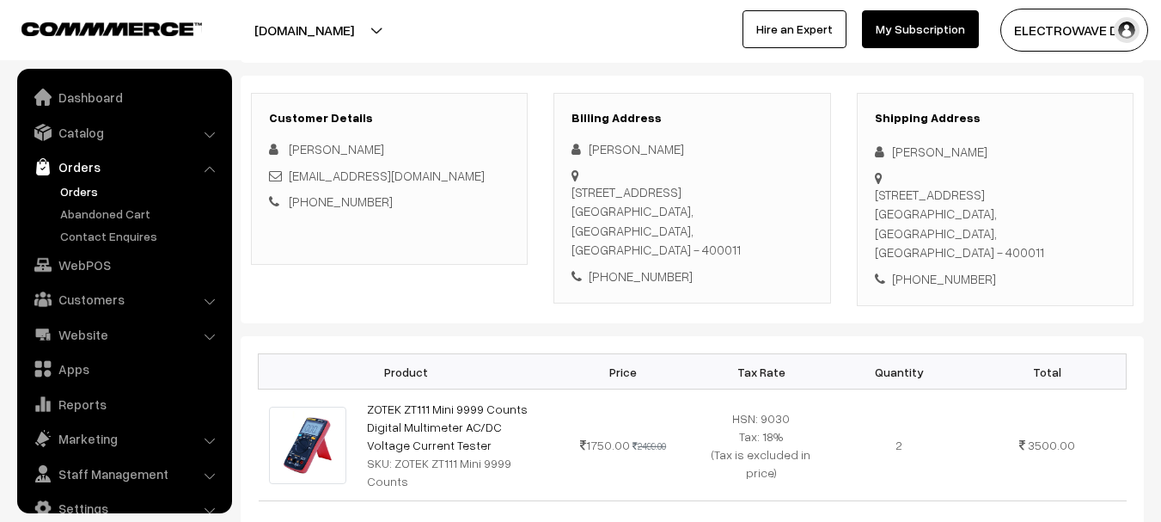
scroll to position [27, 0]
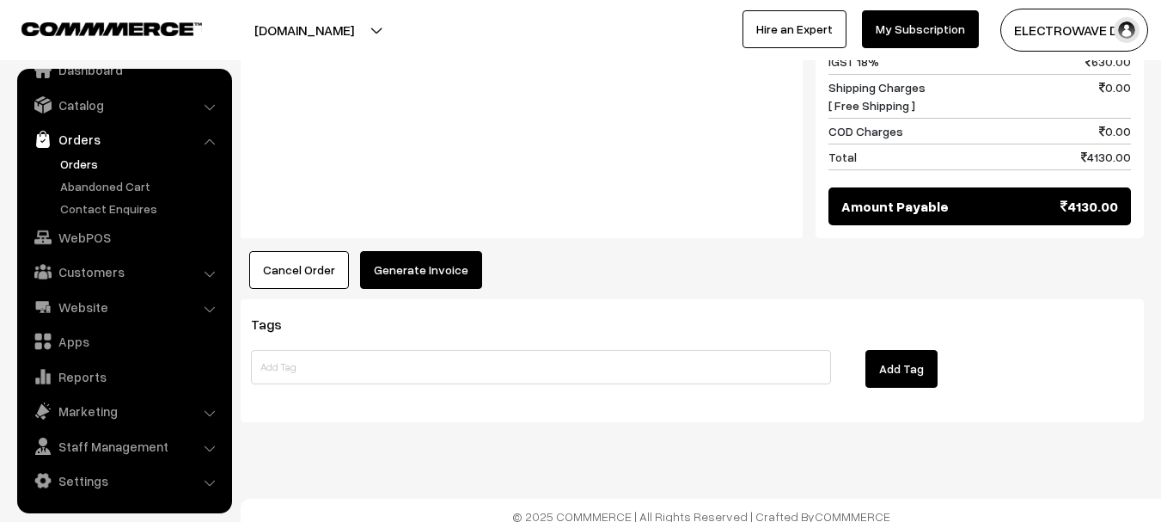
click at [415, 251] on button "Generate Invoice" at bounding box center [421, 270] width 122 height 38
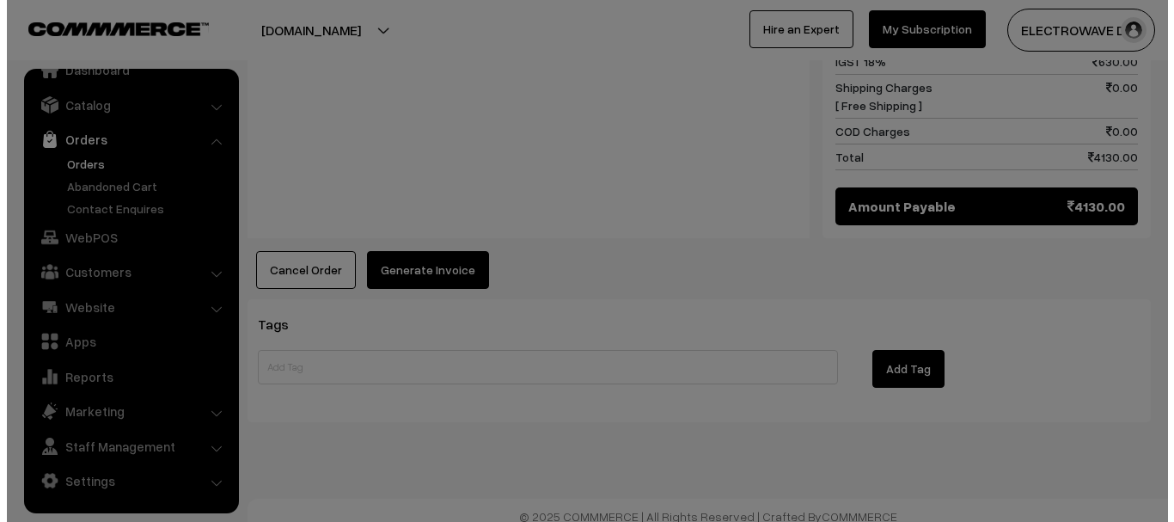
scroll to position [903, 0]
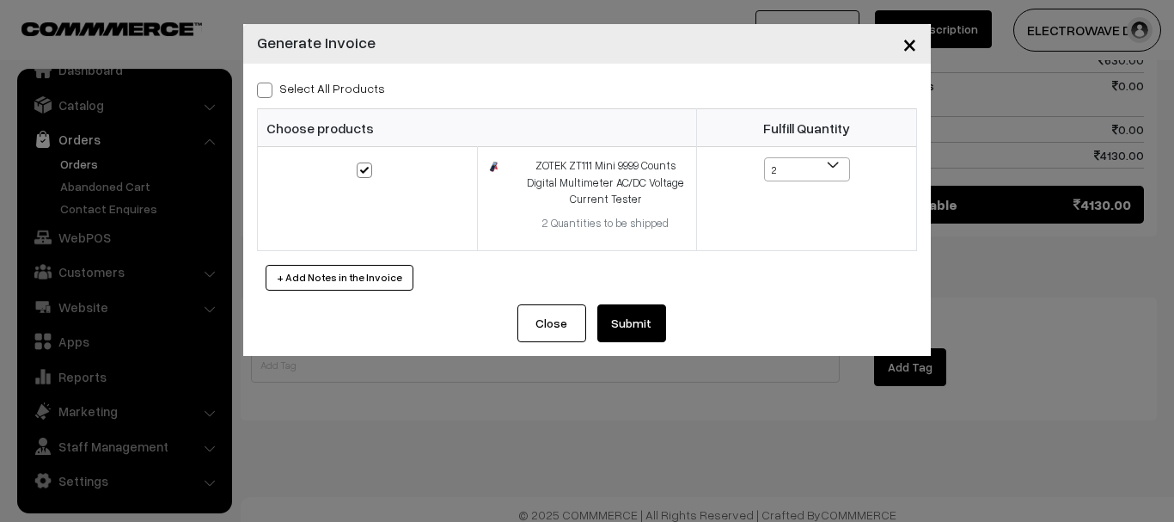
click at [638, 315] on button "Submit" at bounding box center [631, 323] width 69 height 38
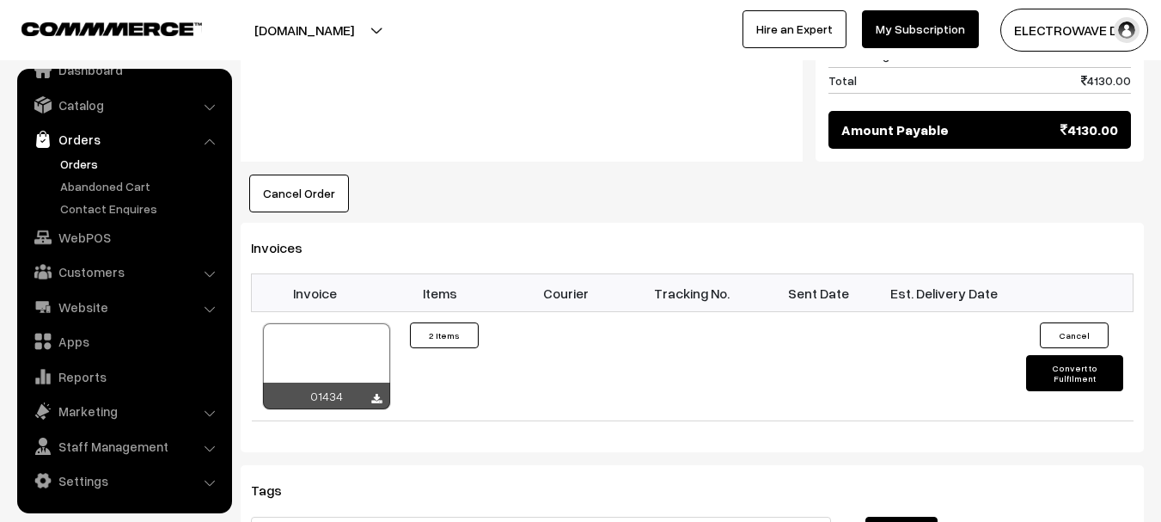
scroll to position [1073, 0]
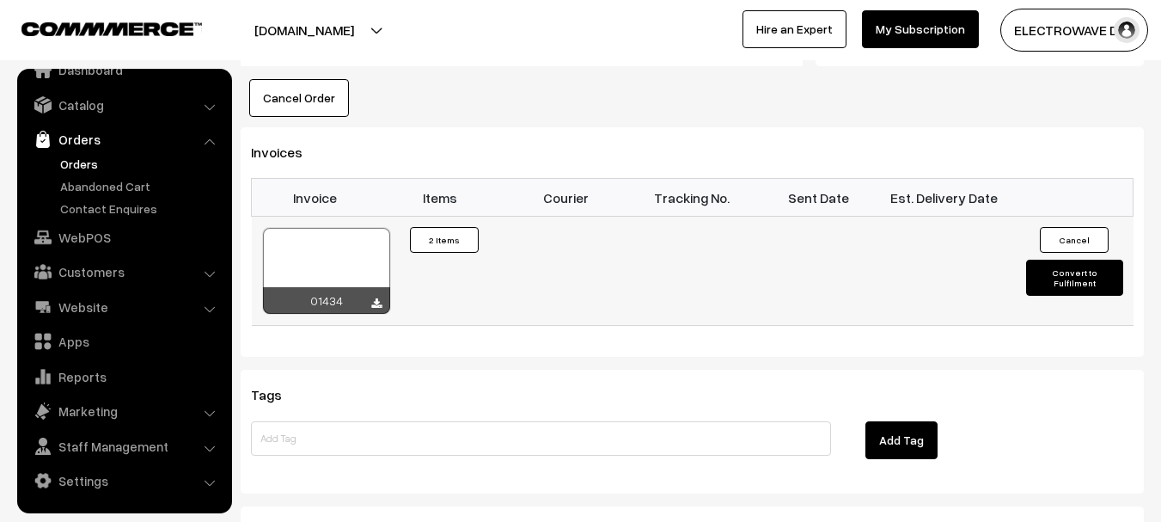
click at [321, 229] on div at bounding box center [326, 271] width 127 height 86
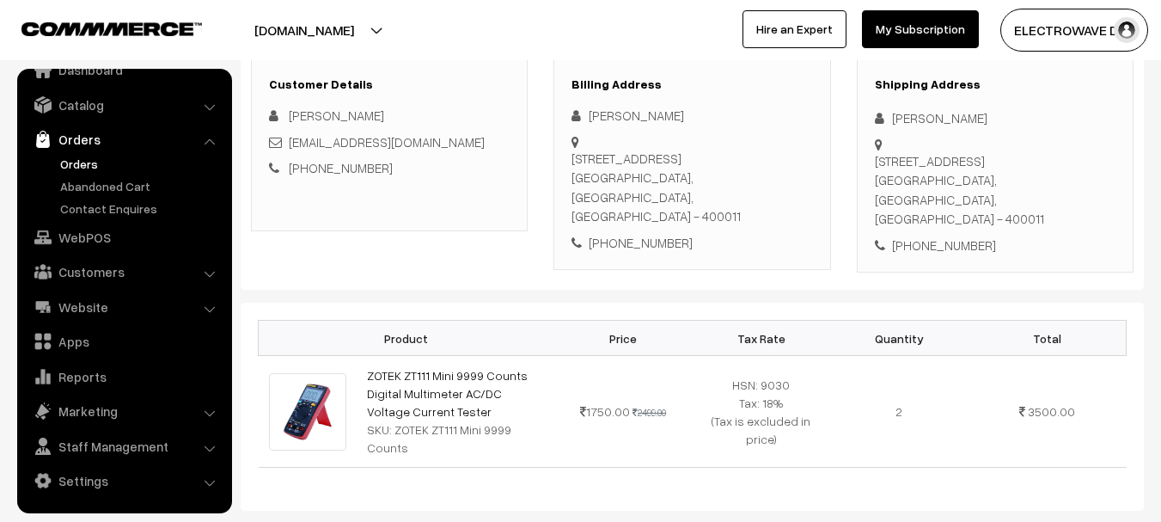
scroll to position [214, 0]
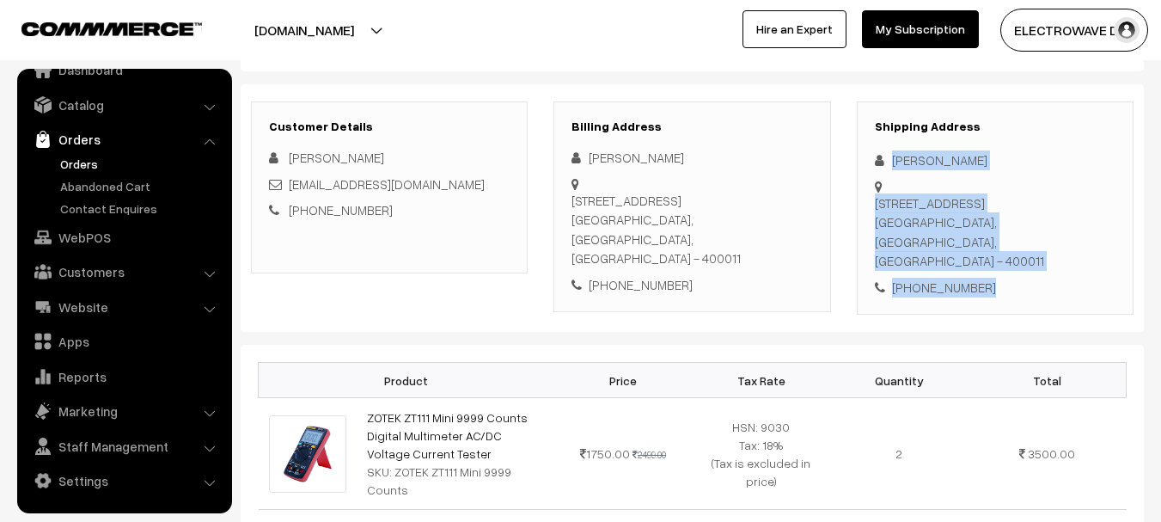
drag, startPoint x: 888, startPoint y: 147, endPoint x: 968, endPoint y: 284, distance: 159.0
click at [998, 309] on div "Shipping Address Imtiyaz Shaikh Flat no.3, 22nd floor, a-wing, klassic tower, D…" at bounding box center [995, 208] width 277 height 214
copy div "Imtiyaz Shaikh Flat no.3, 22nd floor, a-wing, klassic tower, Dr a r nair Road, …"
click at [76, 168] on link "Orders" at bounding box center [141, 164] width 170 height 18
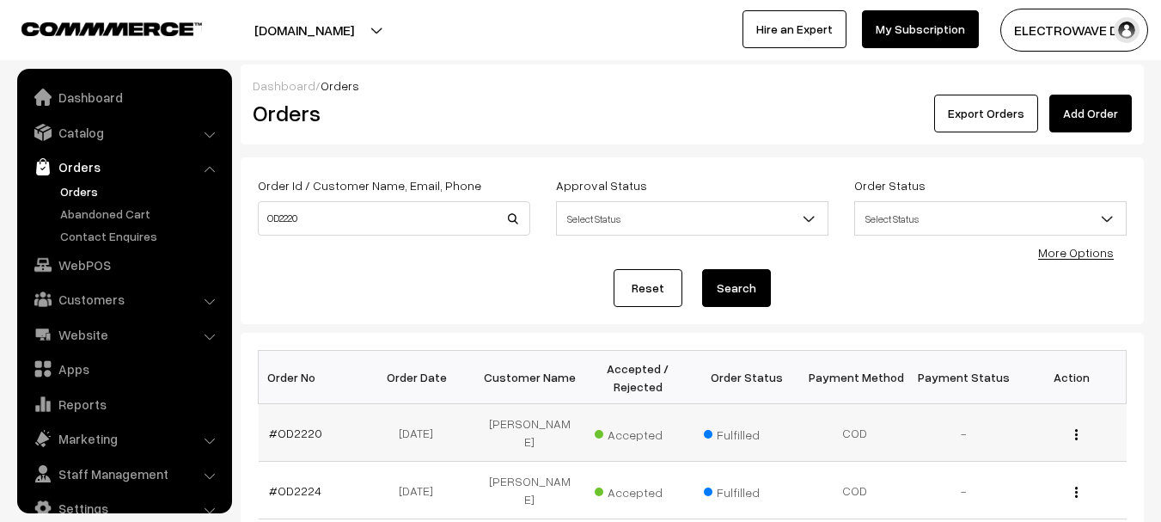
scroll to position [27, 0]
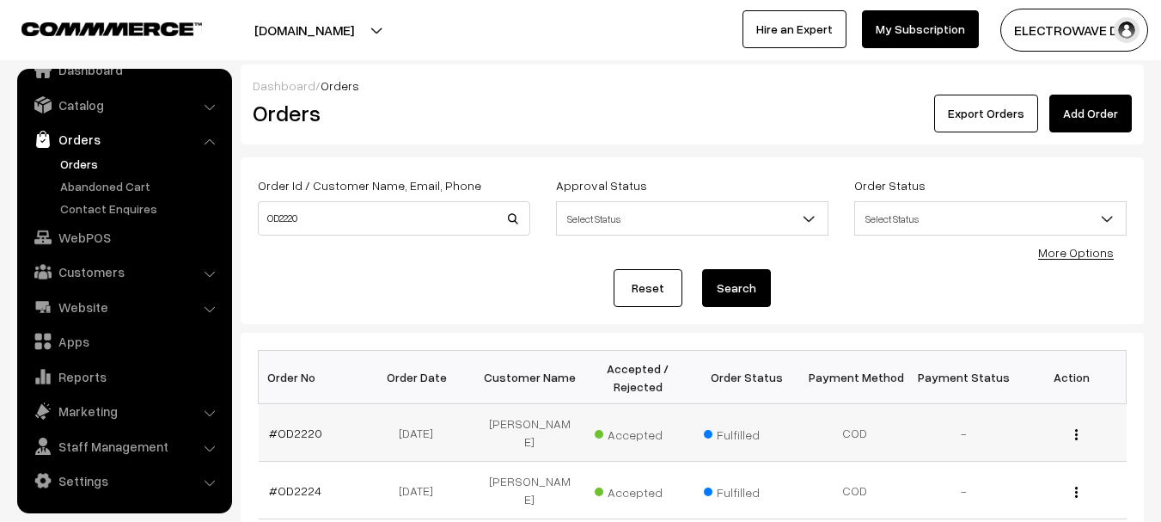
click at [310, 420] on td "#OD2220" at bounding box center [313, 433] width 108 height 58
click at [310, 436] on link "#OD2220" at bounding box center [295, 432] width 53 height 15
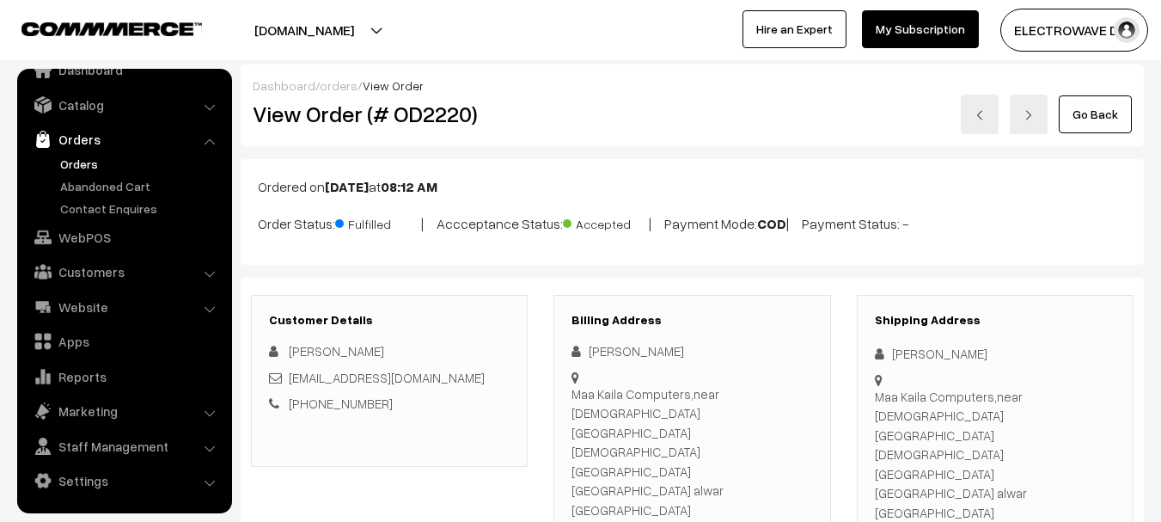
click at [66, 157] on link "Orders" at bounding box center [141, 164] width 170 height 18
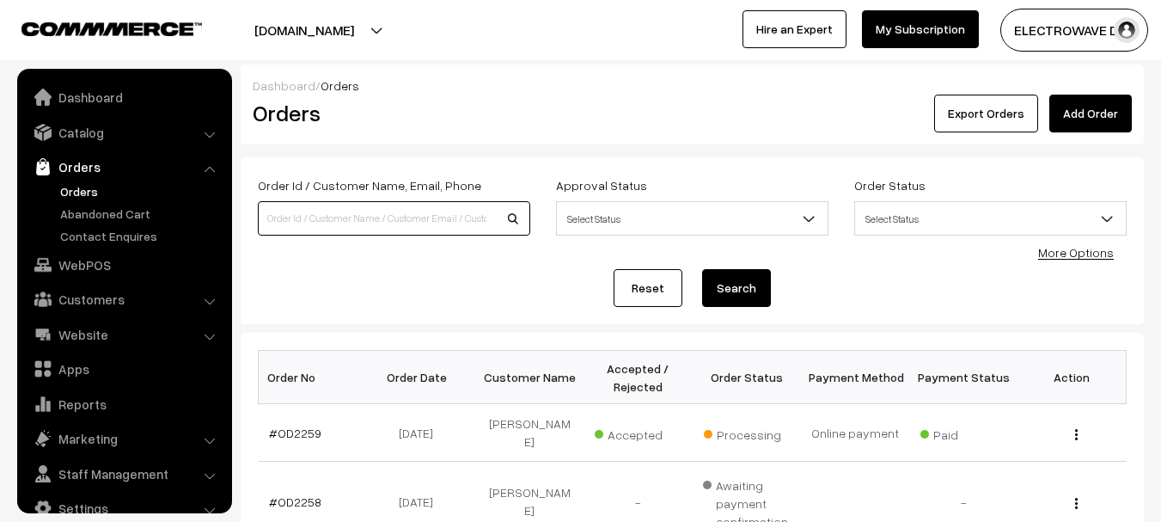
scroll to position [27, 0]
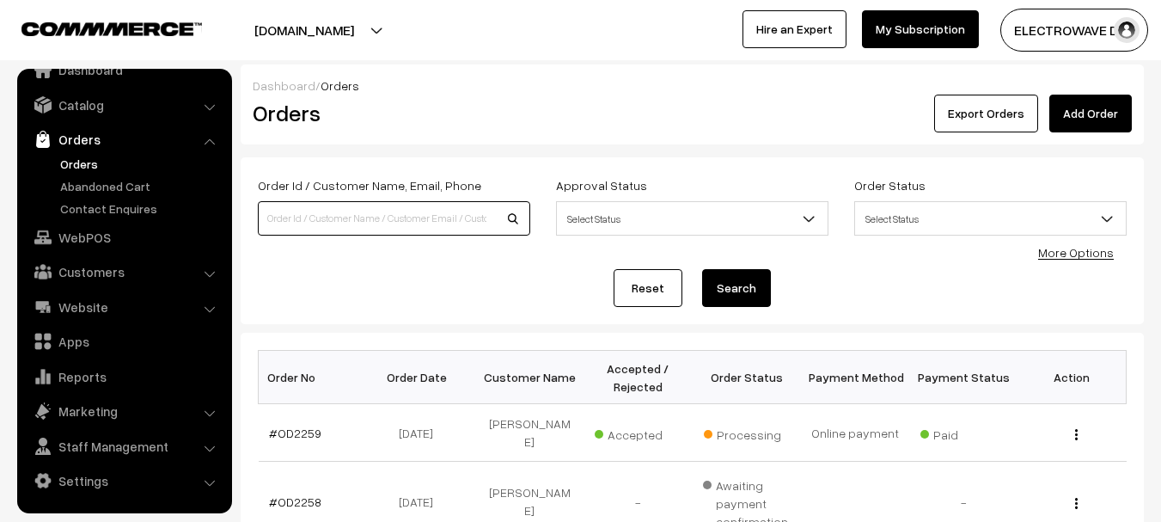
click at [437, 209] on input at bounding box center [394, 218] width 272 height 34
paste input "OD2219"
type input "OD2219"
click at [702, 269] on button "Search" at bounding box center [736, 288] width 69 height 38
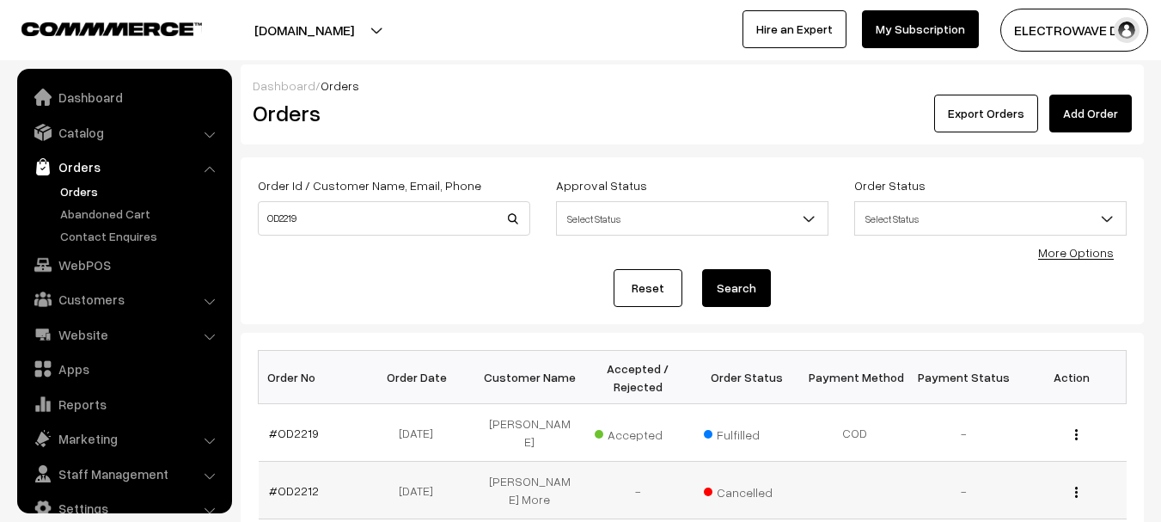
scroll to position [27, 0]
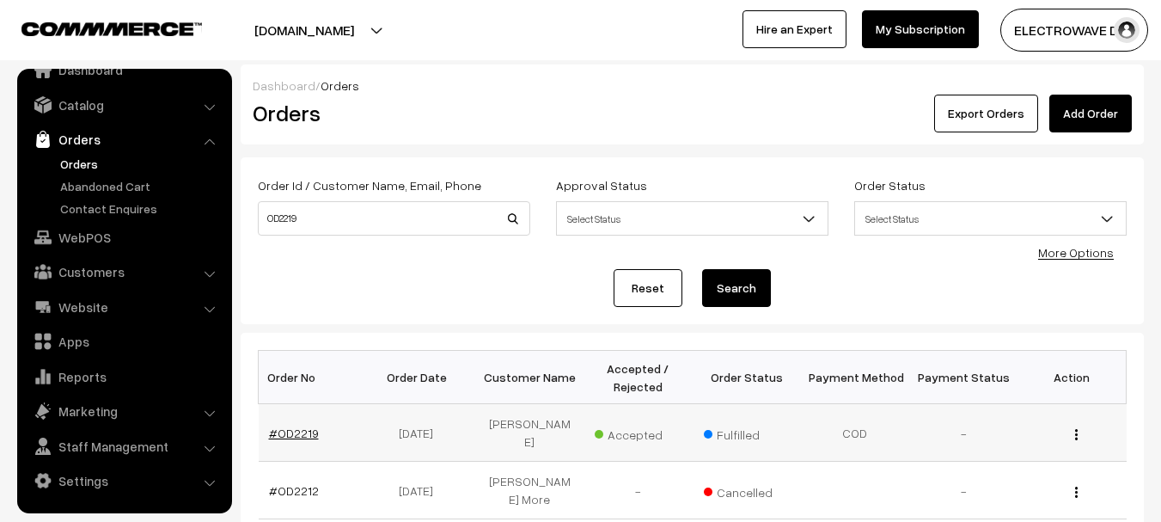
click at [313, 437] on link "#OD2219" at bounding box center [294, 432] width 50 height 15
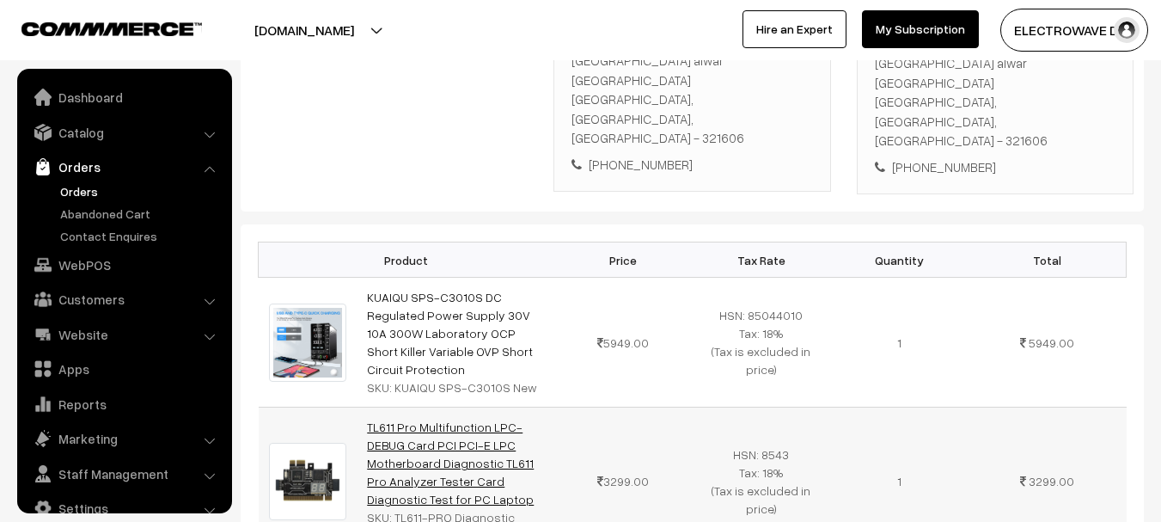
scroll to position [27, 0]
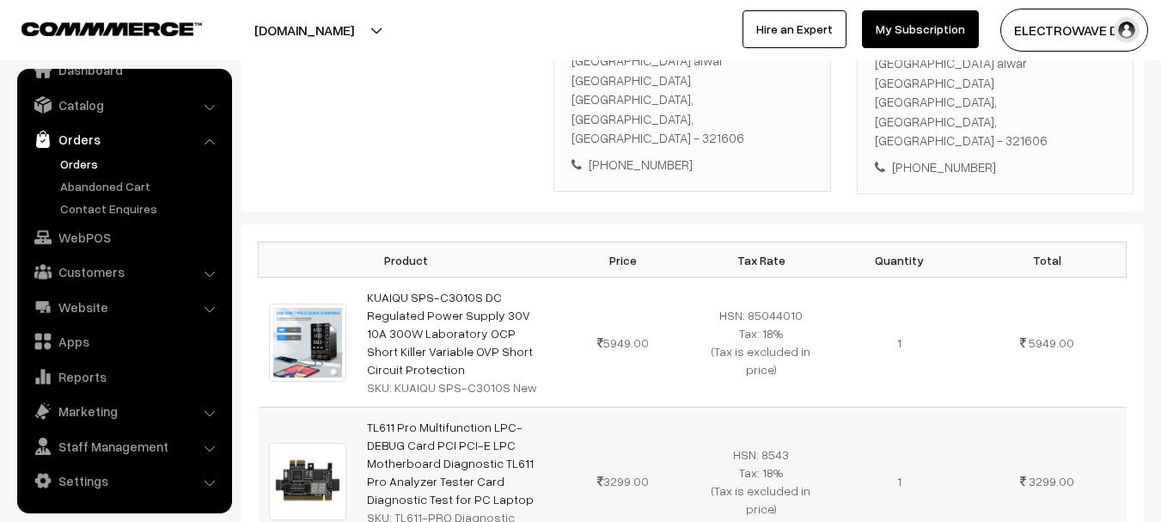
drag, startPoint x: 409, startPoint y: 363, endPoint x: 345, endPoint y: 291, distance: 95.6
click at [345, 407] on tr "TL611 Pro Multifunction LPC-DEBUG Card PCI PCI-E LPC Motherboard Diagnostic TL6…" at bounding box center [693, 481] width 868 height 148
click at [354, 407] on td at bounding box center [308, 481] width 99 height 148
copy link "TL611 Pro Multifunction LPC-DEBUG"
drag, startPoint x: 357, startPoint y: 290, endPoint x: 548, endPoint y: 293, distance: 191.6
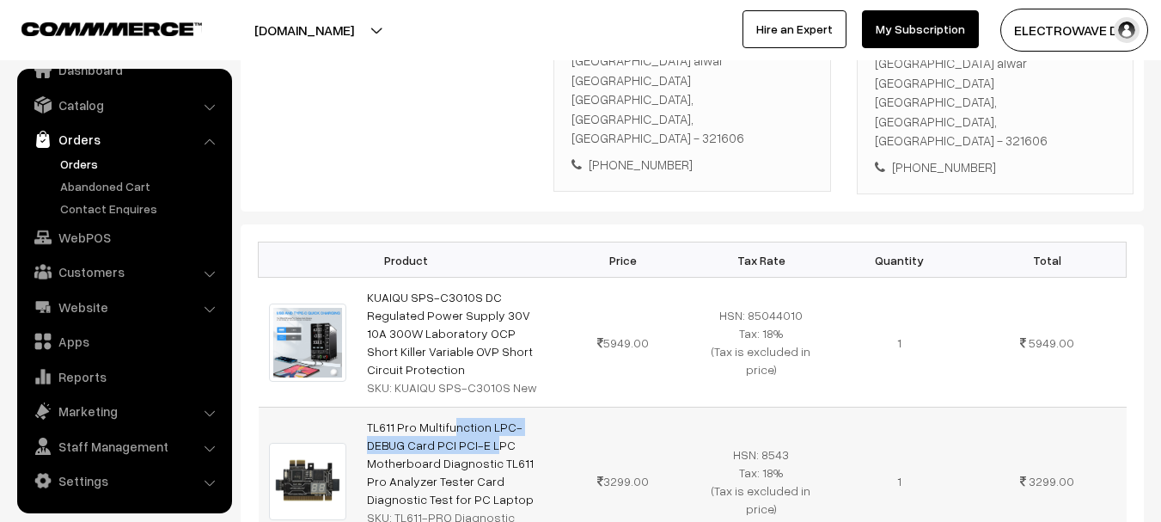
click at [548, 407] on td "TL611 Pro Multifunction LPC-DEBUG Card PCI PCI-E LPC Motherboard Diagnostic TL6…" at bounding box center [456, 481] width 198 height 148
click at [89, 160] on link "Orders" at bounding box center [141, 164] width 170 height 18
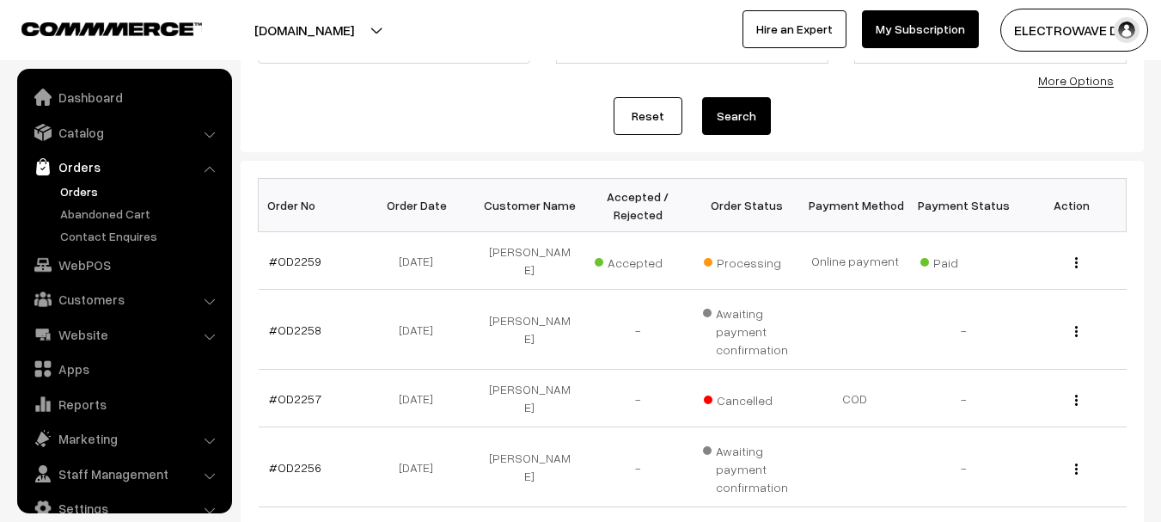
scroll to position [27, 0]
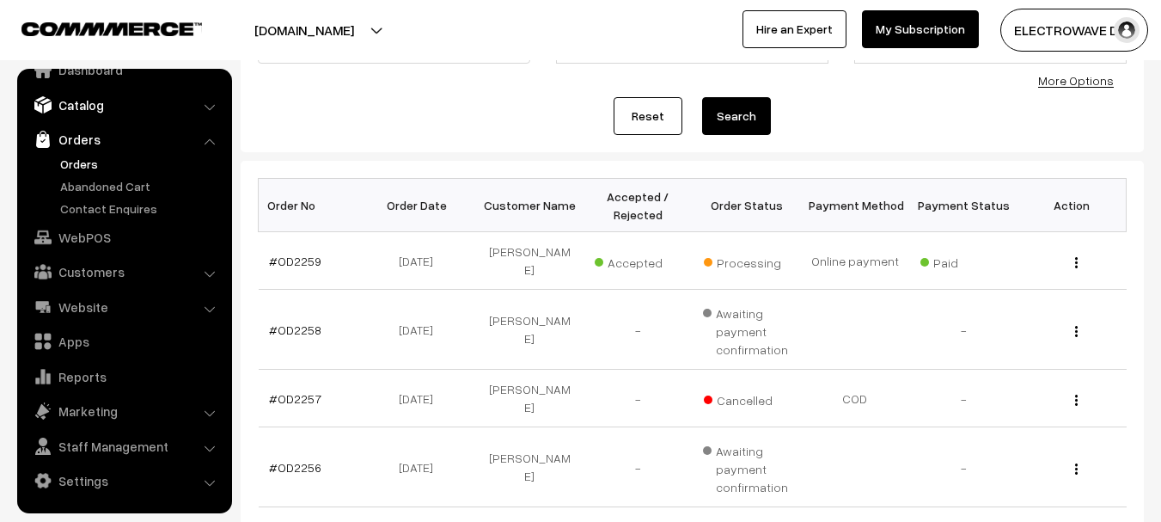
click at [101, 106] on link "Catalog" at bounding box center [123, 104] width 205 height 31
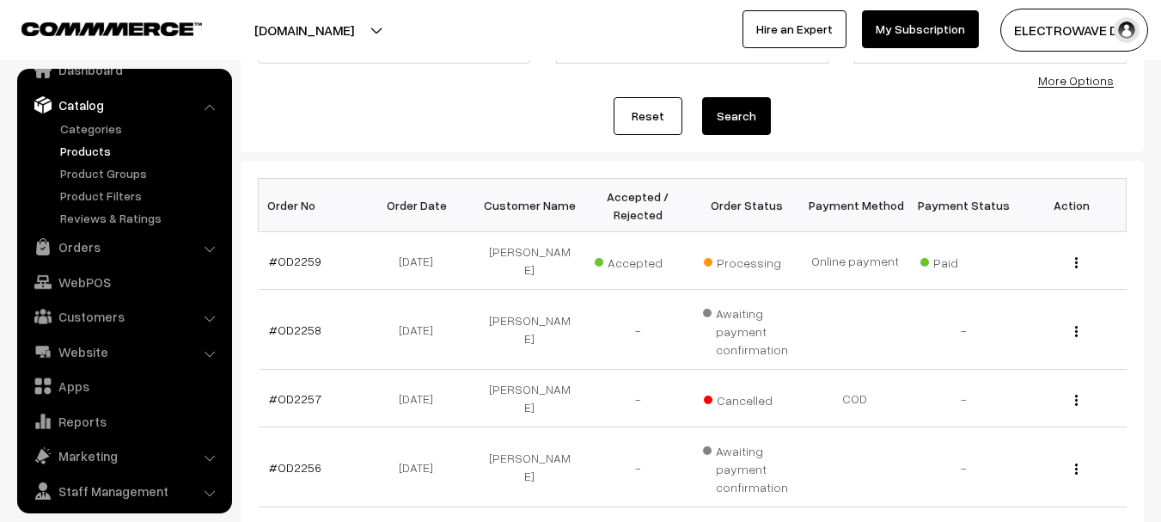
click at [88, 159] on link "Products" at bounding box center [141, 151] width 170 height 18
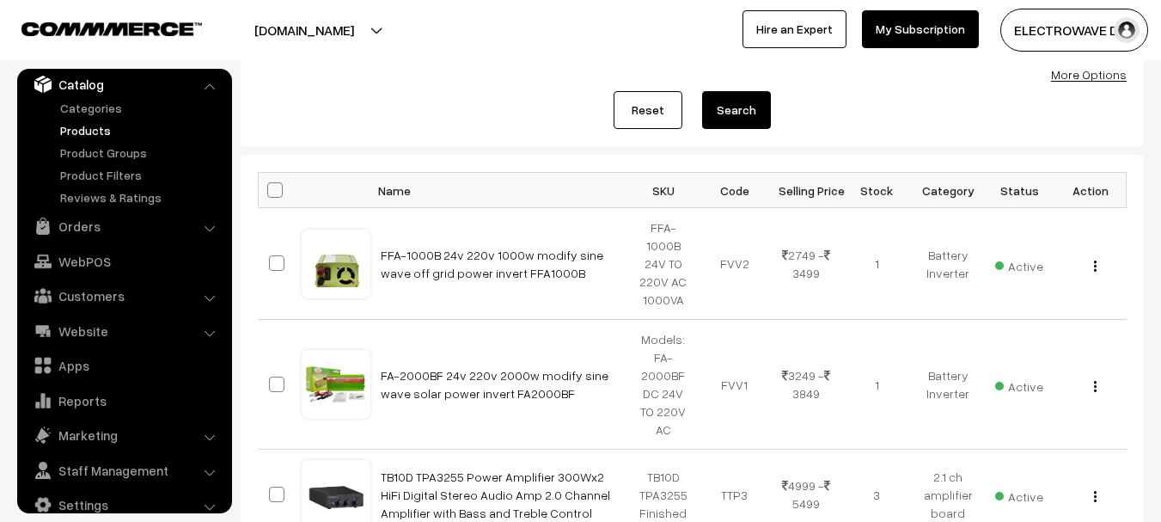
scroll to position [86, 0]
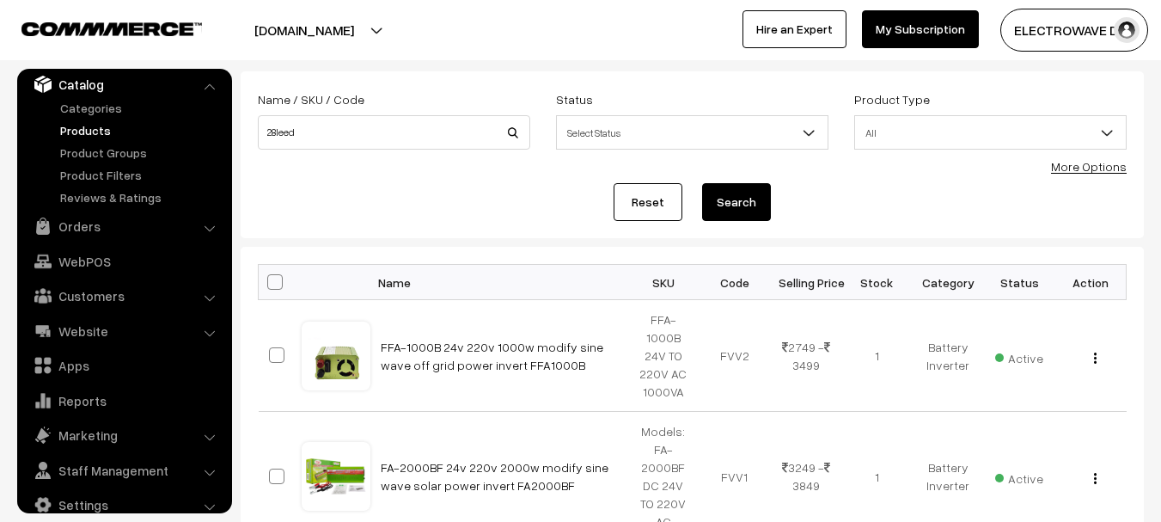
type input "28leed"
click at [702, 183] on button "Search" at bounding box center [736, 202] width 69 height 38
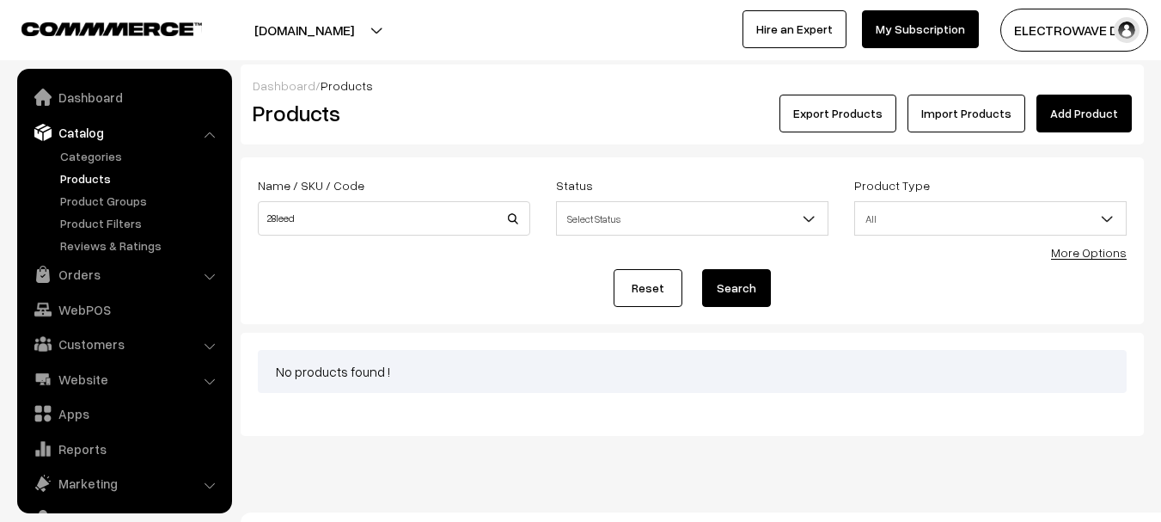
scroll to position [48, 0]
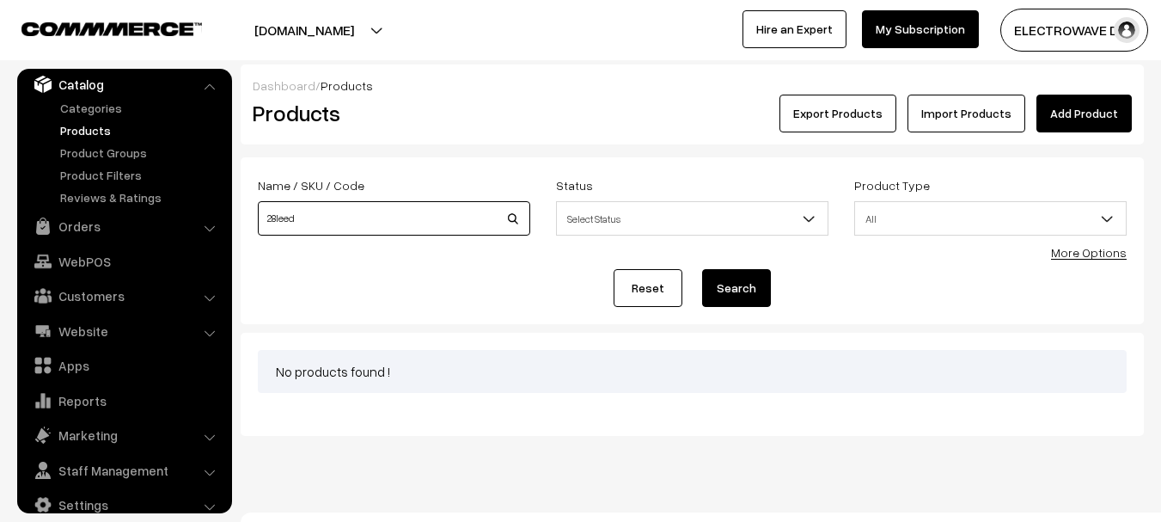
drag, startPoint x: 286, startPoint y: 216, endPoint x: 321, endPoint y: 278, distance: 71.2
click at [287, 217] on input "28leed" at bounding box center [394, 218] width 272 height 34
type input "28led"
click at [702, 269] on button "Search" at bounding box center [736, 288] width 69 height 38
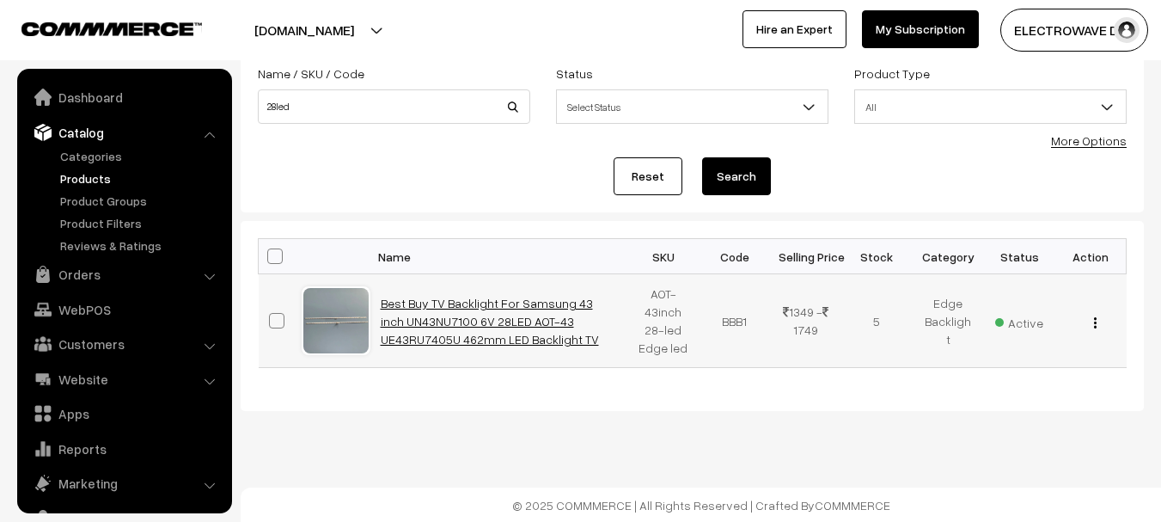
scroll to position [48, 0]
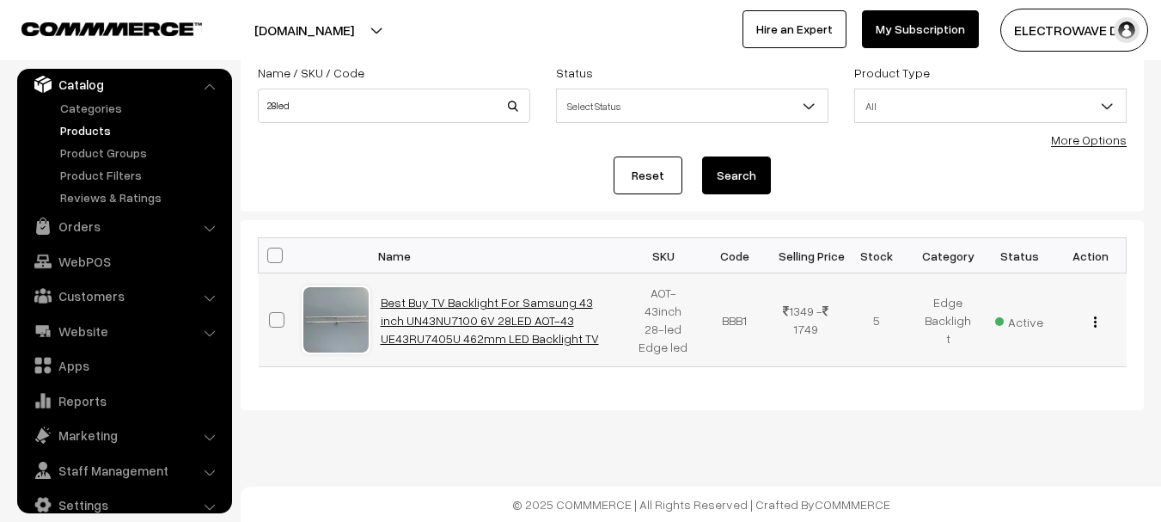
click at [477, 318] on link "Best Buy TV Backlight For Samsung 43 inch UN43NU7100 6V 28LED AOT-43 UE43RU7405…" at bounding box center [490, 320] width 218 height 51
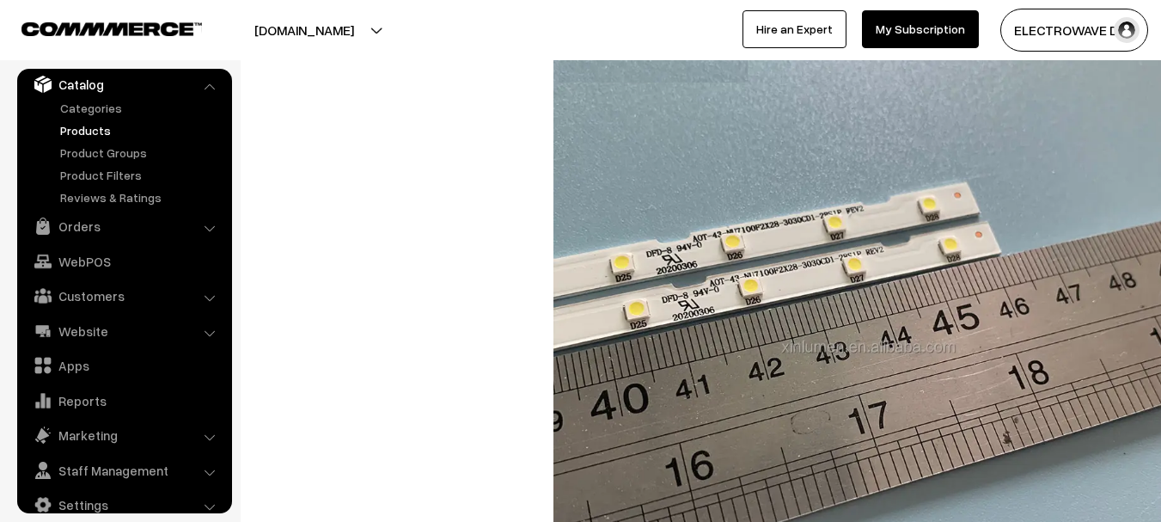
scroll to position [3523, 0]
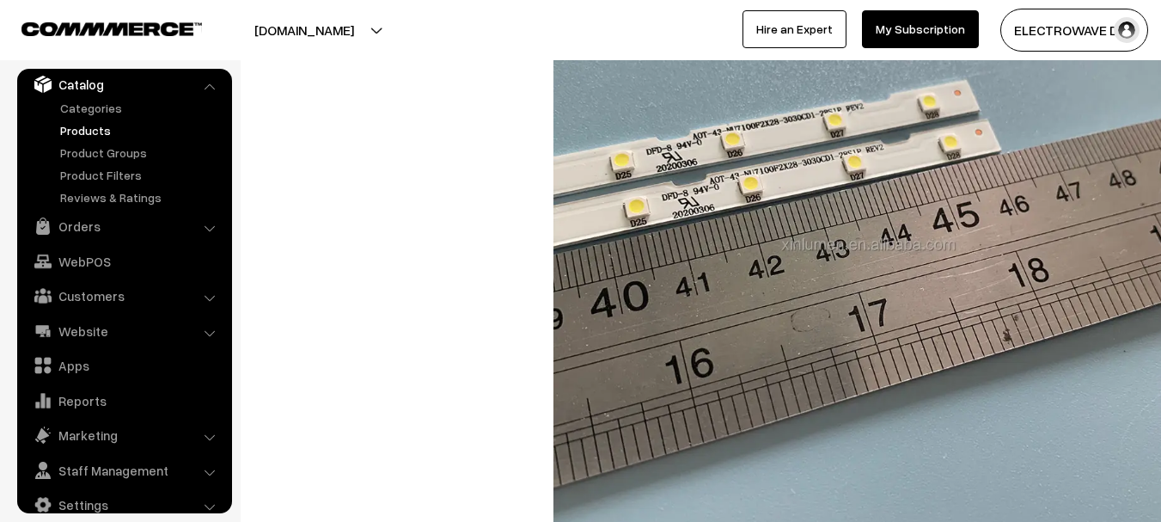
click at [320, 36] on button "[DOMAIN_NAME]" at bounding box center [304, 30] width 220 height 43
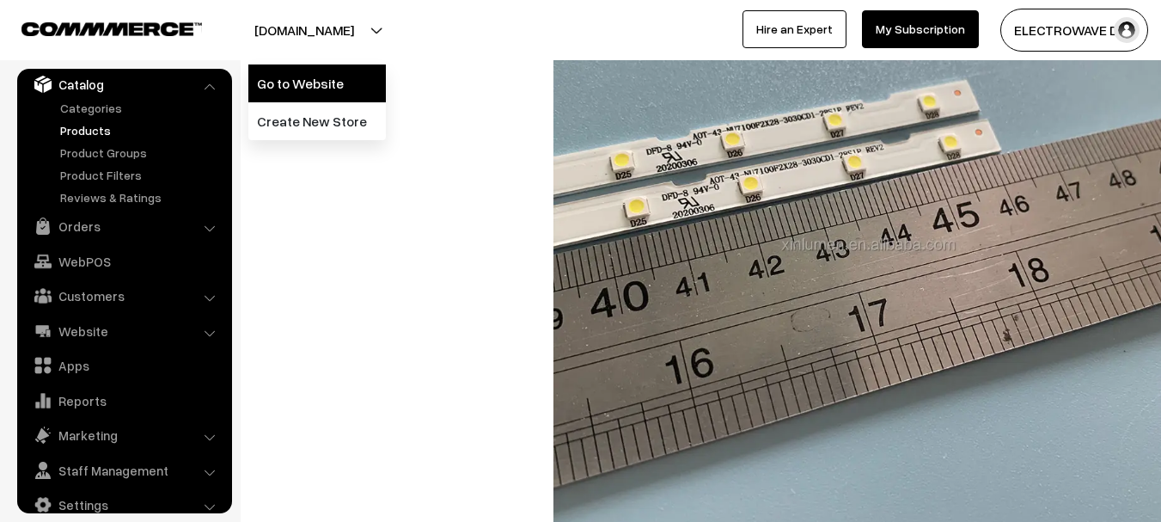
click at [308, 87] on link "Go to Website" at bounding box center [316, 83] width 137 height 38
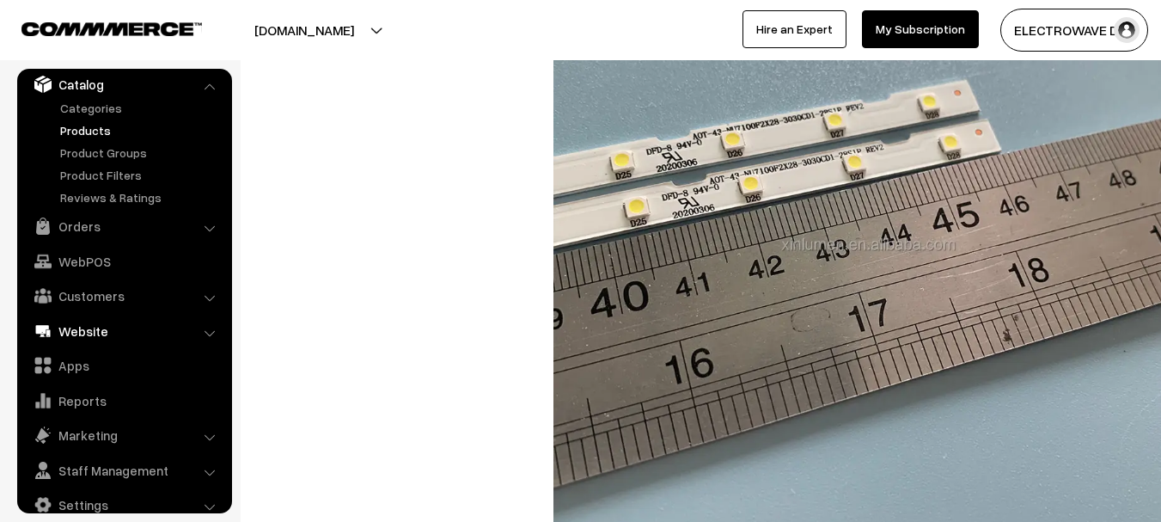
click at [80, 331] on link "Website" at bounding box center [123, 330] width 205 height 31
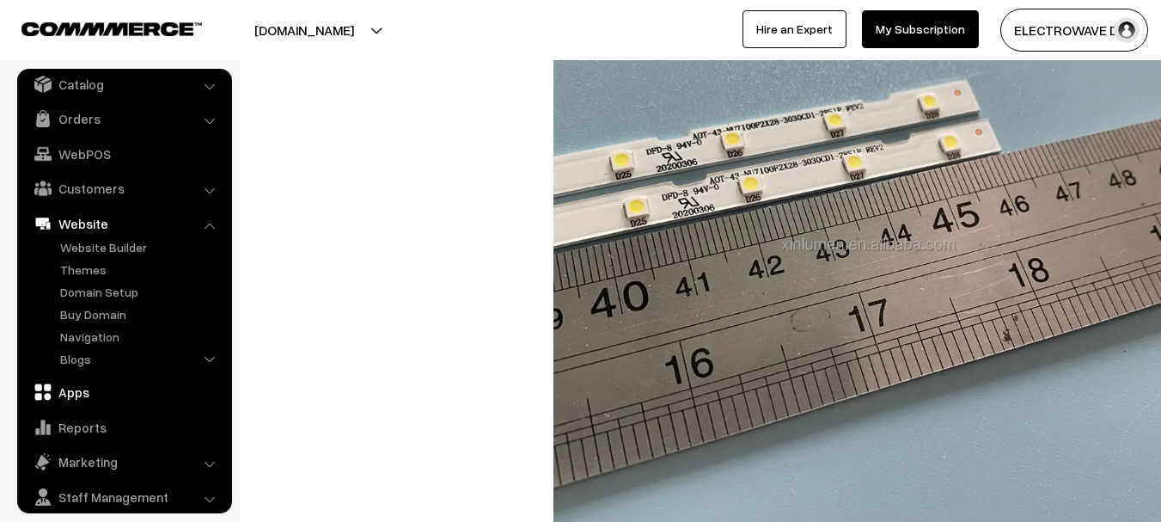
click at [67, 391] on link "Apps" at bounding box center [123, 391] width 205 height 31
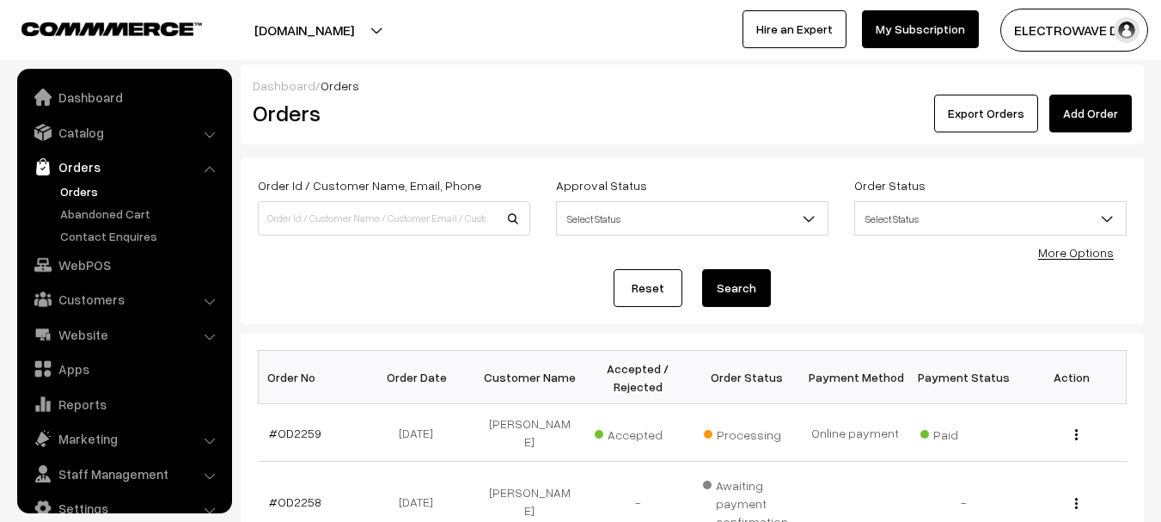
scroll to position [516, 0]
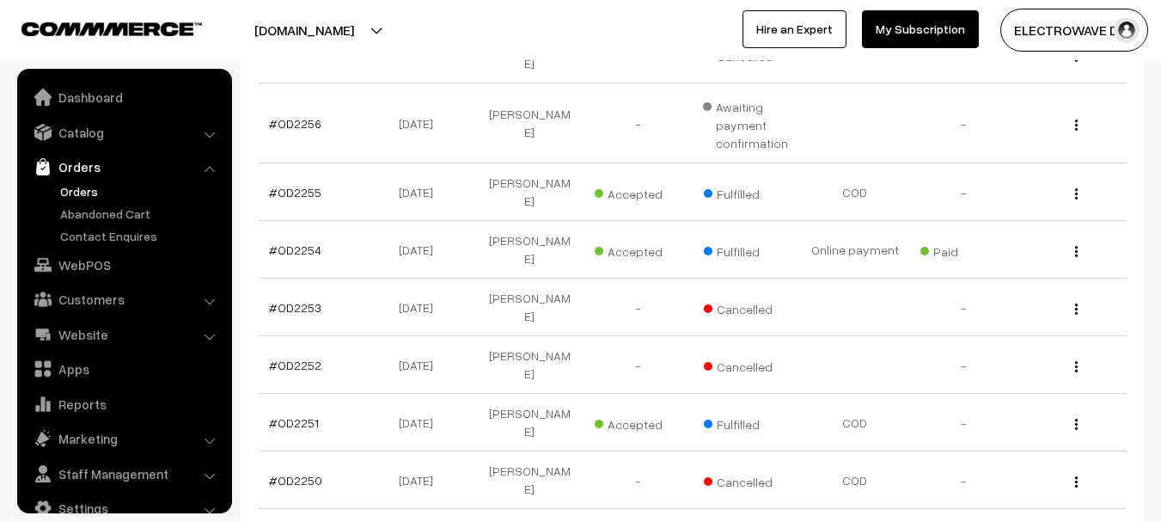
drag, startPoint x: 357, startPoint y: 35, endPoint x: 355, endPoint y: 59, distance: 24.1
click at [357, 36] on button "[DOMAIN_NAME]" at bounding box center [304, 30] width 220 height 43
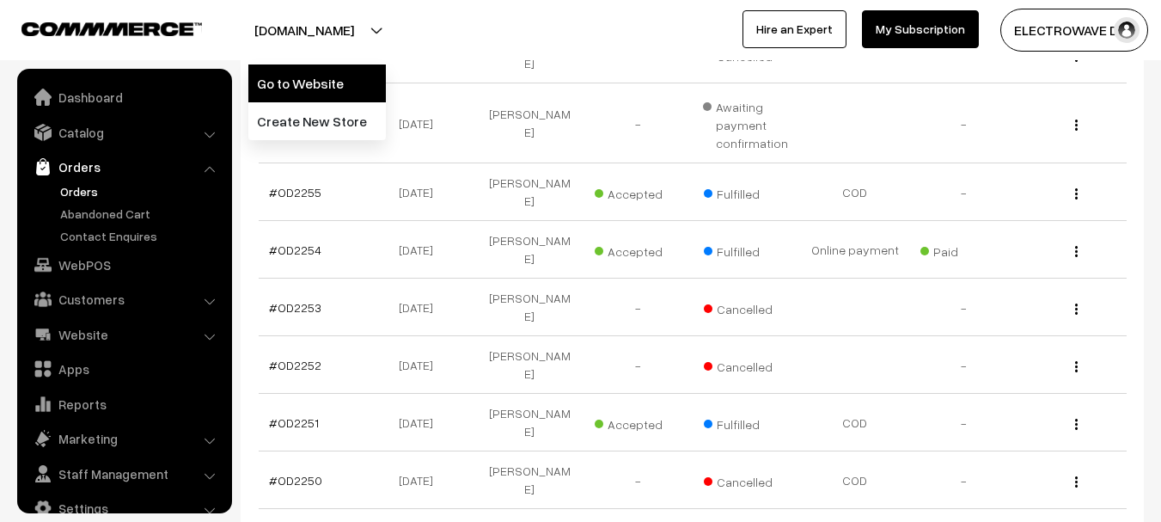
click at [351, 65] on link "Go to Website" at bounding box center [316, 83] width 137 height 38
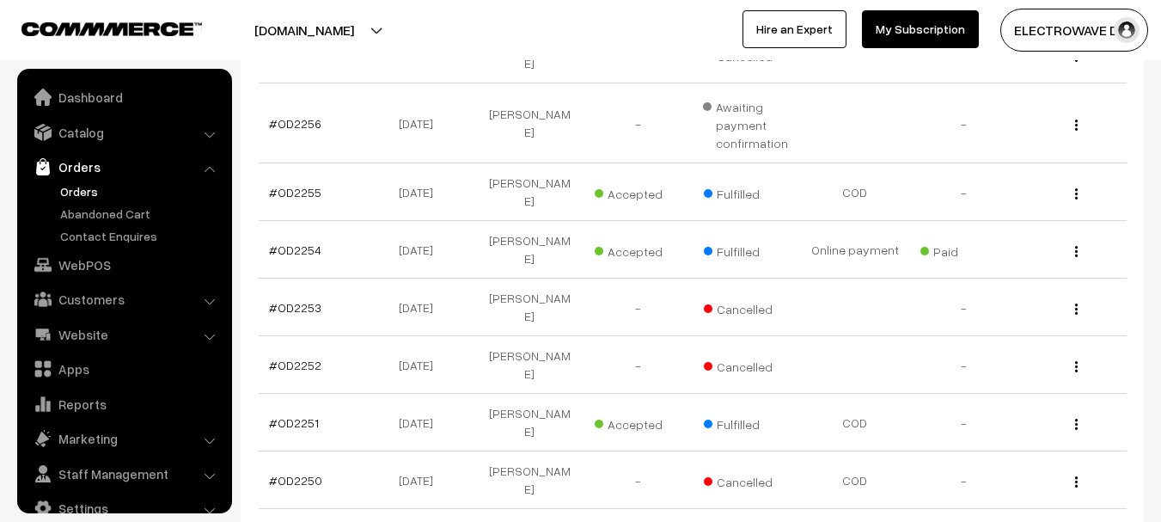
drag, startPoint x: 340, startPoint y: 25, endPoint x: 341, endPoint y: 49, distance: 24.1
click at [341, 26] on button "[DOMAIN_NAME]" at bounding box center [304, 30] width 220 height 43
click at [333, 85] on link "Go to Website" at bounding box center [316, 83] width 137 height 38
click at [79, 195] on link "Orders" at bounding box center [141, 191] width 170 height 18
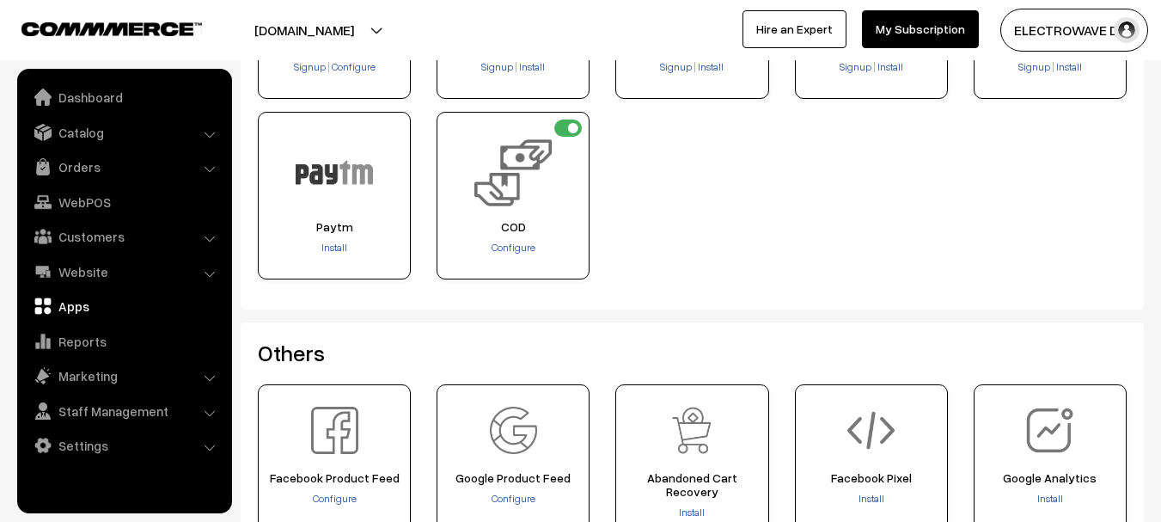
scroll to position [516, 0]
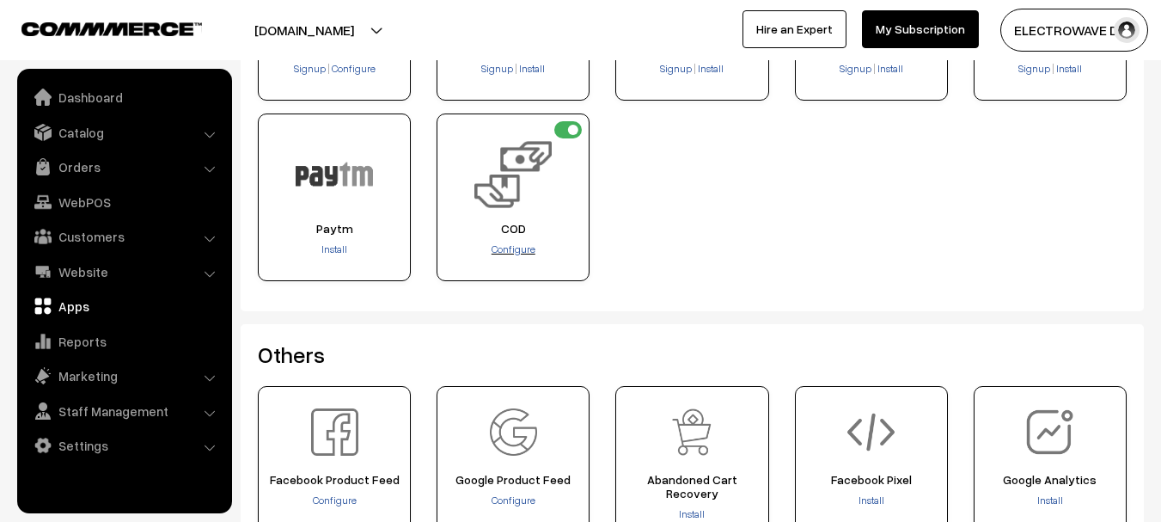
click at [499, 242] on span "Configure" at bounding box center [514, 248] width 44 height 13
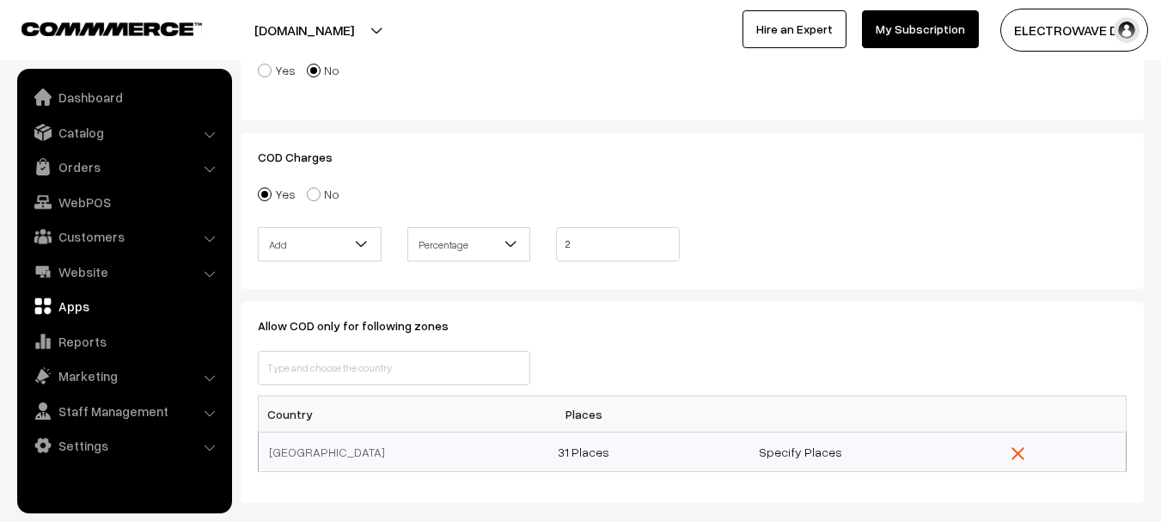
scroll to position [502, 0]
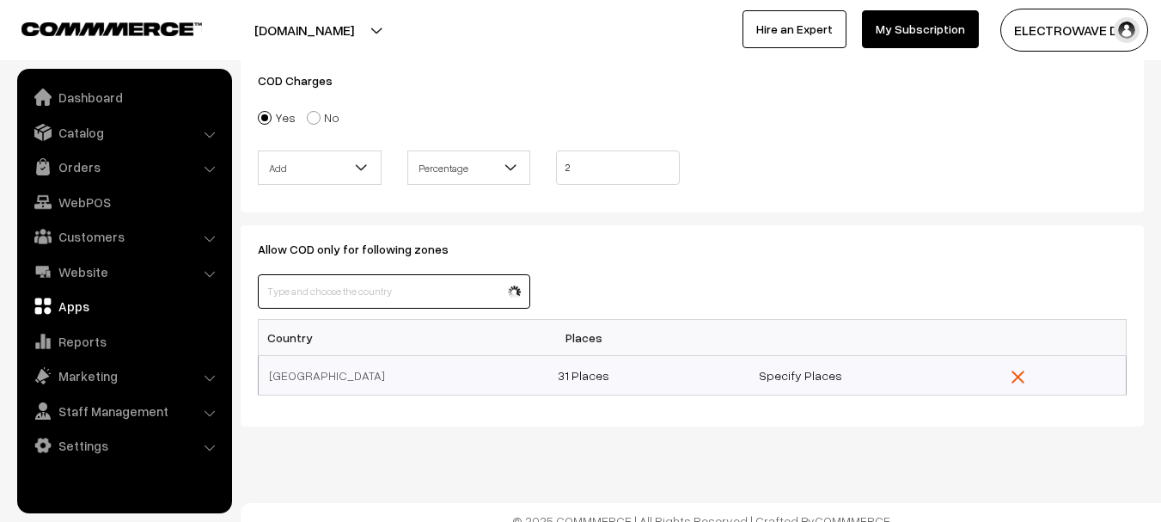
click at [442, 276] on input "text" at bounding box center [394, 291] width 272 height 34
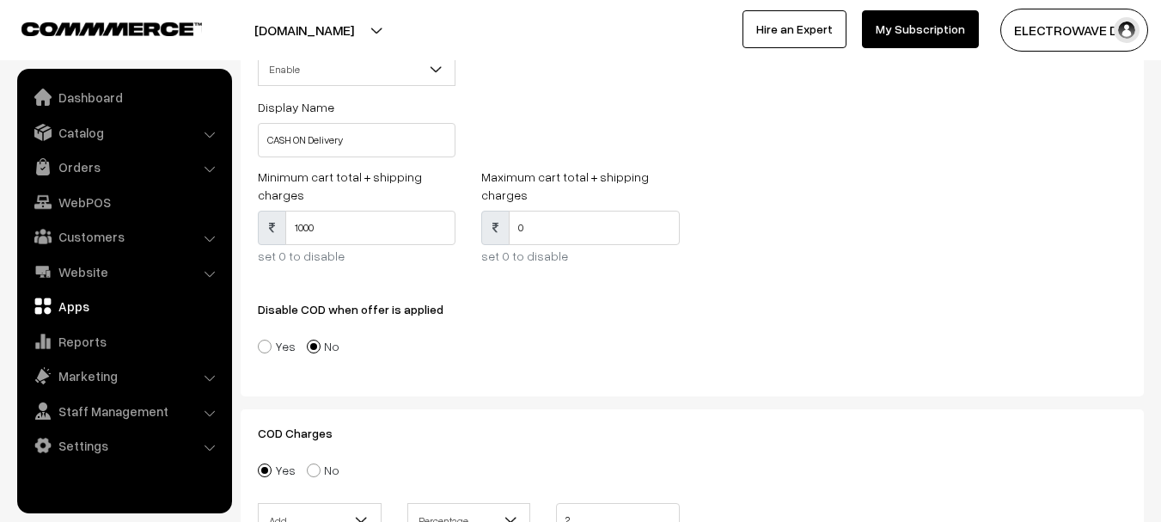
scroll to position [72, 0]
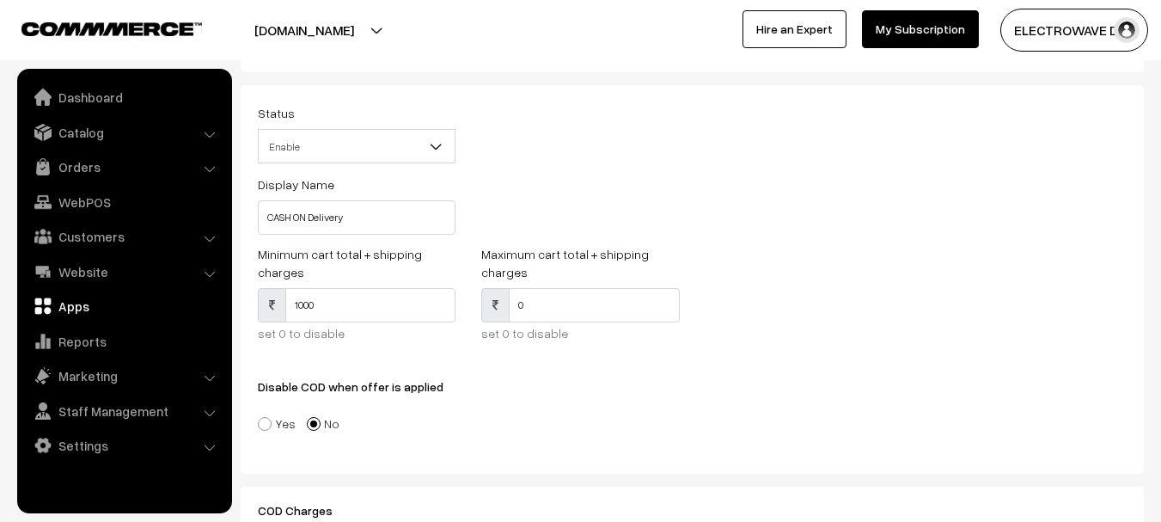
click at [367, 147] on span "Enable" at bounding box center [357, 146] width 196 height 30
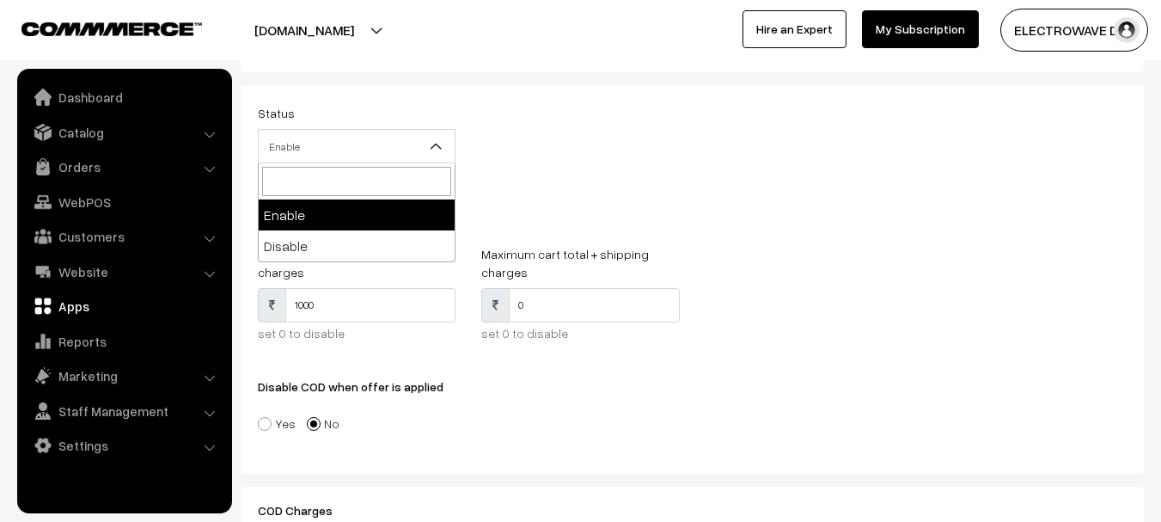
click at [367, 147] on span "Enable" at bounding box center [357, 146] width 196 height 30
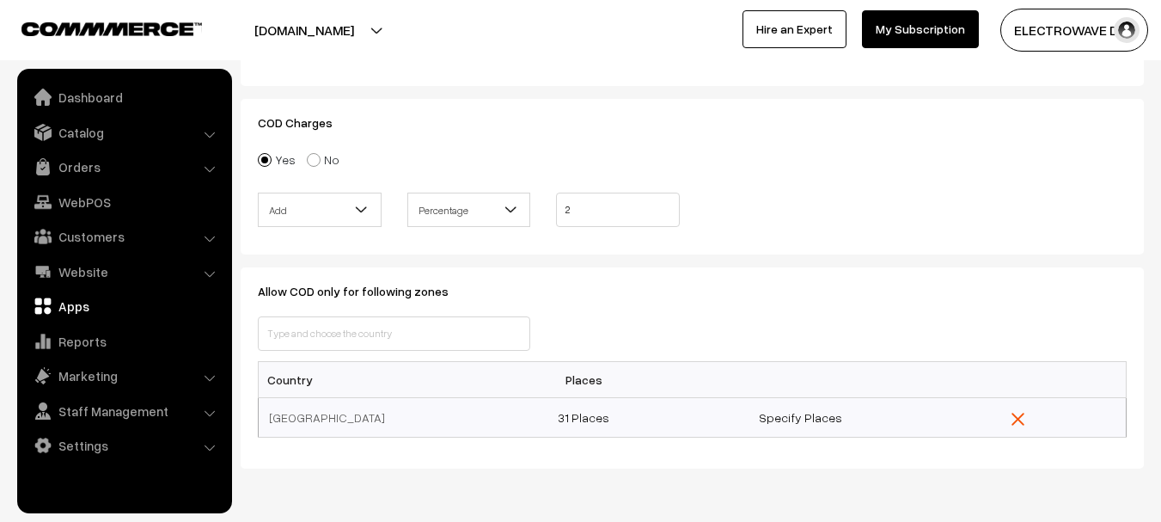
scroll to position [502, 0]
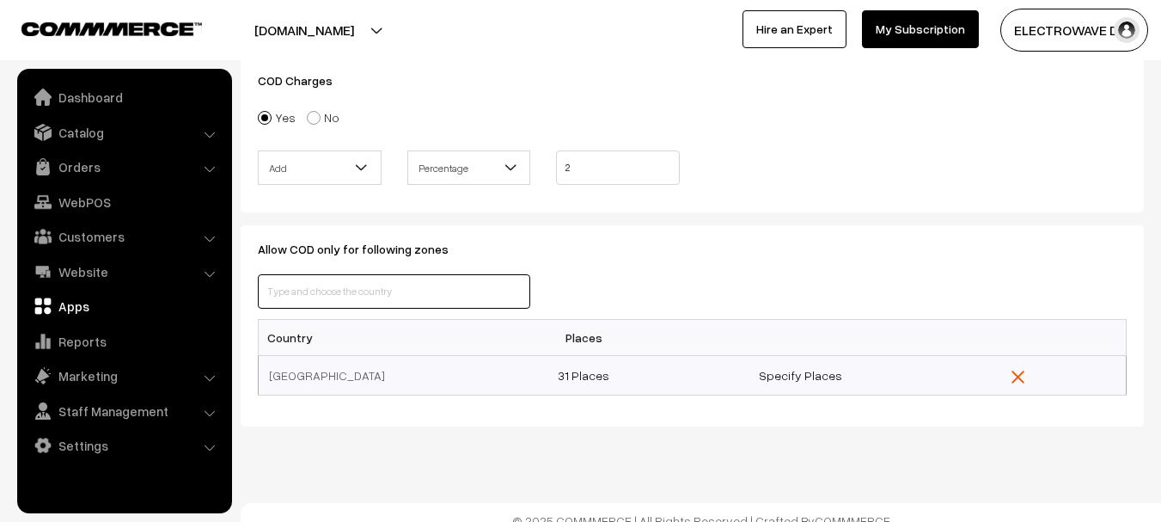
click at [392, 274] on input "text" at bounding box center [394, 291] width 272 height 34
drag, startPoint x: 554, startPoint y: 365, endPoint x: 649, endPoint y: 357, distance: 94.8
click at [649, 357] on td "31 Places" at bounding box center [583, 375] width 217 height 40
click at [344, 281] on input "text" at bounding box center [394, 291] width 272 height 34
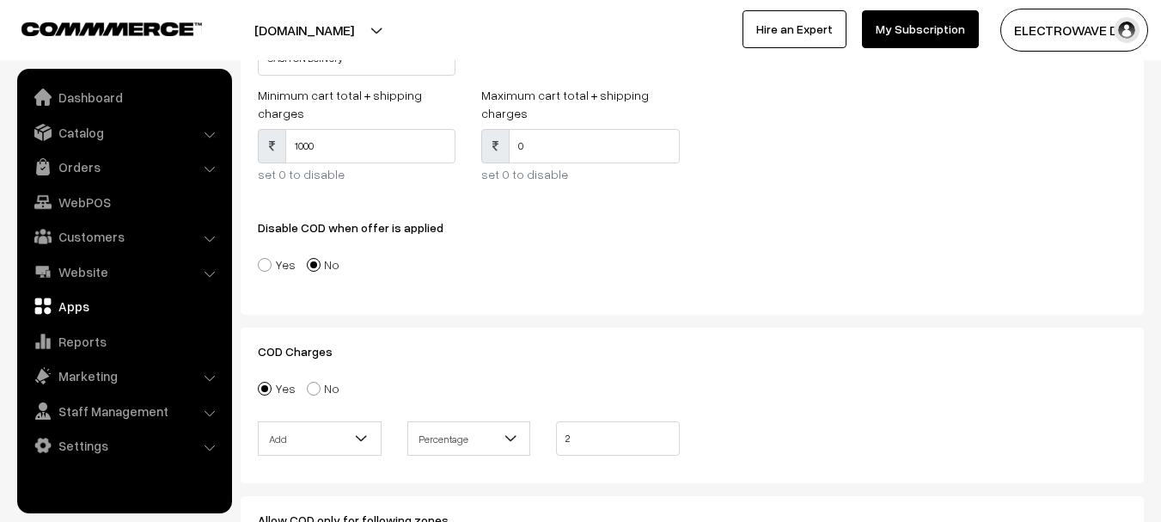
scroll to position [0, 0]
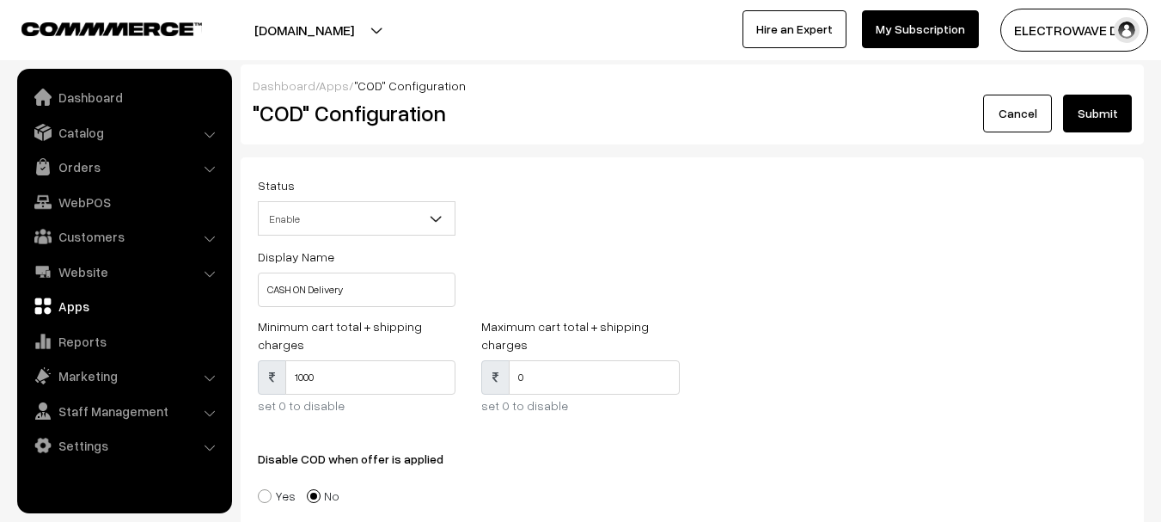
click at [322, 118] on h2 ""COD" Configuration" at bounding box center [541, 113] width 577 height 27
copy div ""COD" Configuration Cancel"
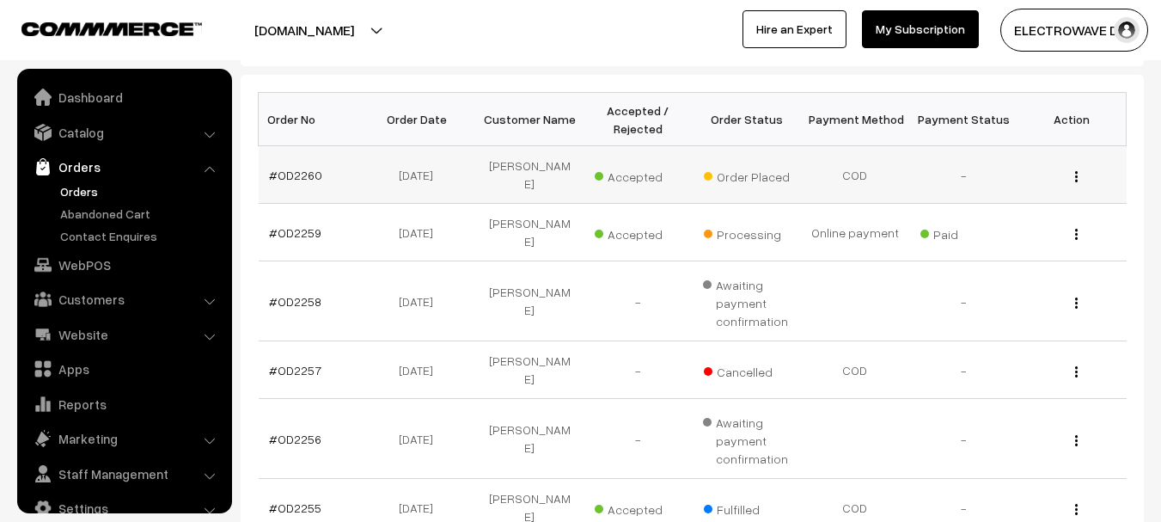
scroll to position [27, 0]
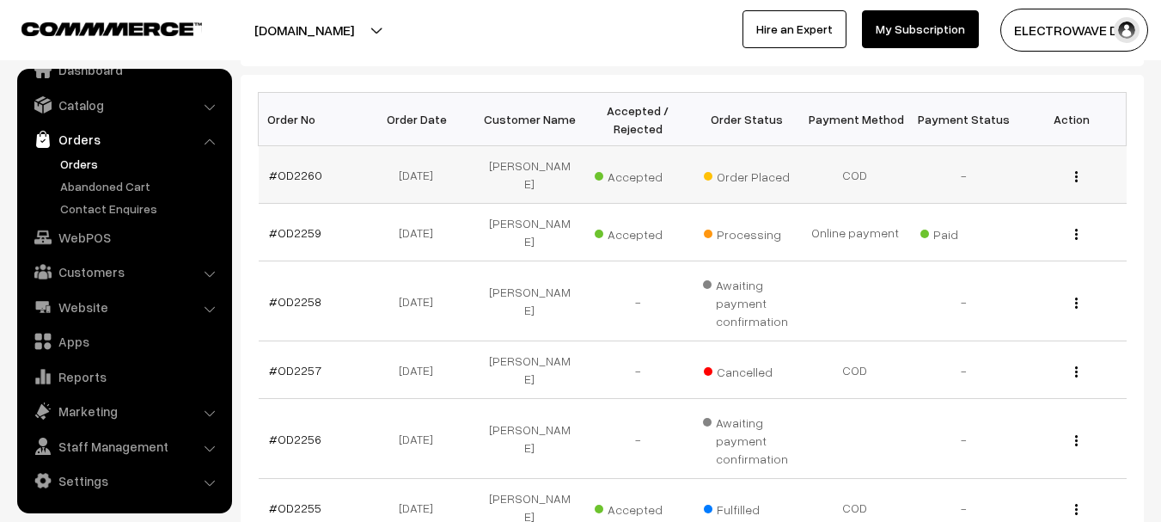
click at [281, 175] on td "#OD2260" at bounding box center [313, 175] width 108 height 58
click at [284, 174] on link "#OD2260" at bounding box center [295, 175] width 53 height 15
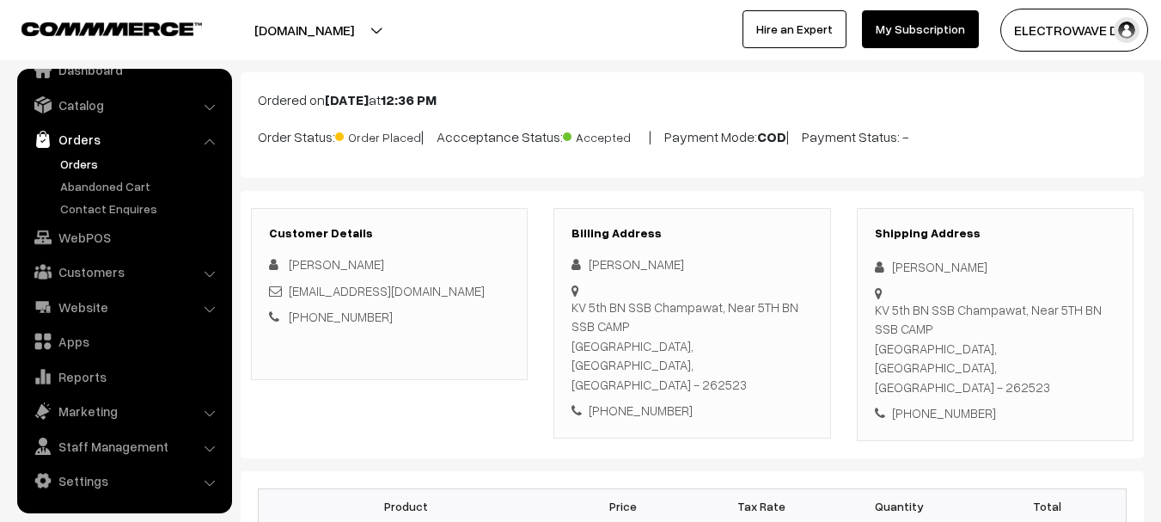
scroll to position [84, 0]
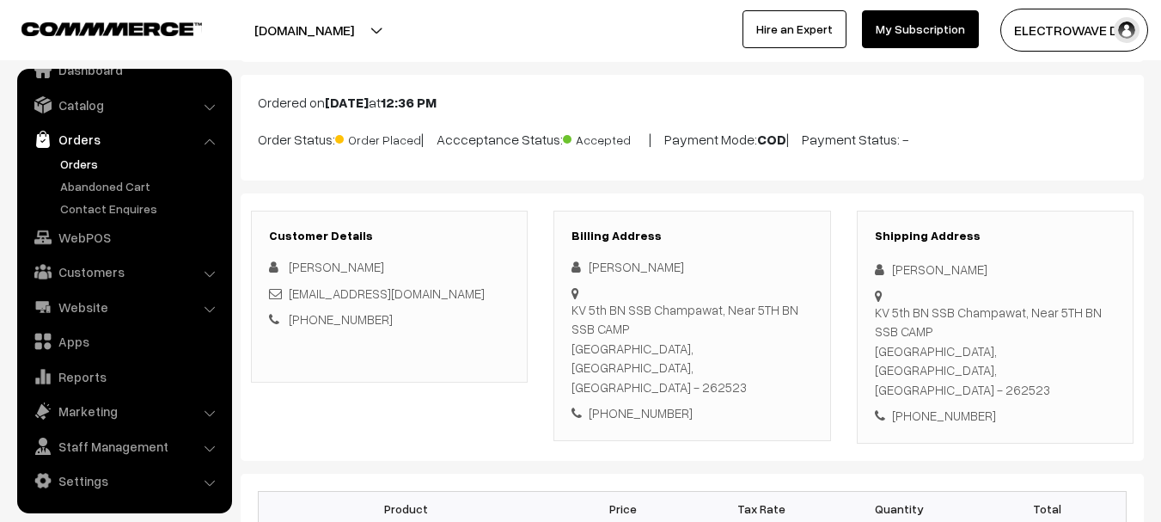
click at [958, 406] on div "[PHONE_NUMBER]" at bounding box center [995, 416] width 241 height 20
click at [958, 406] on div "+91 9039233683" at bounding box center [995, 416] width 241 height 20
copy div "9039233683"
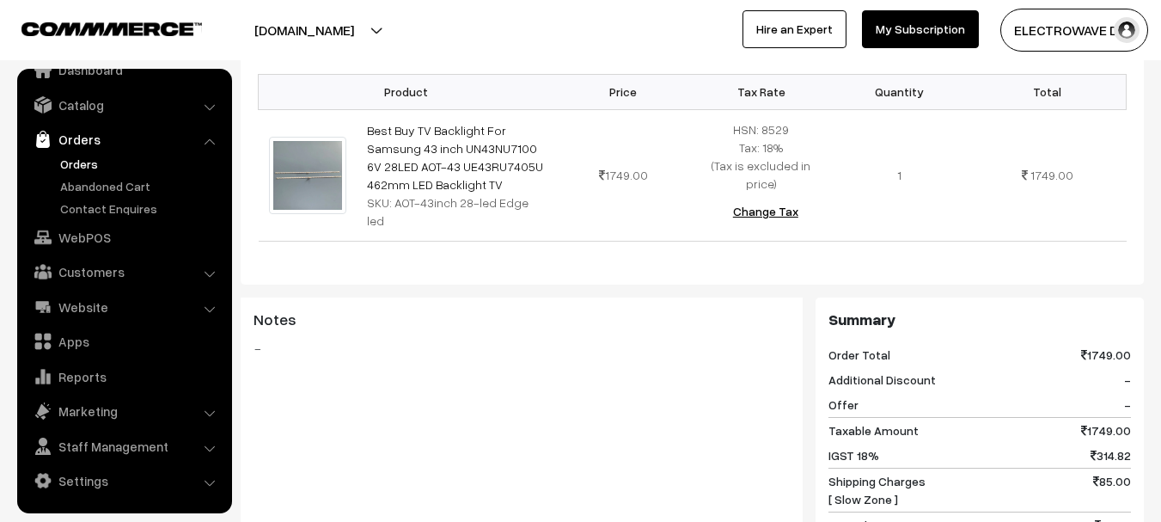
scroll to position [256, 0]
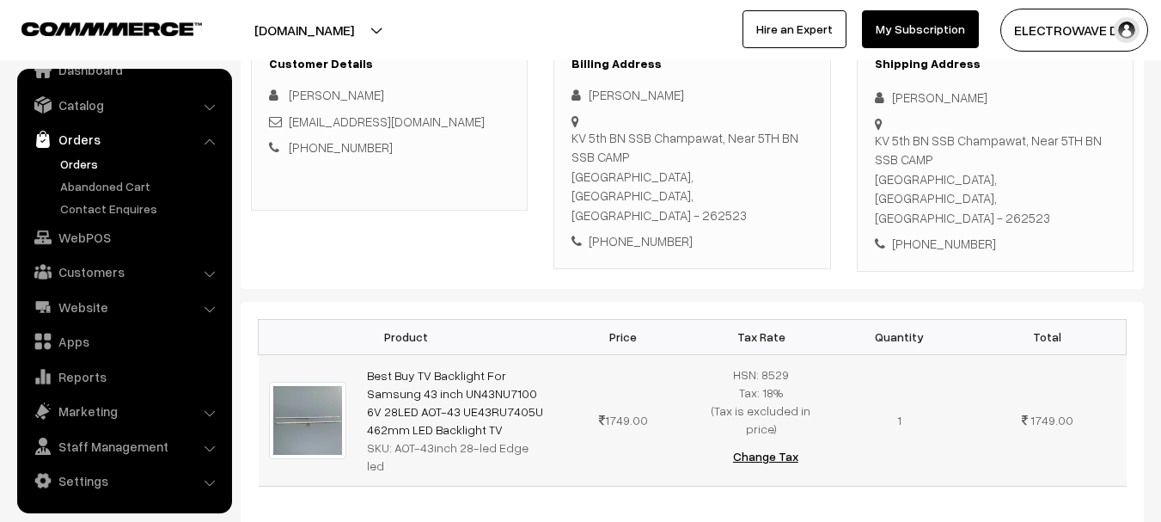
click at [437, 354] on td "Best Buy TV Backlight For Samsung 43 inch UN43NU7100 6V 28LED AOT-43 UE43RU7405…" at bounding box center [456, 419] width 198 height 131
click at [430, 380] on link "Best Buy TV Backlight For Samsung 43 inch UN43NU7100 6V 28LED AOT-43 UE43RU7405…" at bounding box center [455, 402] width 176 height 69
click at [942, 234] on div "+91 9039233683" at bounding box center [995, 244] width 241 height 20
click at [944, 234] on div "+91 9039233683" at bounding box center [995, 244] width 241 height 20
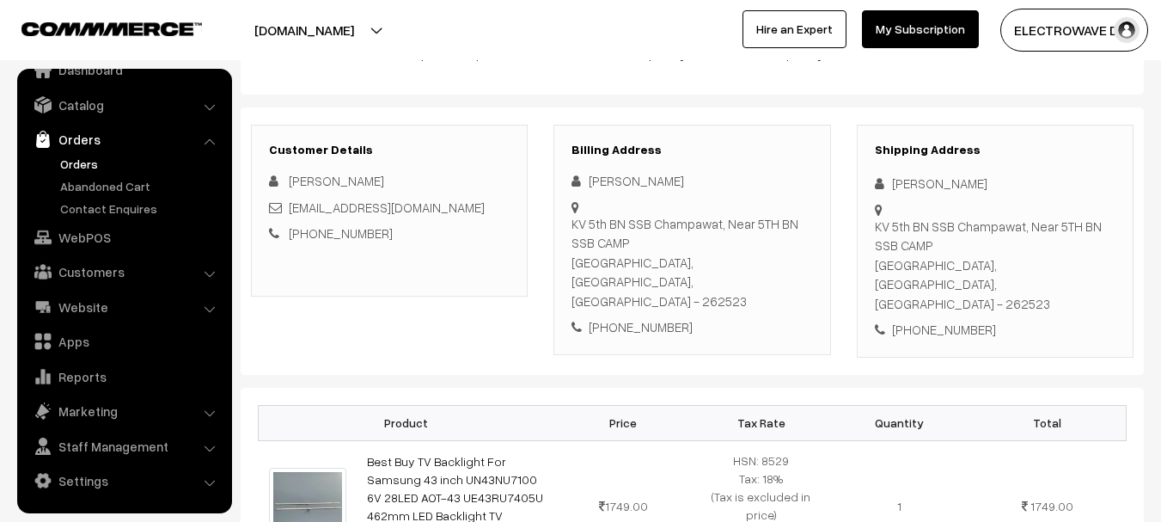
click at [986, 266] on div "KV 5th BN SSB Champawat, Near 5TH BN SSB CAMP Champawat, Uttarakhand, India - 2…" at bounding box center [995, 265] width 241 height 97
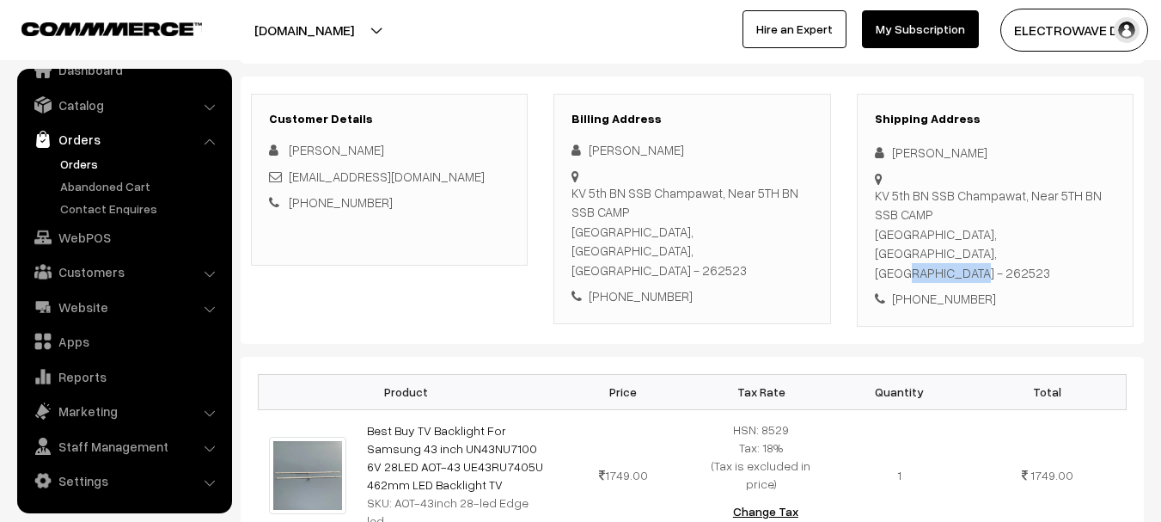
scroll to position [0, 0]
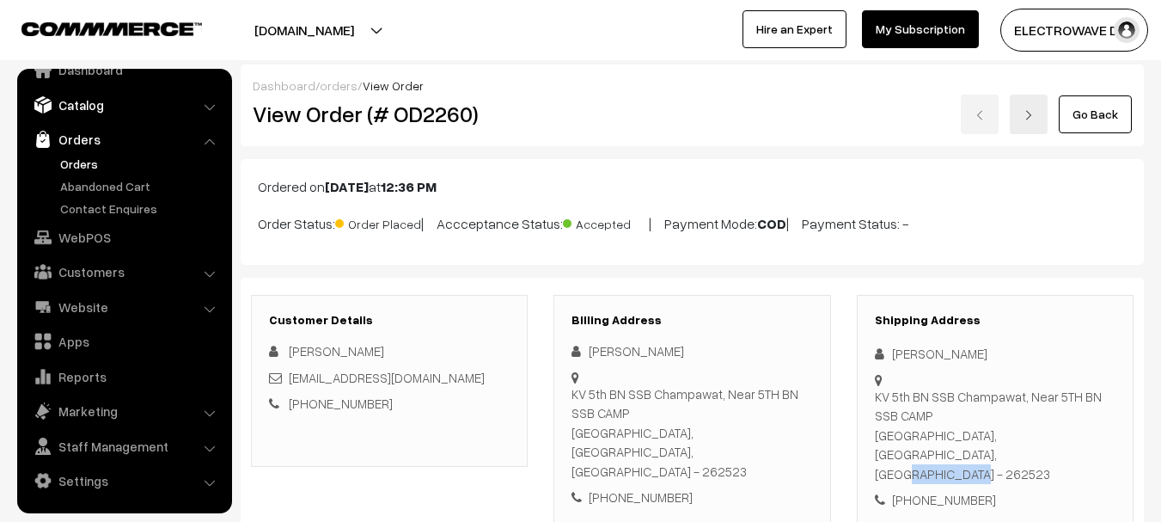
click at [96, 110] on link "Catalog" at bounding box center [123, 104] width 205 height 31
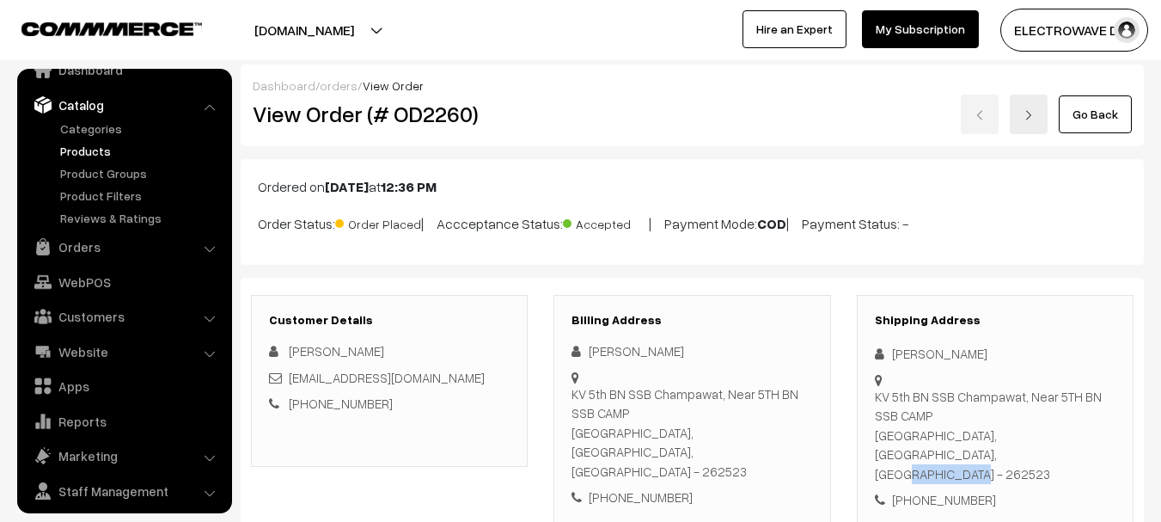
click at [88, 156] on link "Products" at bounding box center [141, 151] width 170 height 18
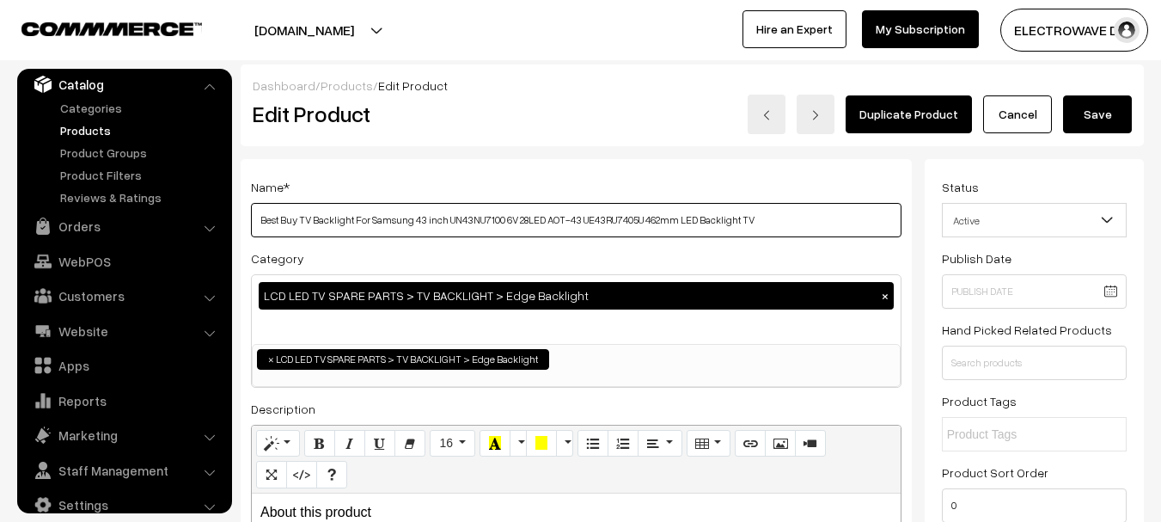
click at [471, 217] on input "Best Buy TV Backlight For Samsung 43 inch UN43NU7100 6V 28LED AOT-43 UE43RU7405…" at bounding box center [576, 220] width 650 height 34
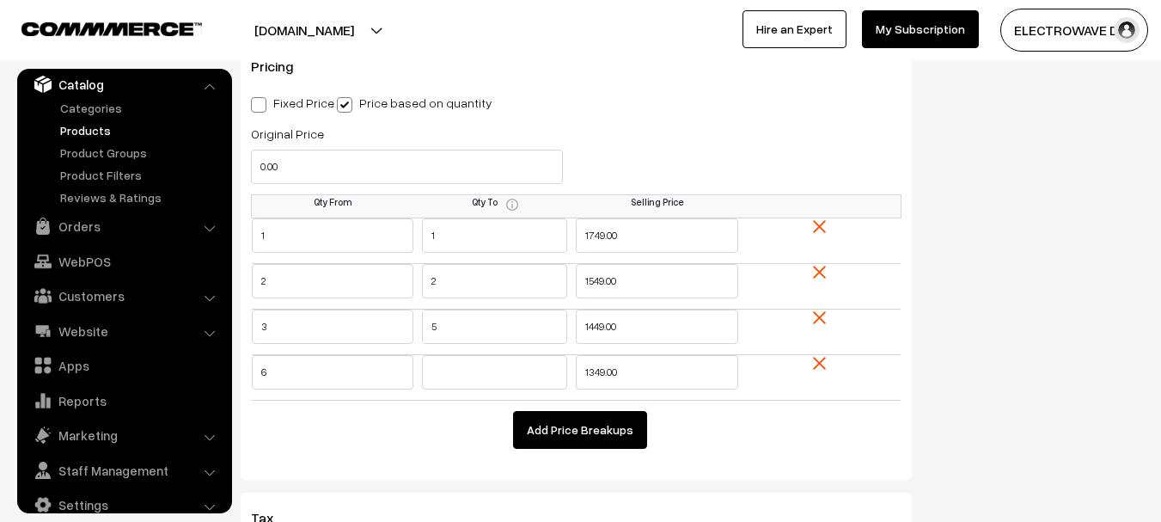
scroll to position [1461, 0]
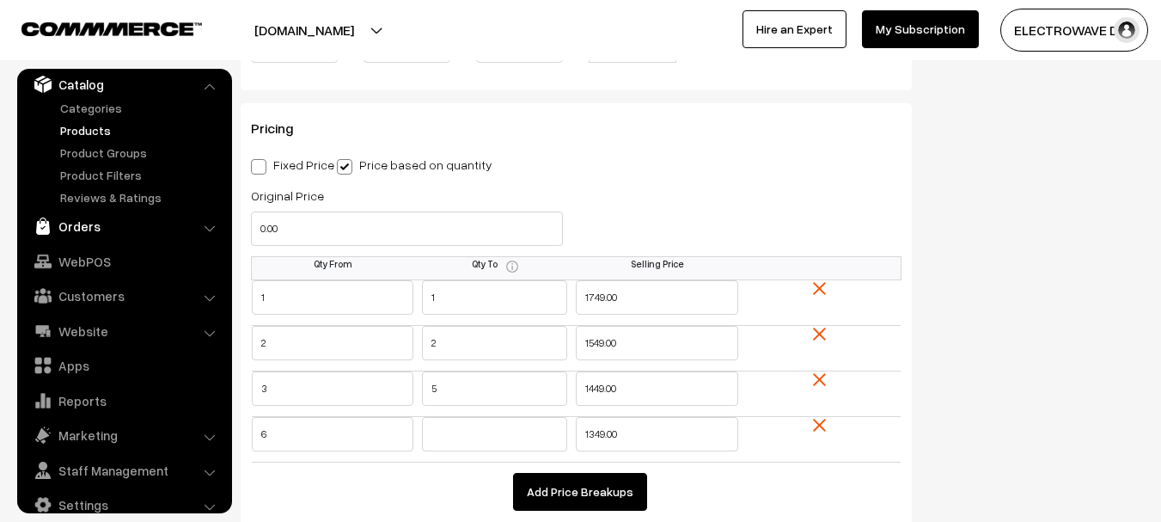
click at [92, 226] on link "Orders" at bounding box center [123, 226] width 205 height 31
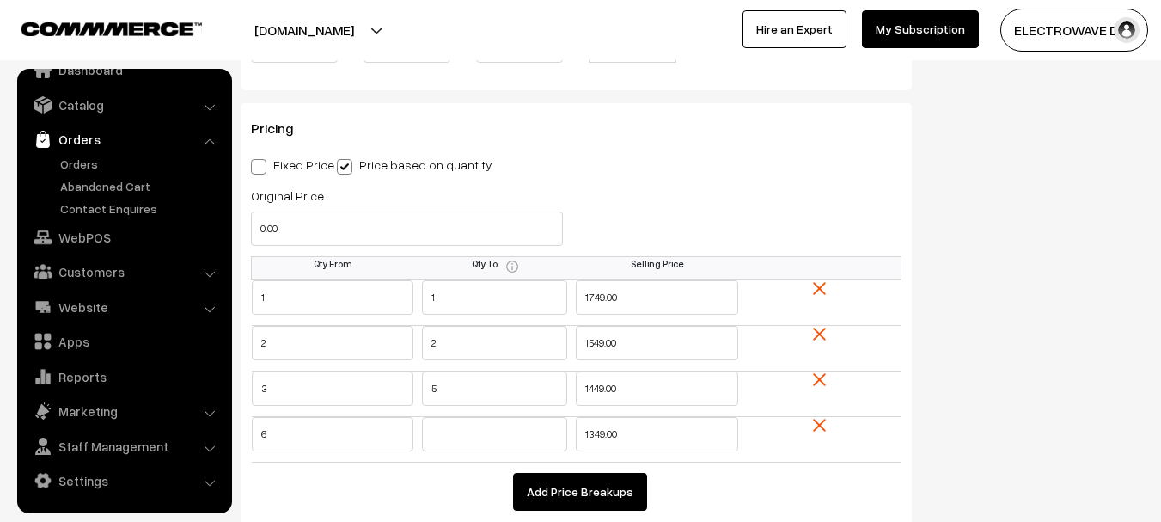
scroll to position [27, 0]
click at [88, 161] on link "Orders" at bounding box center [141, 164] width 170 height 18
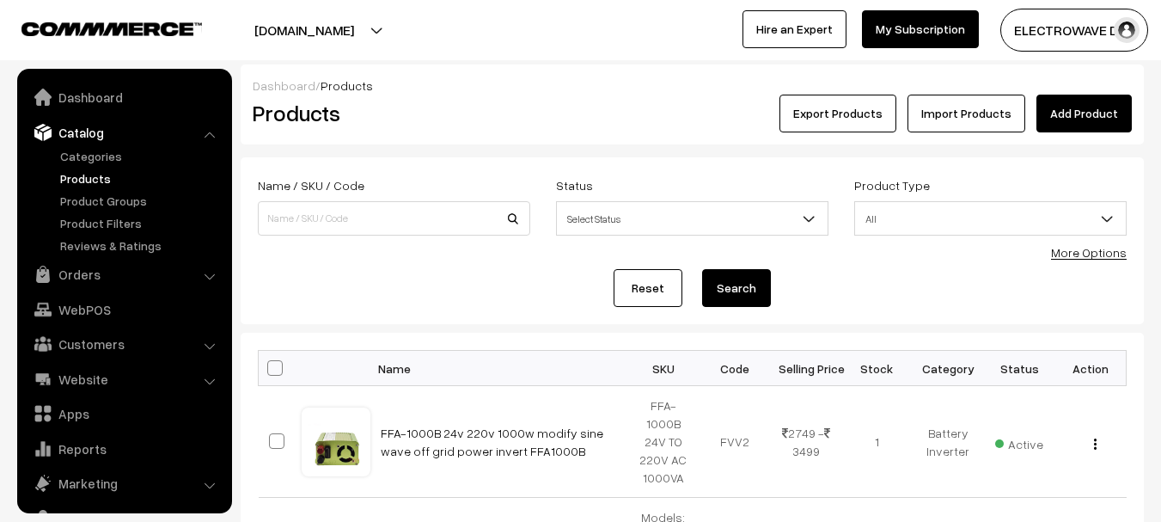
scroll to position [48, 0]
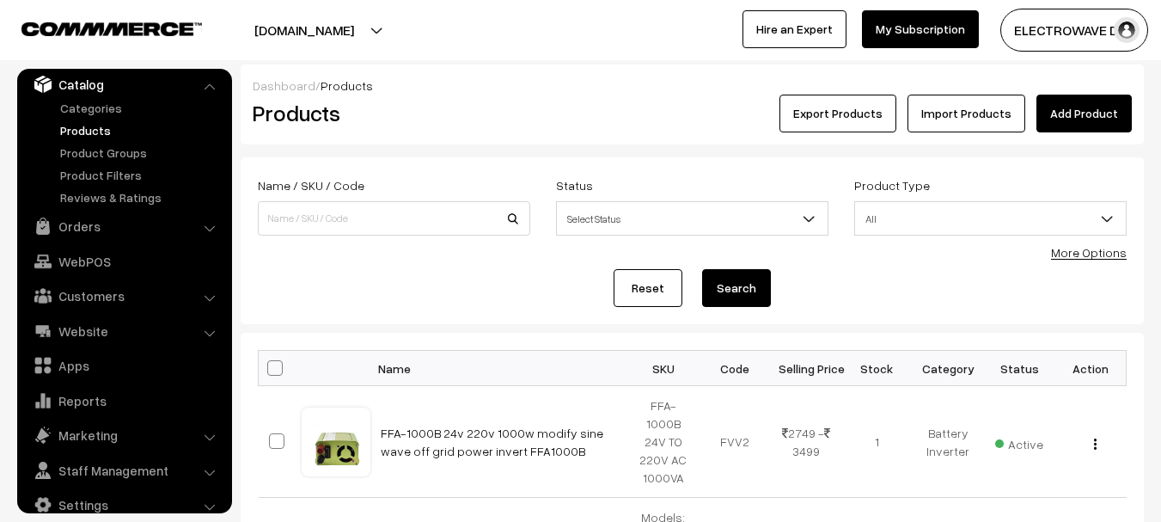
click at [406, 238] on div "Name / SKU / Code" at bounding box center [394, 209] width 298 height 71
click at [417, 222] on input at bounding box center [394, 218] width 272 height 34
paste input "UN43NU7100"
type input "UN43NU7100"
click at [702, 269] on button "Search" at bounding box center [736, 288] width 69 height 38
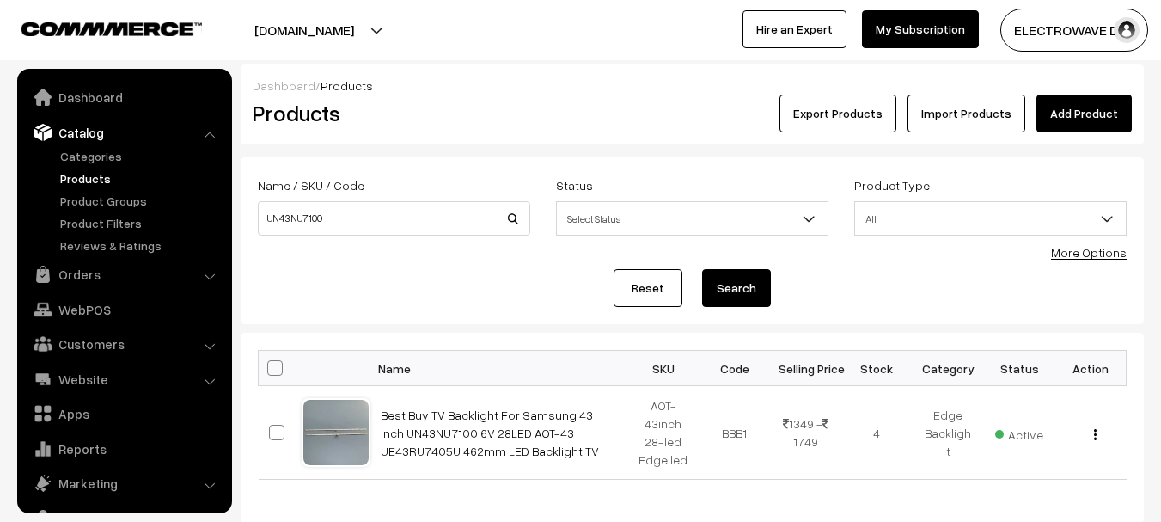
scroll to position [48, 0]
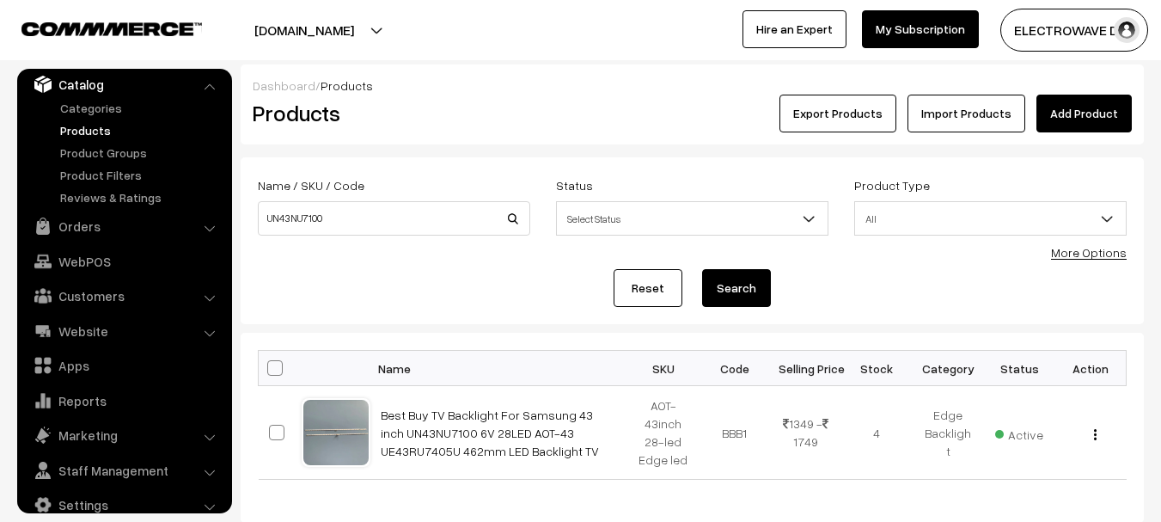
click at [431, 429] on link "Best Buy TV Backlight For Samsung 43 inch UN43NU7100 6V 28LED AOT-43 UE43RU7405…" at bounding box center [490, 432] width 218 height 51
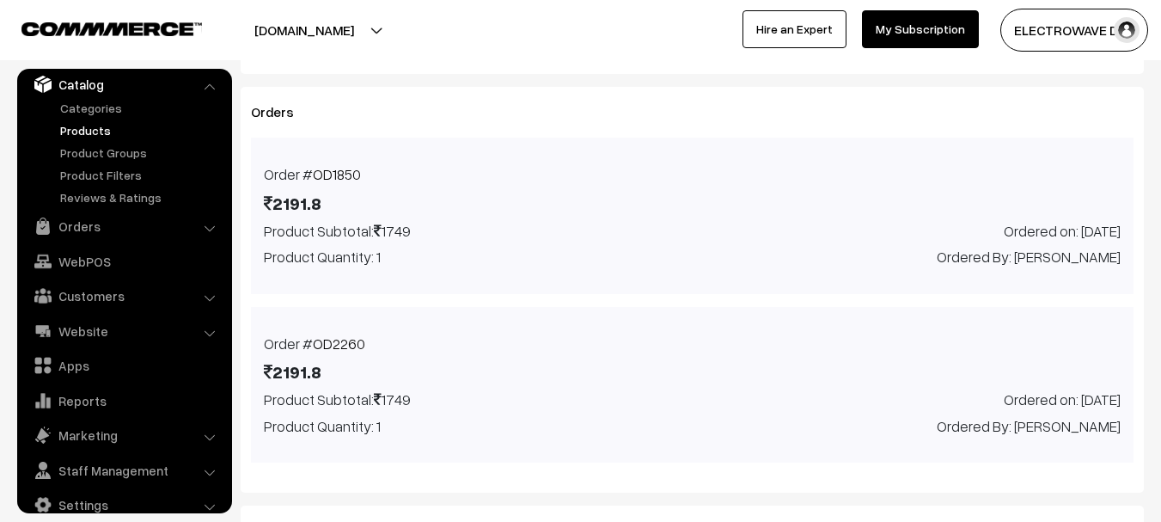
scroll to position [4423, 0]
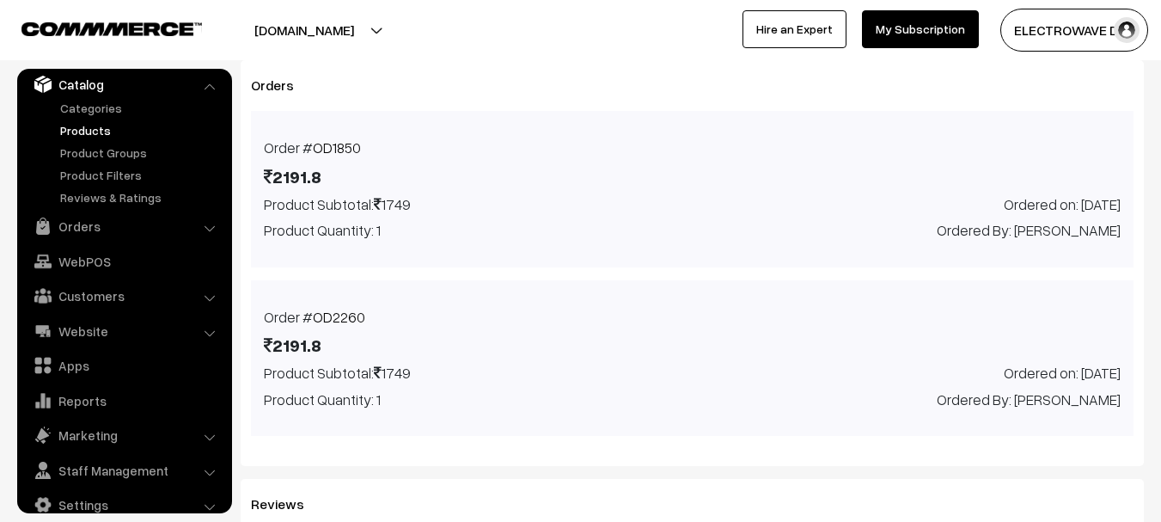
click at [351, 308] on link "OD2260" at bounding box center [339, 317] width 52 height 18
click at [328, 138] on link "OD1850" at bounding box center [337, 147] width 48 height 18
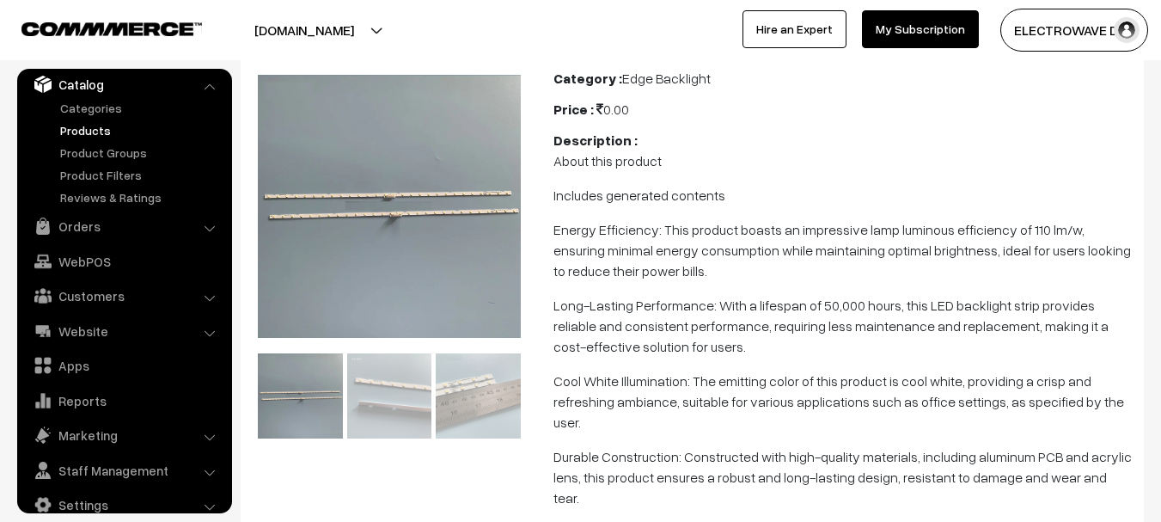
scroll to position [40, 0]
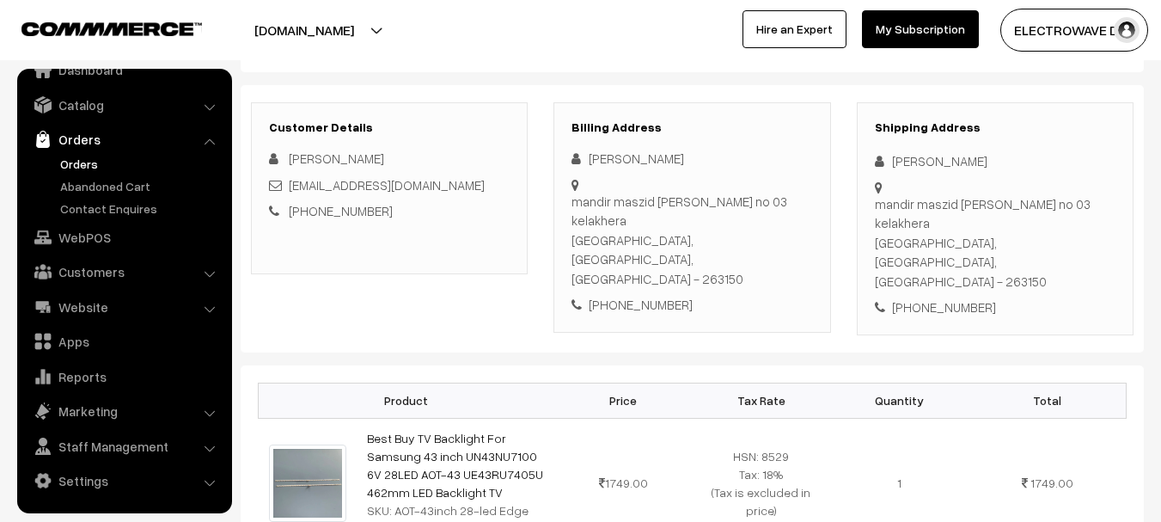
scroll to position [21, 0]
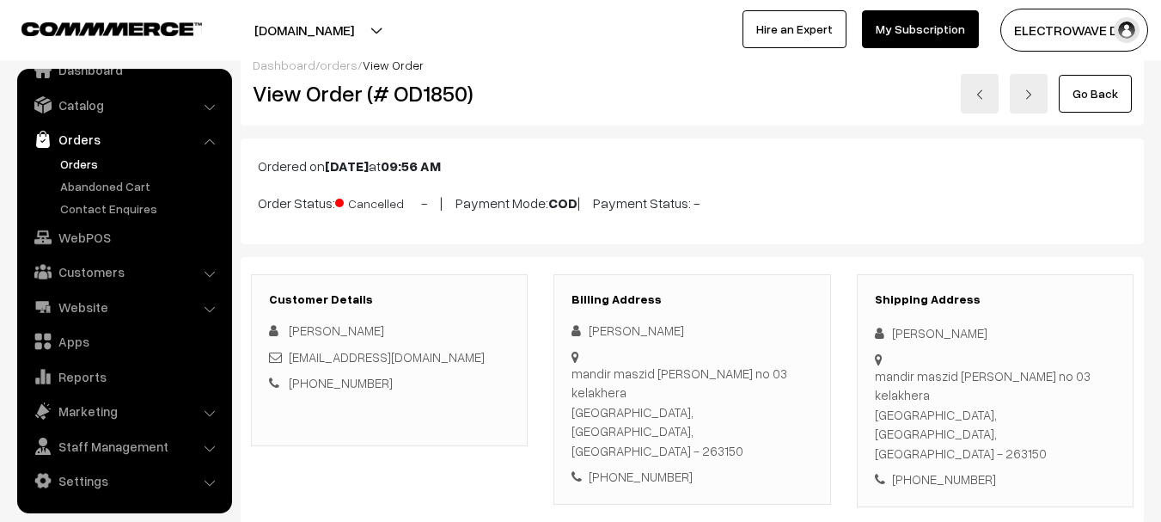
click at [656, 467] on div "+91 7505131672" at bounding box center [691, 477] width 241 height 20
click at [655, 467] on div "+91 7505131672" at bounding box center [691, 477] width 241 height 20
copy div "7505131672"
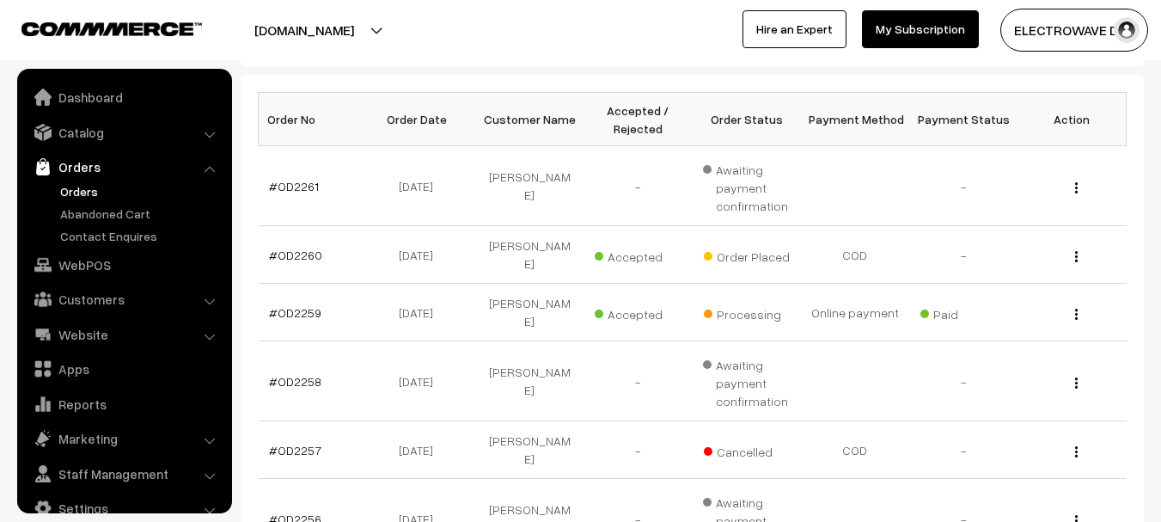
scroll to position [27, 0]
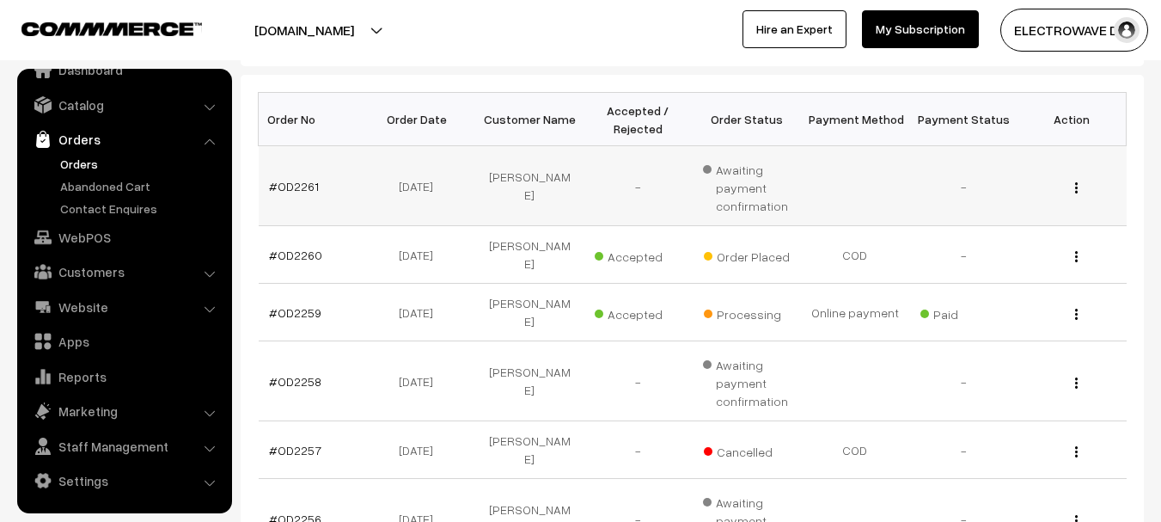
click at [329, 182] on td "#OD2261" at bounding box center [313, 186] width 108 height 80
click at [302, 184] on link "#OD2261" at bounding box center [294, 186] width 50 height 15
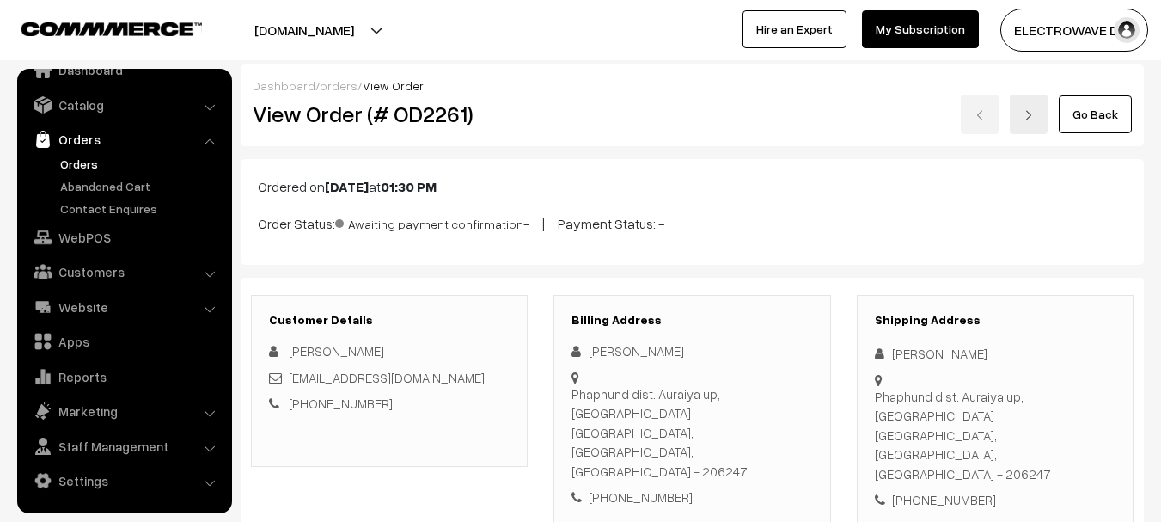
click at [90, 170] on link "Orders" at bounding box center [141, 164] width 170 height 18
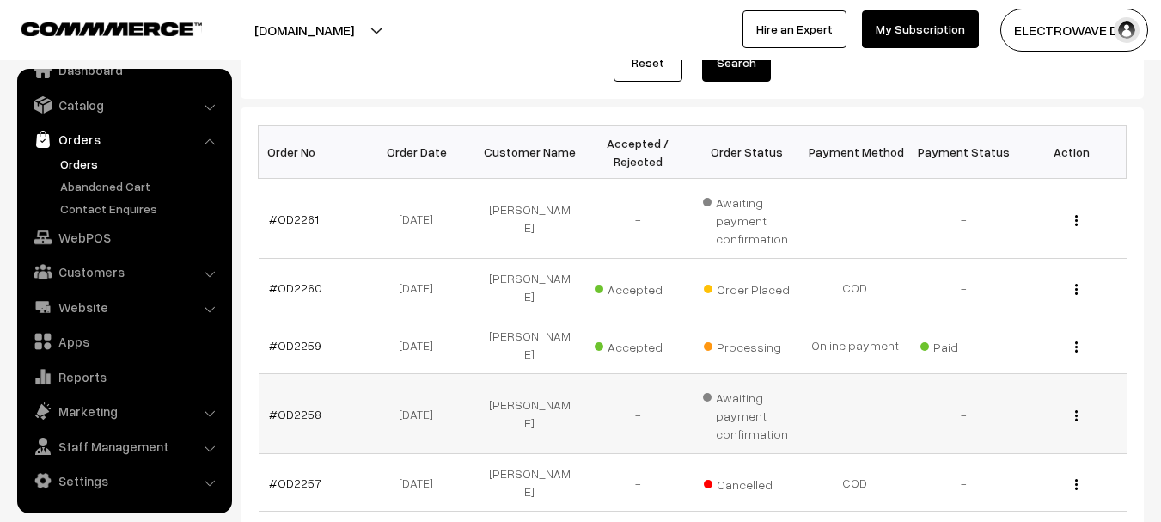
scroll to position [258, 0]
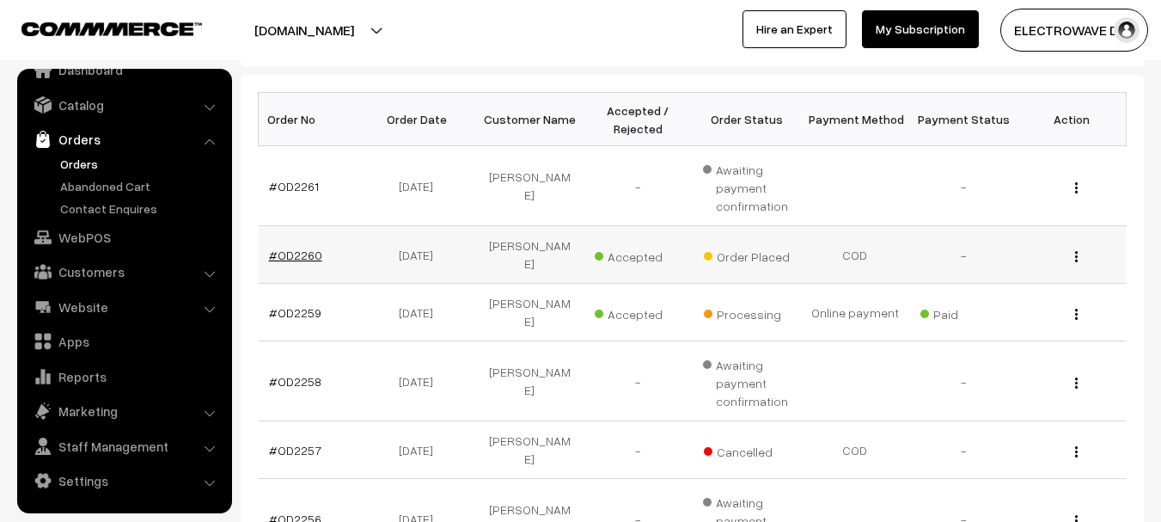
click at [302, 251] on link "#OD2260" at bounding box center [295, 254] width 53 height 15
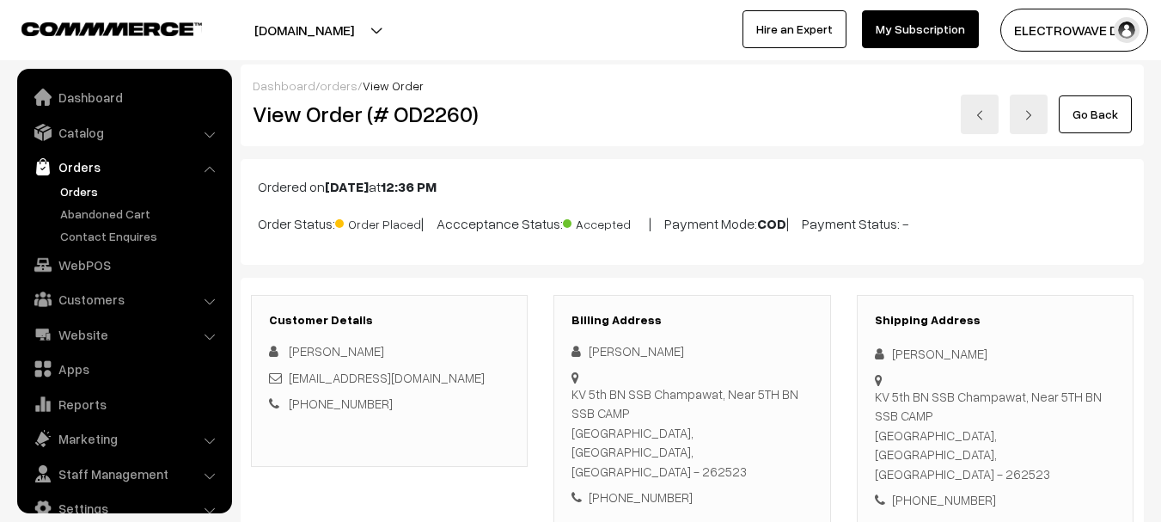
click at [905, 344] on div "[PERSON_NAME]" at bounding box center [995, 354] width 241 height 20
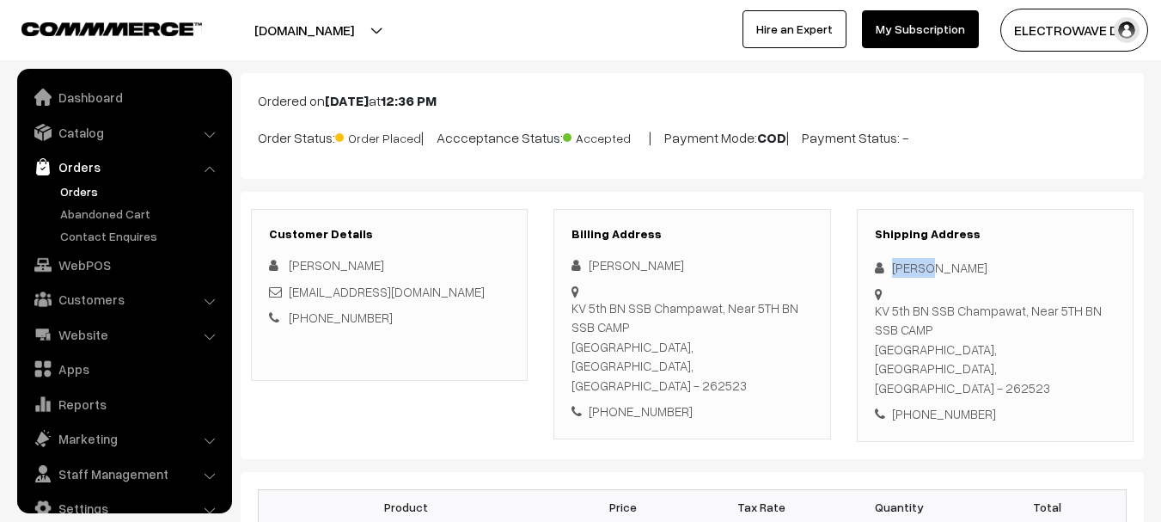
scroll to position [27, 0]
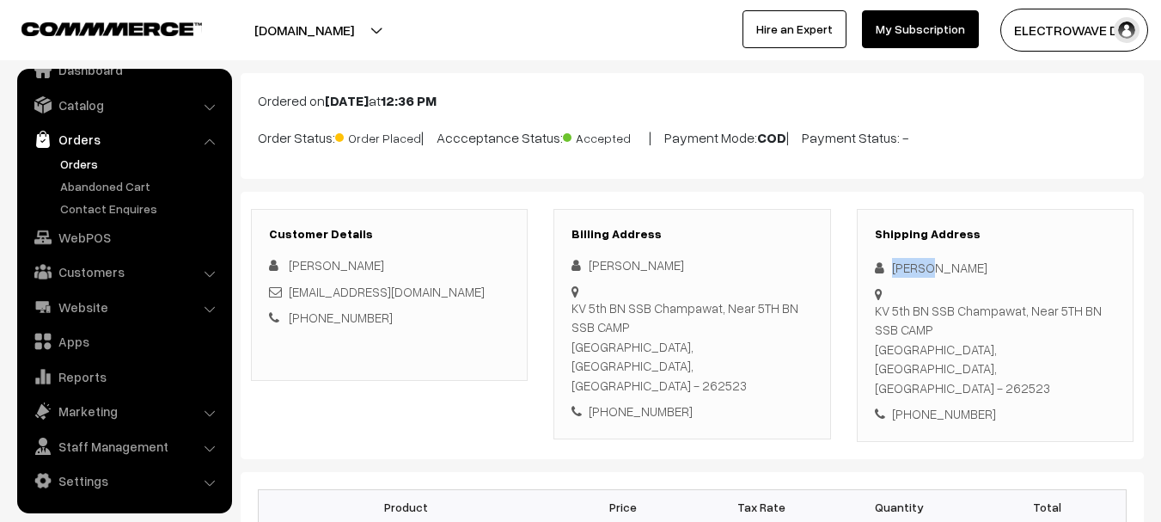
click at [905, 263] on div "[PERSON_NAME]" at bounding box center [995, 268] width 241 height 20
copy div "Rahul"
click at [947, 264] on div "[PERSON_NAME]" at bounding box center [995, 268] width 241 height 20
click at [947, 264] on div "Rahul Katare" at bounding box center [995, 268] width 241 height 20
copy div "Katare"
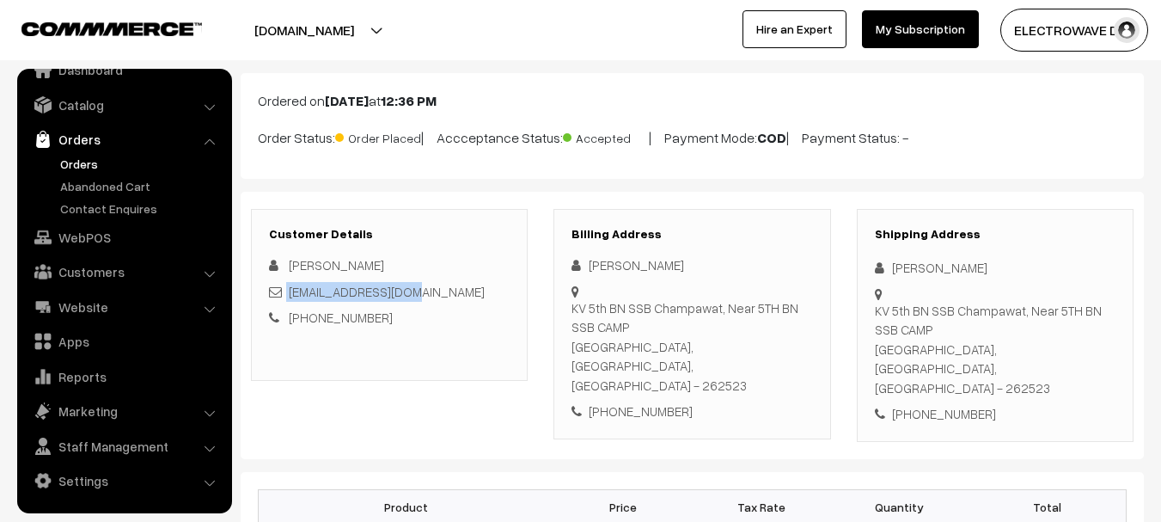
copy div "rhlkatare@gmail.com"
copy link "rhlkatare@gmail.com"
drag, startPoint x: 420, startPoint y: 289, endPoint x: 329, endPoint y: 278, distance: 91.8
click at [290, 291] on div "rhlkatare@gmail.com" at bounding box center [389, 292] width 241 height 20
click at [939, 404] on div "+91 9039233683" at bounding box center [995, 414] width 241 height 20
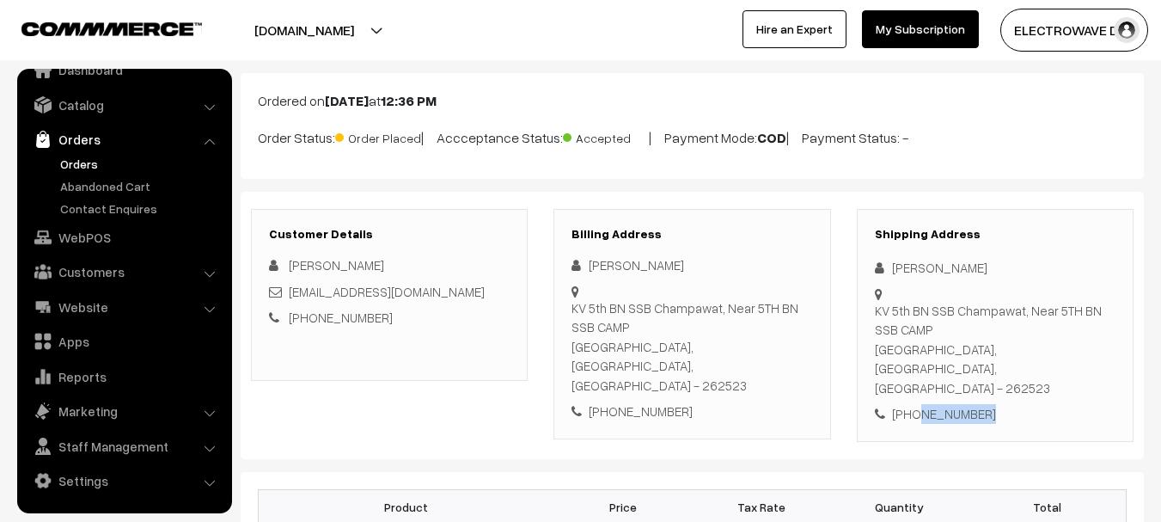
click at [939, 404] on div "+91 9039233683" at bounding box center [995, 414] width 241 height 20
copy div "9039233683"
copy div "Rahul Katare KV 5th BN SSB Champawat, Near 5TH BN SSB CAMP"
drag, startPoint x: 895, startPoint y: 264, endPoint x: 937, endPoint y: 327, distance: 75.5
click at [937, 327] on div "Shipping Address Rahul Katare KV 5th BN SSB Champawat, Near 5TH BN SSB CAMP Cha…" at bounding box center [995, 325] width 277 height 233
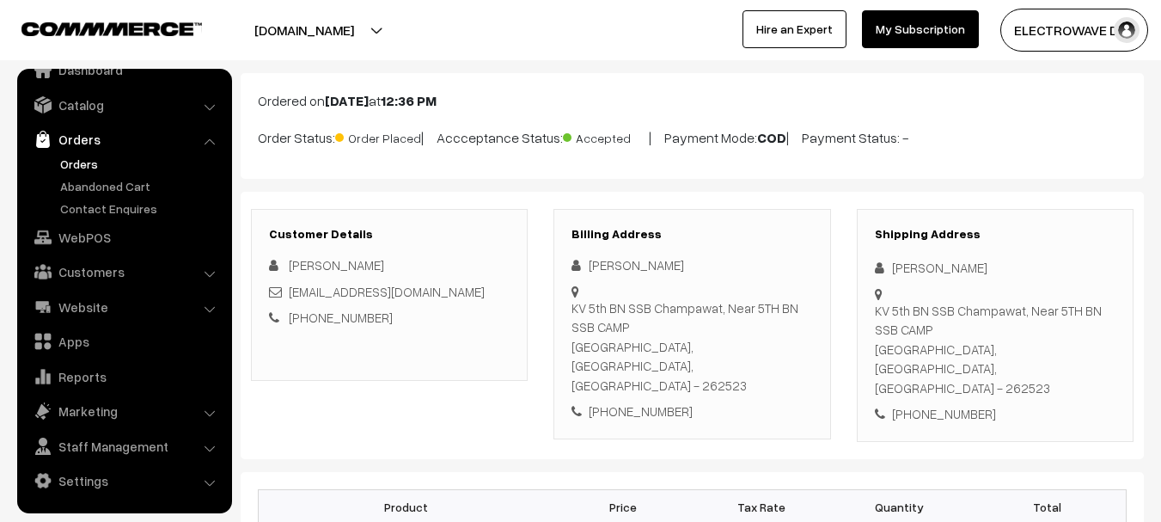
drag, startPoint x: 919, startPoint y: 360, endPoint x: 890, endPoint y: 363, distance: 28.5
click at [917, 362] on div "Shipping Address Rahul Katare KV 5th BN SSB Champawat, Near 5TH BN SSB CAMP Cha…" at bounding box center [995, 325] width 277 height 233
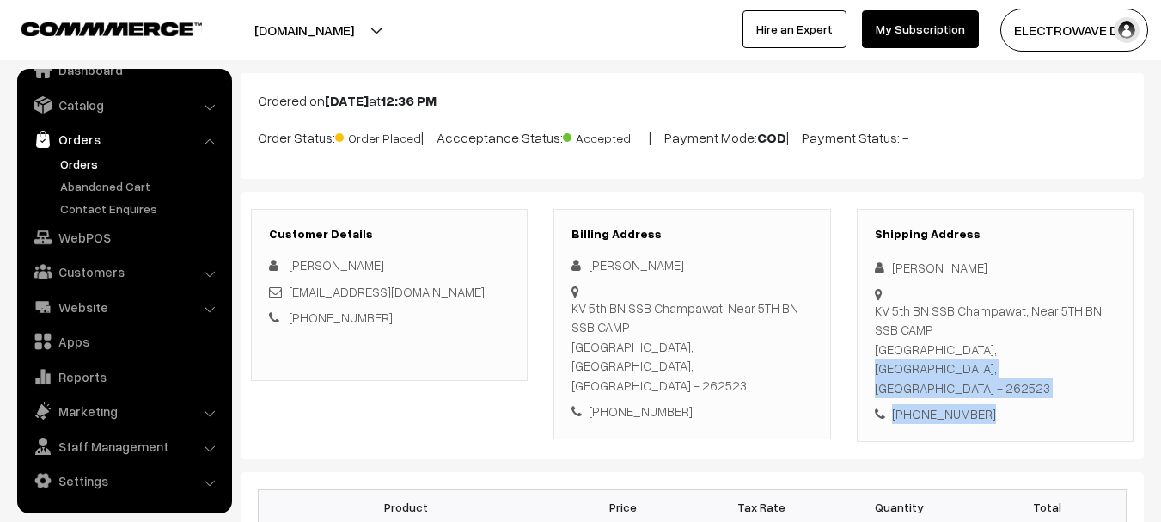
copy div "Champawat, Uttarakhand, India - 262523 +91 9039233683"
drag, startPoint x: 876, startPoint y: 349, endPoint x: 1019, endPoint y: 388, distance: 148.6
click at [1019, 388] on div "Shipping Address Rahul Katare KV 5th BN SSB Champawat, Near 5TH BN SSB CAMP Cha…" at bounding box center [995, 325] width 277 height 233
click at [1066, 350] on div "KV 5th BN SSB Champawat, Near 5TH BN SSB CAMP Champawat, Uttarakhand, India - 2…" at bounding box center [995, 349] width 241 height 97
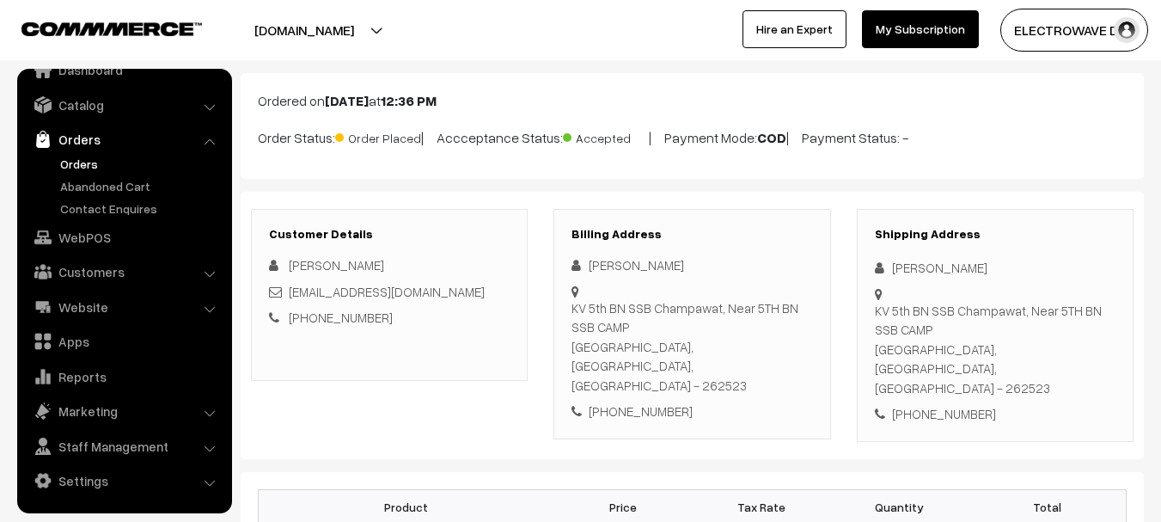
click at [1066, 350] on div "KV 5th BN SSB Champawat, Near 5TH BN SSB CAMP Champawat, Uttarakhand, India - 2…" at bounding box center [995, 349] width 241 height 97
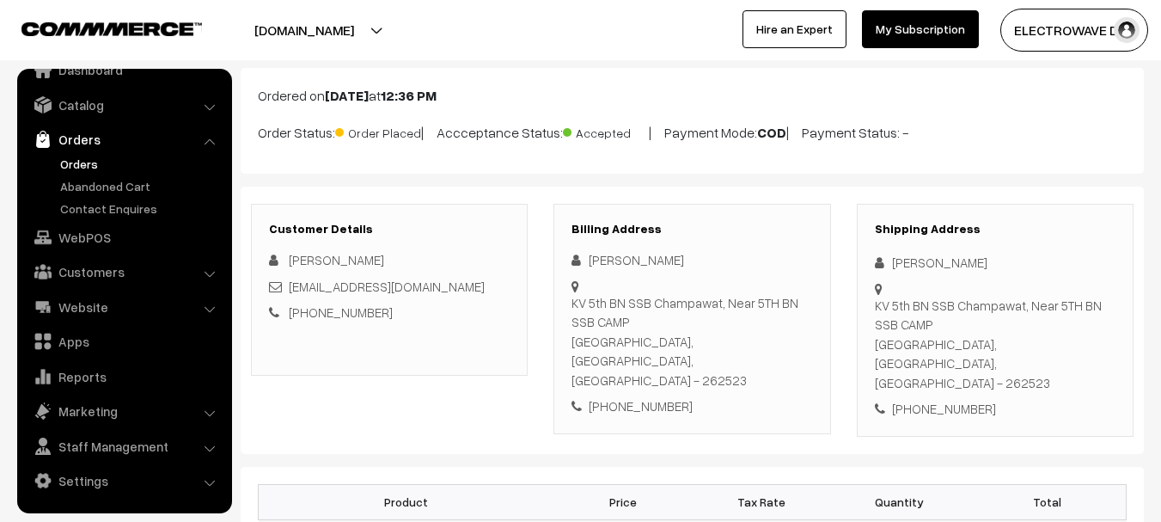
scroll to position [258, 0]
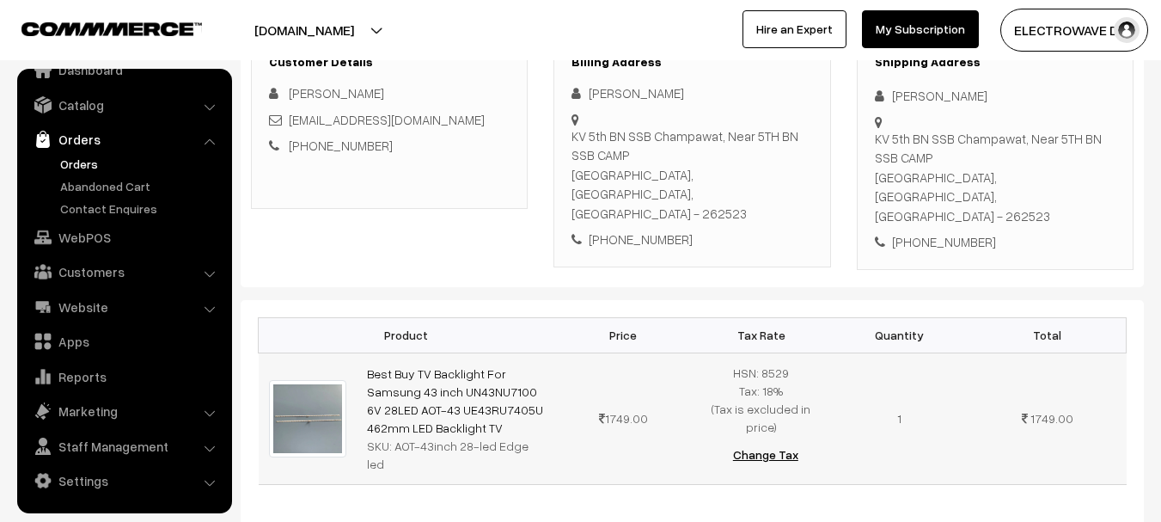
copy link "Best Buy TV Backlight For Samsung 43 inch UN43NU7100 6V 28LED AOT-43 UE43RU7405…"
drag, startPoint x: 500, startPoint y: 397, endPoint x: 357, endPoint y: 343, distance: 152.6
click at [357, 352] on td "Best Buy TV Backlight For Samsung 43 inch UN43NU7100 6V 28LED AOT-43 UE43RU7405…" at bounding box center [456, 417] width 198 height 131
copy div "OT-43inch 28-led Edge led"
drag, startPoint x: 396, startPoint y: 418, endPoint x: 543, endPoint y: 419, distance: 147.0
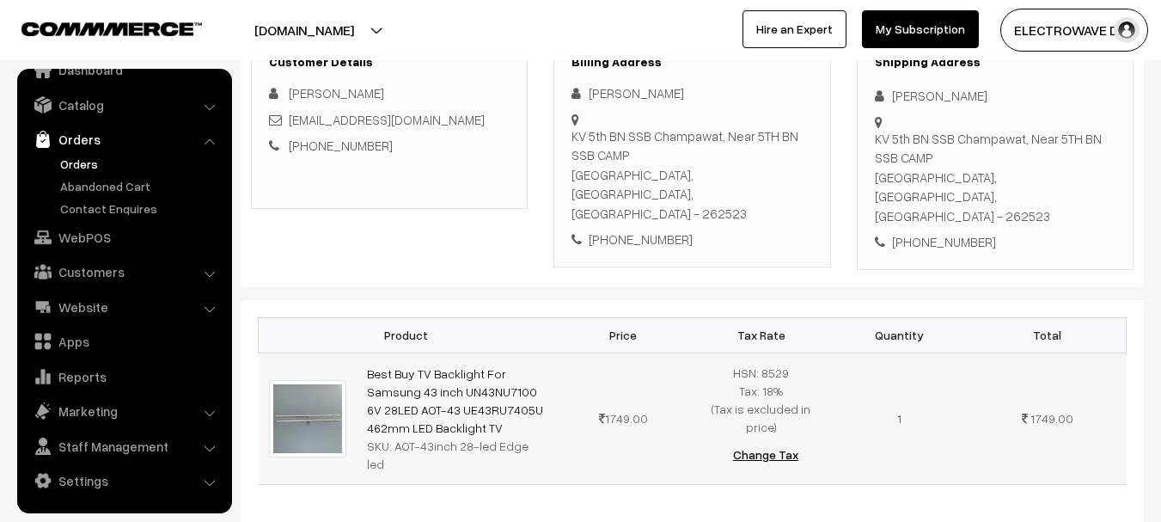
click at [543, 437] on div "SKU: AOT-43inch 28-led Edge led" at bounding box center [455, 455] width 177 height 36
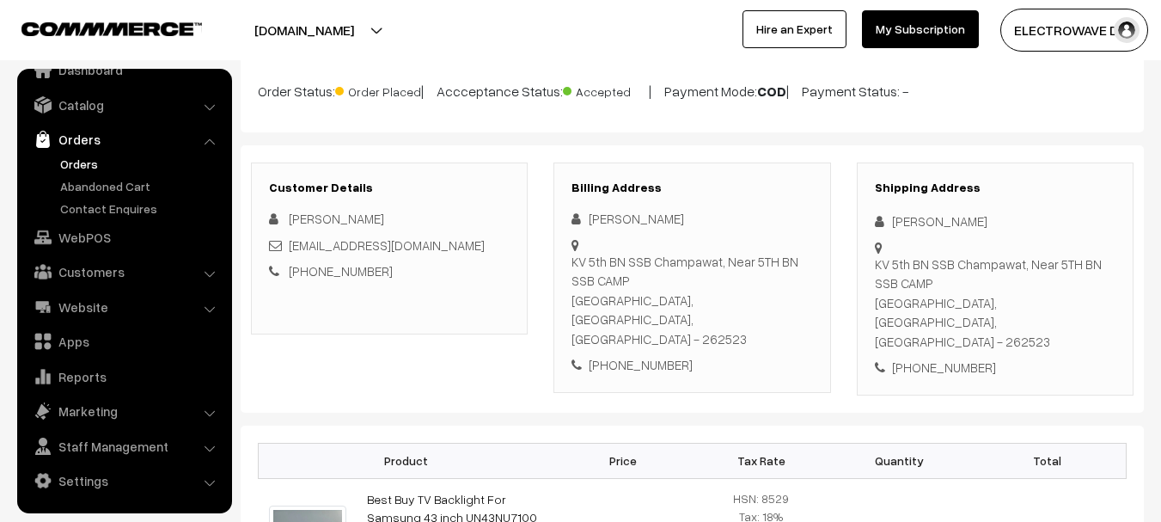
scroll to position [0, 0]
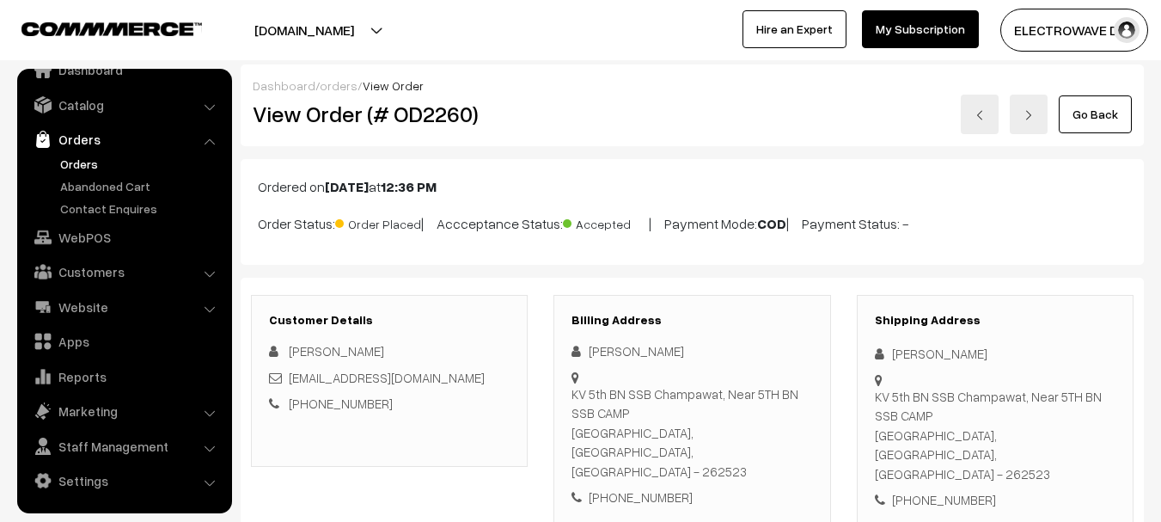
click at [413, 122] on h2 "View Order (# OD2260)" at bounding box center [391, 114] width 276 height 27
copy h2 "OD2260"
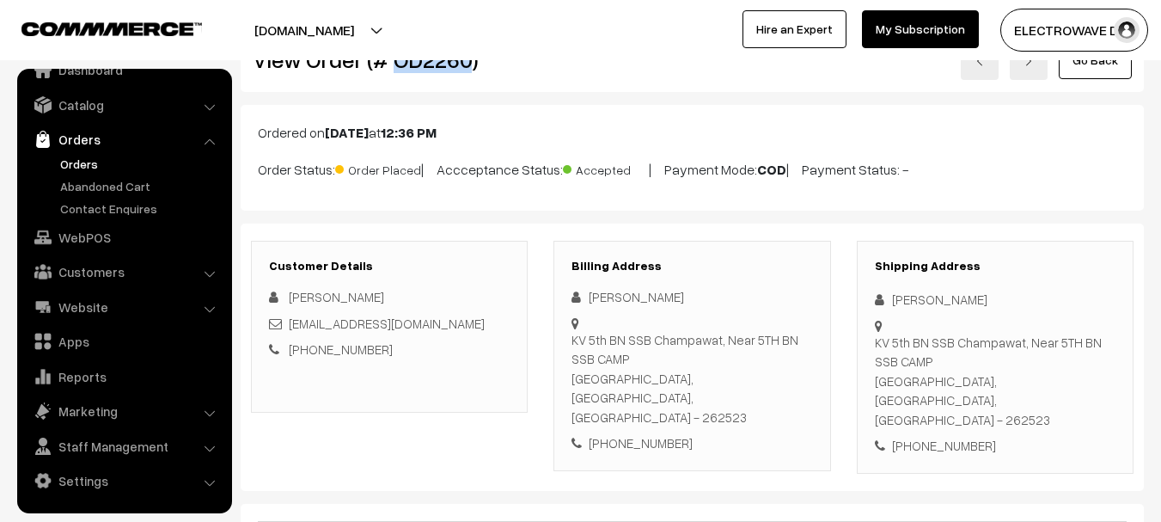
scroll to position [258, 0]
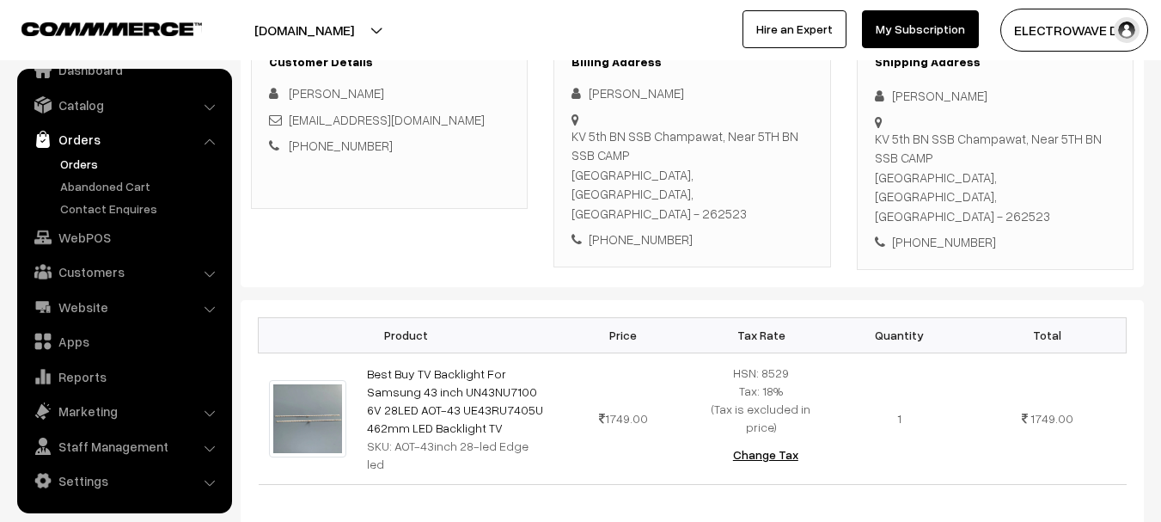
click at [347, 33] on button "[DOMAIN_NAME]" at bounding box center [304, 30] width 220 height 43
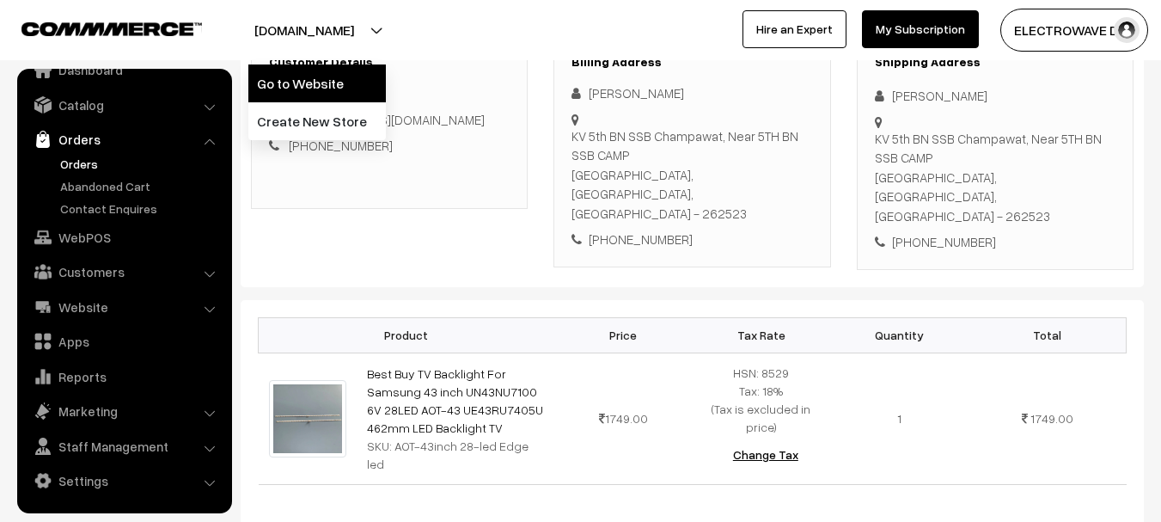
click at [331, 70] on link "Go to Website" at bounding box center [316, 83] width 137 height 38
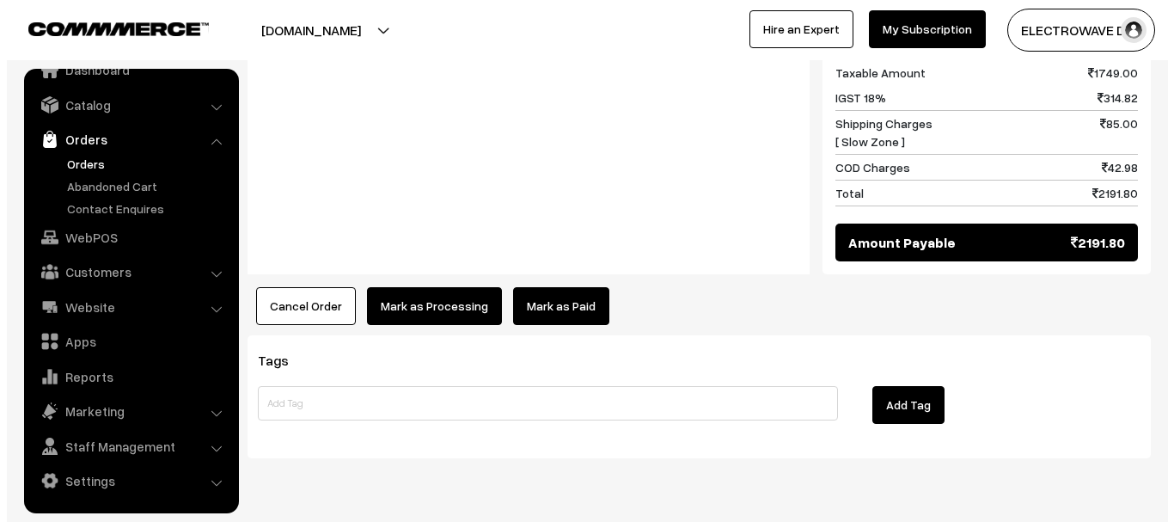
scroll to position [859, 0]
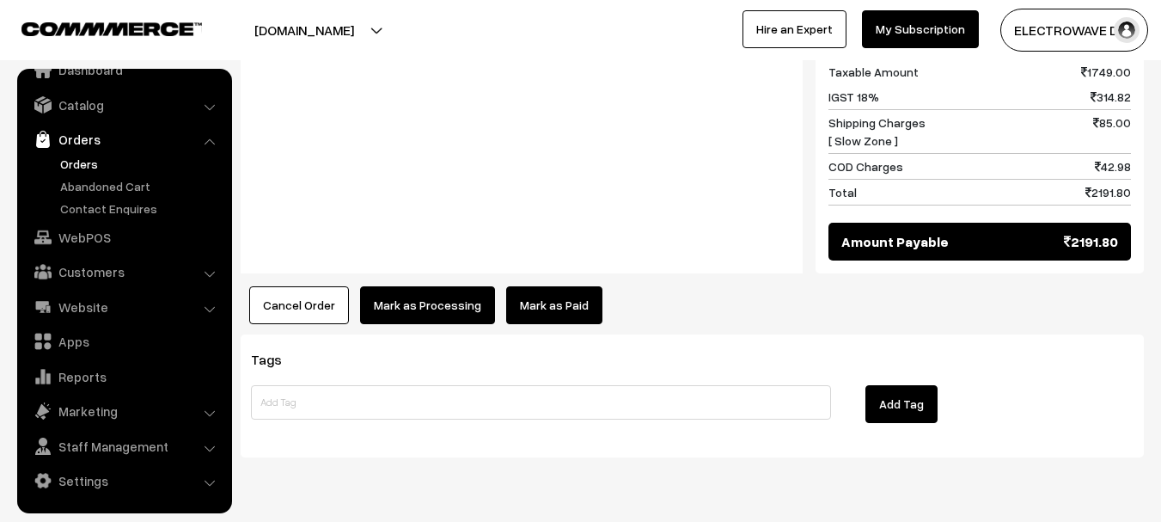
click at [474, 234] on div "Notes -" at bounding box center [522, 106] width 562 height 334
click at [444, 286] on button "Mark as Processing" at bounding box center [427, 305] width 135 height 38
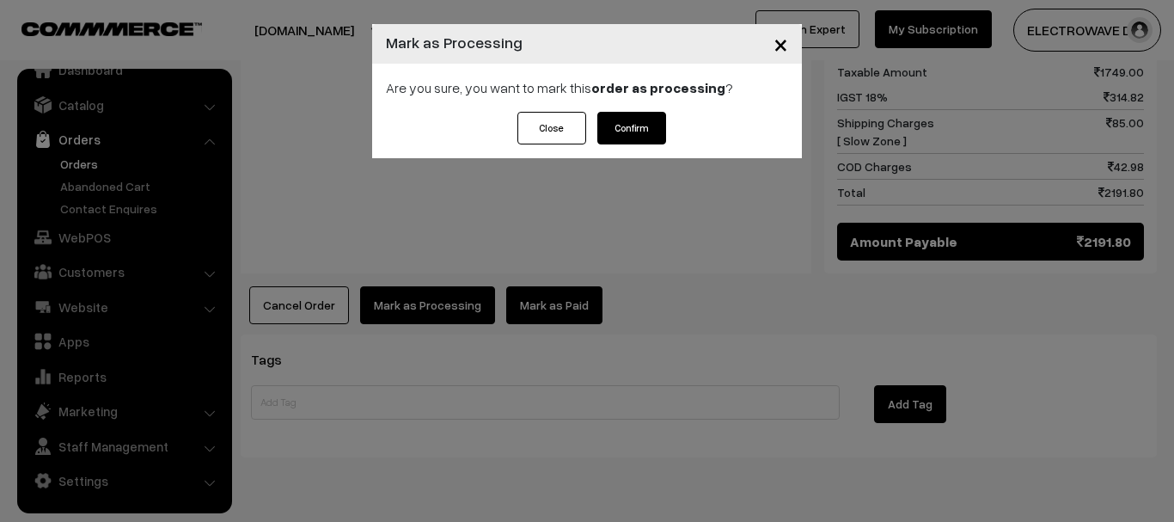
click at [634, 128] on button "Confirm" at bounding box center [631, 128] width 69 height 33
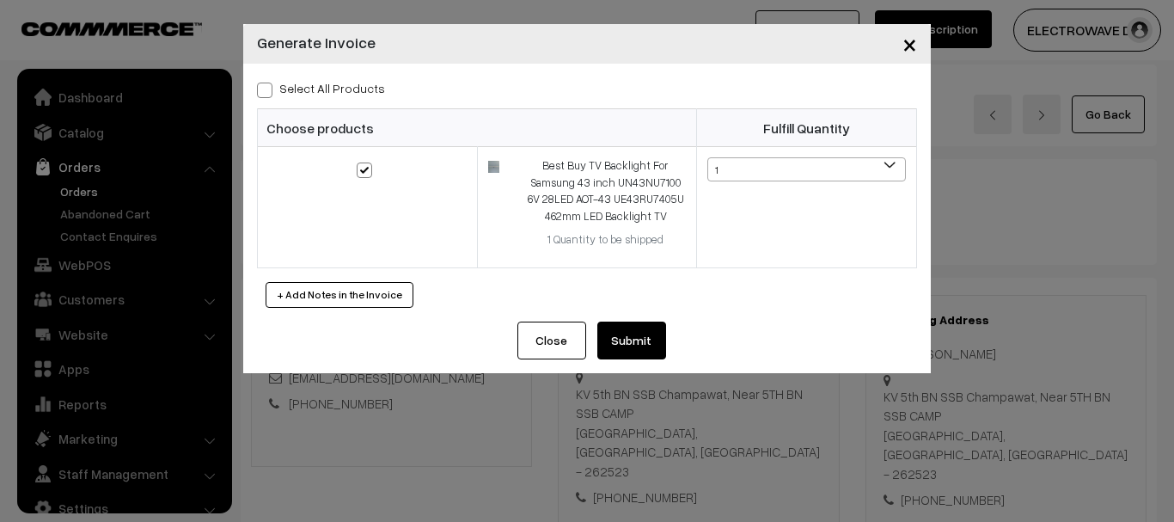
click at [630, 339] on button "Submit" at bounding box center [631, 340] width 69 height 38
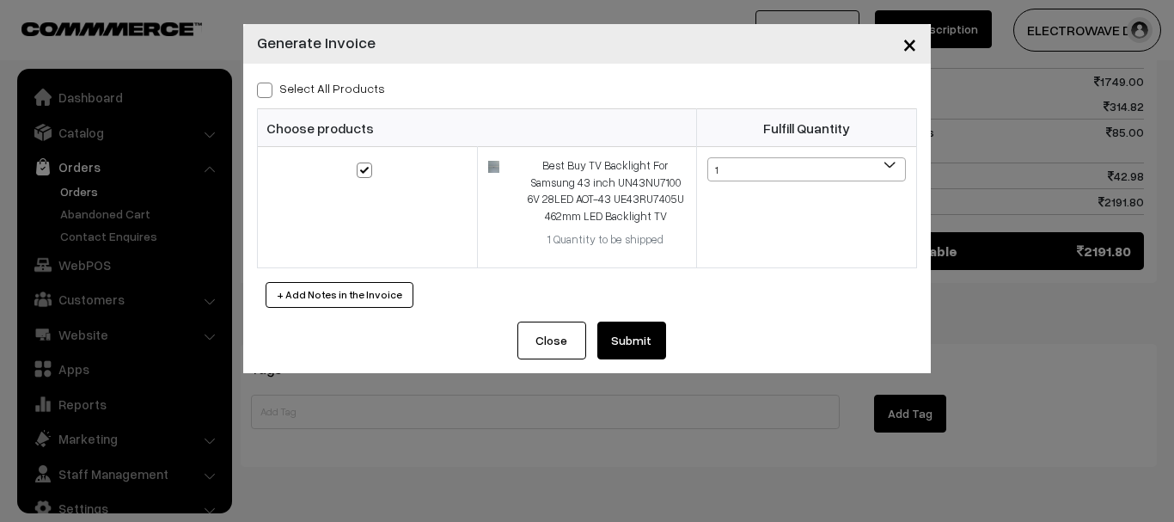
scroll to position [27, 0]
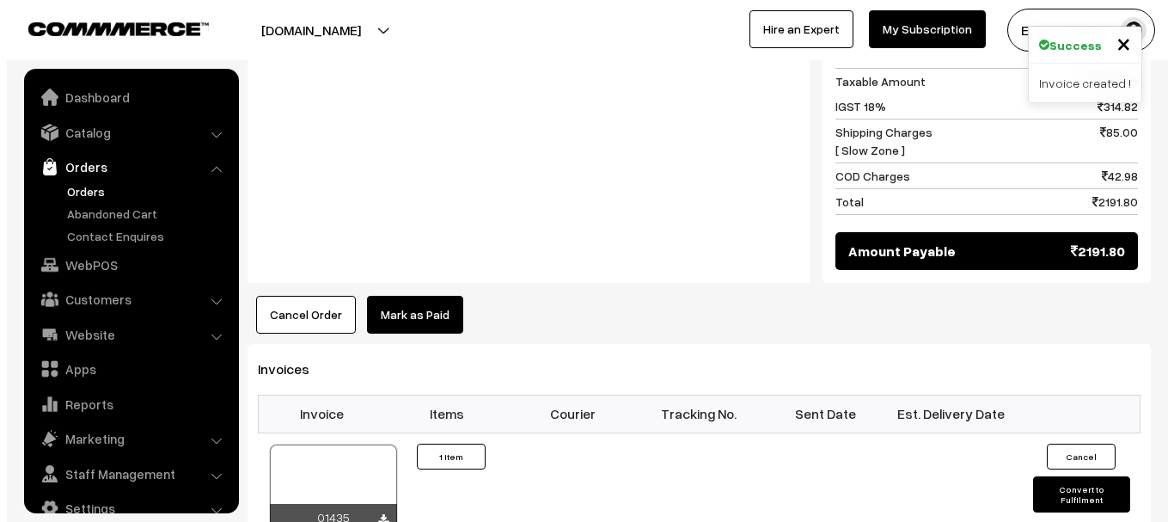
scroll to position [27, 0]
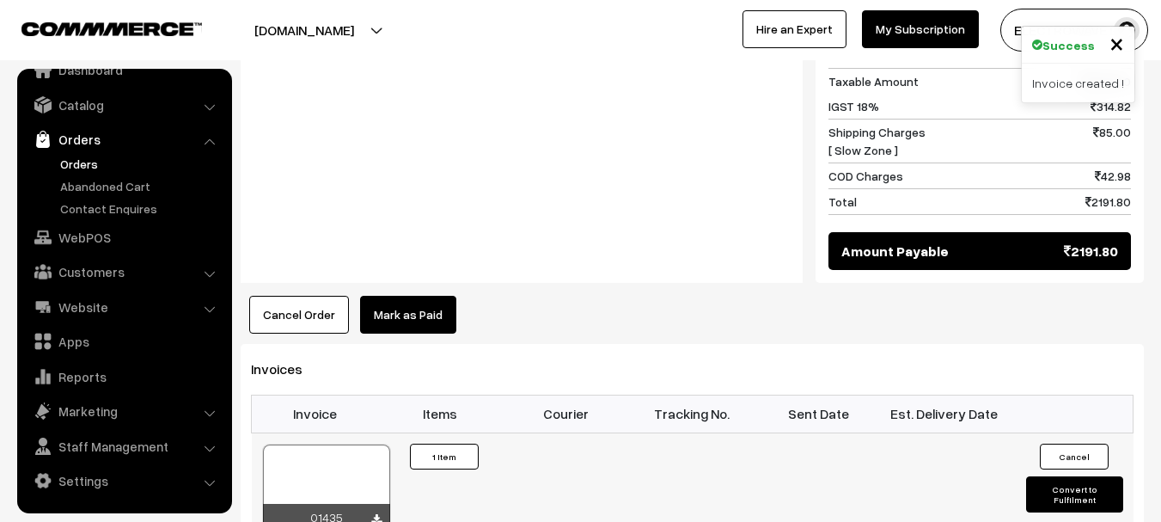
drag, startPoint x: 339, startPoint y: 406, endPoint x: 326, endPoint y: 425, distance: 23.6
click at [339, 444] on div at bounding box center [326, 487] width 127 height 86
click at [1048, 476] on button "Convert to Fulfilment" at bounding box center [1074, 494] width 97 height 36
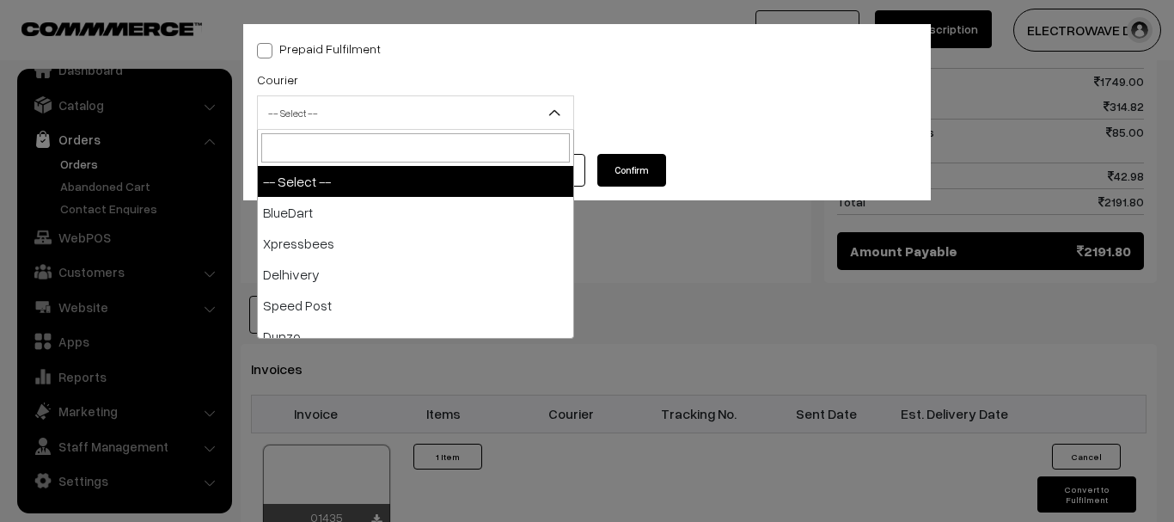
click at [452, 109] on span "-- Select --" at bounding box center [415, 113] width 315 height 30
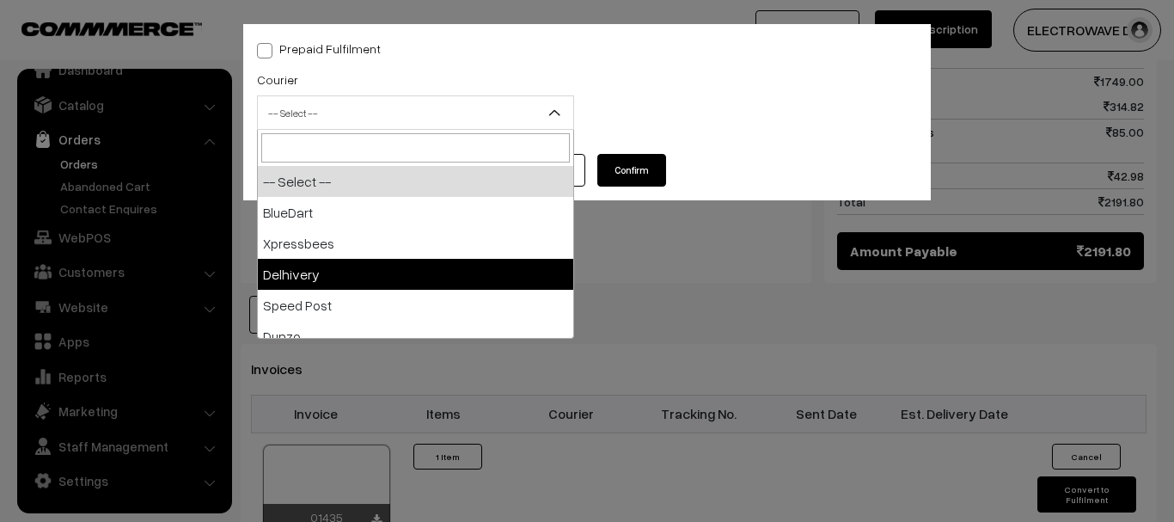
select select "4"
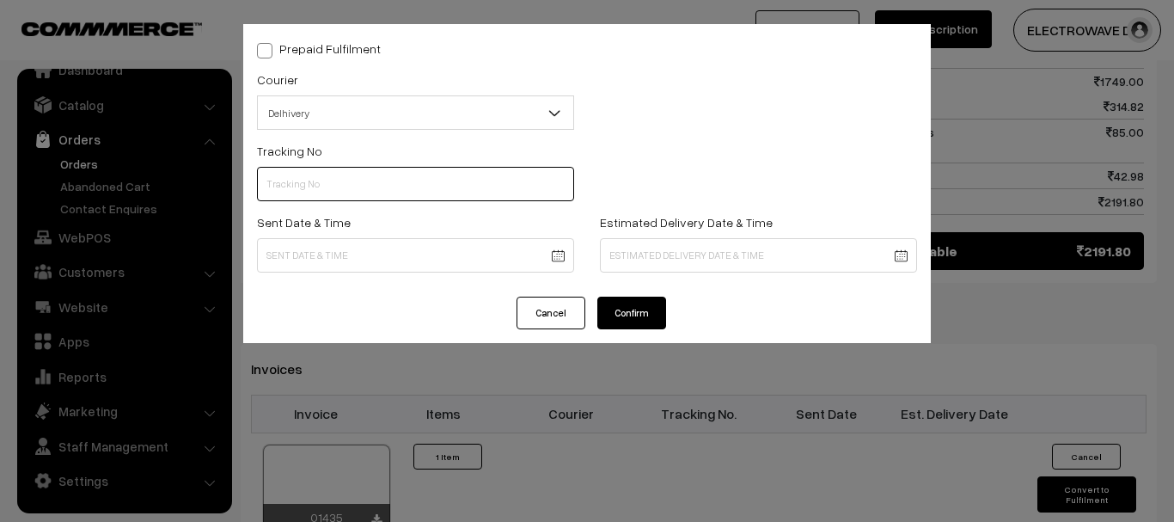
click at [404, 190] on input "text" at bounding box center [415, 184] width 317 height 34
paste input "22679033762211"
type input "22679033762211"
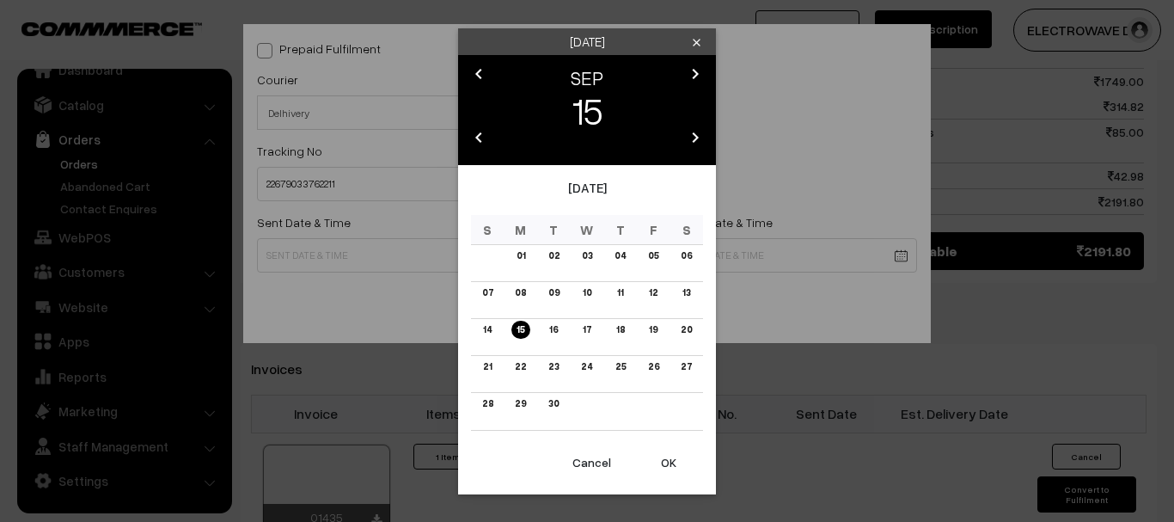
click at [550, 266] on body "Thank you for showing interest. Our team will call you shortly. Close dhruvpro.…" at bounding box center [587, 80] width 1174 height 1857
click at [659, 460] on button "OK" at bounding box center [668, 462] width 69 height 38
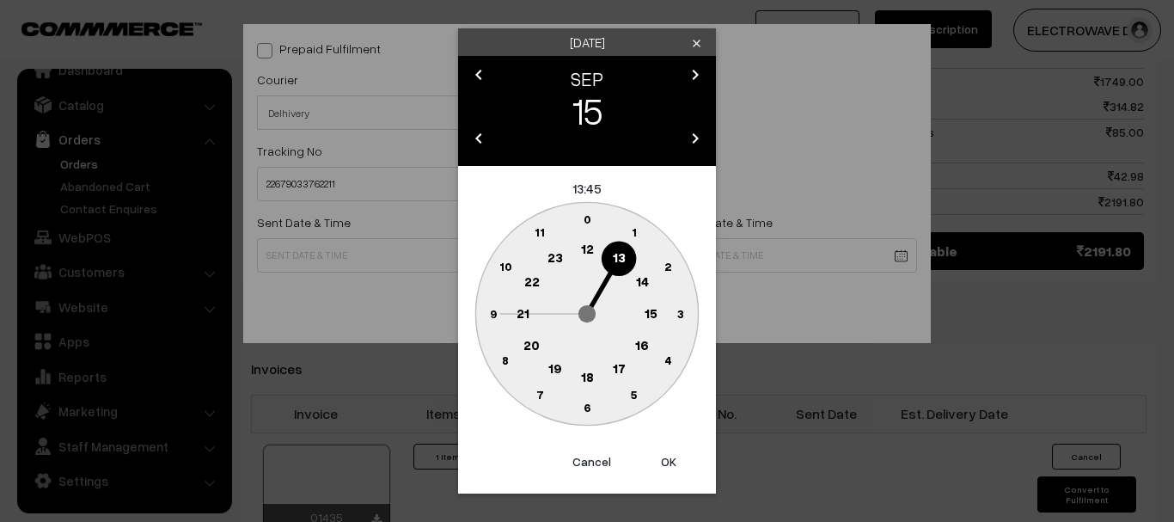
click at [659, 460] on button "OK" at bounding box center [668, 462] width 69 height 38
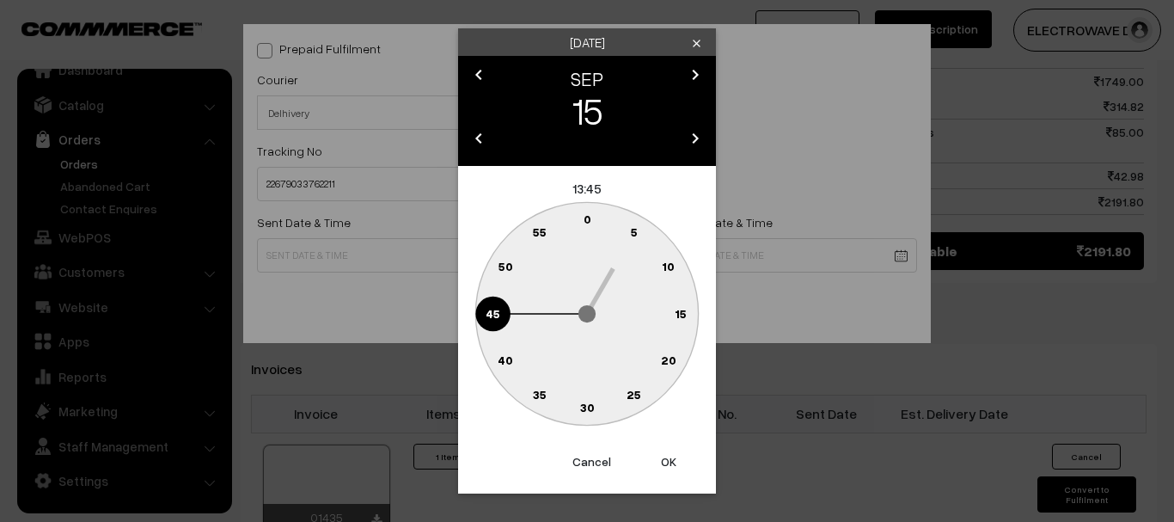
click at [659, 460] on button "OK" at bounding box center [668, 462] width 69 height 38
type input "15-09-2025 13:45"
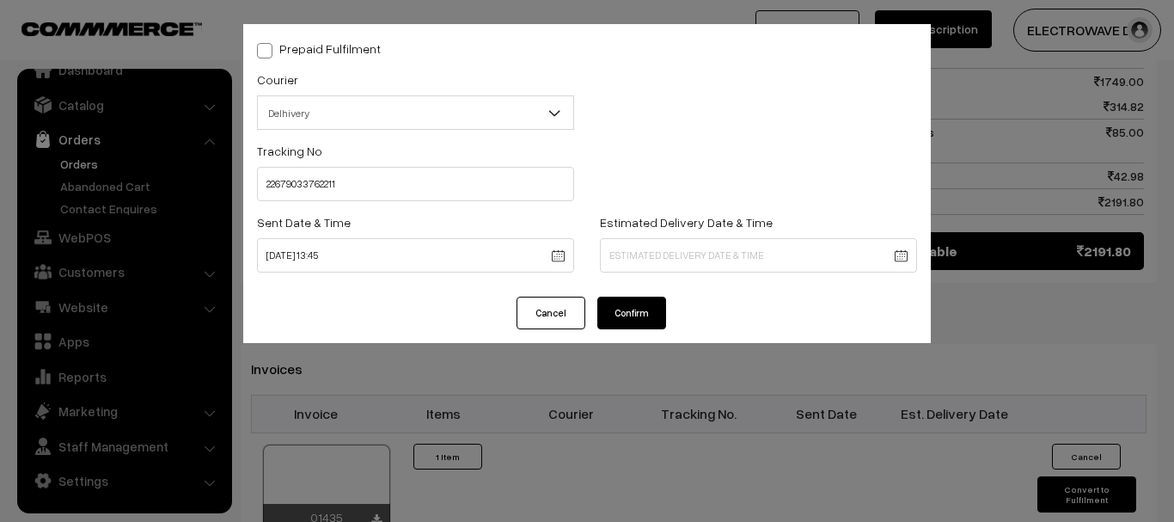
click at [674, 258] on body "Thank you for showing interest. Our team will call you shortly. Close dhruvpro.…" at bounding box center [587, 80] width 1174 height 1857
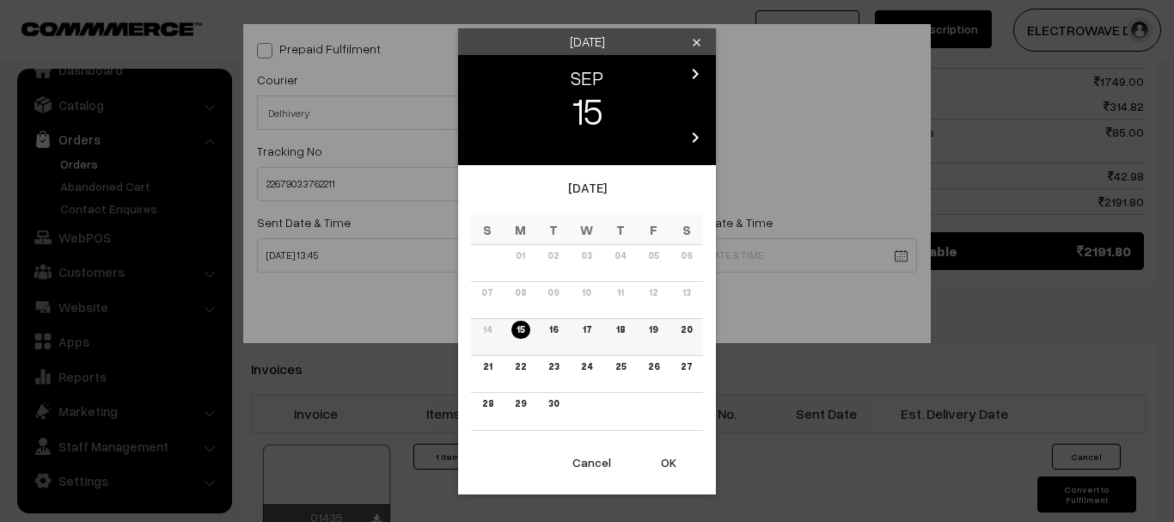
click at [682, 325] on link "20" at bounding box center [685, 330] width 21 height 18
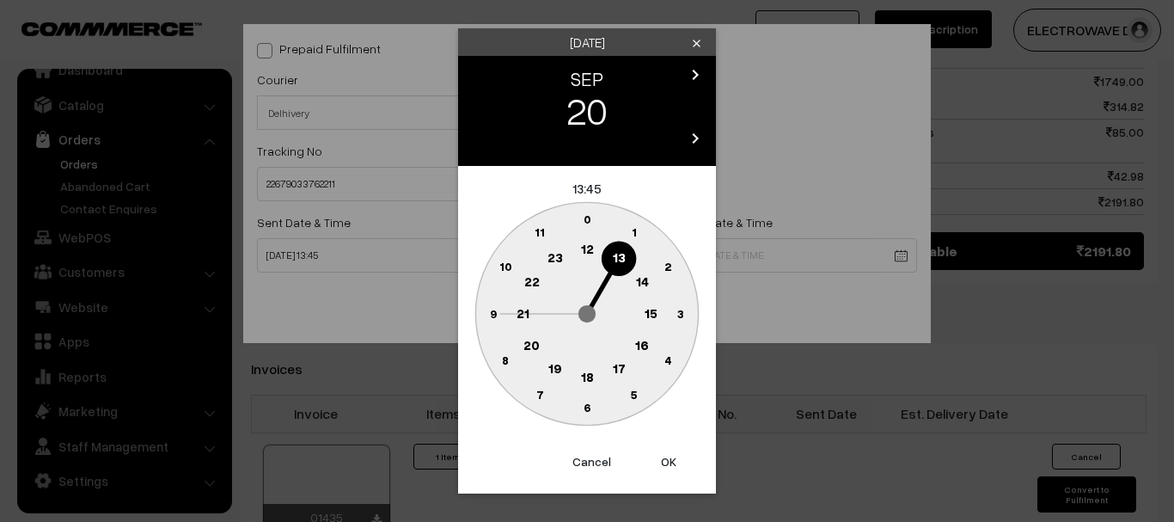
click at [663, 455] on button "OK" at bounding box center [668, 462] width 69 height 38
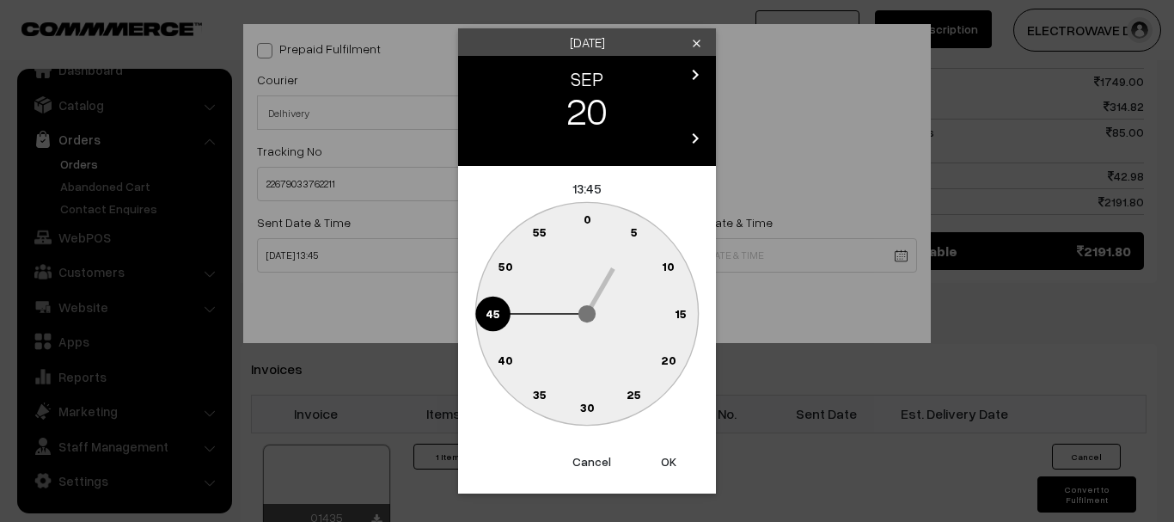
click at [663, 455] on button "OK" at bounding box center [668, 462] width 69 height 38
type input "20-09-2025 13:45"
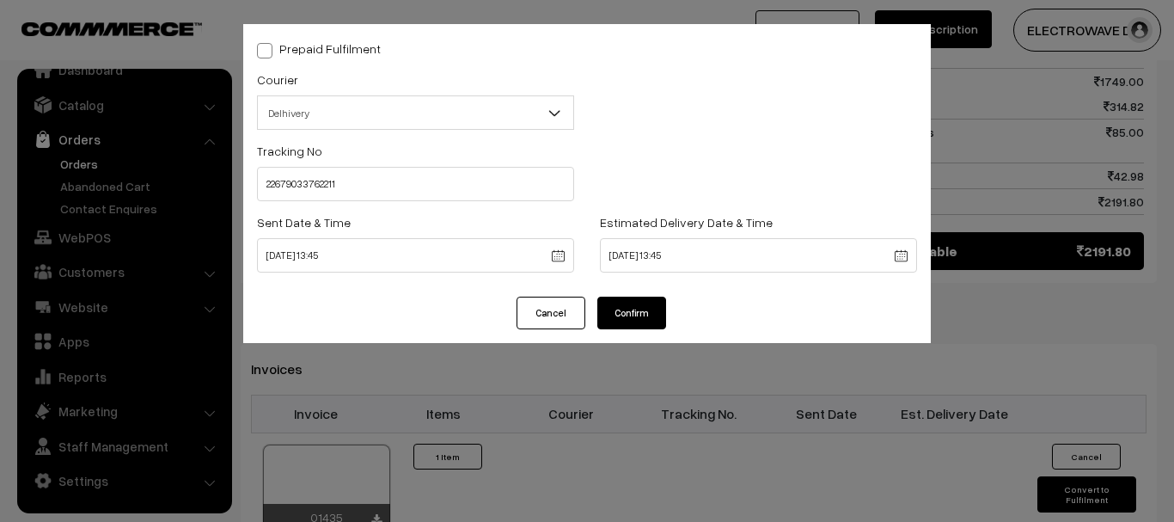
click at [616, 318] on button "Confirm" at bounding box center [631, 312] width 69 height 33
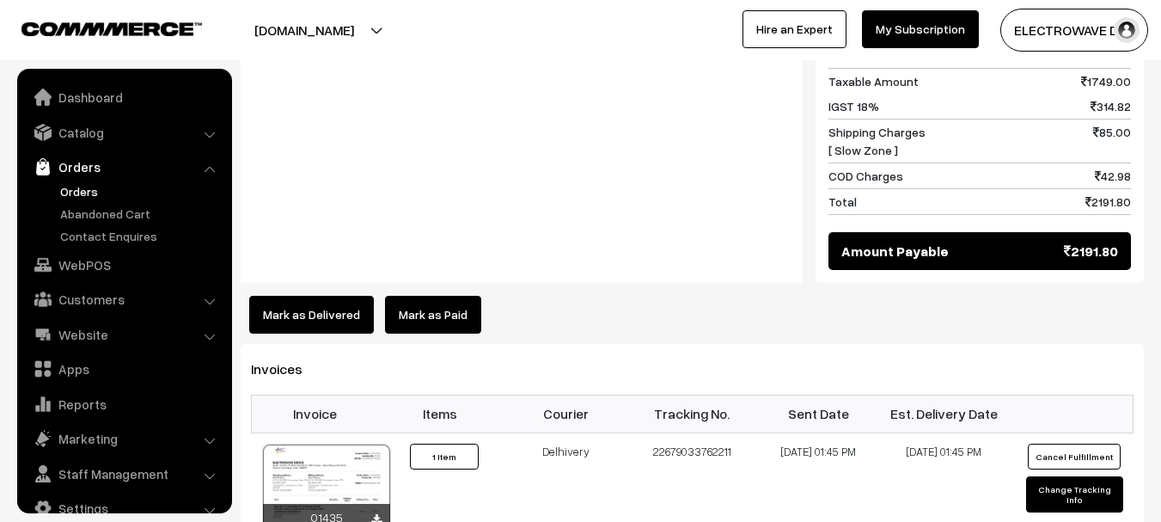
scroll to position [27, 0]
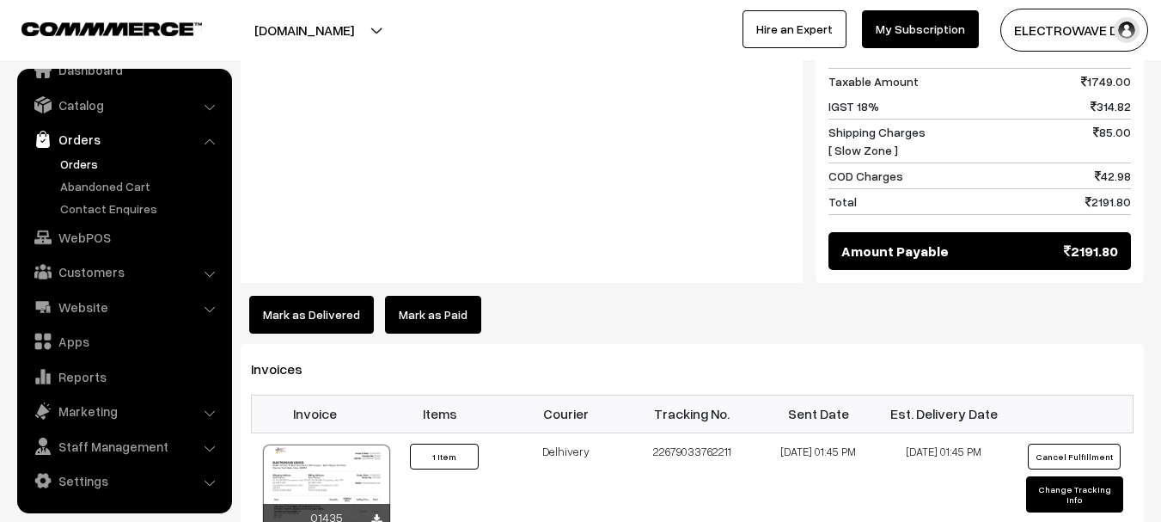
click at [98, 161] on link "Orders" at bounding box center [141, 164] width 170 height 18
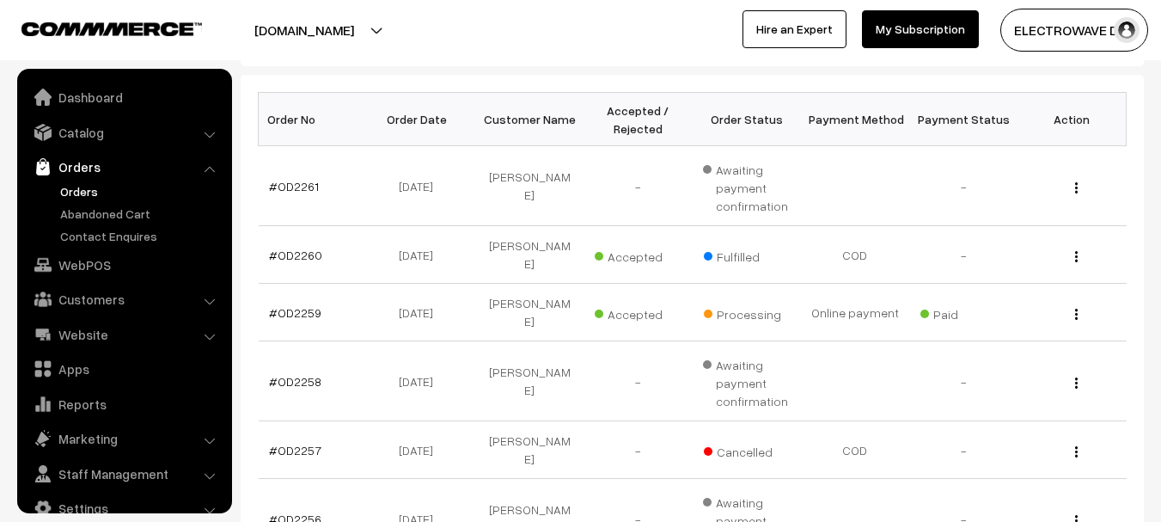
click at [77, 189] on link "Orders" at bounding box center [141, 191] width 170 height 18
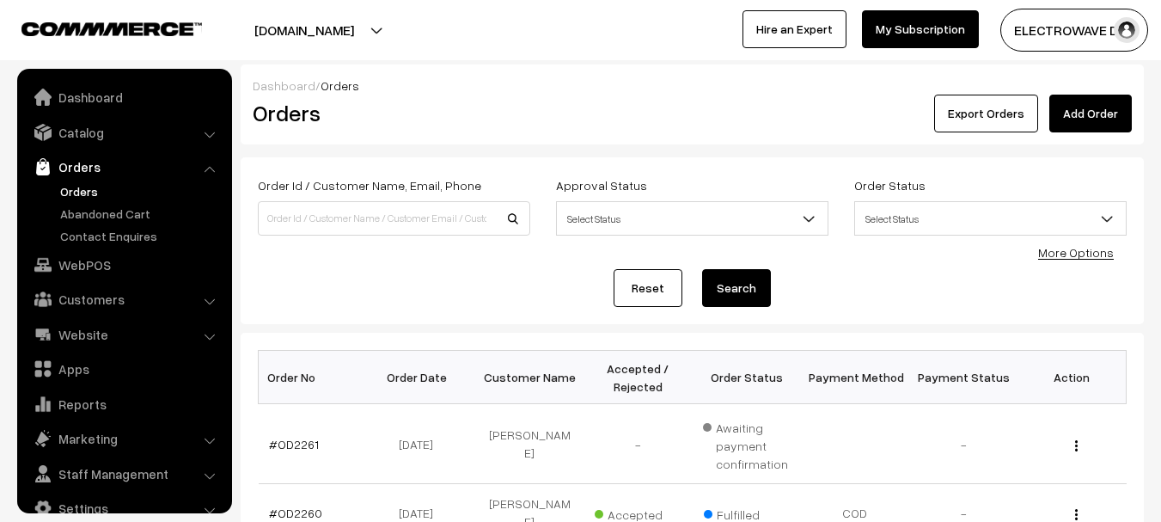
click at [64, 182] on link "Orders" at bounding box center [141, 191] width 170 height 18
click at [114, 135] on link "Catalog" at bounding box center [123, 132] width 205 height 31
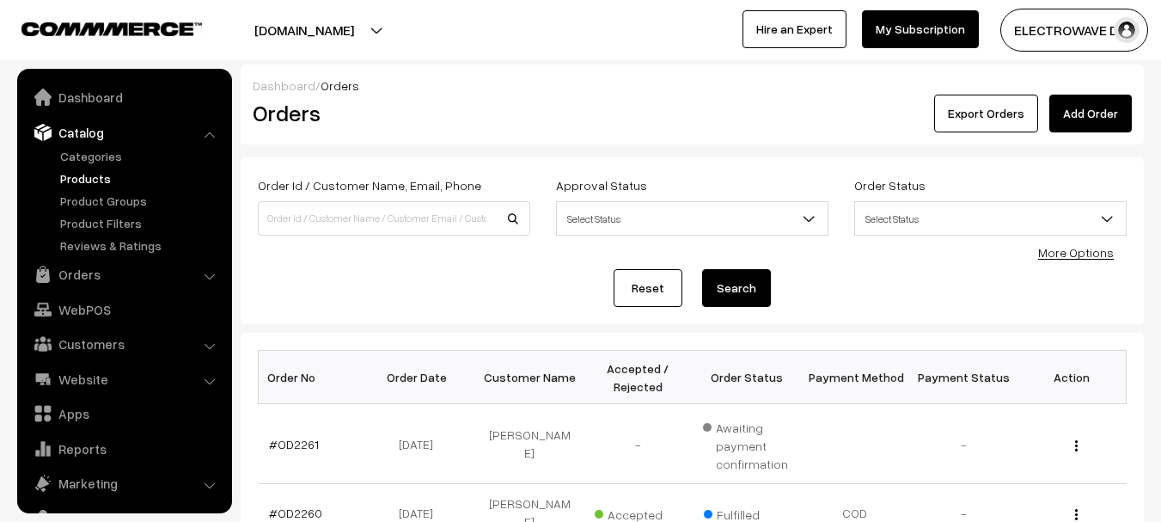
click at [94, 186] on link "Products" at bounding box center [141, 178] width 170 height 18
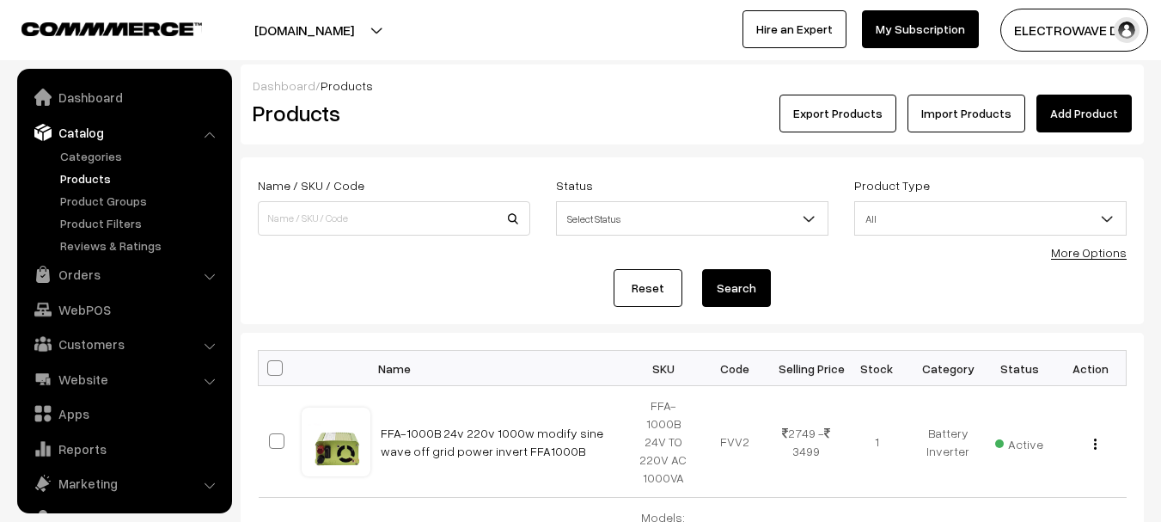
scroll to position [48, 0]
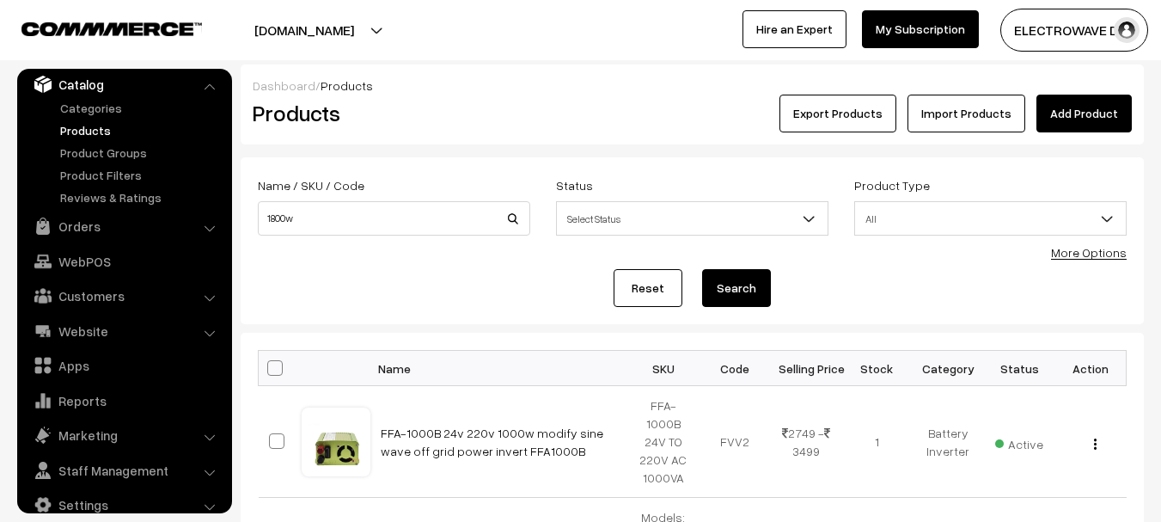
type input "1800w"
click at [702, 269] on button "Search" at bounding box center [736, 288] width 69 height 38
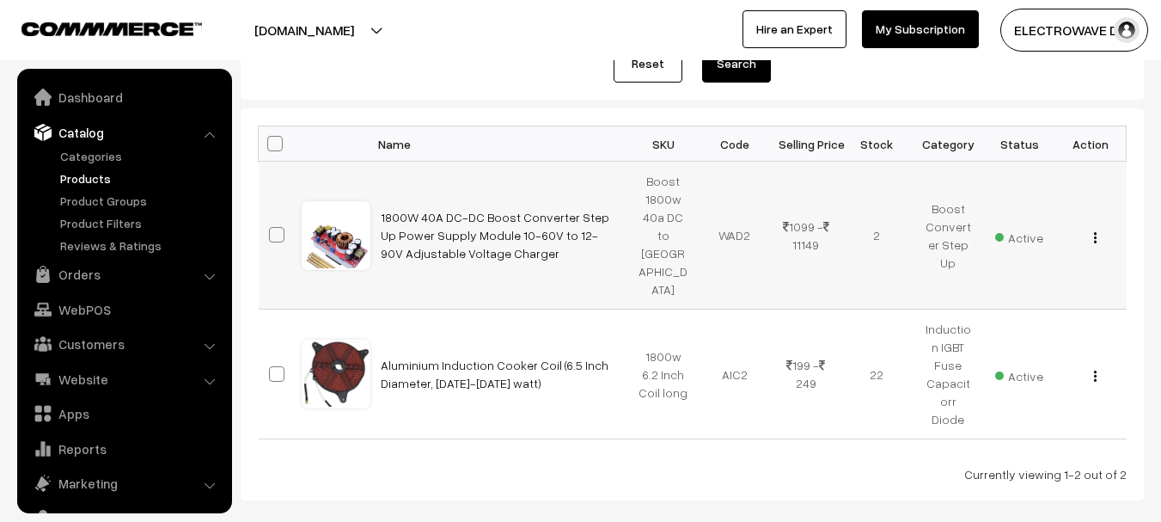
scroll to position [48, 0]
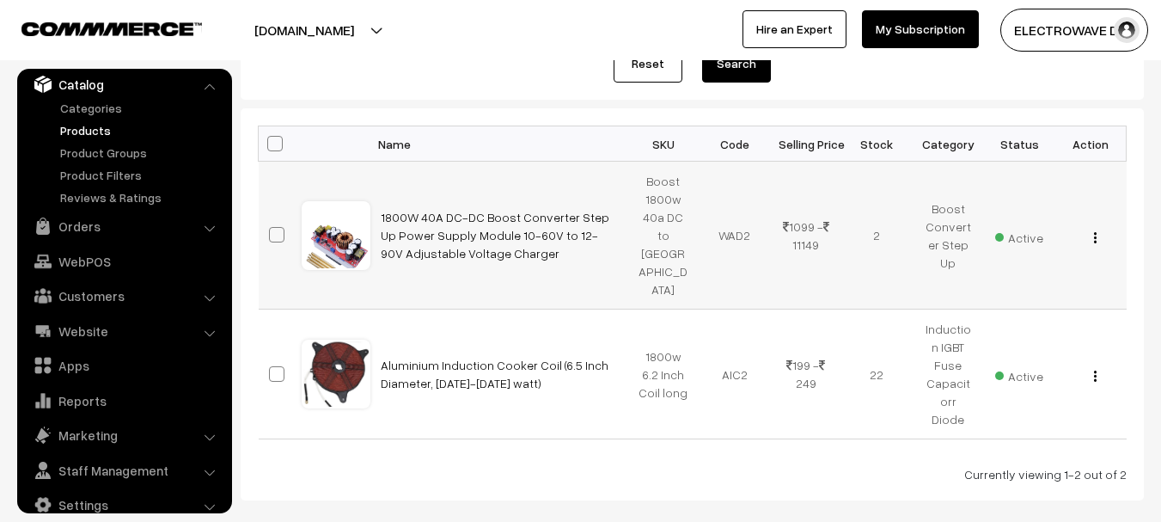
click at [1096, 232] on img "button" at bounding box center [1095, 237] width 3 height 11
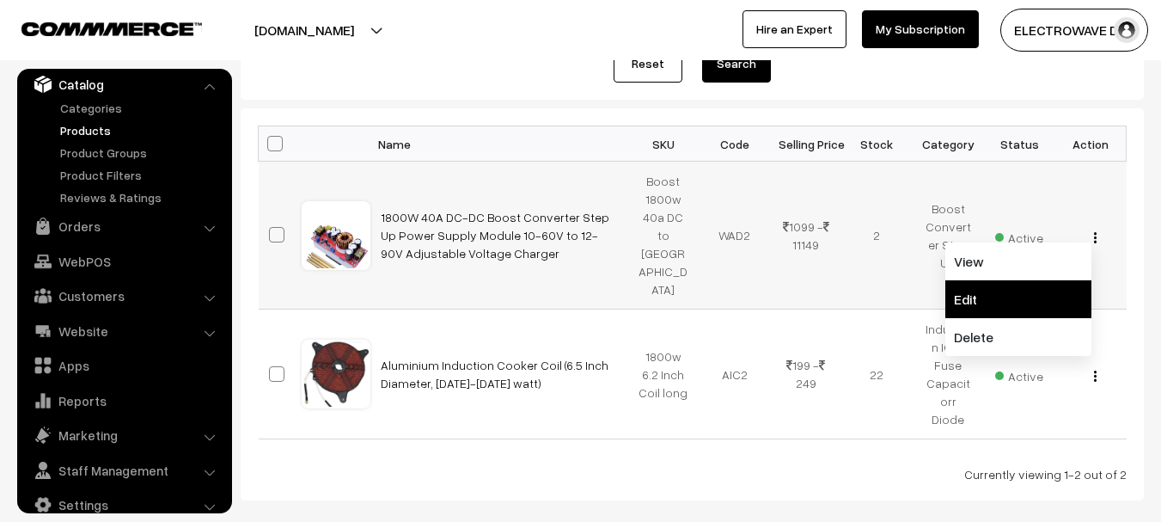
click at [980, 280] on link "Edit" at bounding box center [1018, 299] width 146 height 38
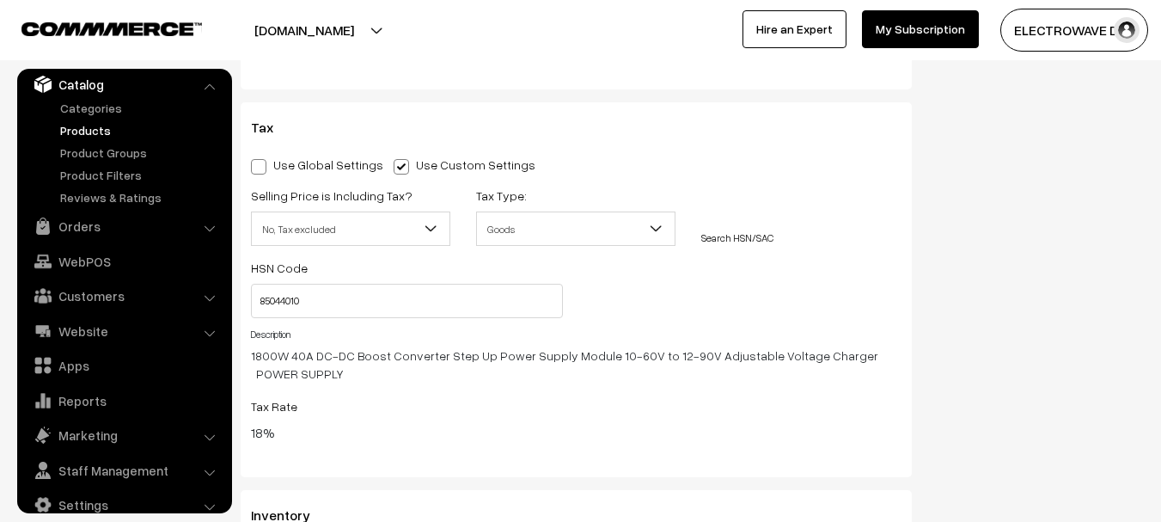
scroll to position [2577, 0]
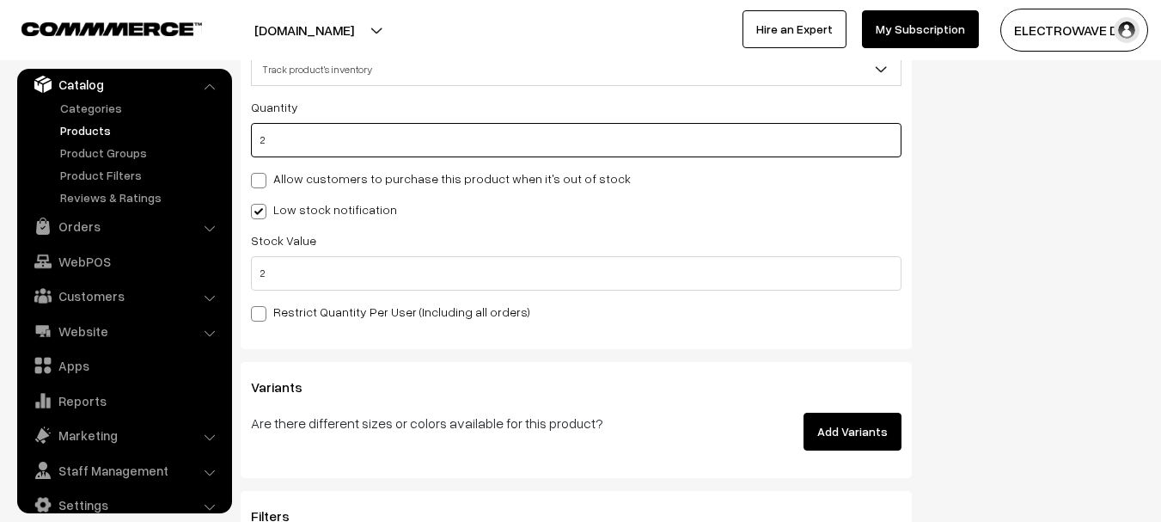
click at [264, 146] on input "2" at bounding box center [576, 140] width 650 height 34
drag, startPoint x: 271, startPoint y: 131, endPoint x: 226, endPoint y: 132, distance: 44.7
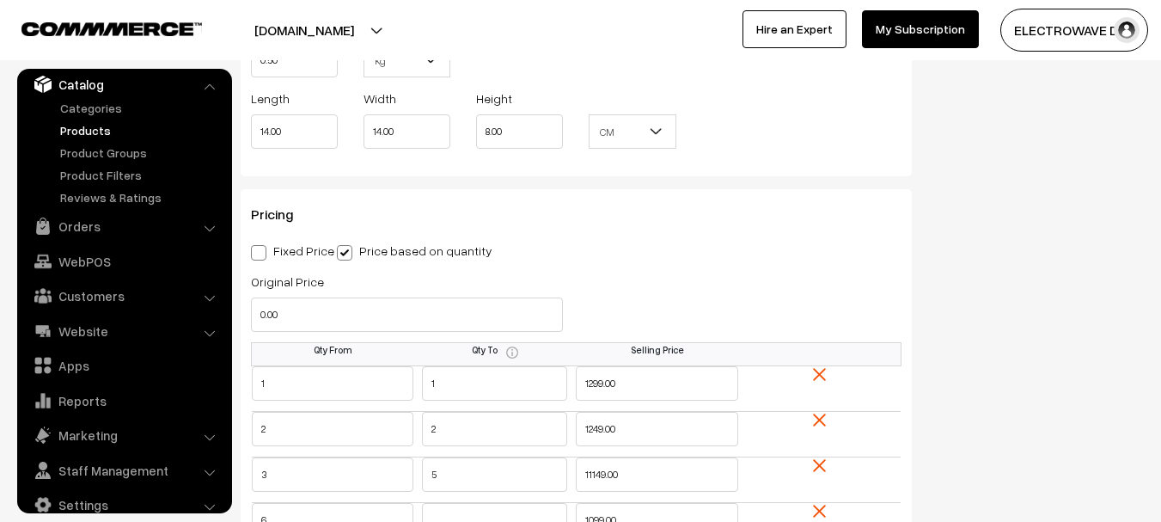
scroll to position [0, 0]
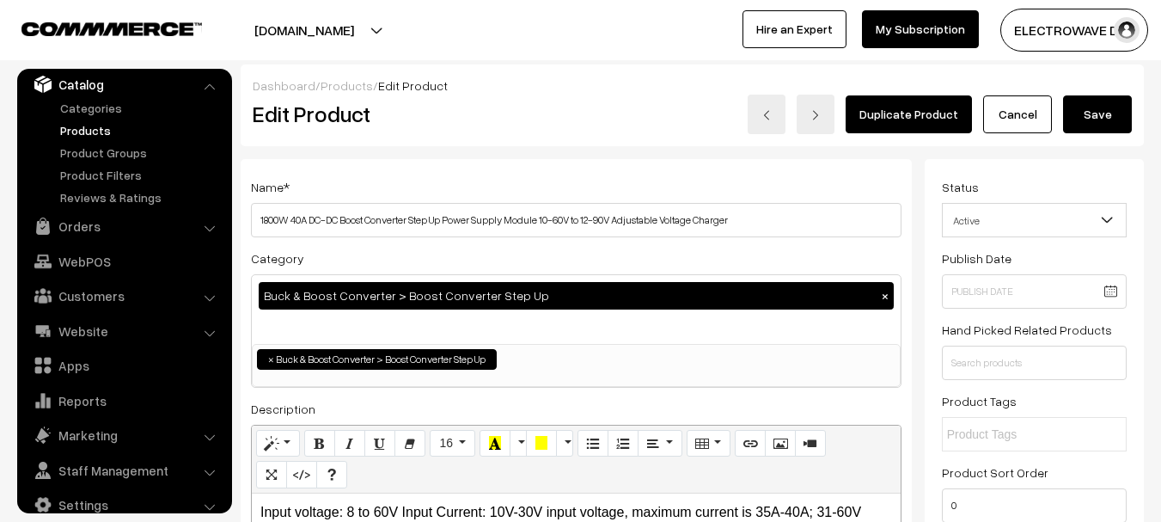
type input "0"
click at [1092, 123] on button "Save" at bounding box center [1097, 114] width 69 height 38
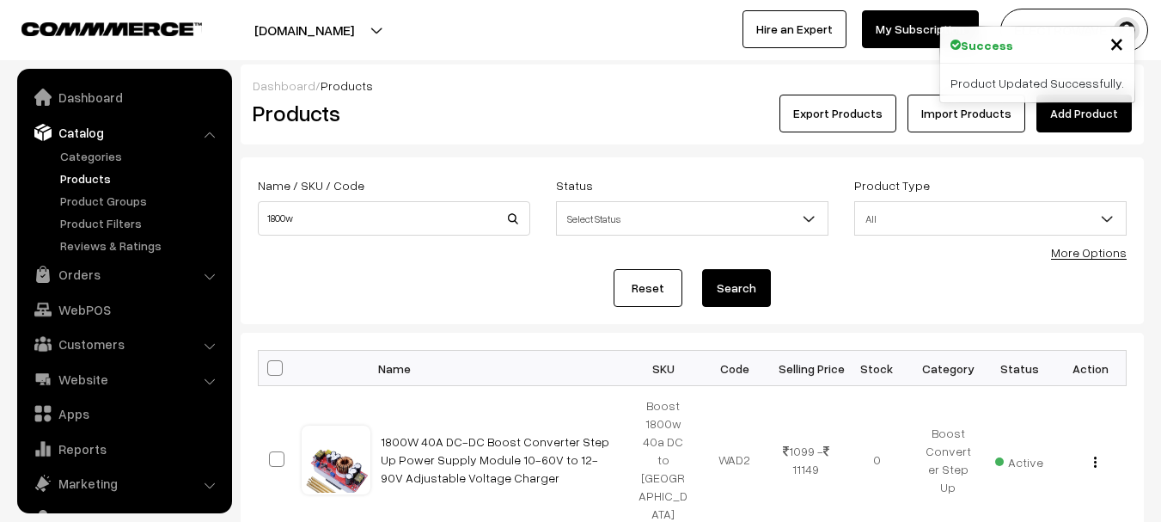
scroll to position [48, 0]
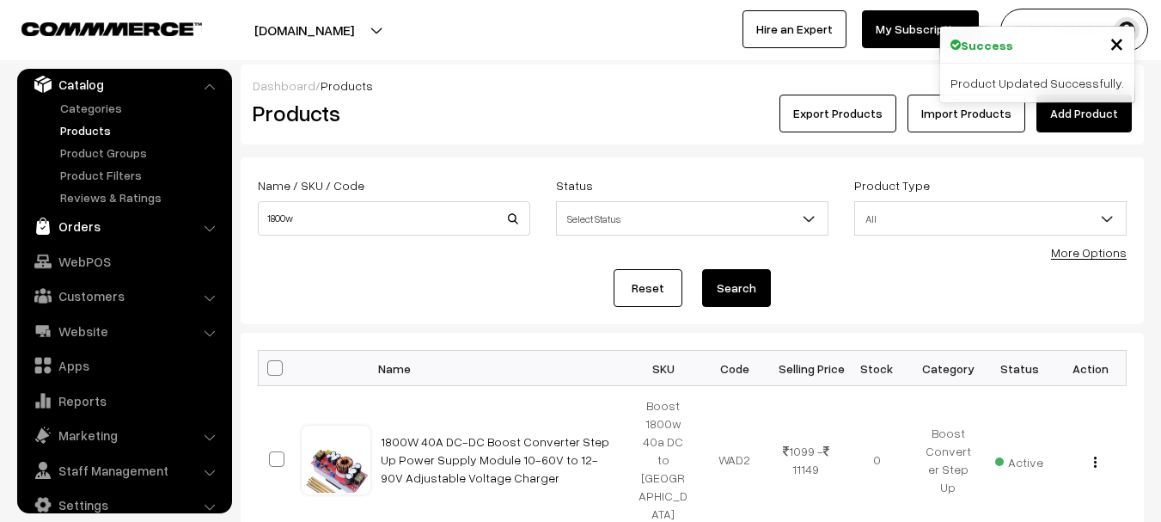
click at [60, 222] on link "Orders" at bounding box center [123, 226] width 205 height 31
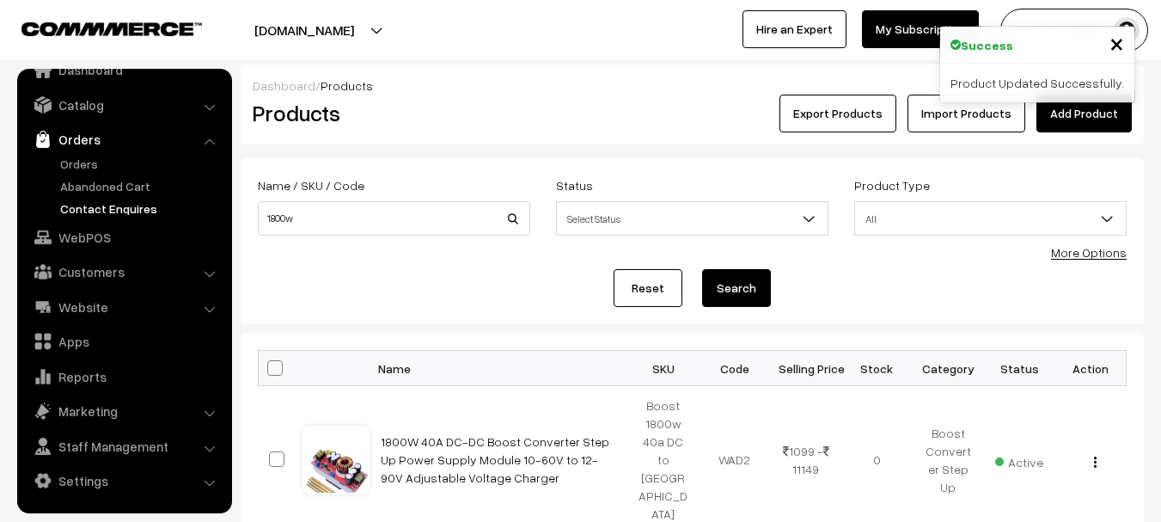
scroll to position [27, 0]
click at [70, 156] on link "Orders" at bounding box center [141, 164] width 170 height 18
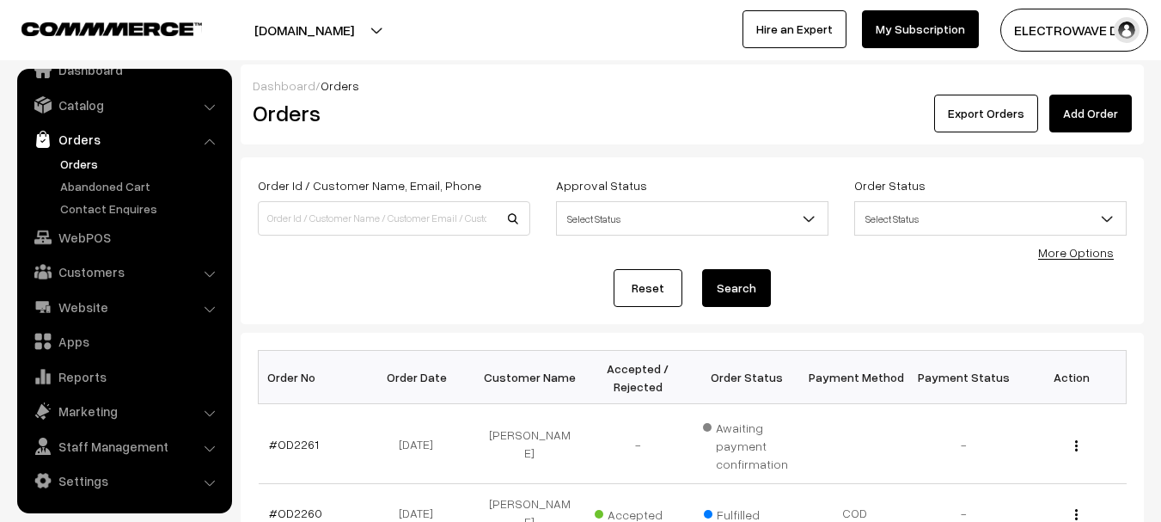
click at [81, 161] on link "Orders" at bounding box center [141, 164] width 170 height 18
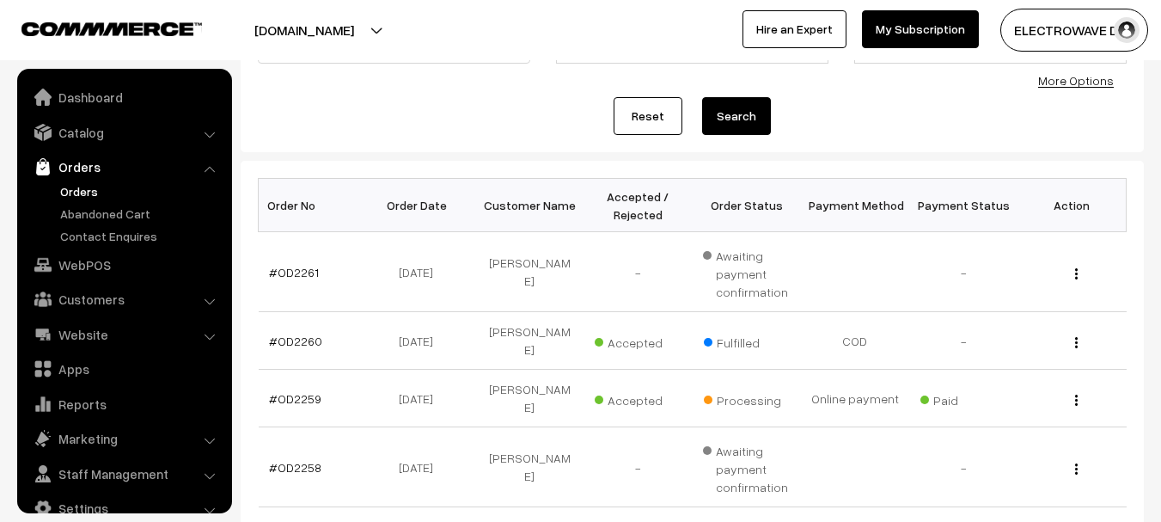
scroll to position [27, 0]
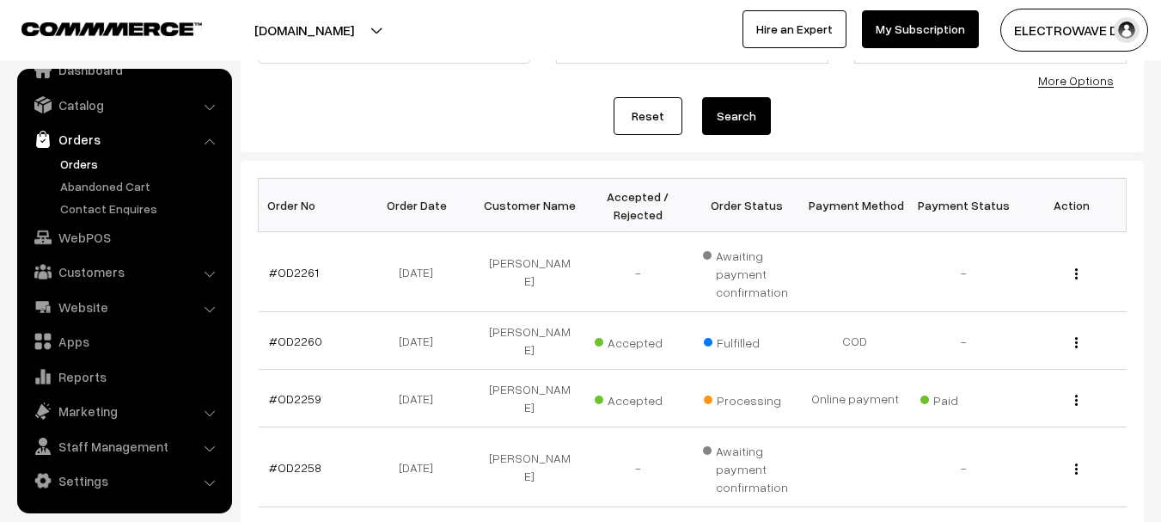
click at [290, 35] on button "[DOMAIN_NAME]" at bounding box center [304, 30] width 220 height 43
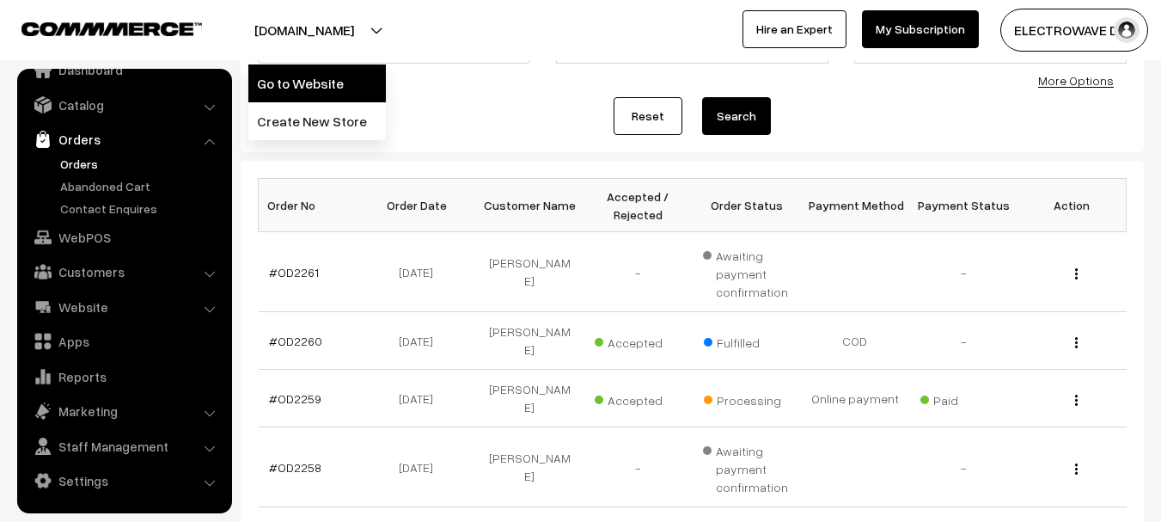
click at [291, 75] on link "Go to Website" at bounding box center [316, 83] width 137 height 38
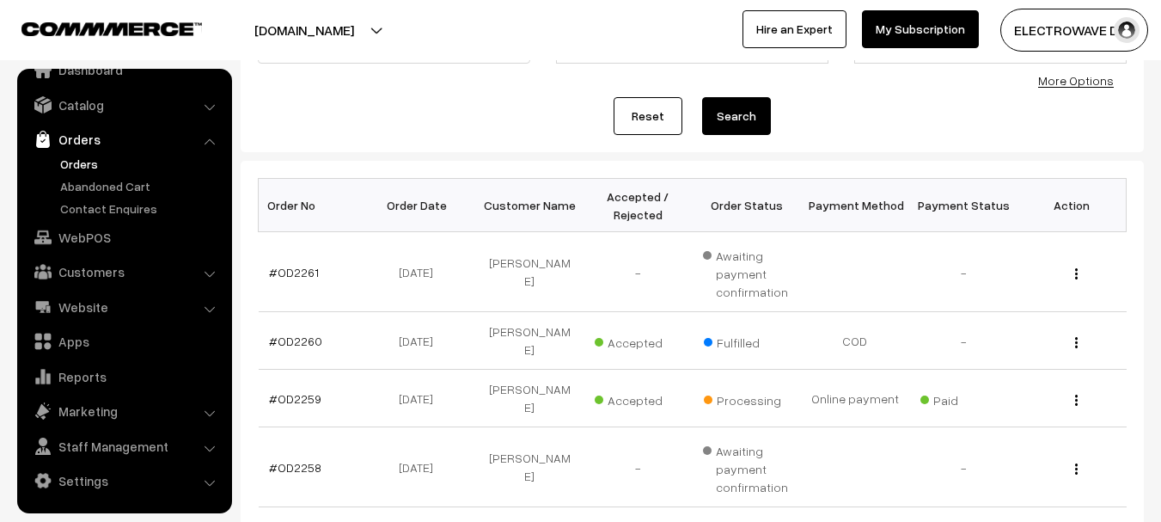
click at [87, 156] on link "Orders" at bounding box center [141, 164] width 170 height 18
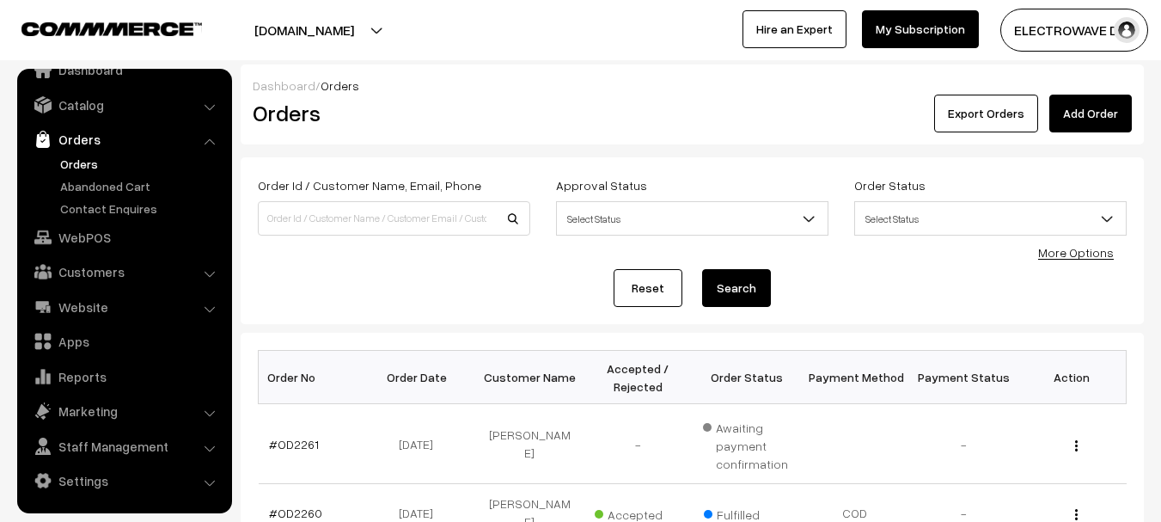
click at [69, 165] on link "Orders" at bounding box center [141, 164] width 170 height 18
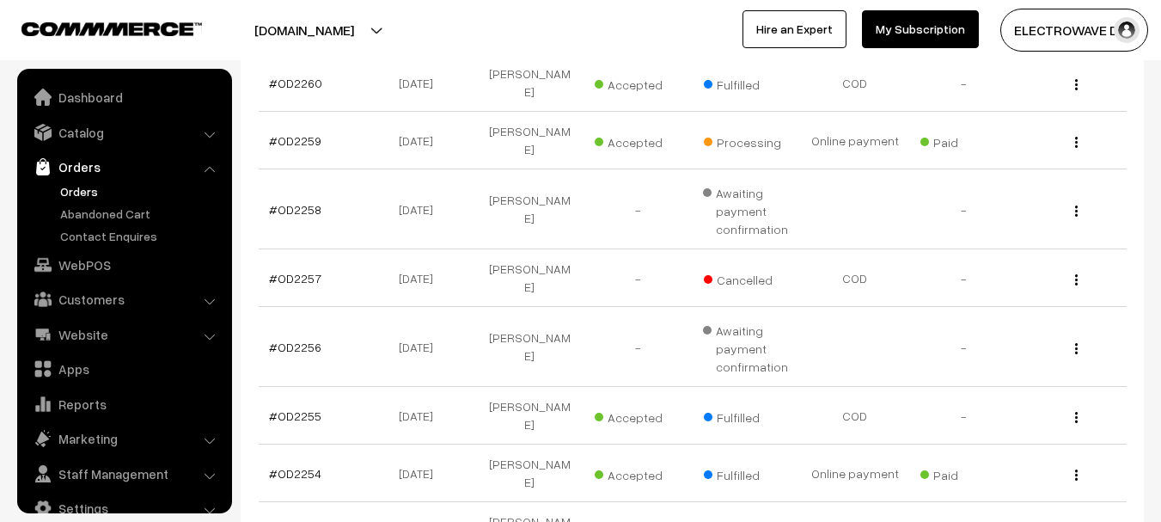
scroll to position [27, 0]
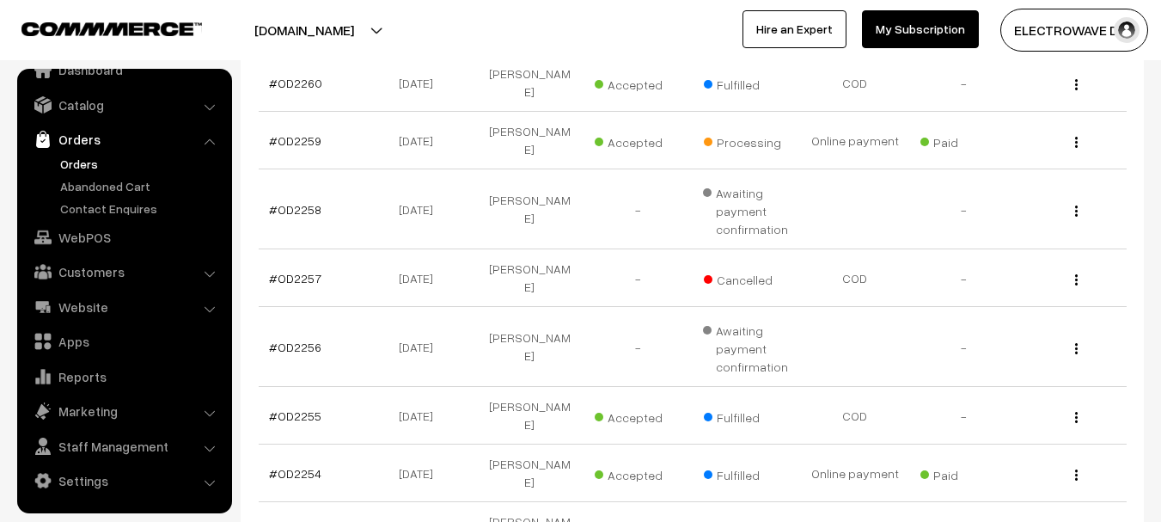
click at [78, 153] on link "Orders" at bounding box center [123, 139] width 205 height 31
click at [76, 161] on link "Orders" at bounding box center [141, 164] width 170 height 18
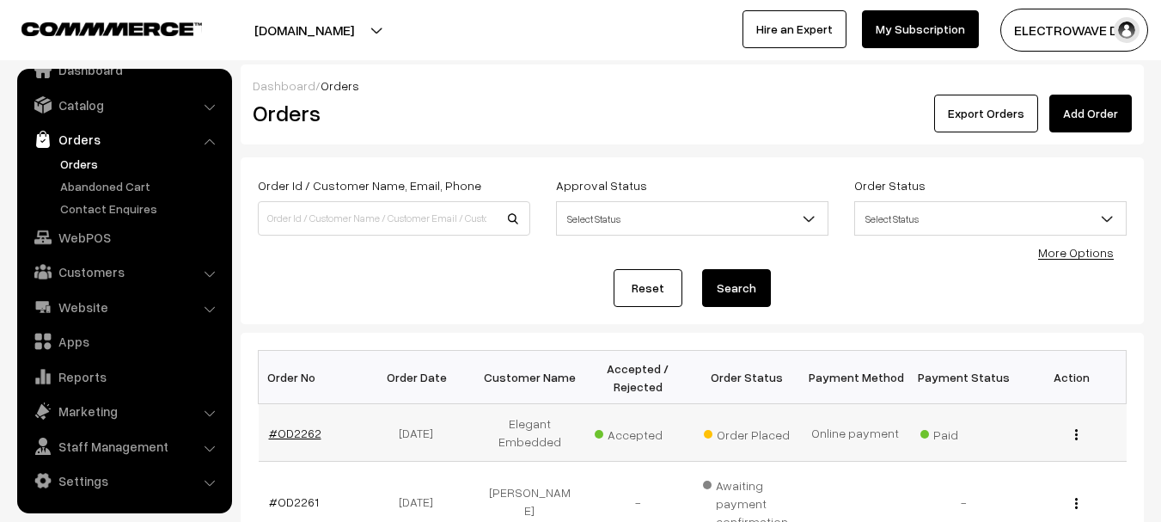
click at [302, 429] on link "#OD2262" at bounding box center [295, 432] width 52 height 15
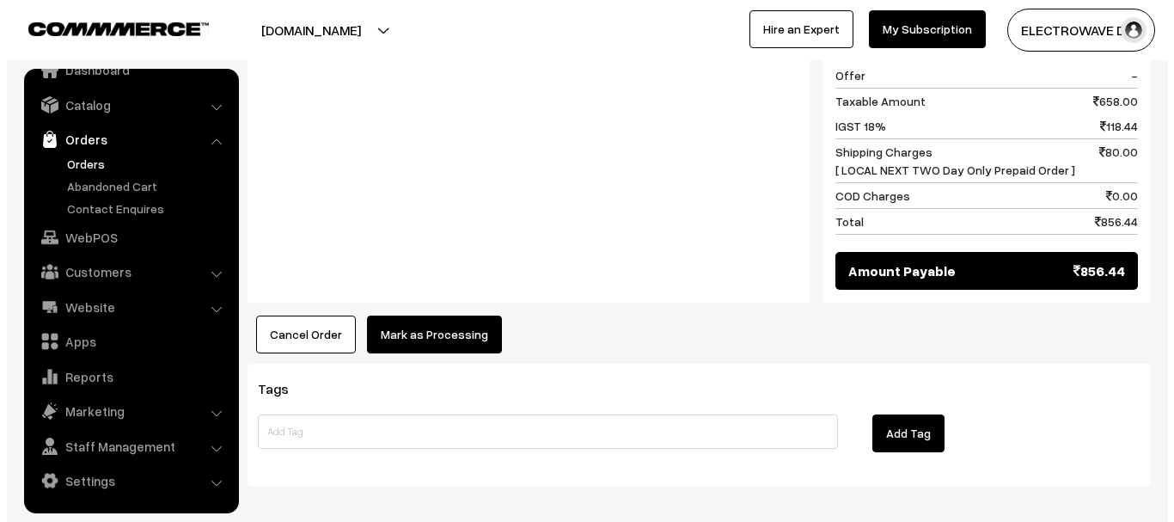
scroll to position [974, 0]
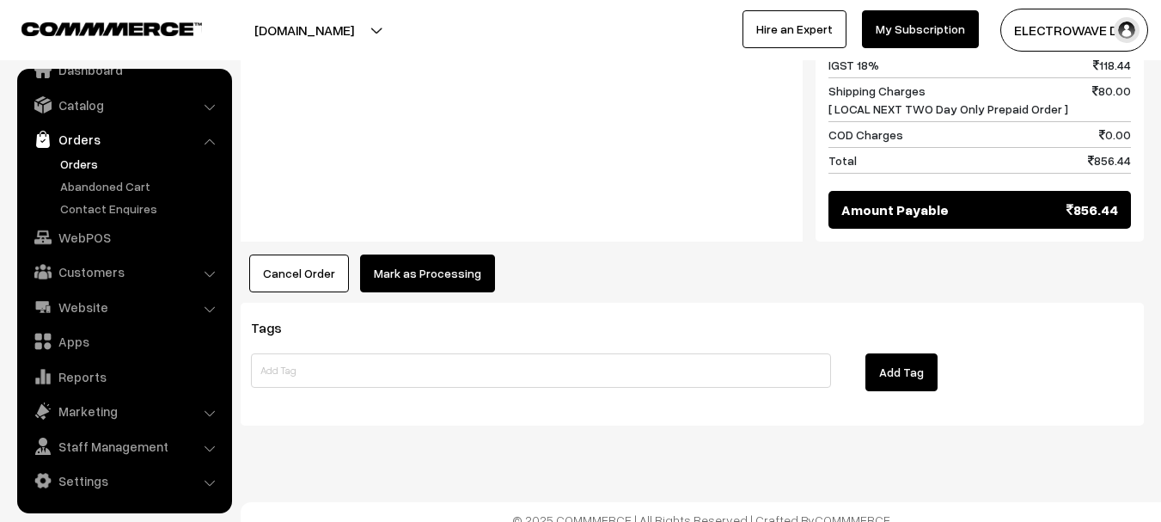
click at [449, 254] on button "Mark as Processing" at bounding box center [427, 273] width 135 height 38
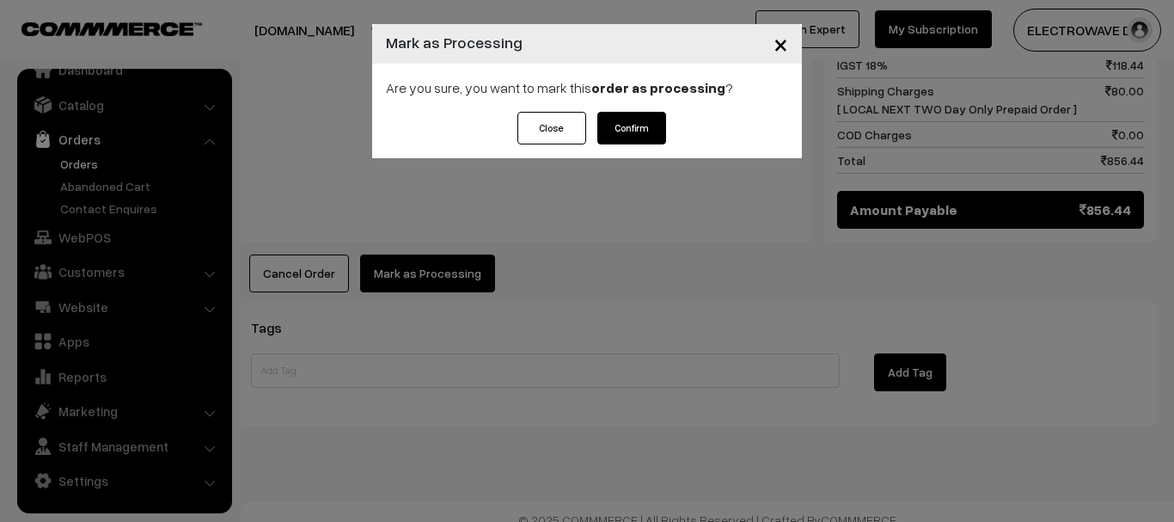
click at [616, 128] on button "Confirm" at bounding box center [631, 128] width 69 height 33
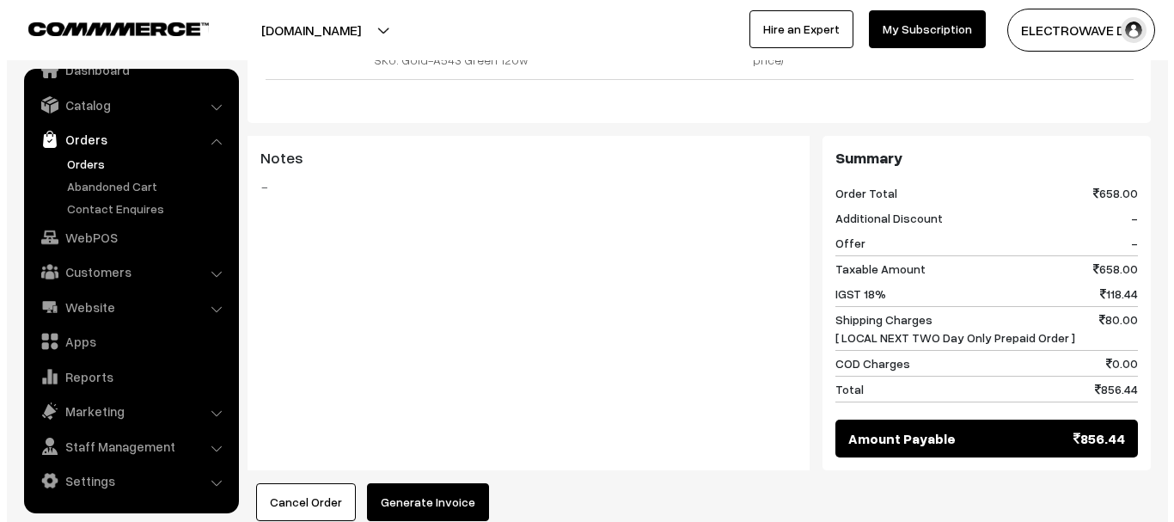
scroll to position [859, 0]
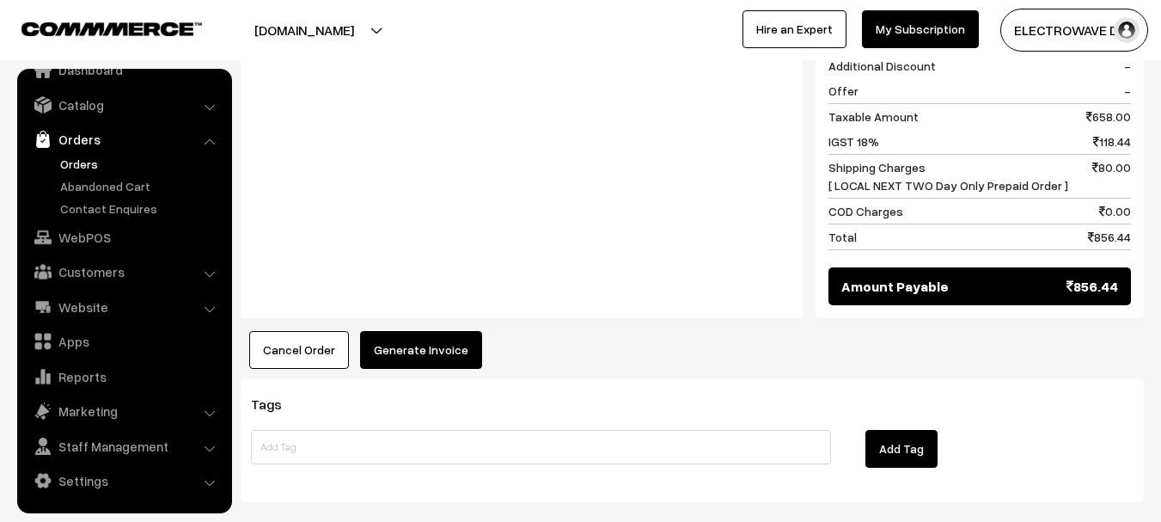
click at [422, 369] on button "Generate Invoice" at bounding box center [421, 350] width 122 height 38
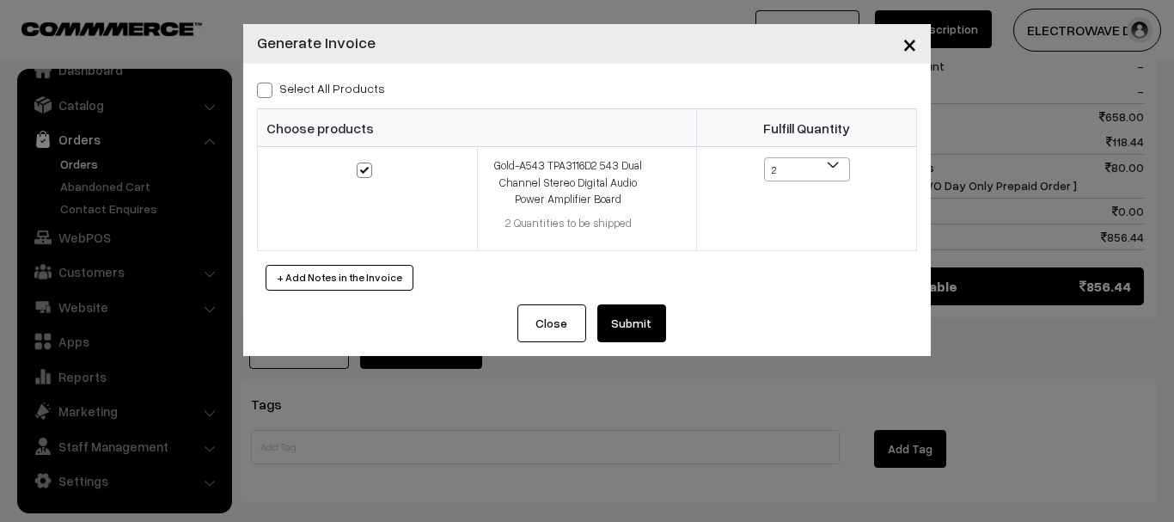
click at [623, 329] on button "Submit" at bounding box center [631, 323] width 69 height 38
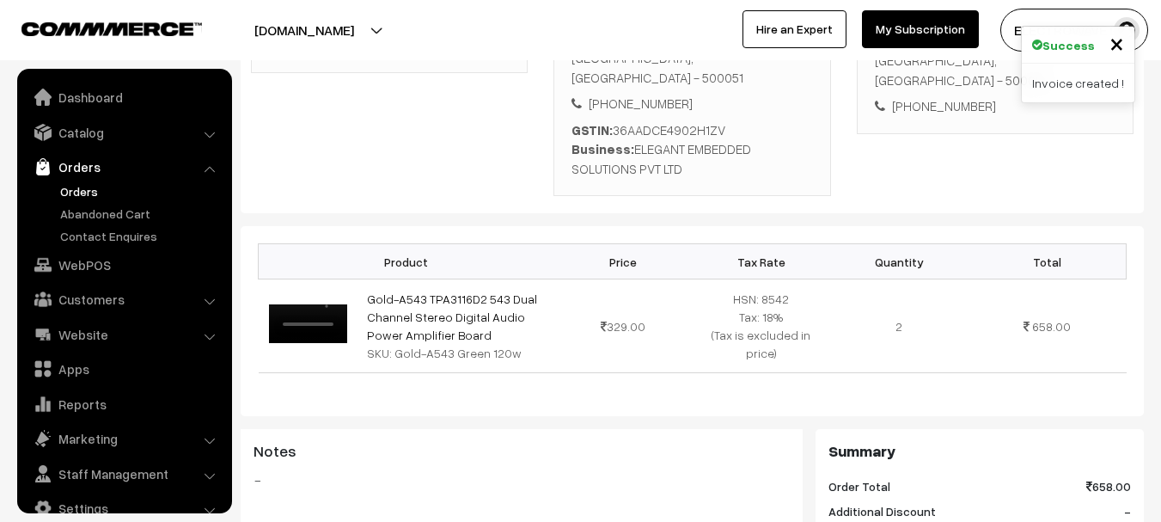
scroll to position [344, 0]
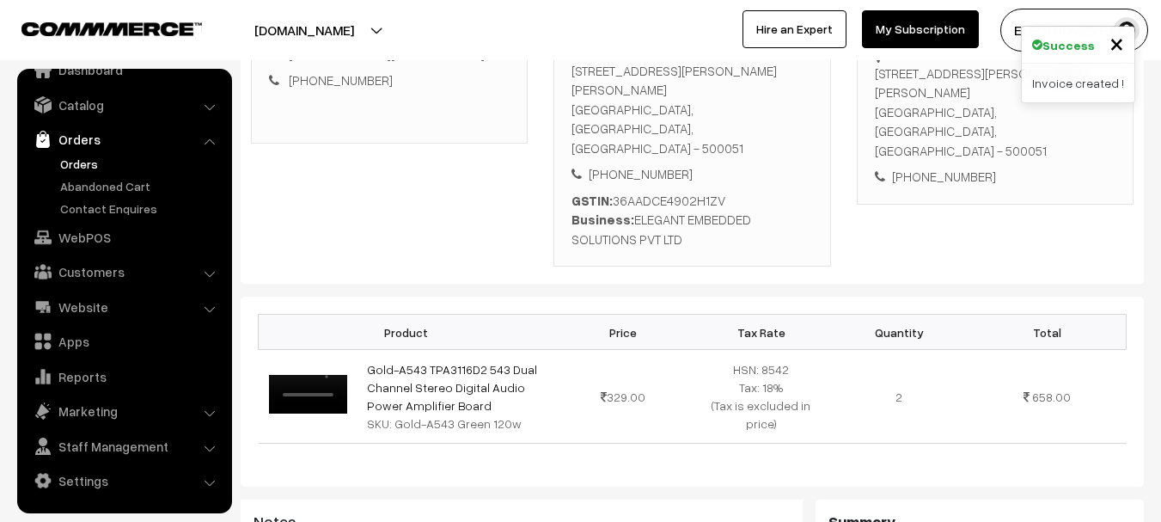
click at [1054, 117] on div "3rd Floor, Plot No-7,, Surana Chowrastha,Phase-2, IDA Cherlapally Hyderabad, Te…" at bounding box center [995, 112] width 241 height 97
copy div "500051"
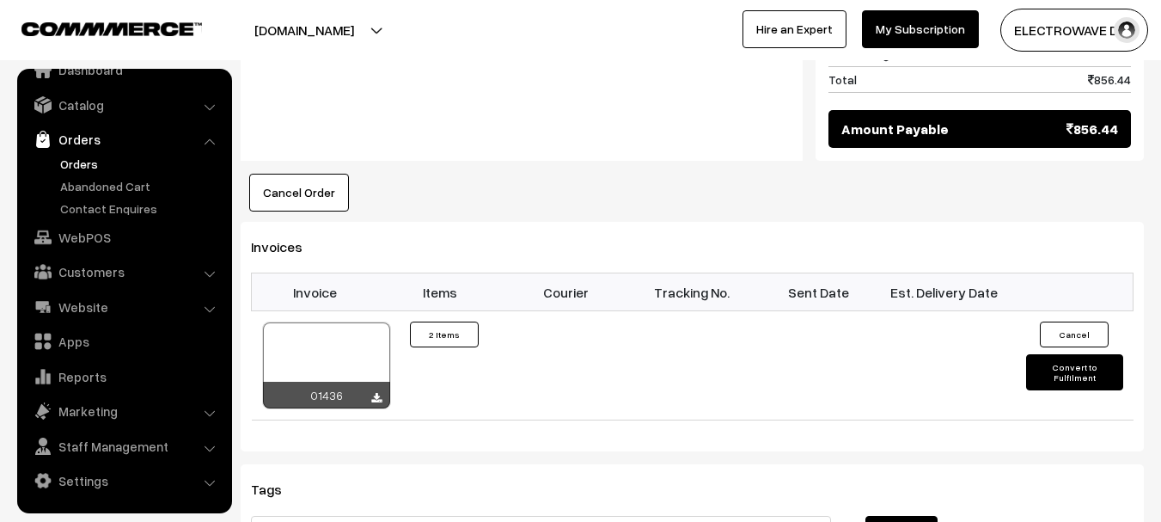
scroll to position [1203, 0]
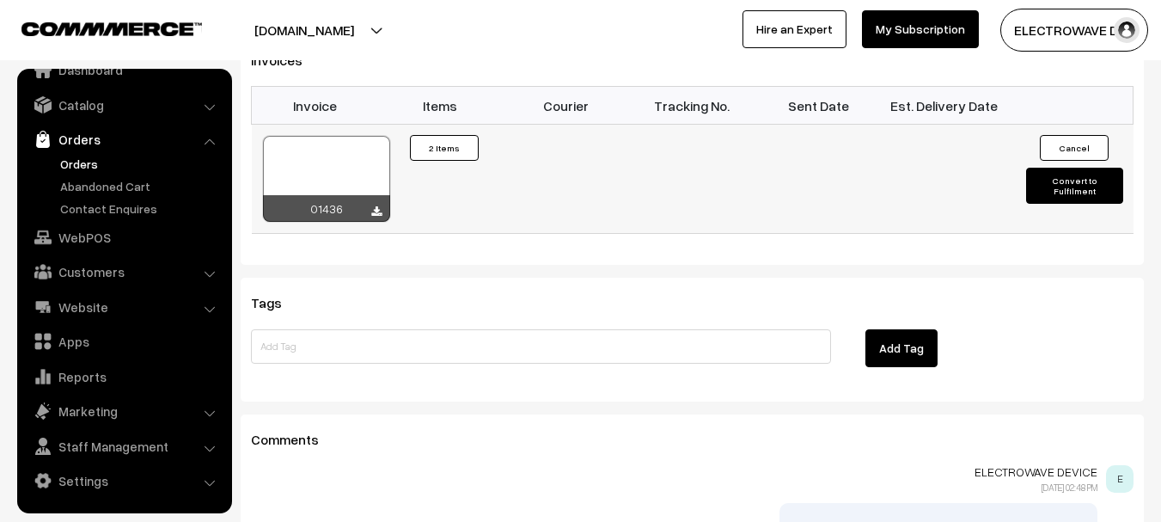
click at [359, 191] on div at bounding box center [326, 179] width 127 height 86
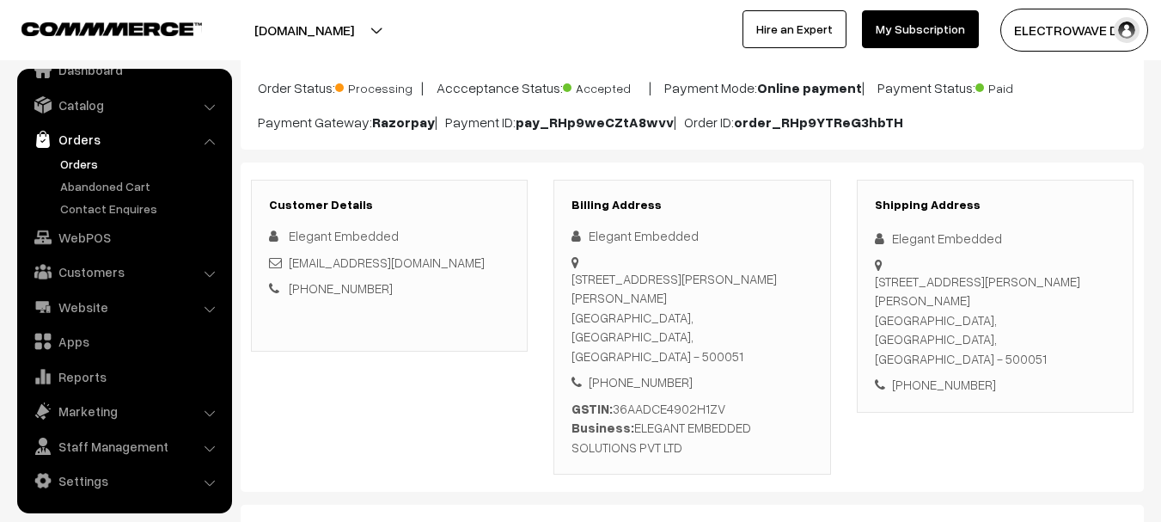
scroll to position [258, 0]
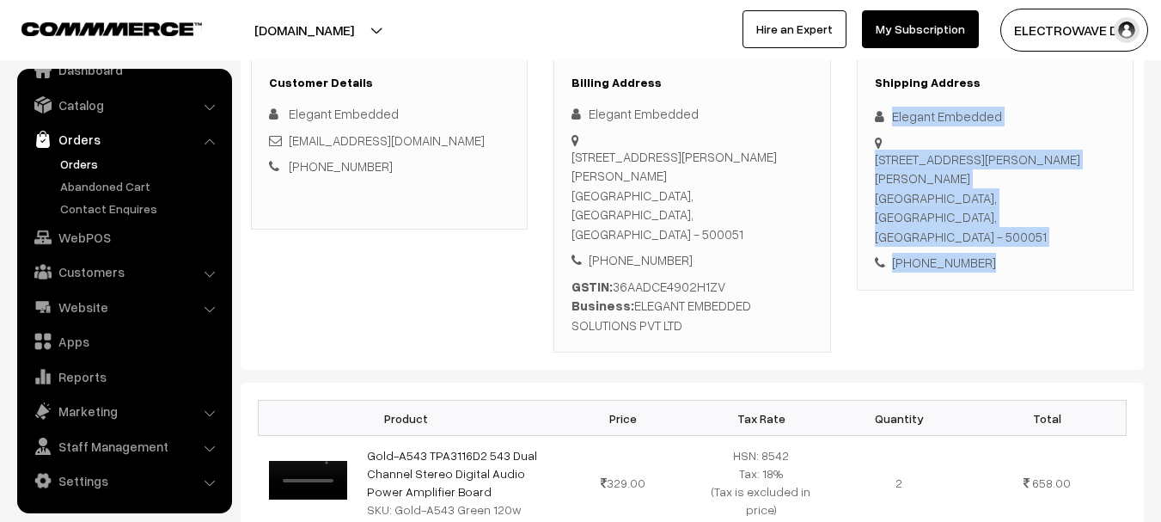
drag, startPoint x: 904, startPoint y: 125, endPoint x: 949, endPoint y: 187, distance: 77.0
click at [1010, 250] on div "Shipping Address Elegant Embedded 3rd Floor, Plot No-7,, Surana Chowrastha,Phas…" at bounding box center [995, 174] width 277 height 233
copy div "Elegant Embedded 3rd Floor, Plot No-7,, Surana Chowrastha,Phase-2, IDA Cherlapa…"
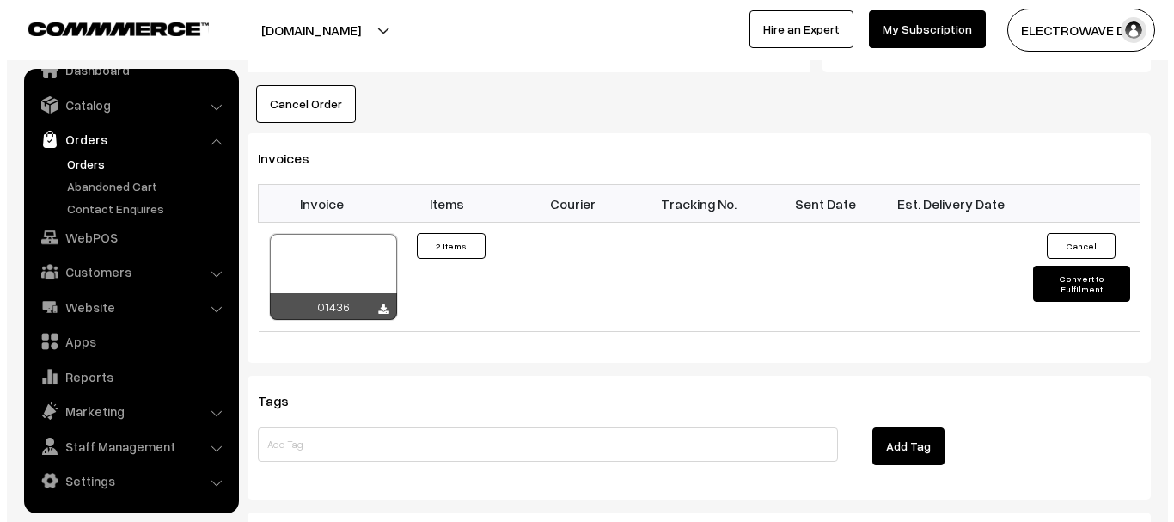
scroll to position [1203, 0]
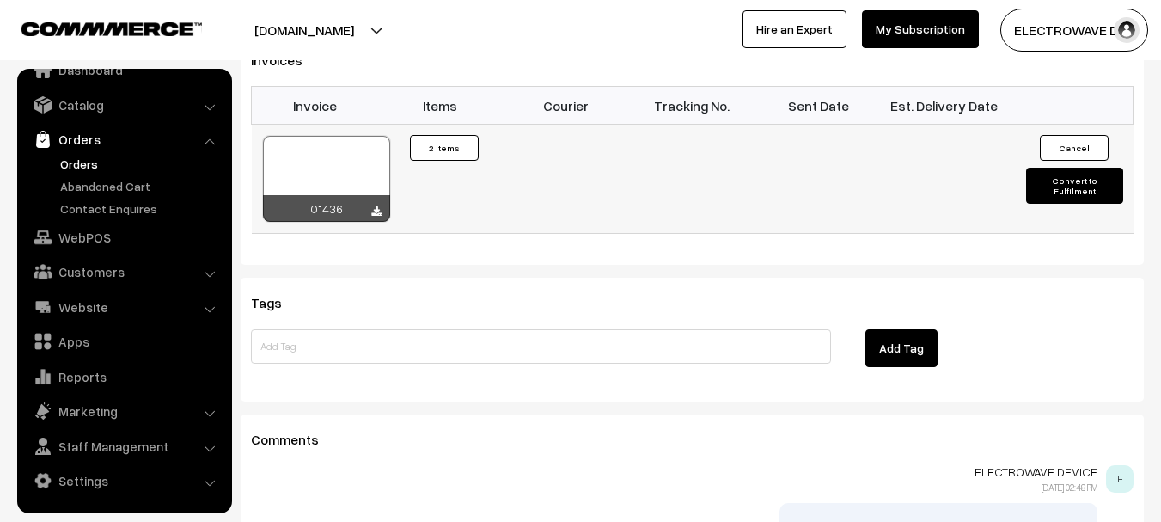
click at [1069, 204] on button "Convert to Fulfilment" at bounding box center [1074, 186] width 97 height 36
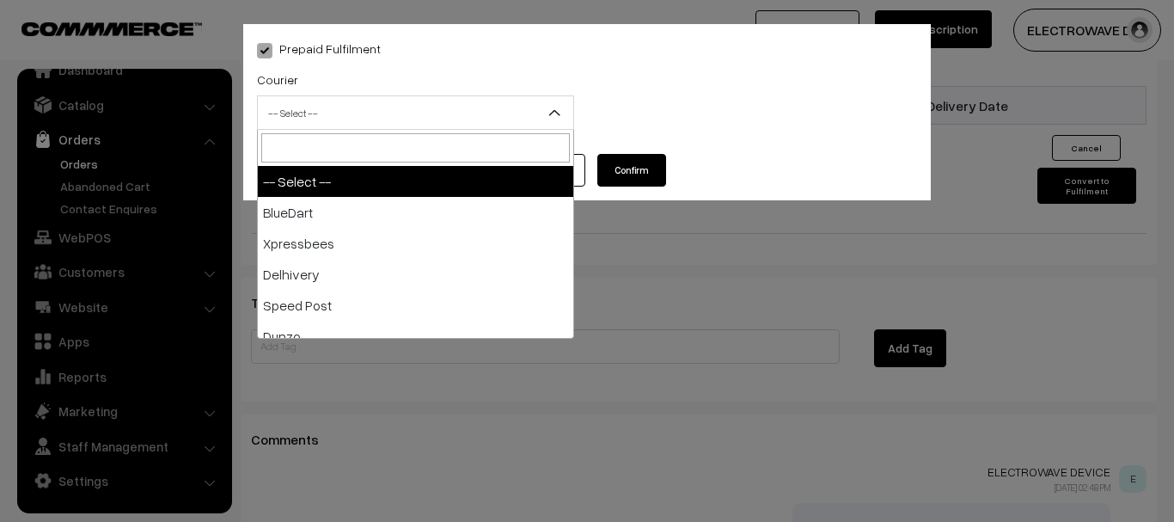
click at [321, 120] on span "-- Select --" at bounding box center [415, 113] width 315 height 30
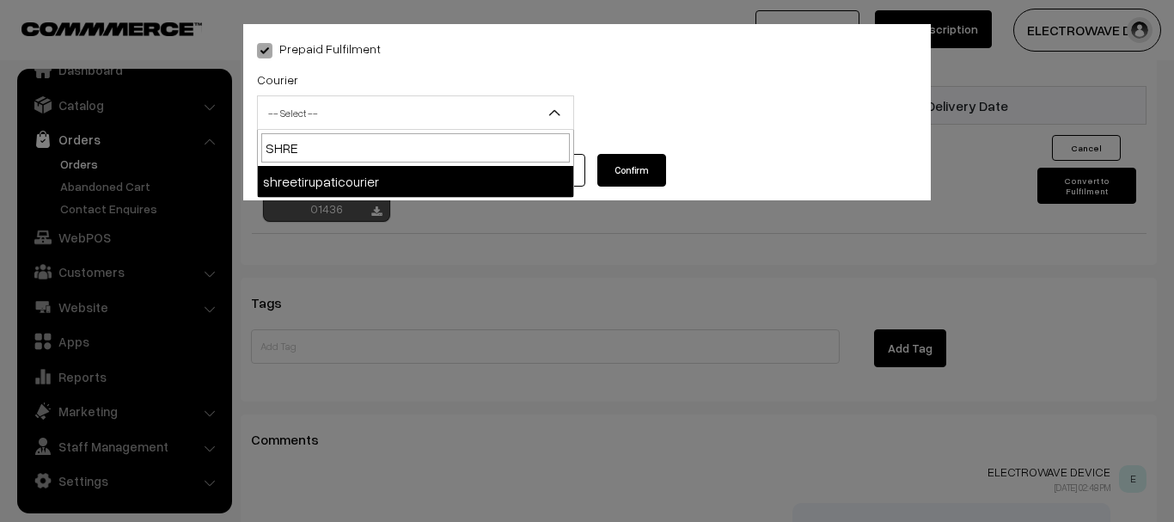
type input "SHREE"
select select "8"
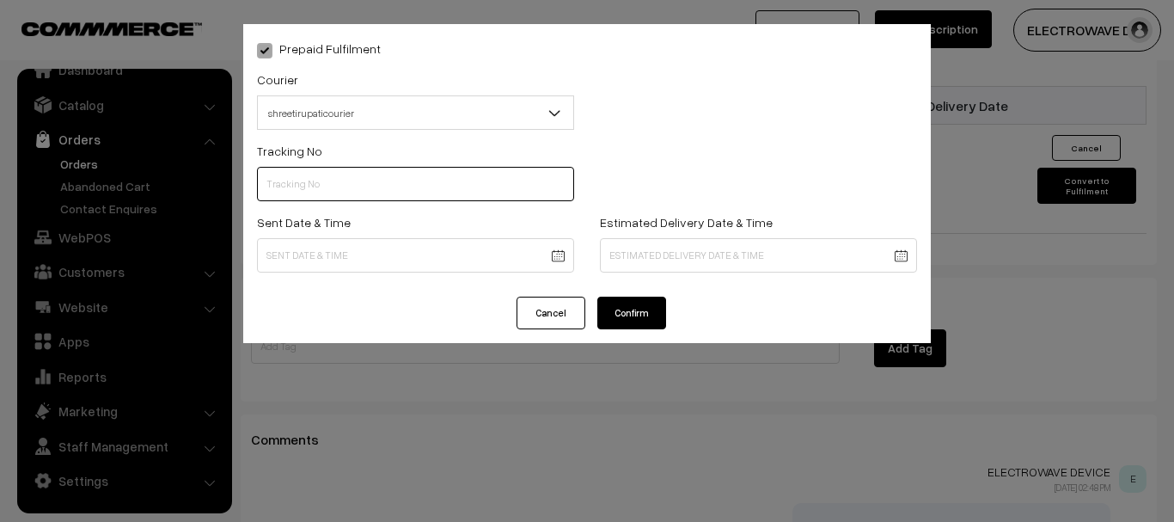
click at [356, 176] on input "text" at bounding box center [415, 184] width 317 height 34
type input "374800045793"
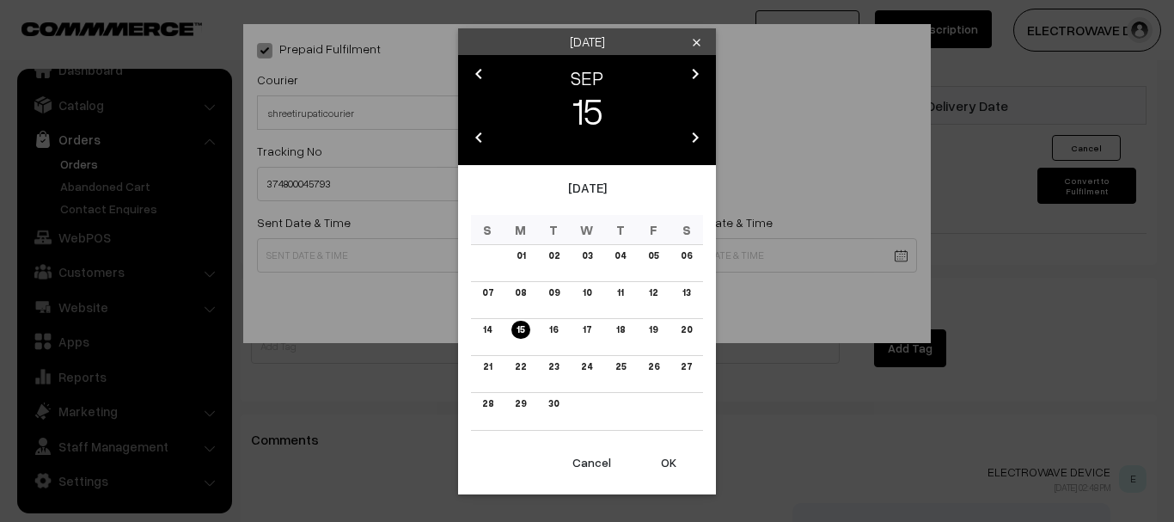
click at [672, 448] on button "OK" at bounding box center [668, 462] width 69 height 38
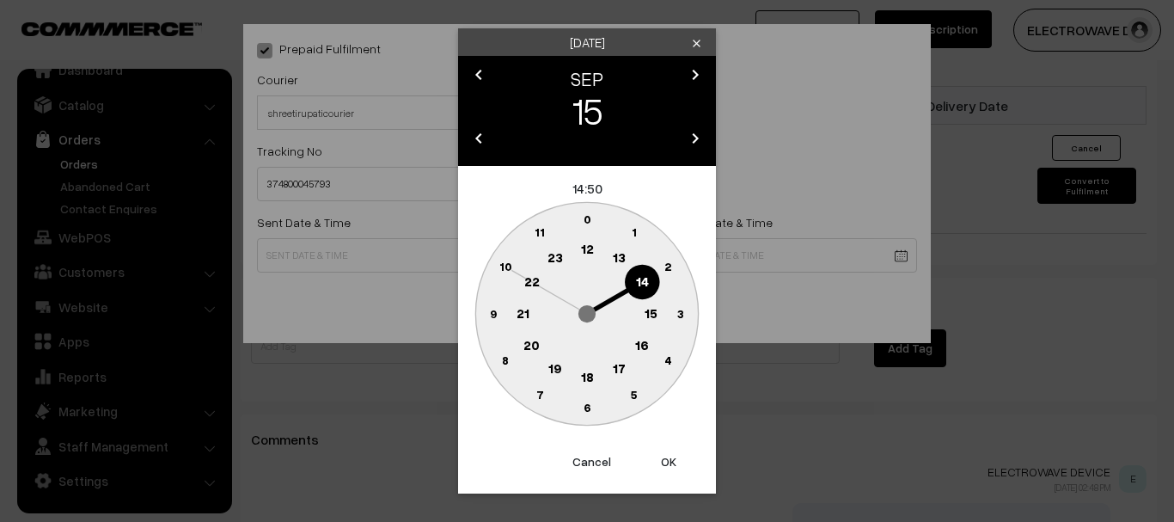
click at [672, 449] on button "OK" at bounding box center [668, 462] width 69 height 38
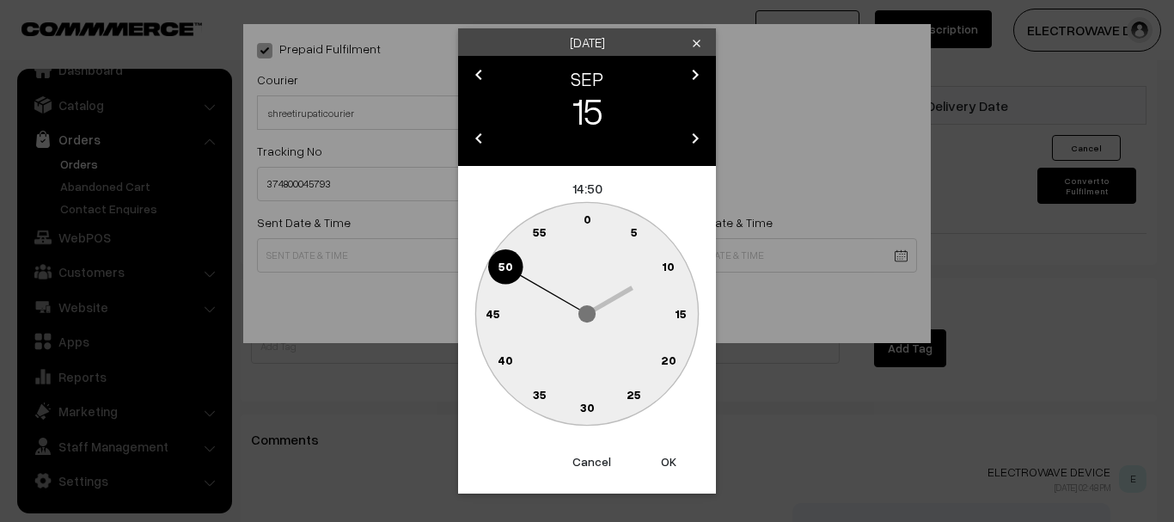
click at [671, 449] on button "OK" at bounding box center [668, 462] width 69 height 38
type input "15-09-2025 14:50"
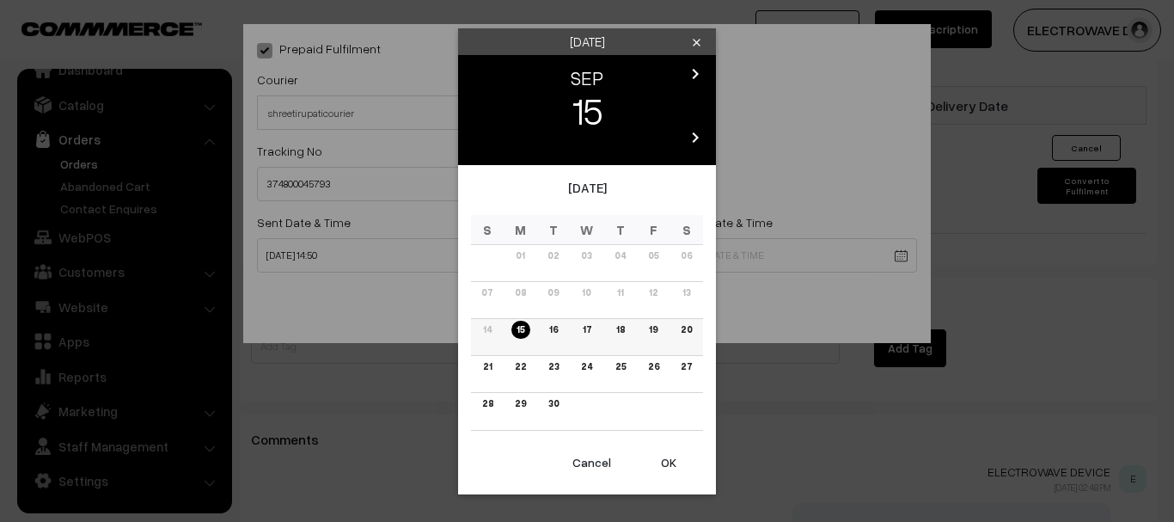
click at [656, 335] on link "19" at bounding box center [653, 330] width 19 height 18
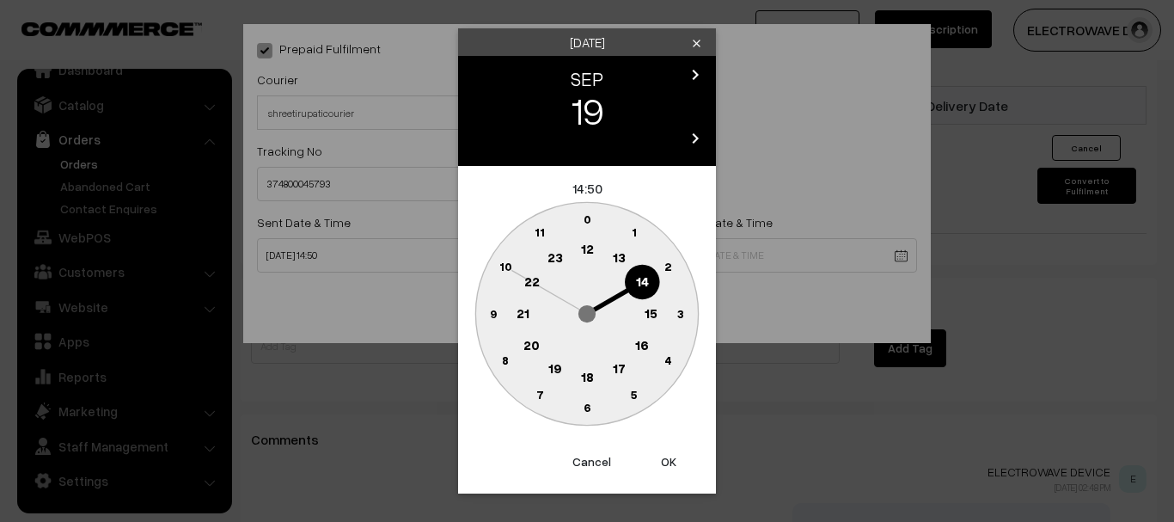
click at [656, 452] on button "OK" at bounding box center [668, 462] width 69 height 38
type input "19-09-2025 14:50"
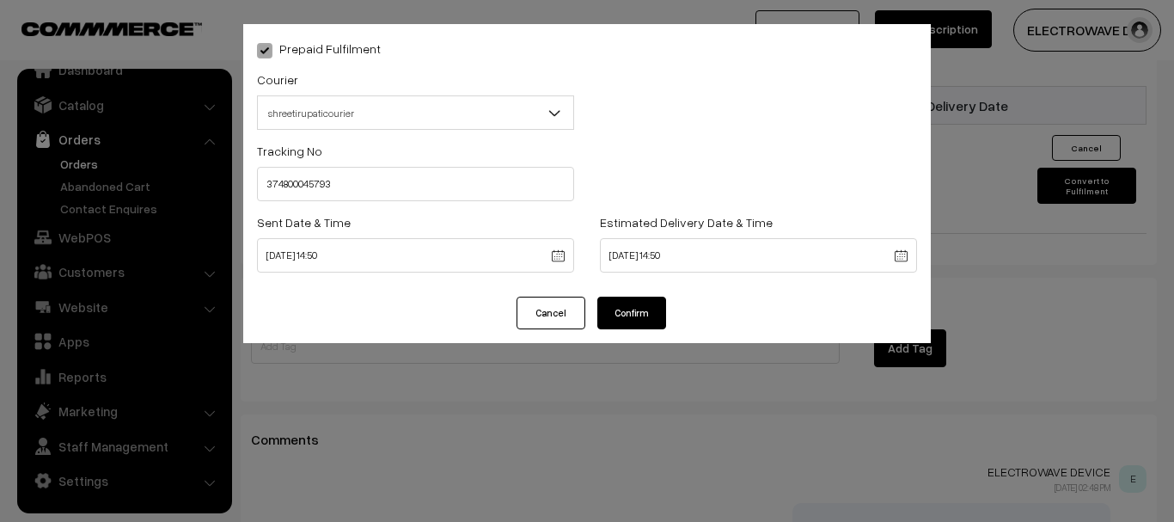
click at [661, 297] on div "Prepaid Fulfilment Courier -- Select -- BlueDart Xpressbees Delhivery Speed Pos…" at bounding box center [586, 183] width 687 height 319
click at [644, 317] on button "Confirm" at bounding box center [631, 312] width 69 height 33
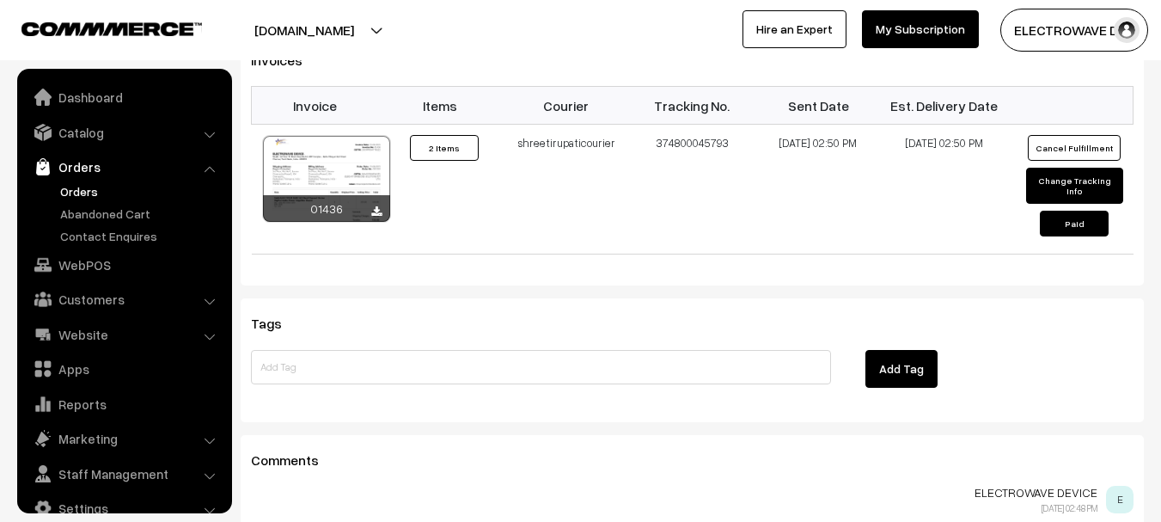
scroll to position [27, 0]
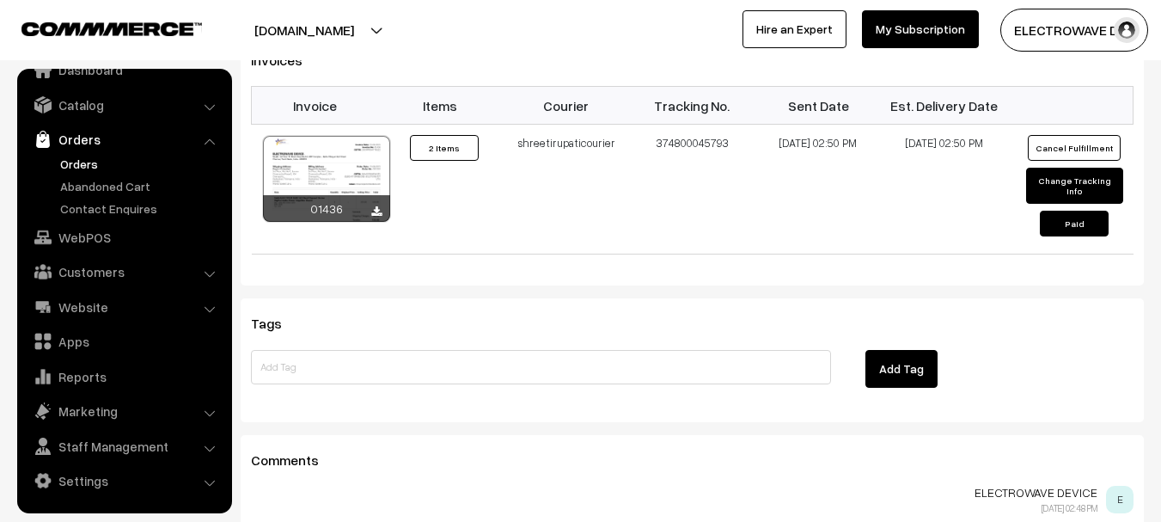
click at [91, 162] on link "Orders" at bounding box center [141, 164] width 170 height 18
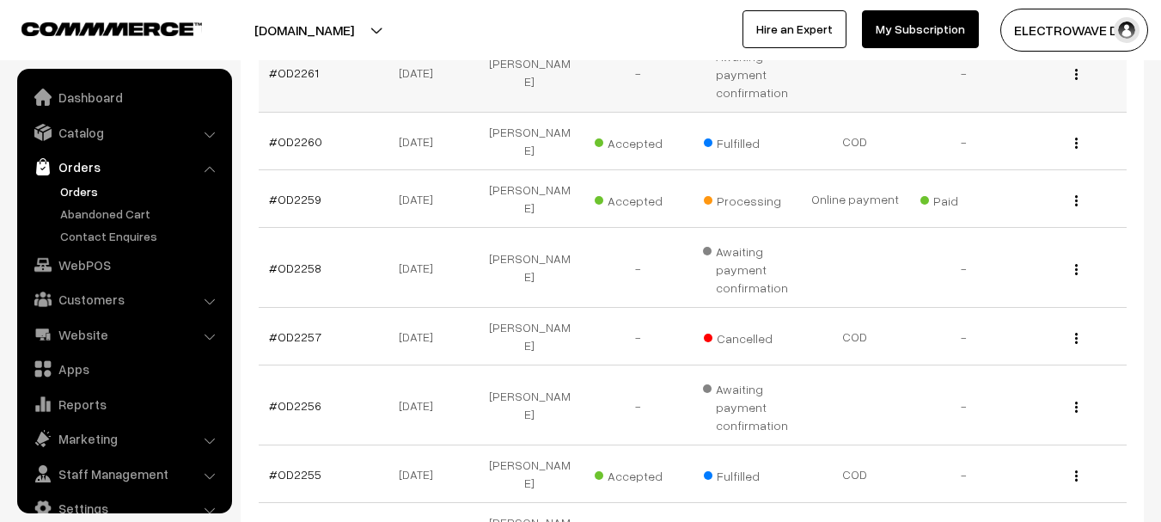
scroll to position [27, 0]
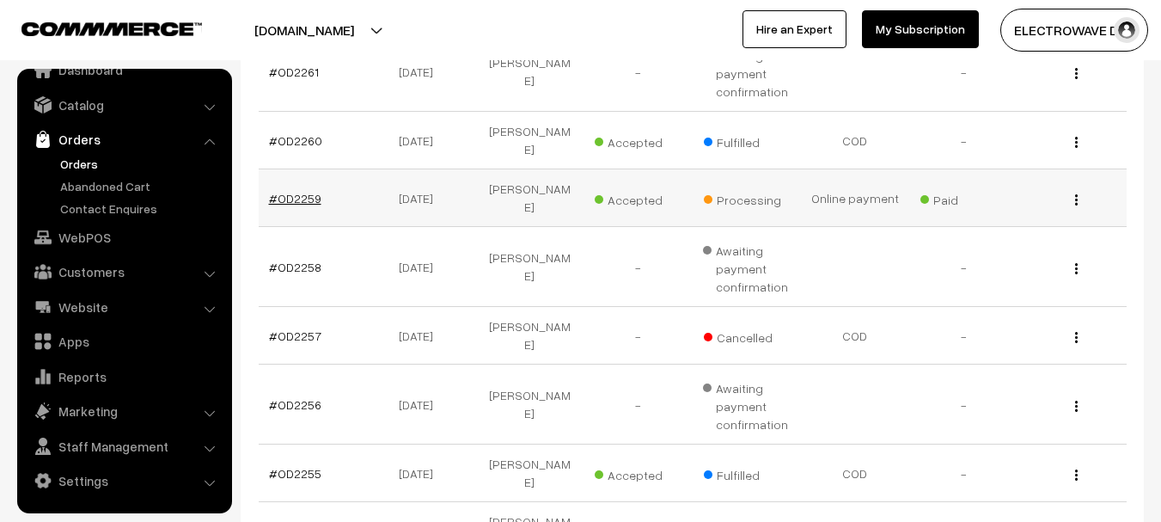
click at [299, 191] on link "#OD2259" at bounding box center [295, 198] width 52 height 15
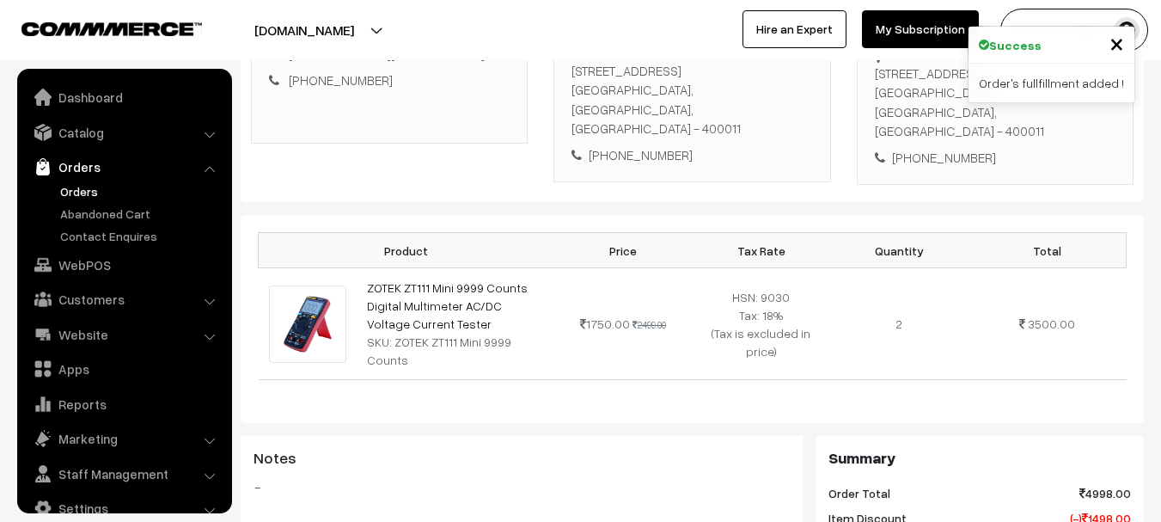
scroll to position [27, 0]
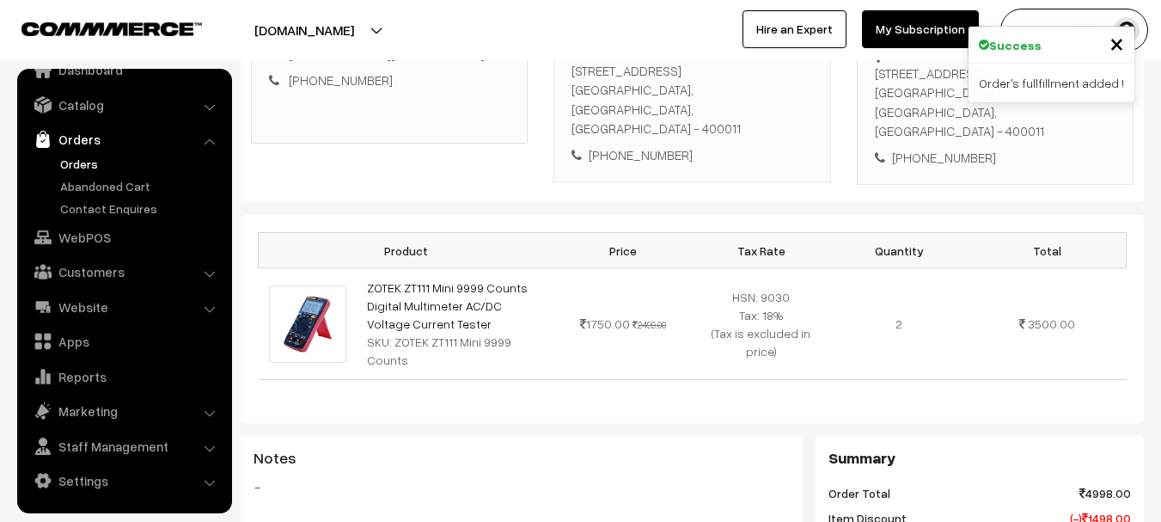
click at [1043, 131] on div "[STREET_ADDRESS]" at bounding box center [995, 102] width 241 height 77
copy div "400011"
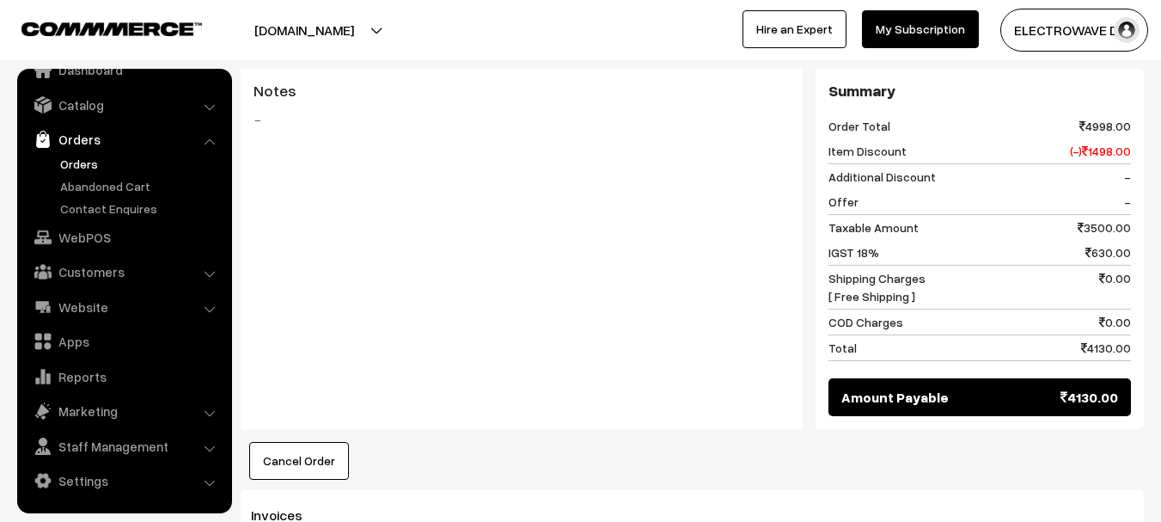
scroll to position [859, 0]
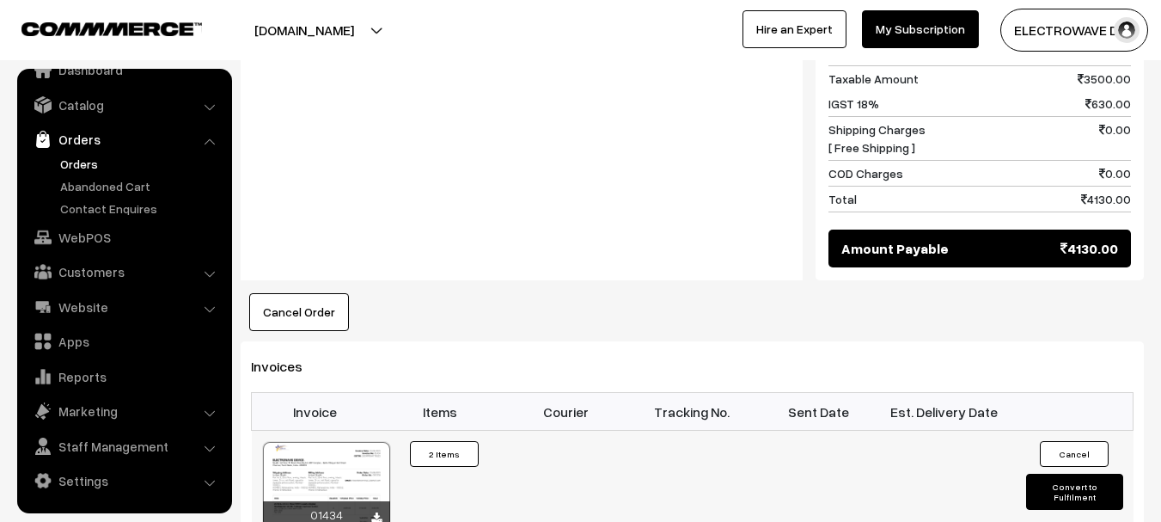
click at [1060, 483] on button "Convert to Fulfilment" at bounding box center [1074, 491] width 97 height 36
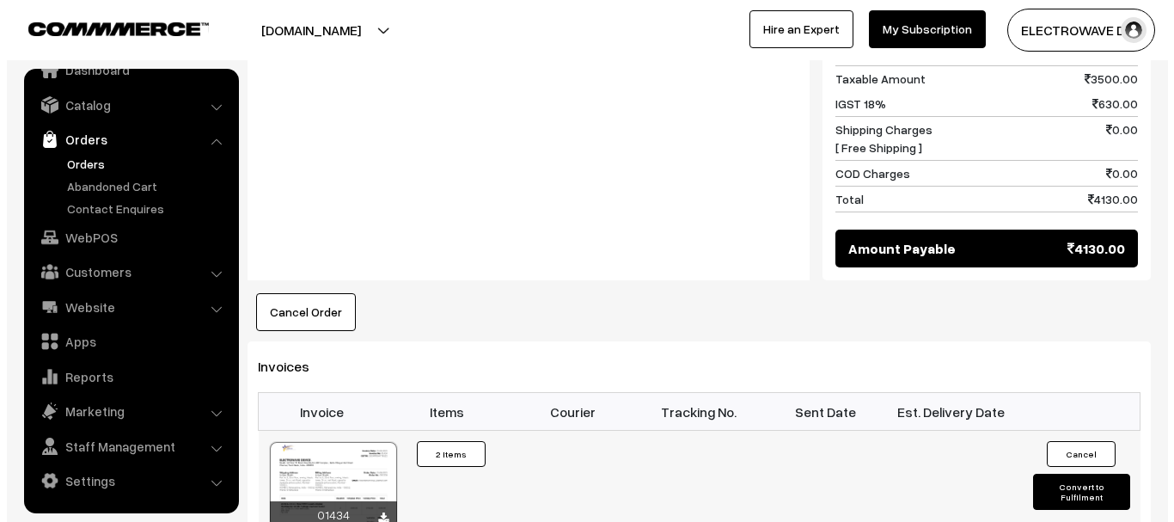
scroll to position [861, 0]
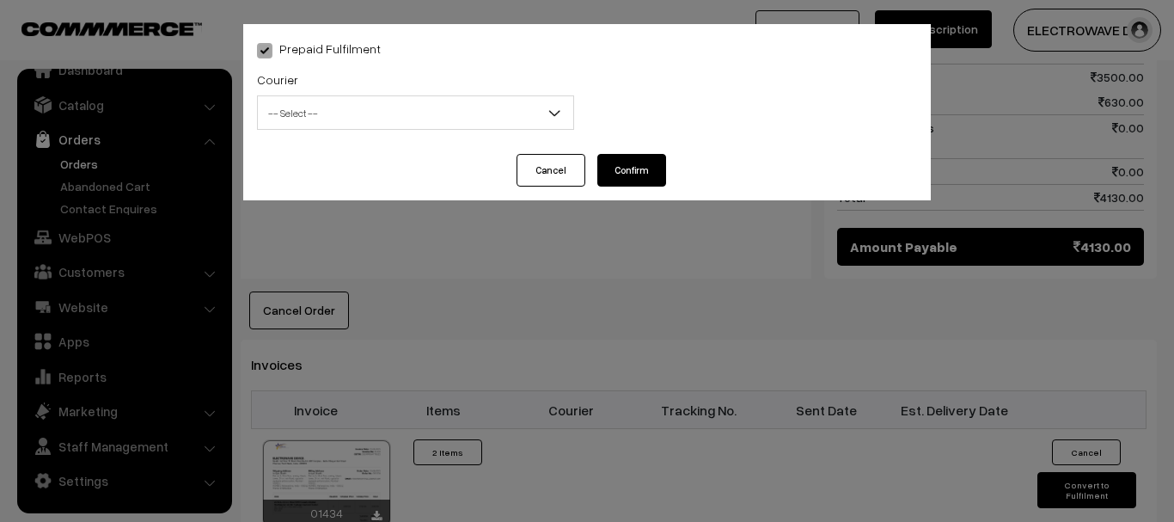
click at [379, 114] on span "-- Select --" at bounding box center [415, 113] width 315 height 30
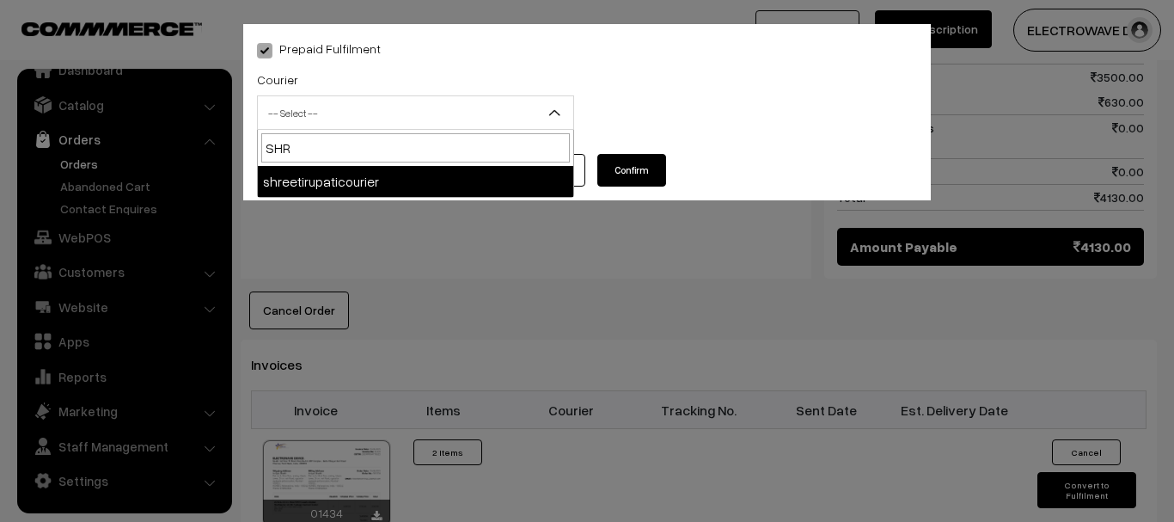
type input "SHRE"
select select "8"
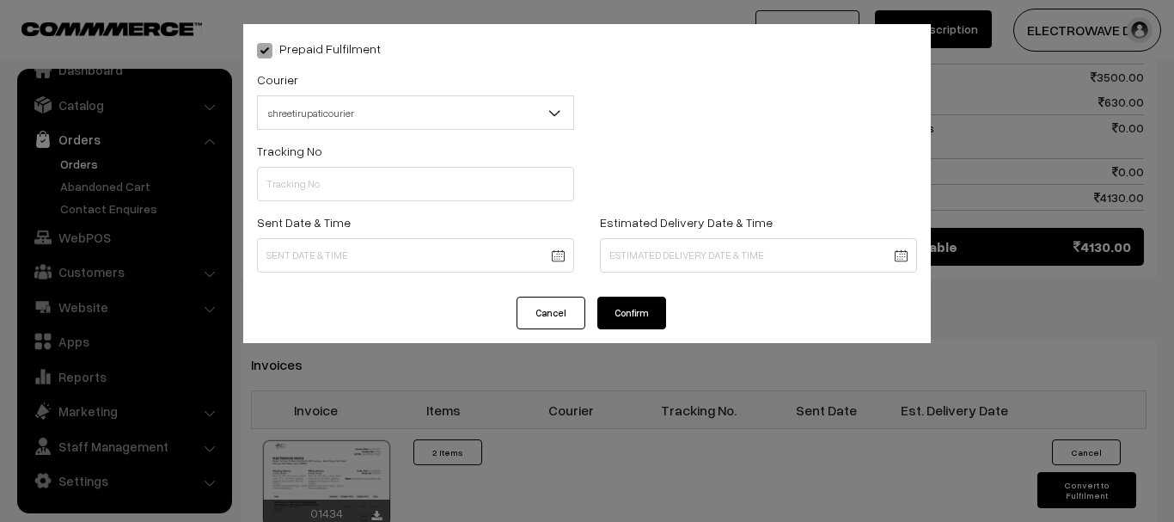
click at [363, 204] on div "Tracking No" at bounding box center [415, 175] width 343 height 71
click at [378, 192] on input "text" at bounding box center [415, 184] width 317 height 34
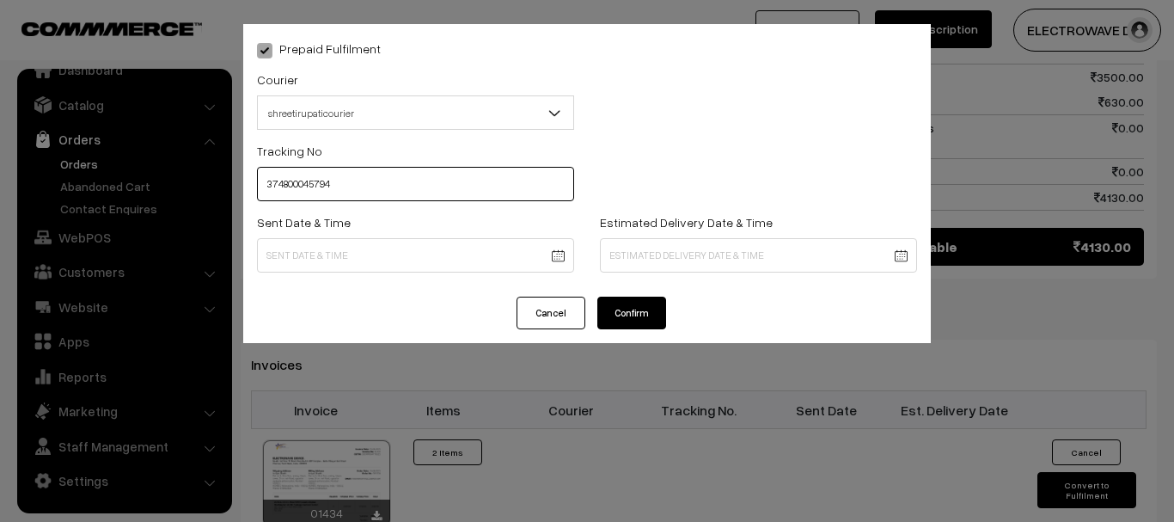
type input "374800045794"
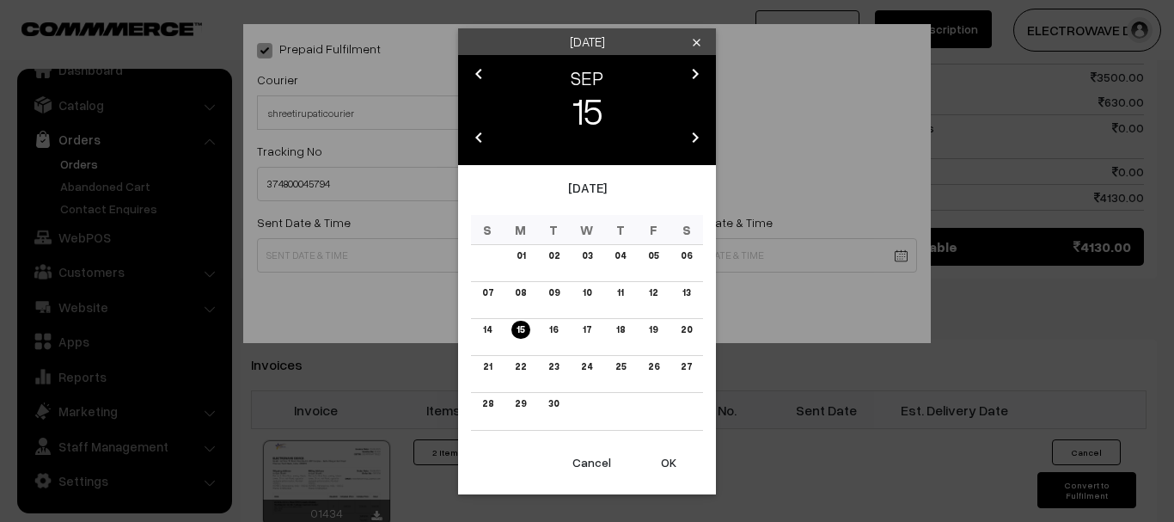
click at [670, 467] on button "OK" at bounding box center [668, 462] width 69 height 38
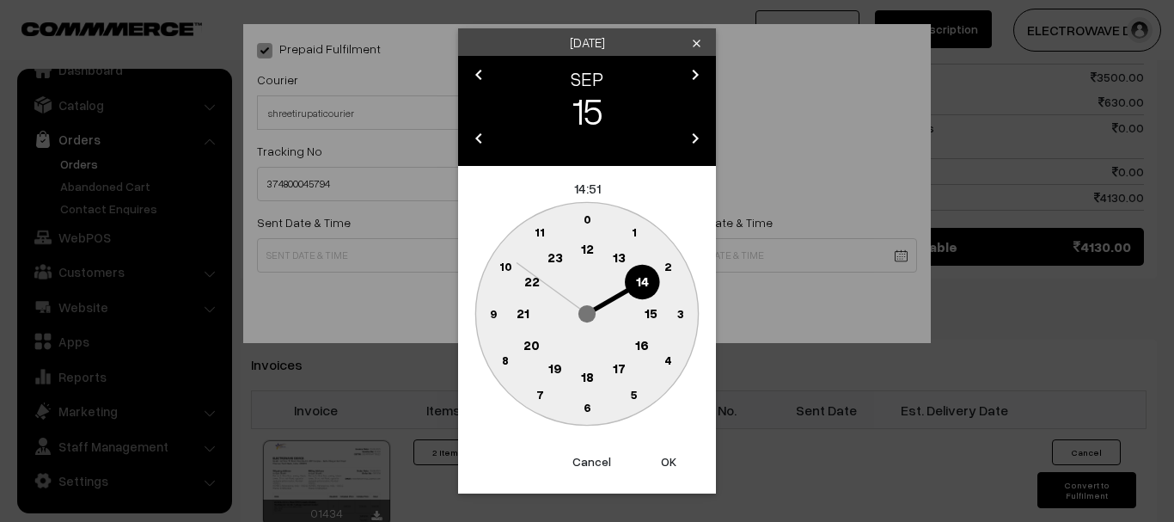
click at [670, 467] on button "OK" at bounding box center [668, 462] width 69 height 38
drag, startPoint x: 670, startPoint y: 467, endPoint x: 665, endPoint y: 451, distance: 17.1
click at [670, 467] on button "OK" at bounding box center [668, 462] width 69 height 38
type input "[DATE] 14:51"
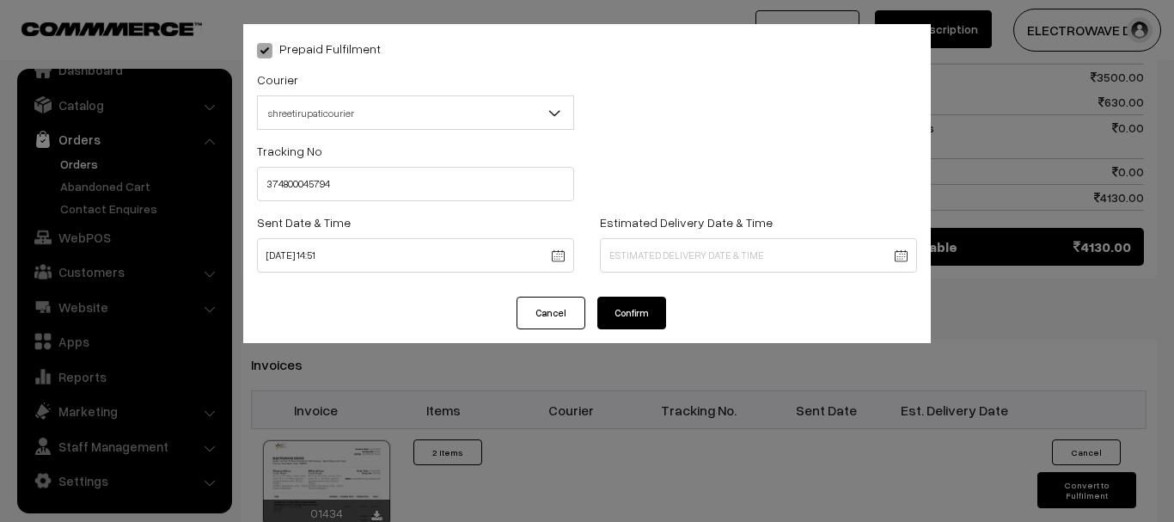
click at [665, 257] on body "Thank you for showing interest. Our team will call you shortly. Close [DOMAIN_N…" at bounding box center [587, 72] width 1174 height 1866
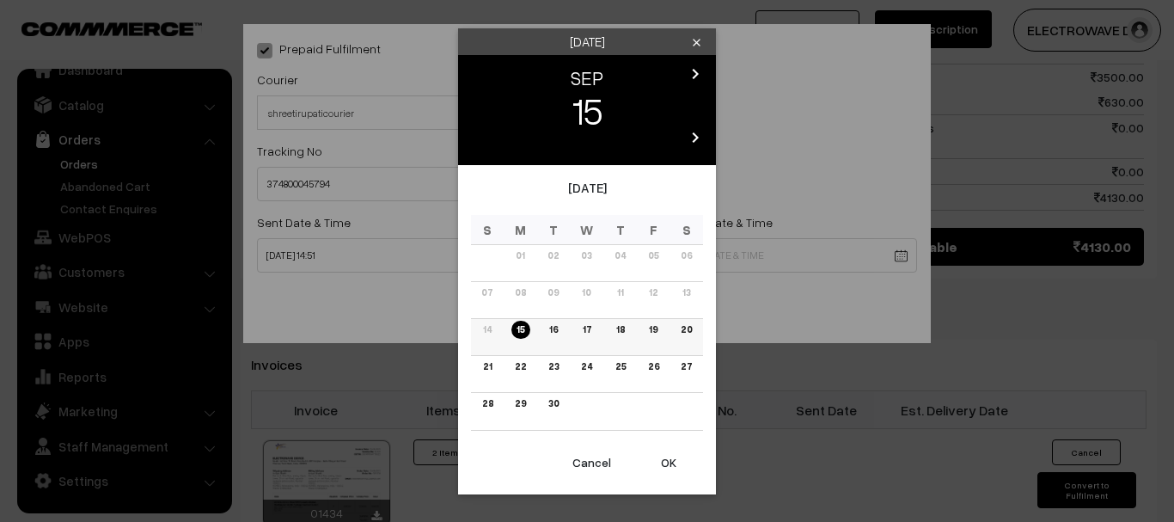
click at [658, 329] on link "19" at bounding box center [653, 330] width 19 height 18
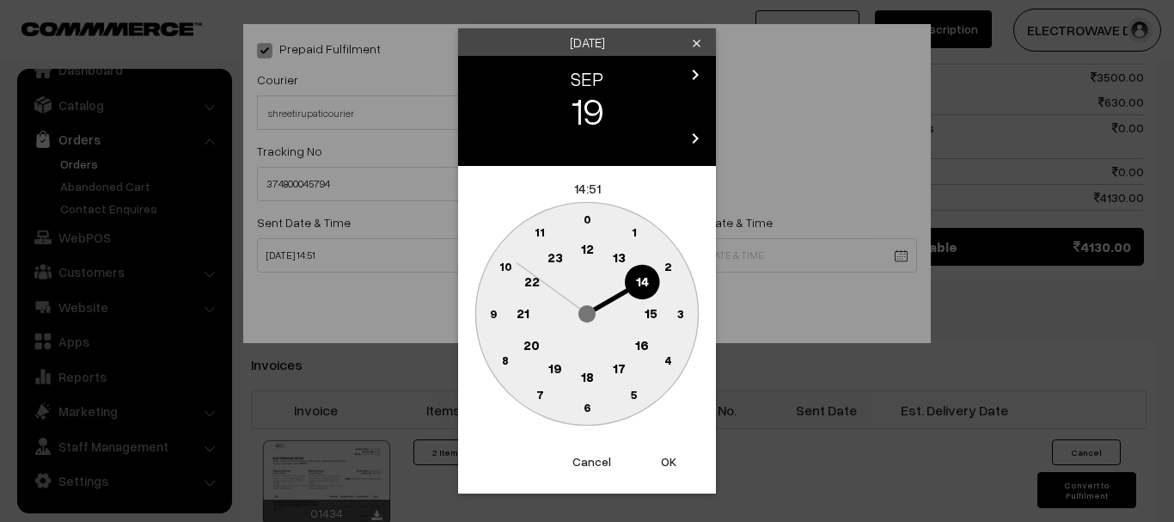
click at [673, 456] on button "OK" at bounding box center [668, 462] width 69 height 38
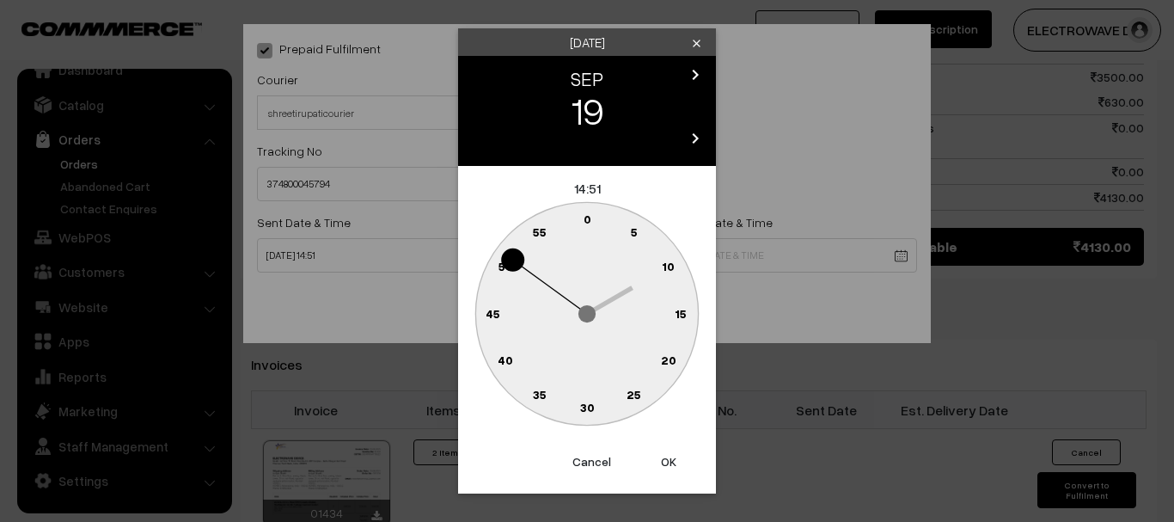
drag, startPoint x: 673, startPoint y: 456, endPoint x: 657, endPoint y: 412, distance: 46.5
click at [673, 456] on button "OK" at bounding box center [668, 462] width 69 height 38
type input "[DATE] 14:51"
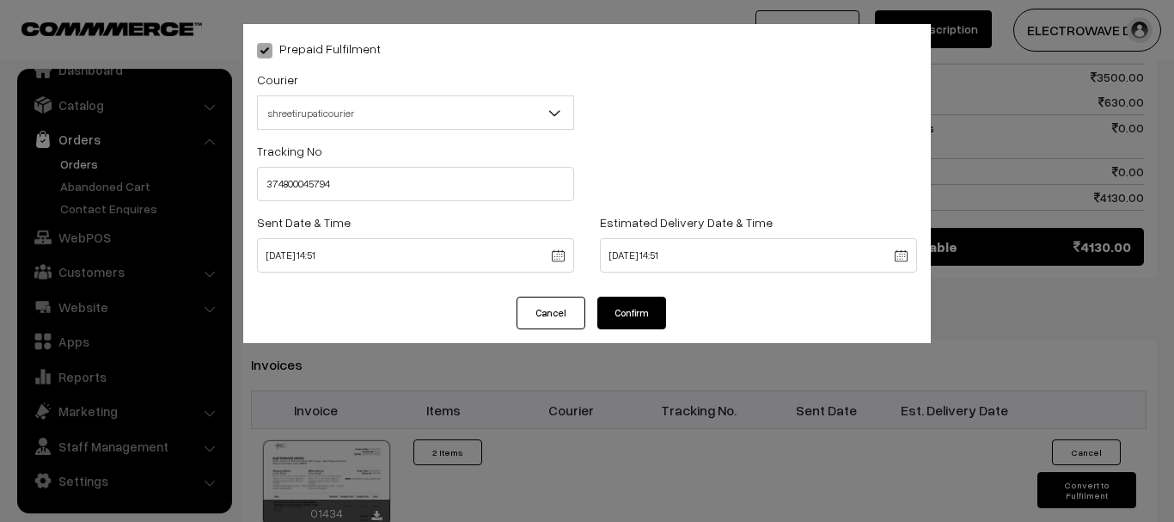
click at [634, 296] on button "Confirm" at bounding box center [631, 312] width 69 height 33
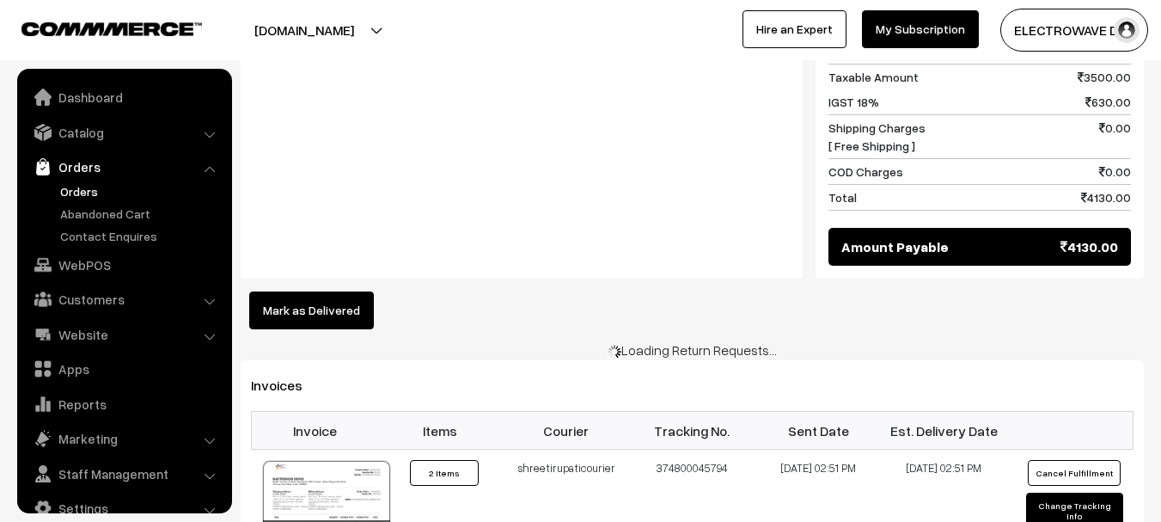
scroll to position [27, 0]
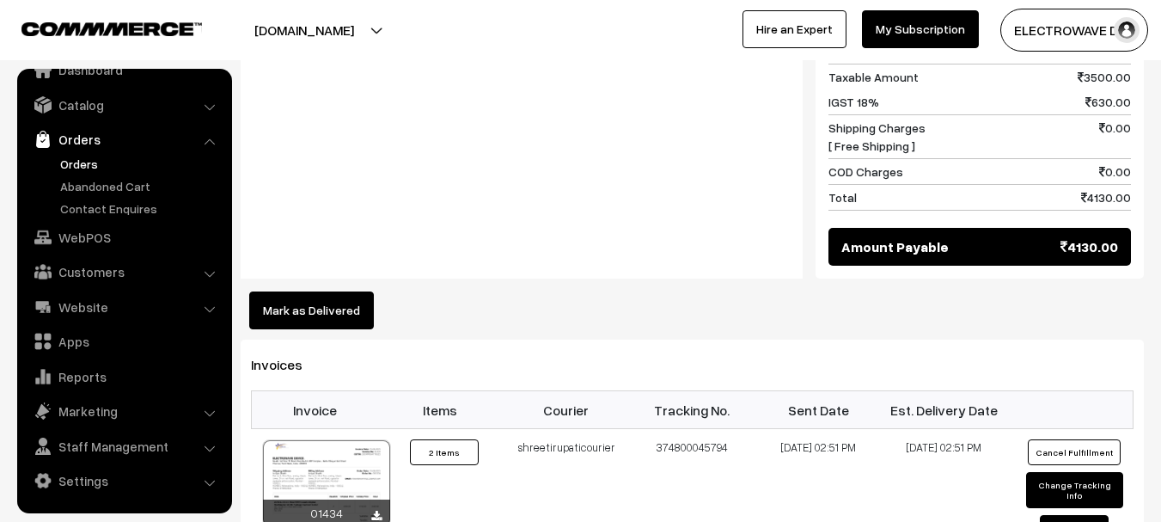
click at [71, 150] on link "Orders" at bounding box center [123, 139] width 205 height 31
drag, startPoint x: 76, startPoint y: 162, endPoint x: 91, endPoint y: 145, distance: 22.6
click at [77, 162] on link "Orders" at bounding box center [141, 164] width 170 height 18
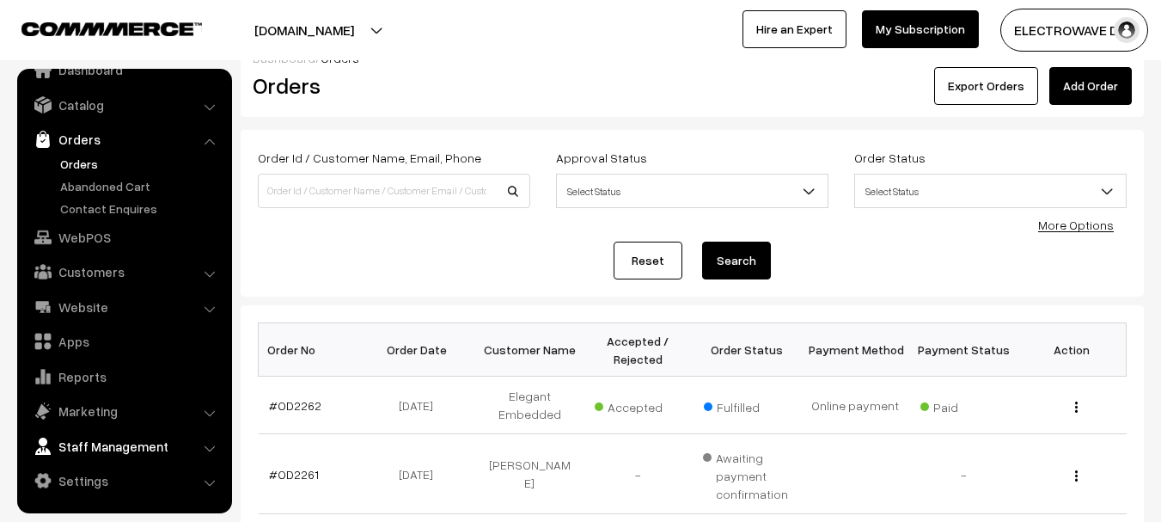
scroll to position [258, 0]
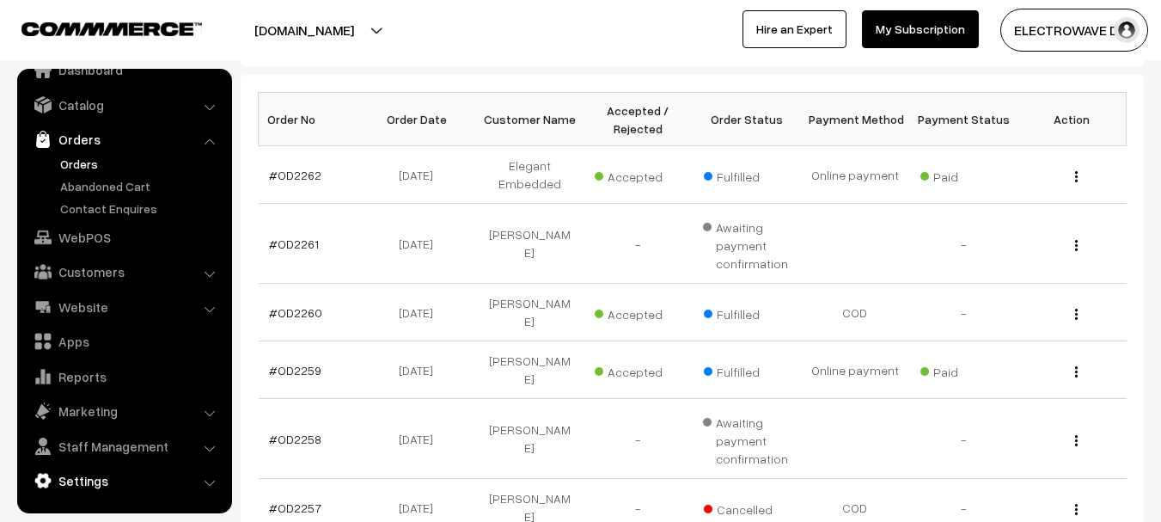
click at [89, 474] on link "Settings" at bounding box center [123, 480] width 205 height 31
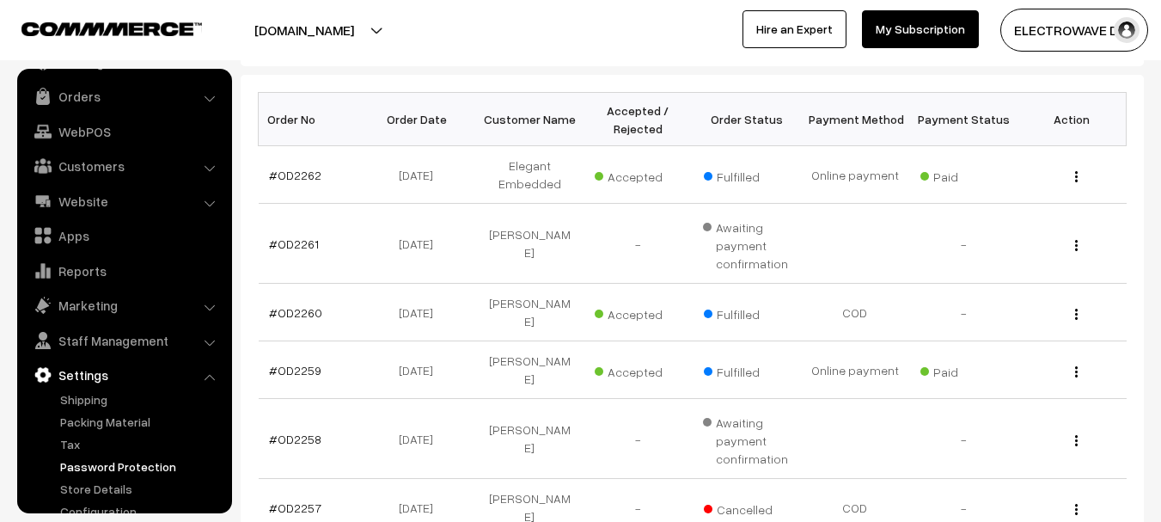
scroll to position [95, 0]
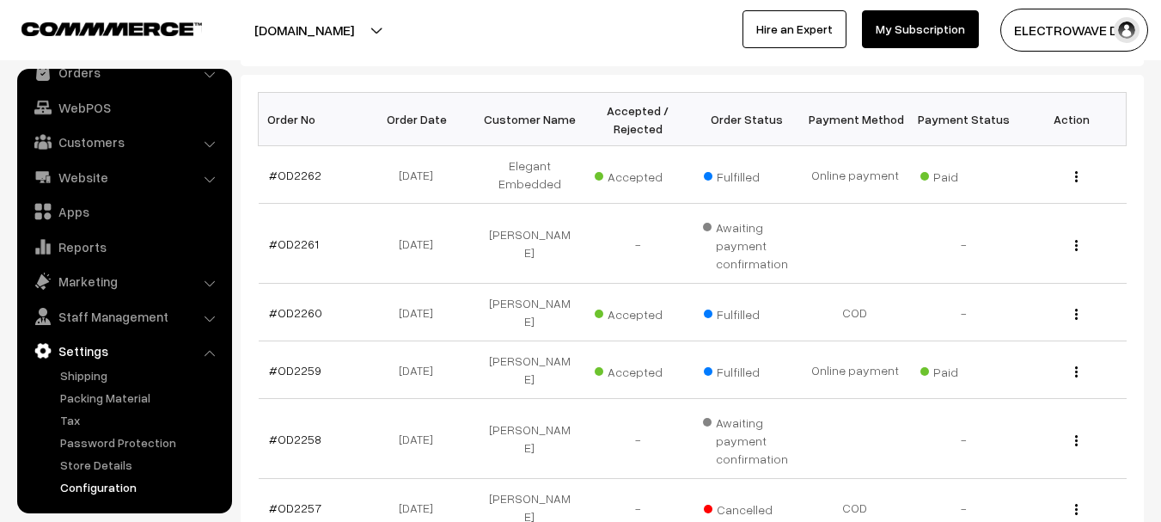
click at [90, 489] on link "Configuration" at bounding box center [141, 487] width 170 height 18
click at [97, 467] on link "Store Details" at bounding box center [141, 464] width 170 height 18
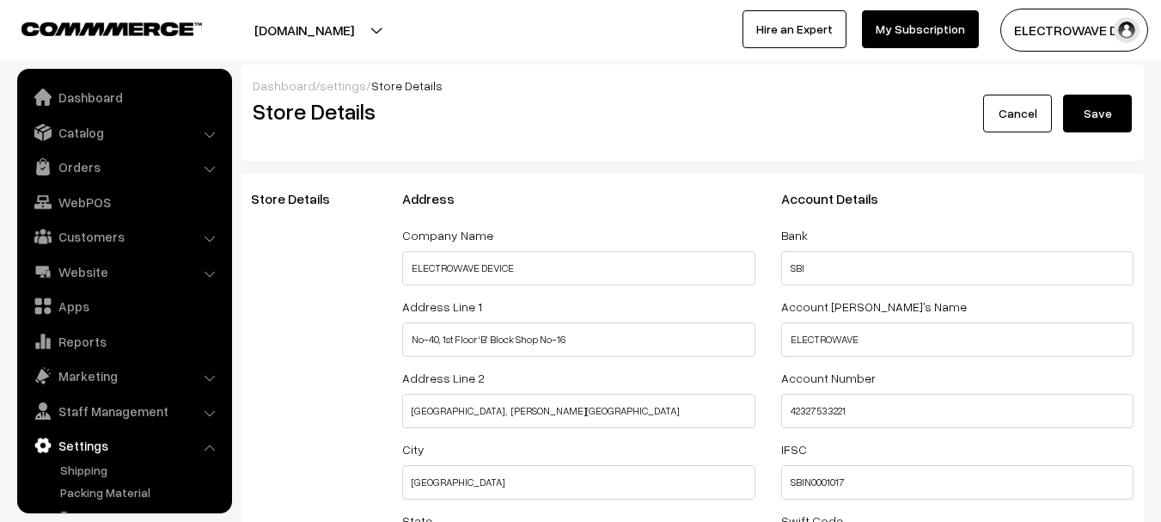
select select "99"
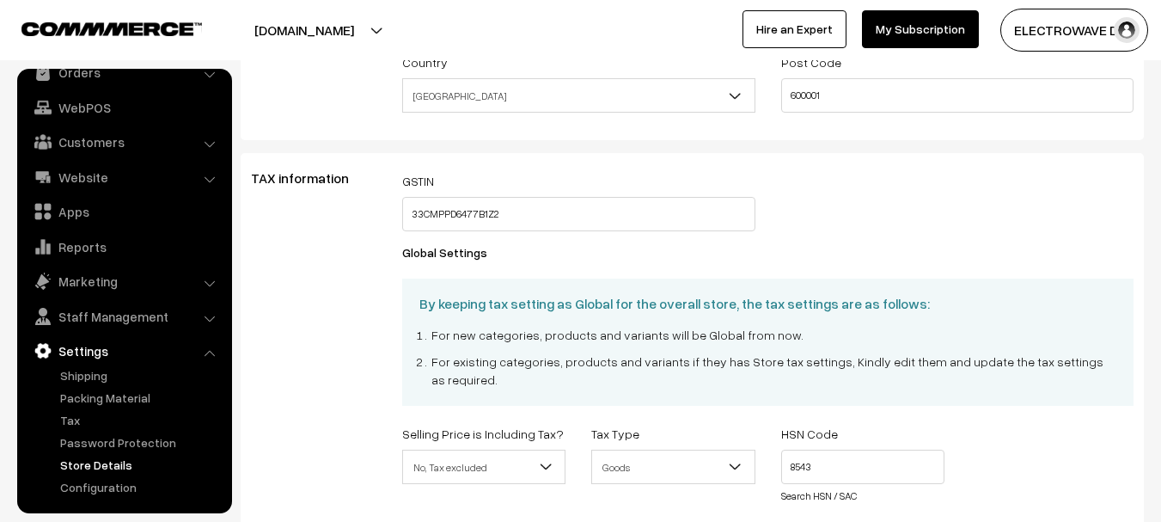
scroll to position [528, 0]
drag, startPoint x: 576, startPoint y: 222, endPoint x: 370, endPoint y: 222, distance: 205.4
click at [370, 222] on div "TAX information GSTIN 33CMPPD6477B1Z2 Global Settings By keeping tax setting as…" at bounding box center [692, 419] width 908 height 497
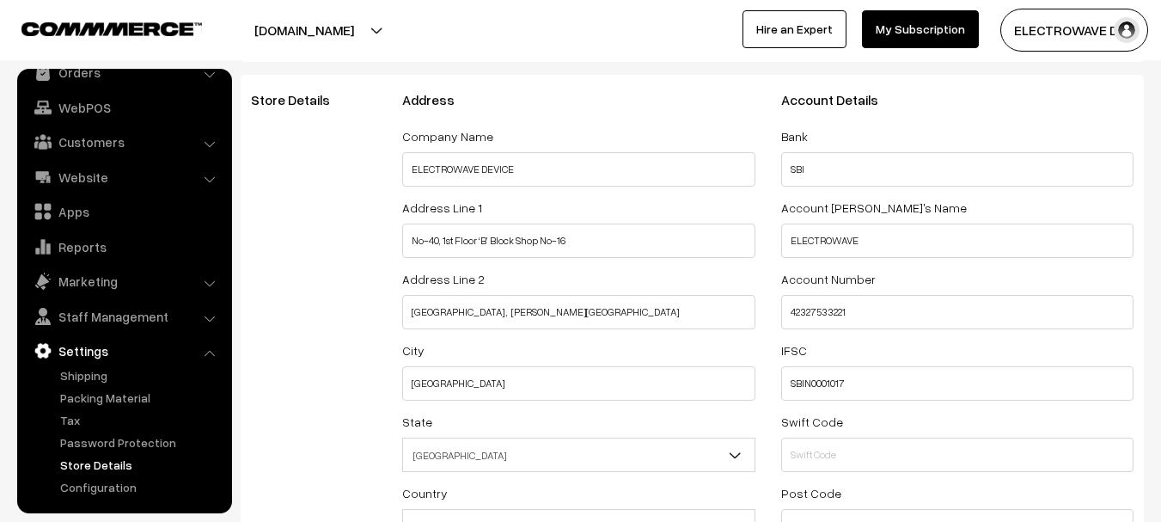
scroll to position [0, 0]
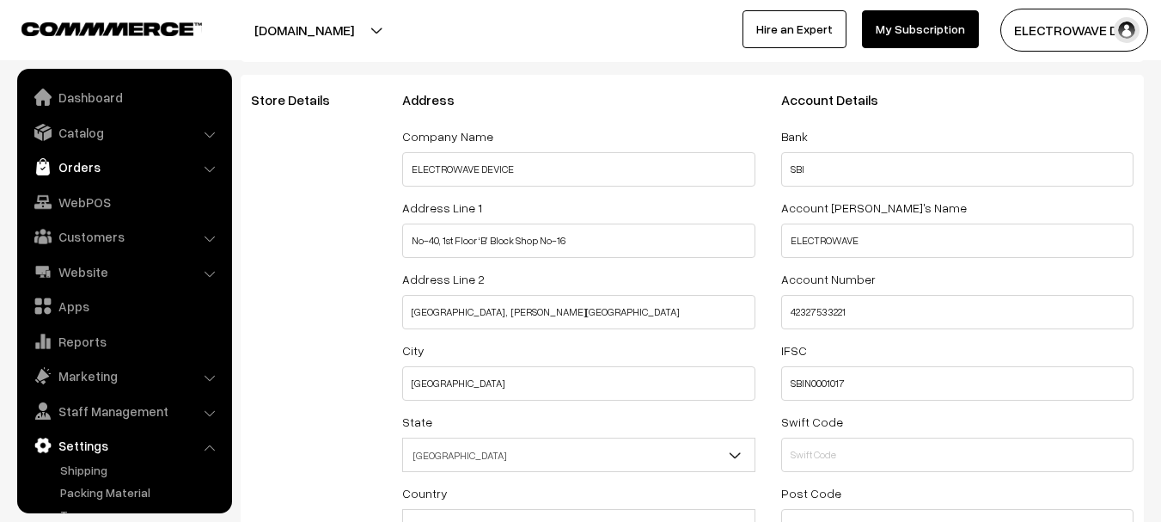
click at [77, 179] on link "Orders" at bounding box center [123, 166] width 205 height 31
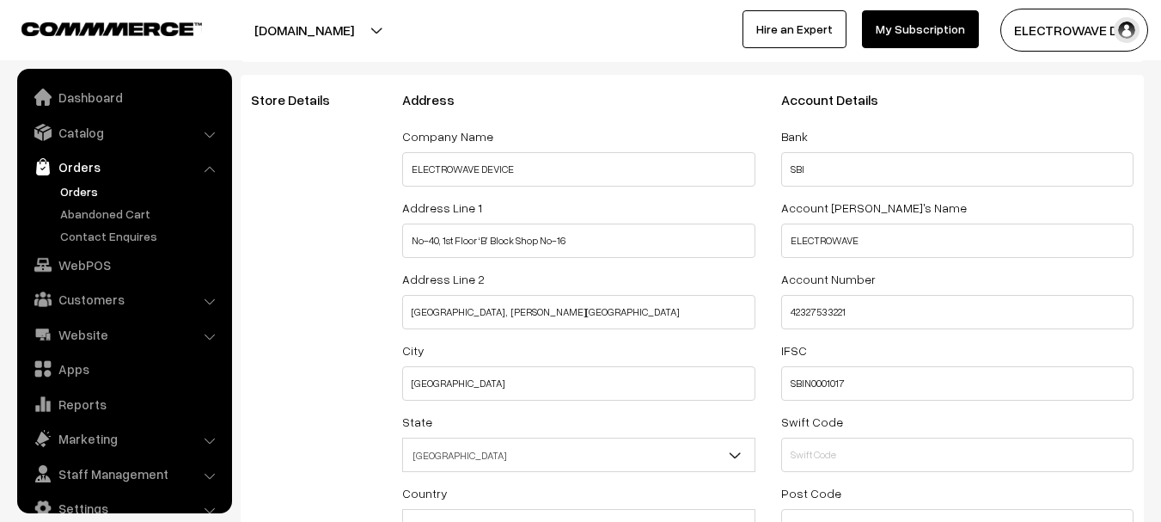
click at [70, 192] on link "Orders" at bounding box center [141, 191] width 170 height 18
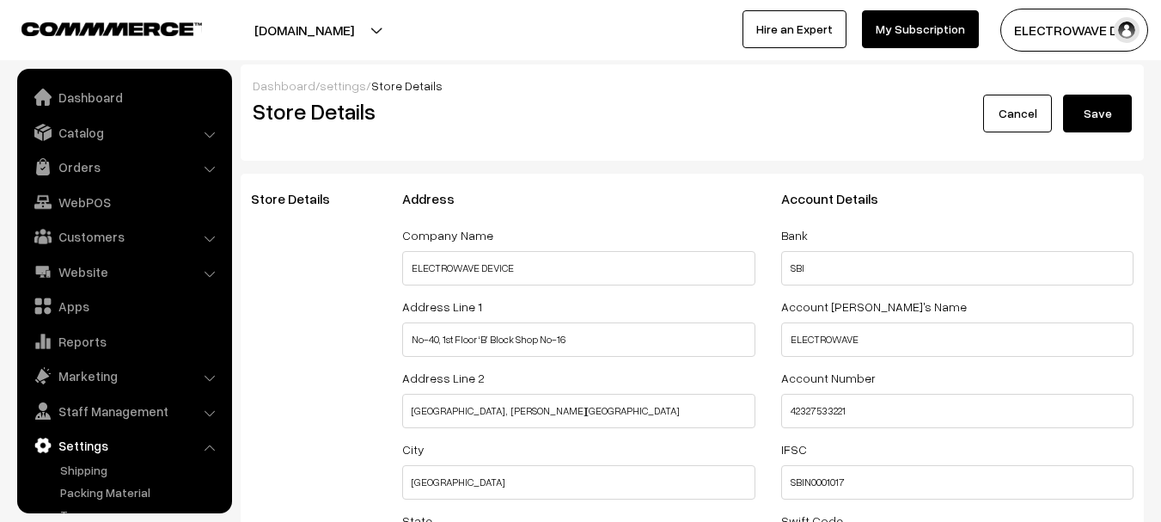
select select "99"
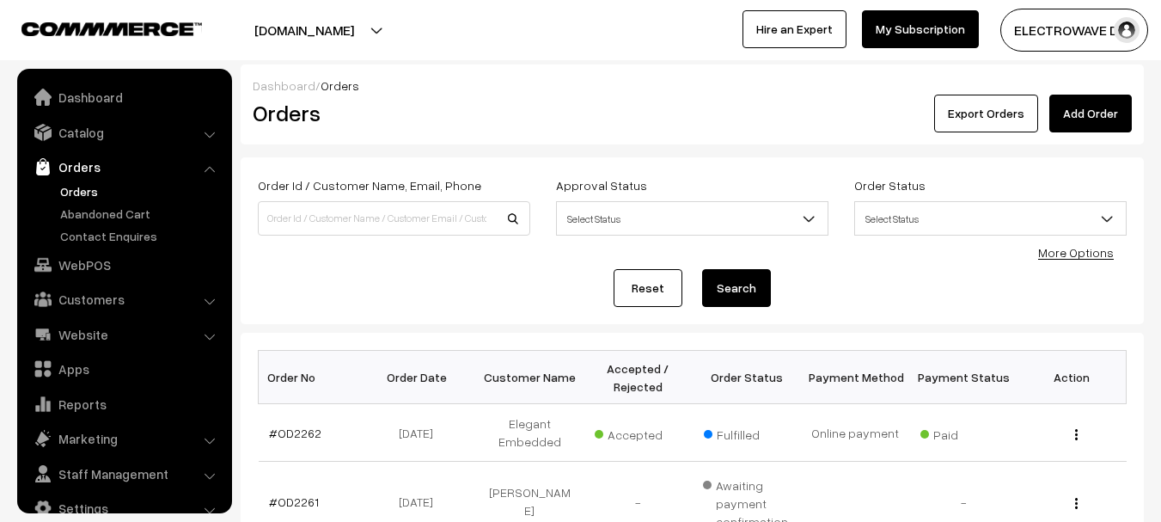
scroll to position [27, 0]
